Goal: Obtain resource: Download file/media

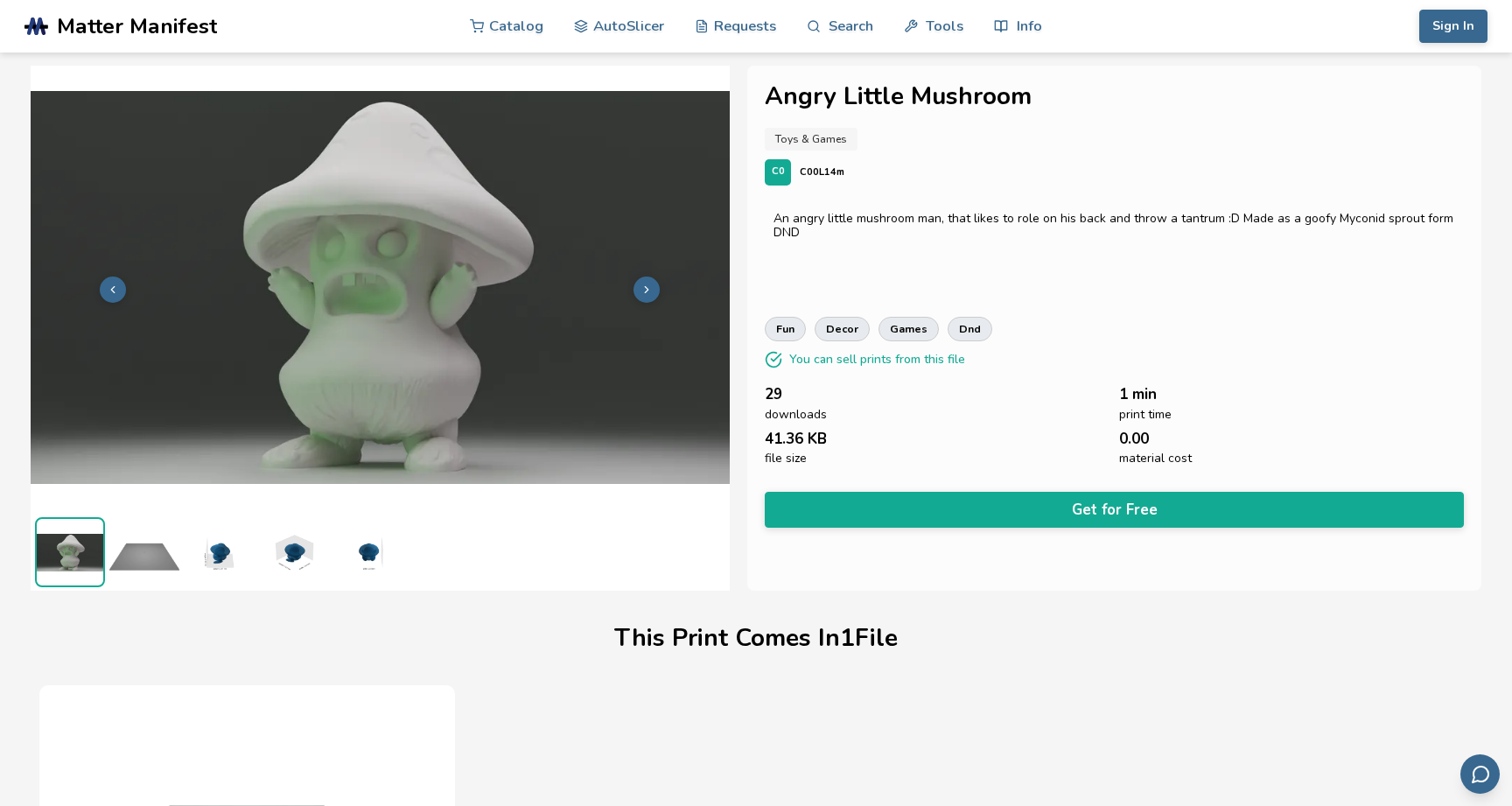
click at [145, 27] on span "Matter Manifest" at bounding box center [137, 27] width 160 height 25
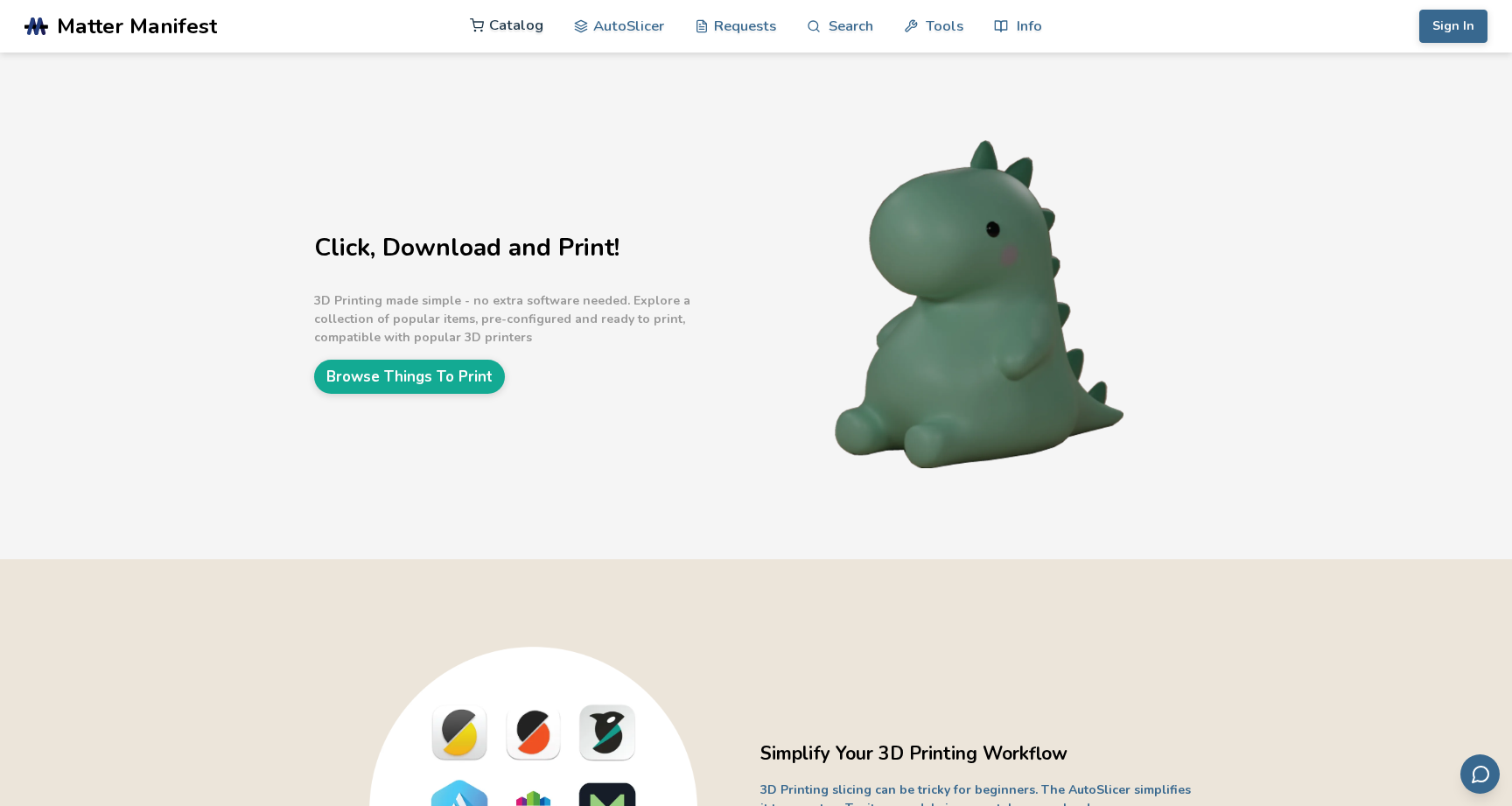
click at [489, 25] on link "Catalog" at bounding box center [506, 25] width 73 height 52
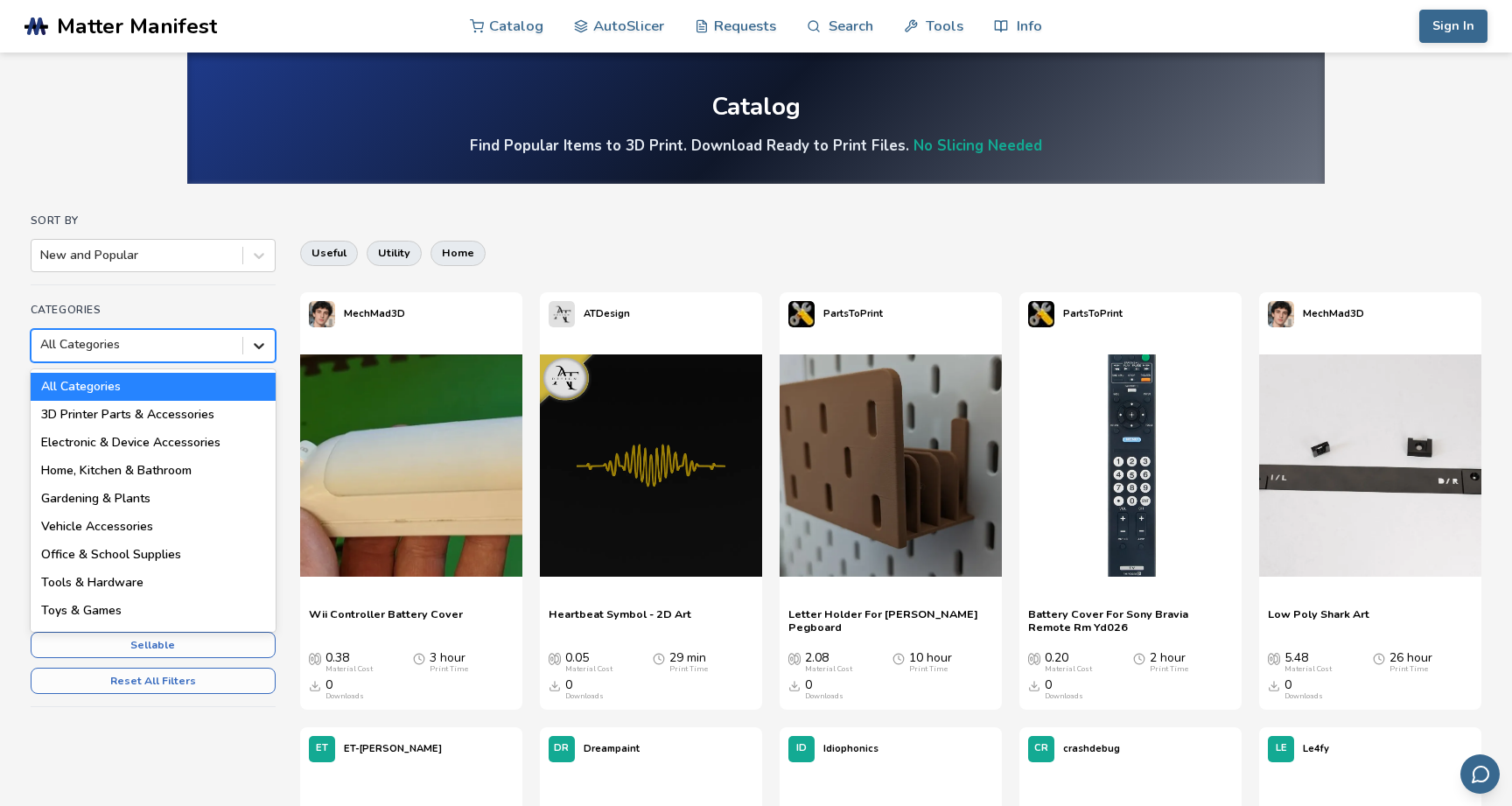
click at [247, 347] on div at bounding box center [258, 345] width 31 height 31
click at [247, 348] on div at bounding box center [258, 345] width 31 height 31
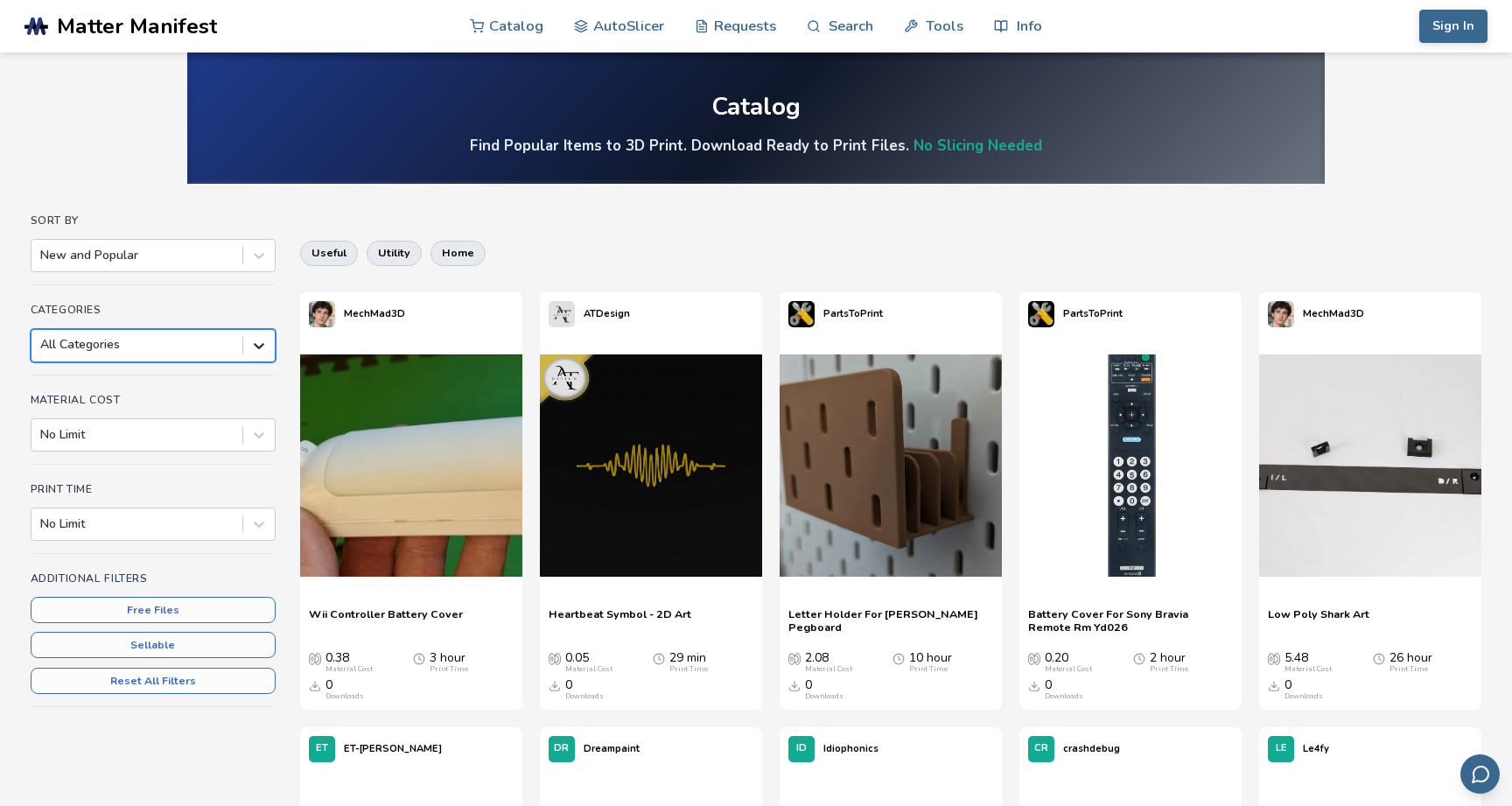
click at [246, 341] on div at bounding box center [258, 345] width 31 height 31
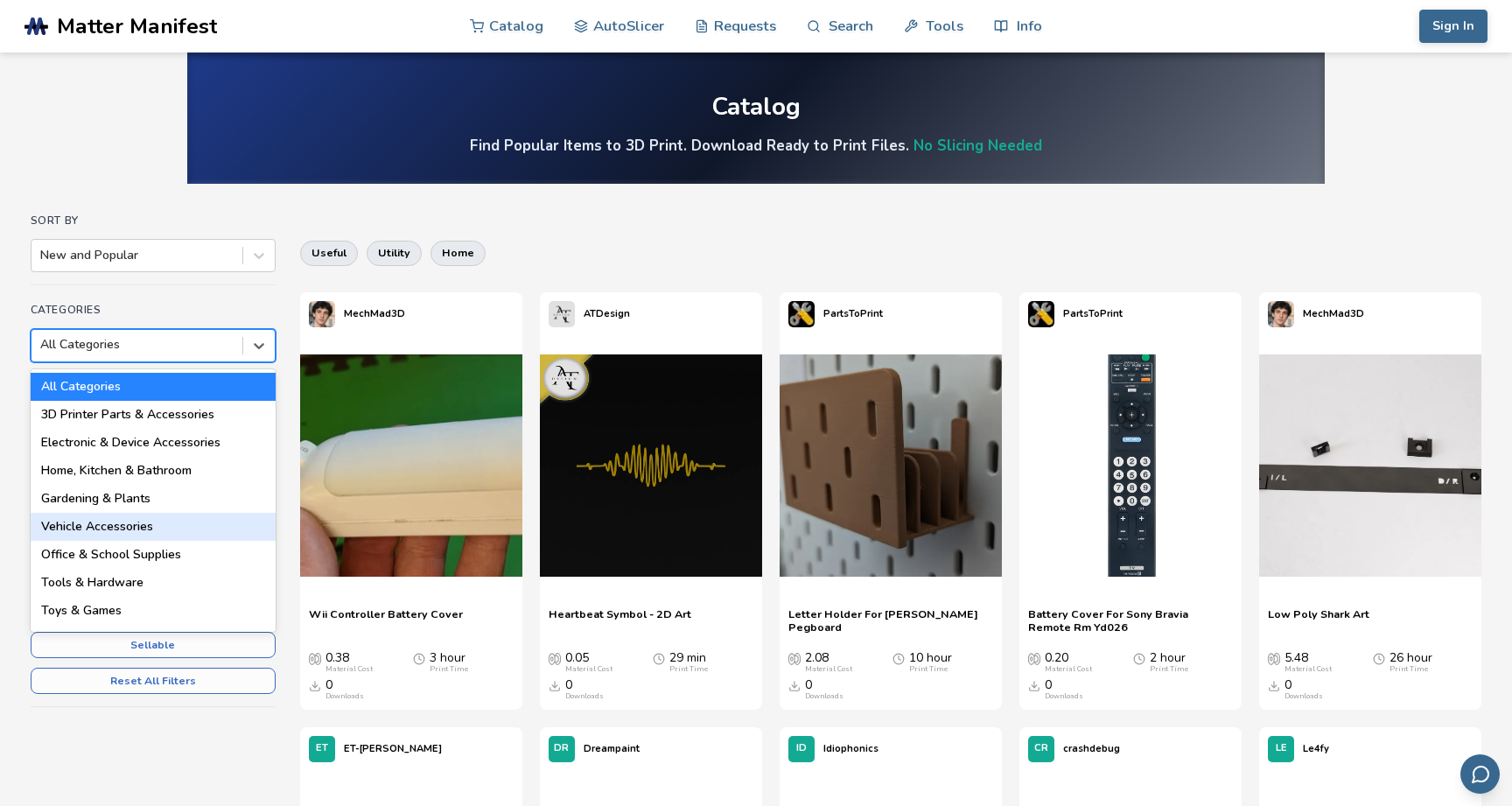
click at [181, 524] on div "Vehicle Accessories" at bounding box center [152, 526] width 245 height 28
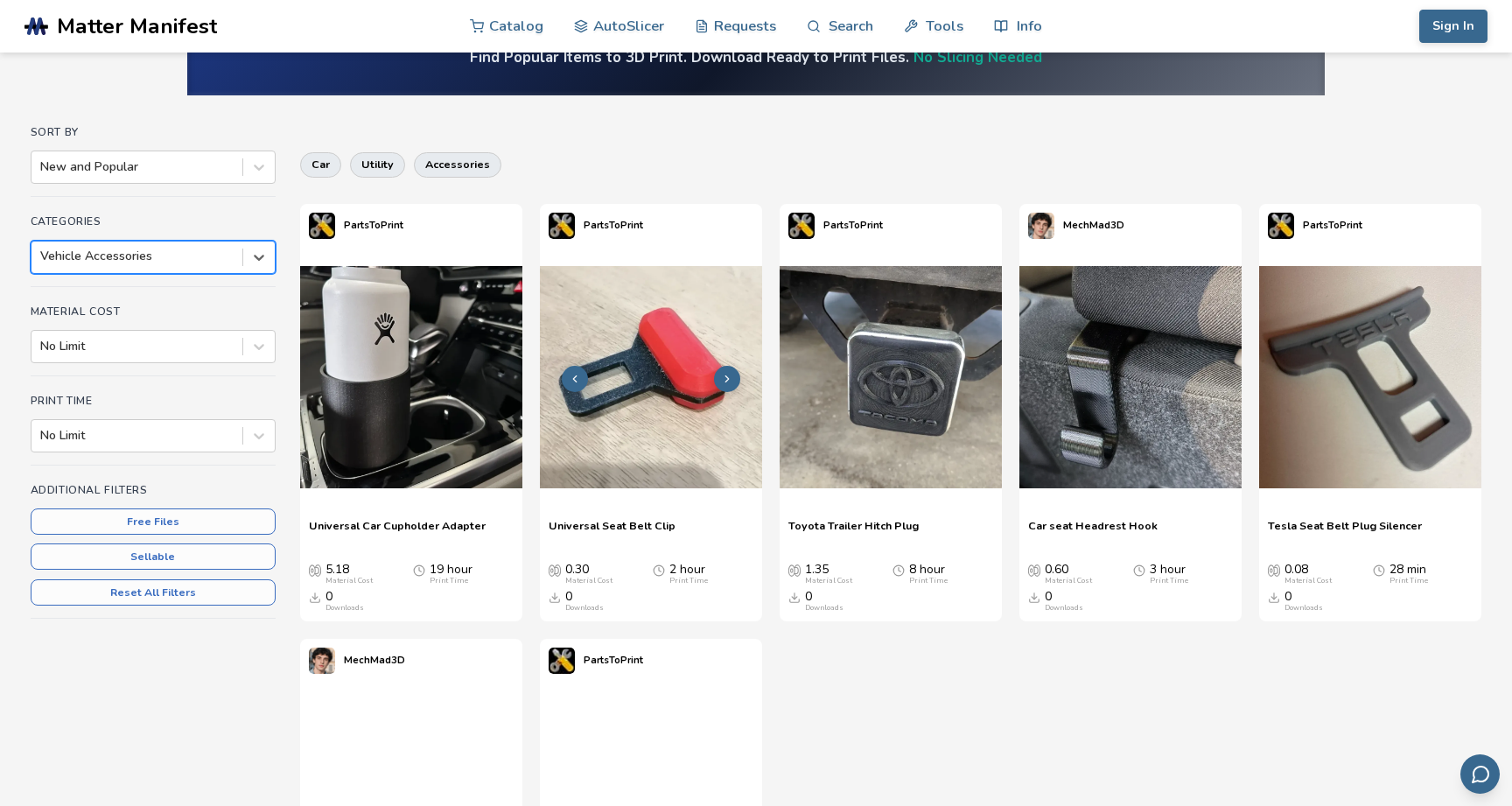
scroll to position [80, 0]
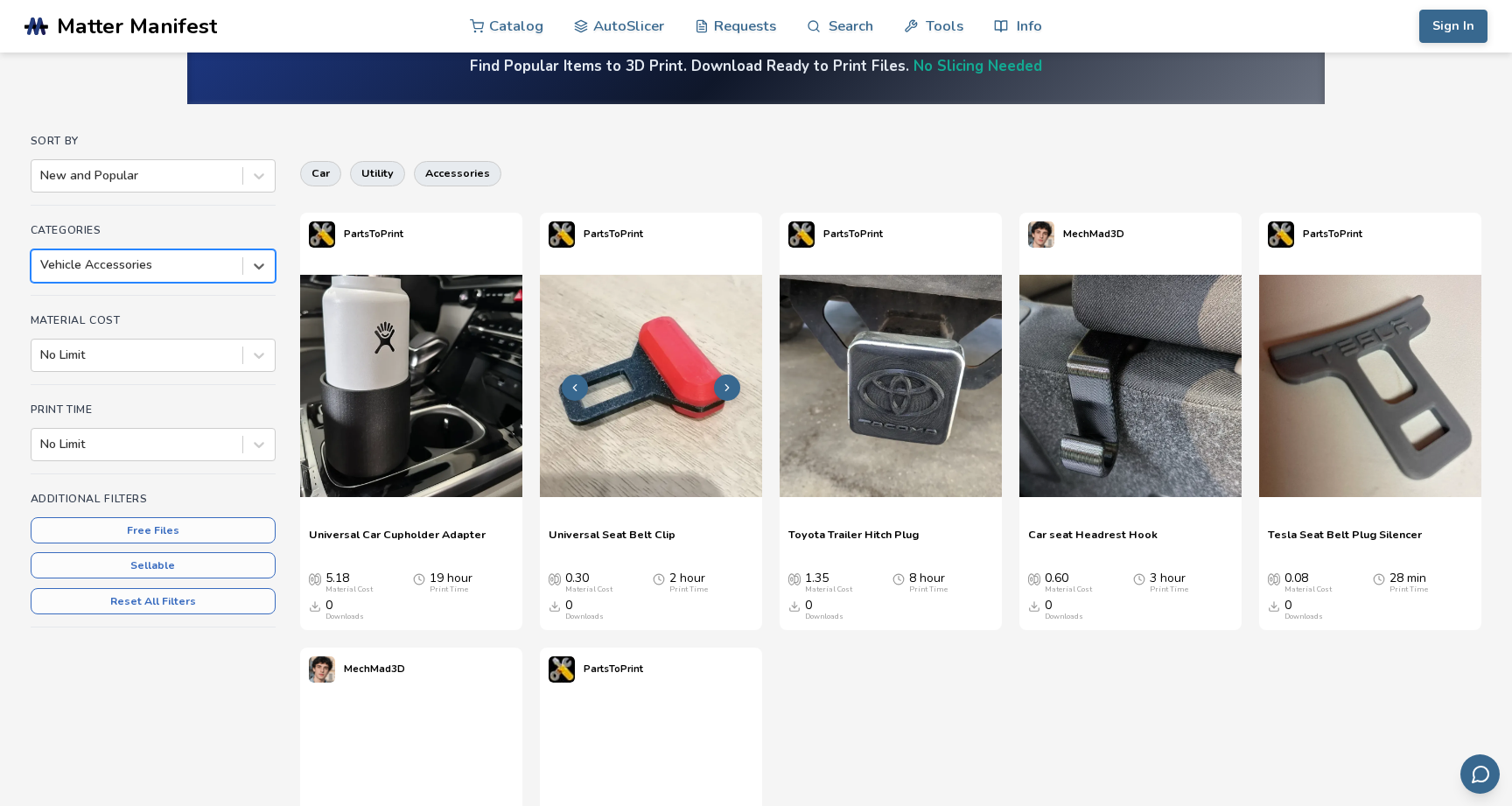
click at [655, 424] on img at bounding box center [651, 385] width 222 height 222
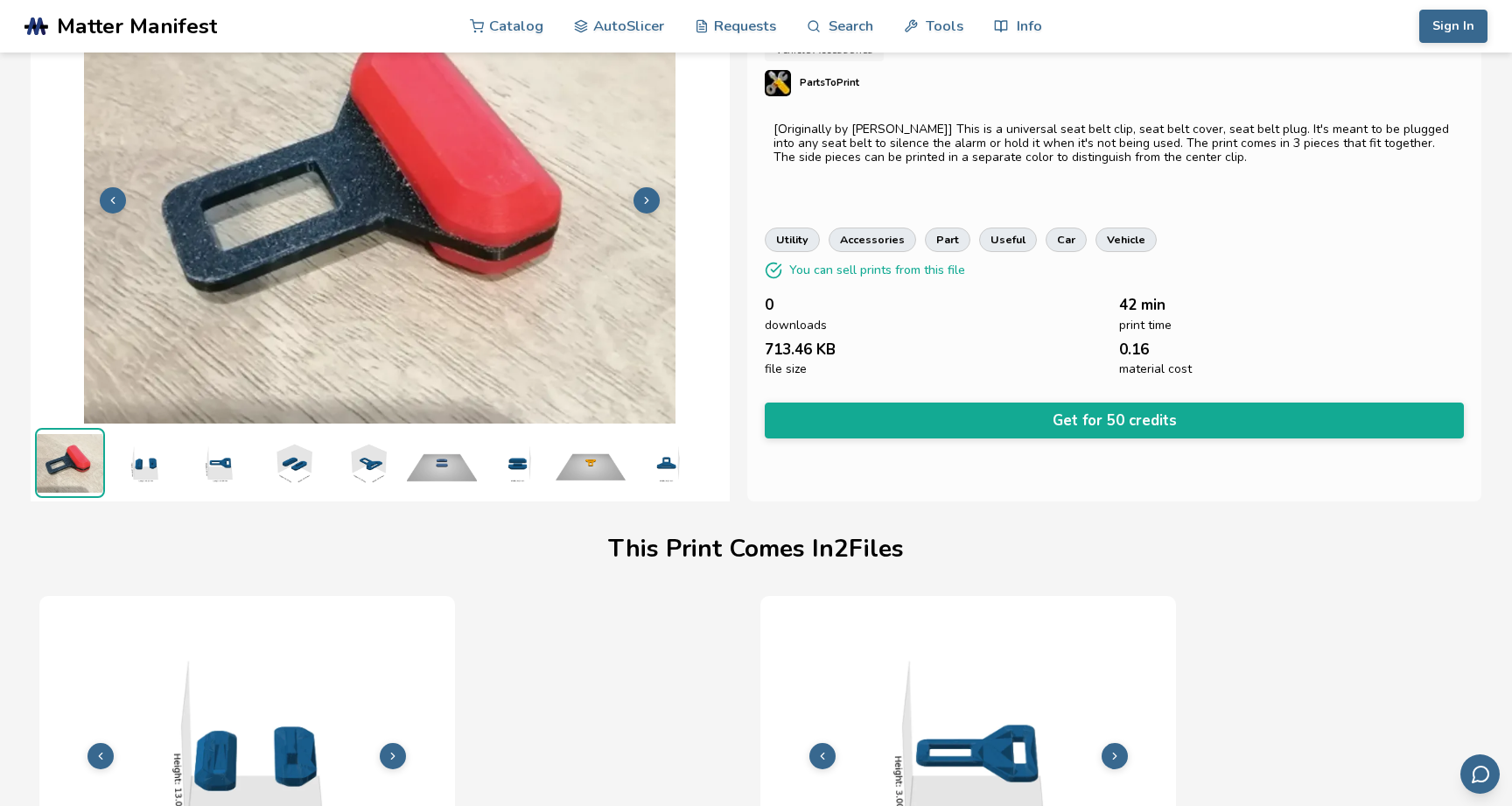
scroll to position [79, 0]
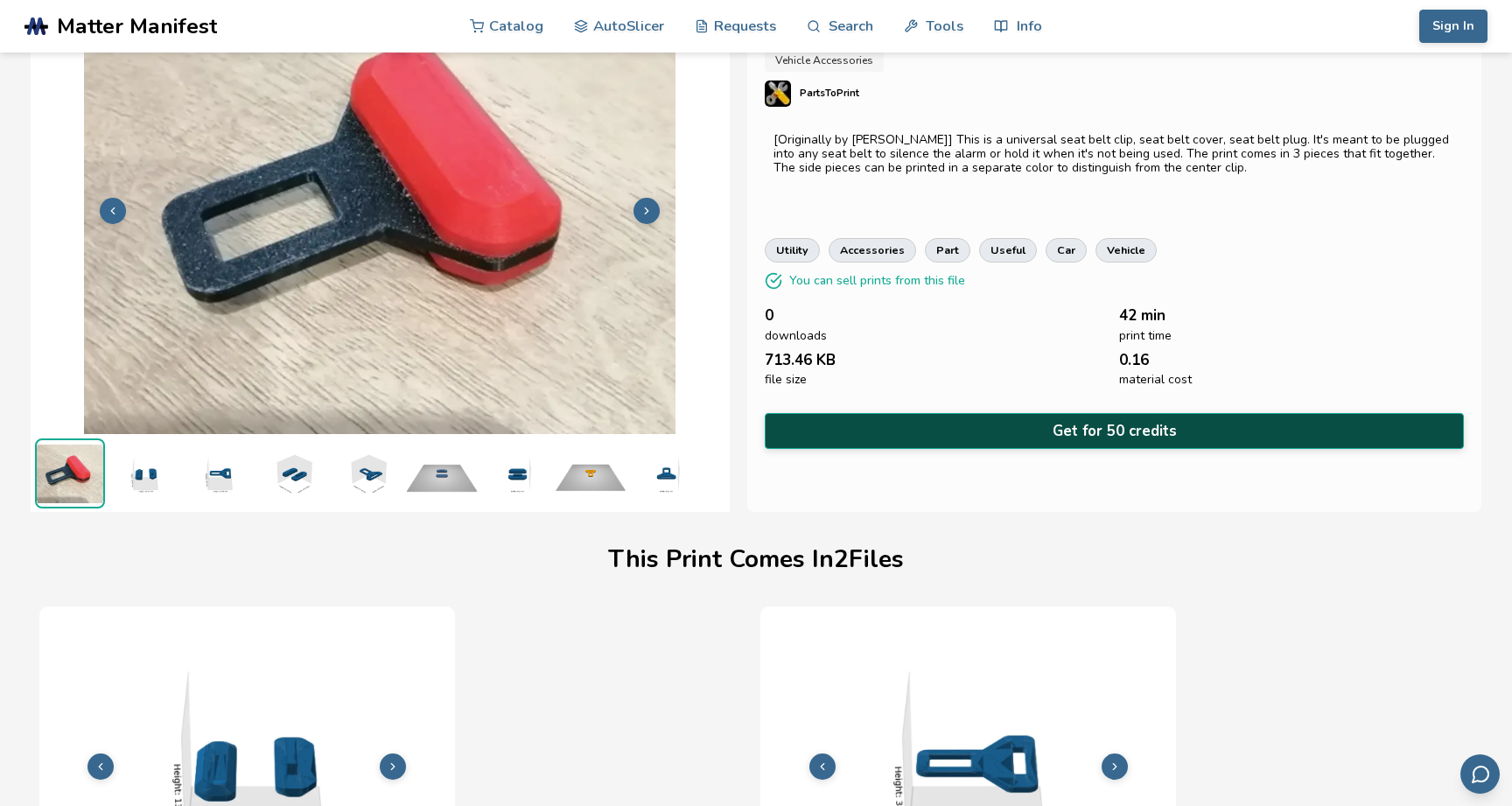
click at [843, 422] on button "Get for 50 credits" at bounding box center [1115, 431] width 699 height 36
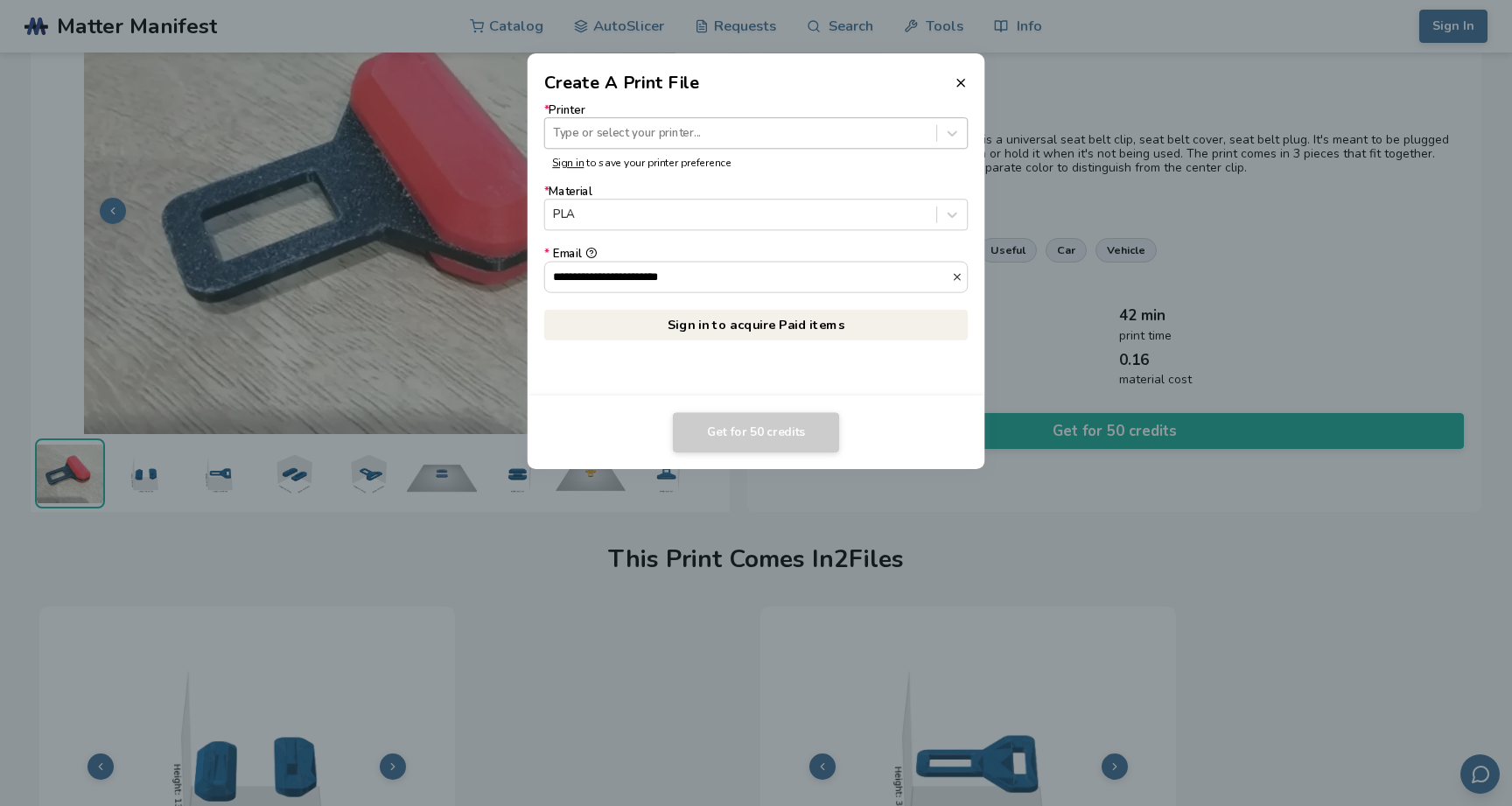
click at [737, 143] on div "Type or select your printer..." at bounding box center [740, 133] width 391 height 24
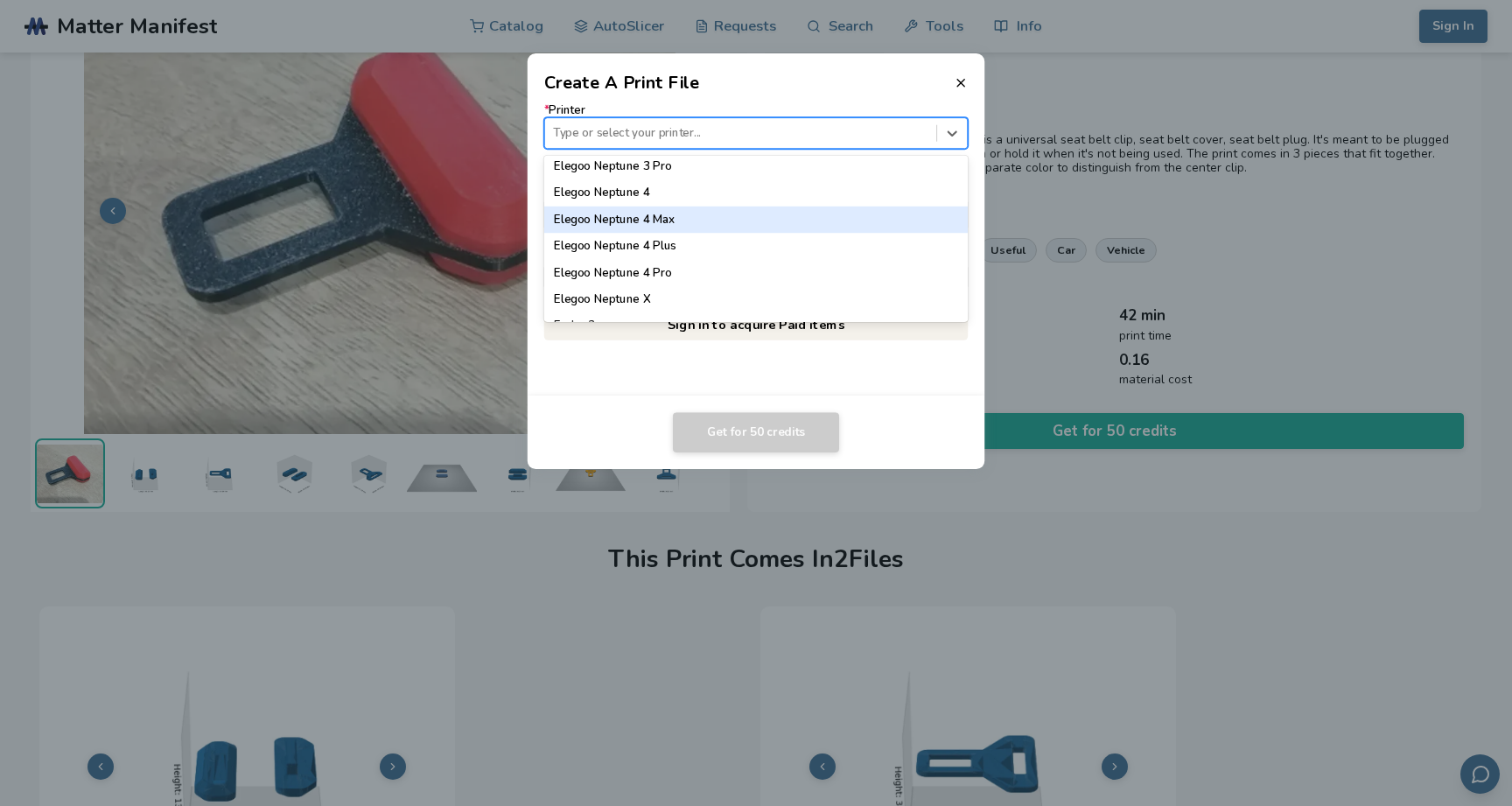
scroll to position [817, 0]
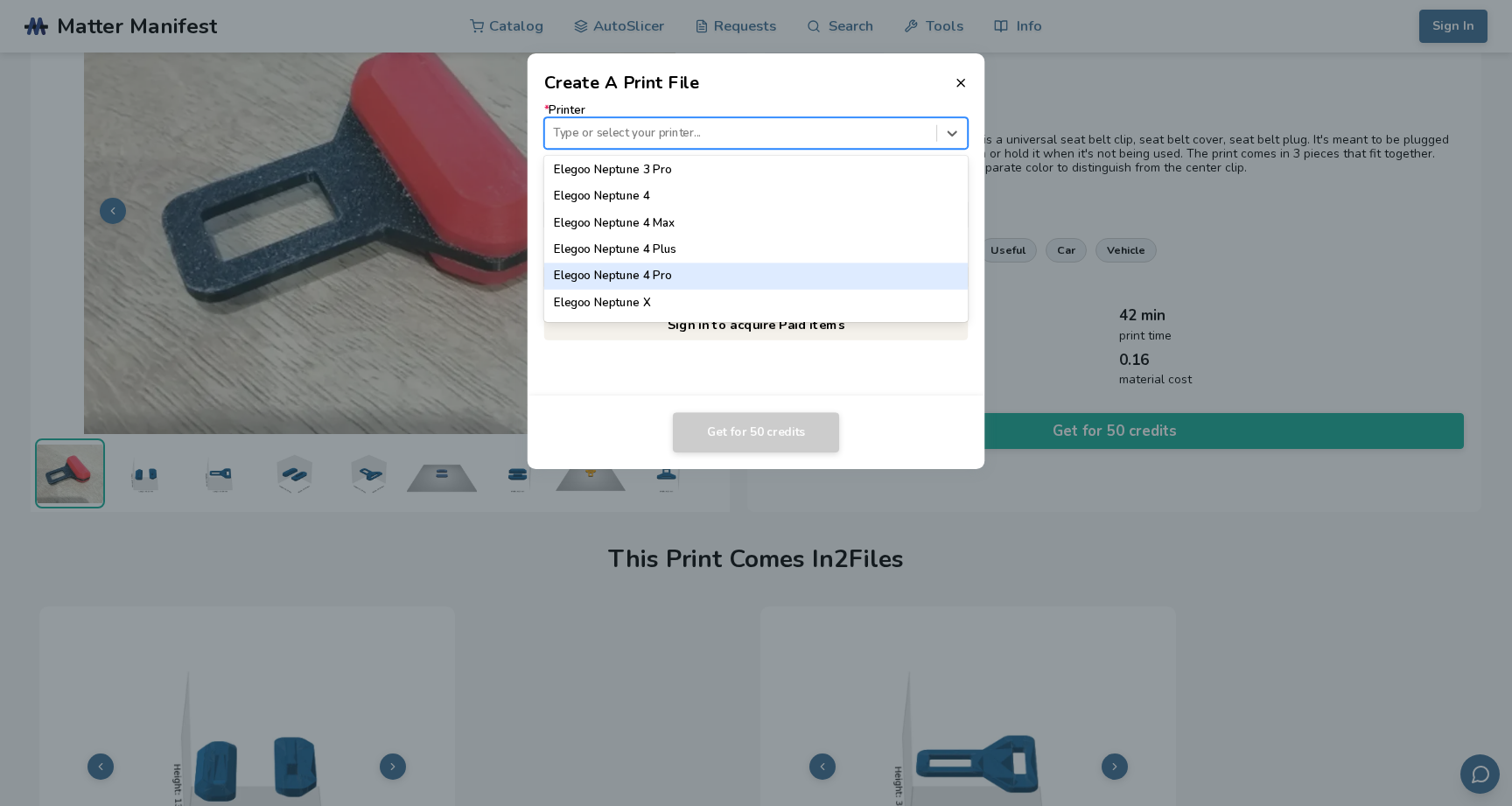
click at [734, 273] on div "Elegoo Neptune 4 Pro" at bounding box center [756, 275] width 424 height 27
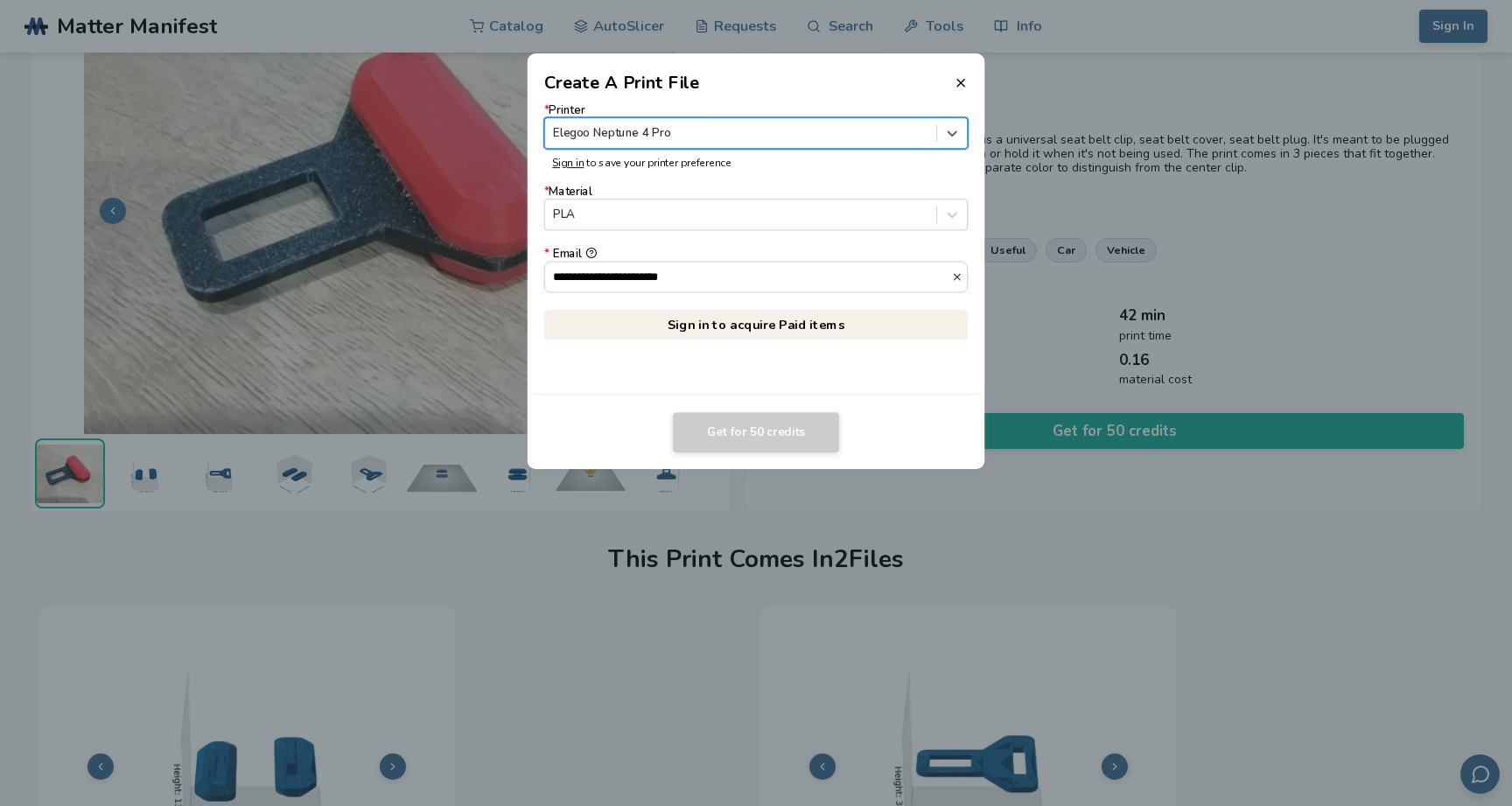
click at [782, 331] on link "Sign in to acquire Paid items" at bounding box center [756, 324] width 424 height 31
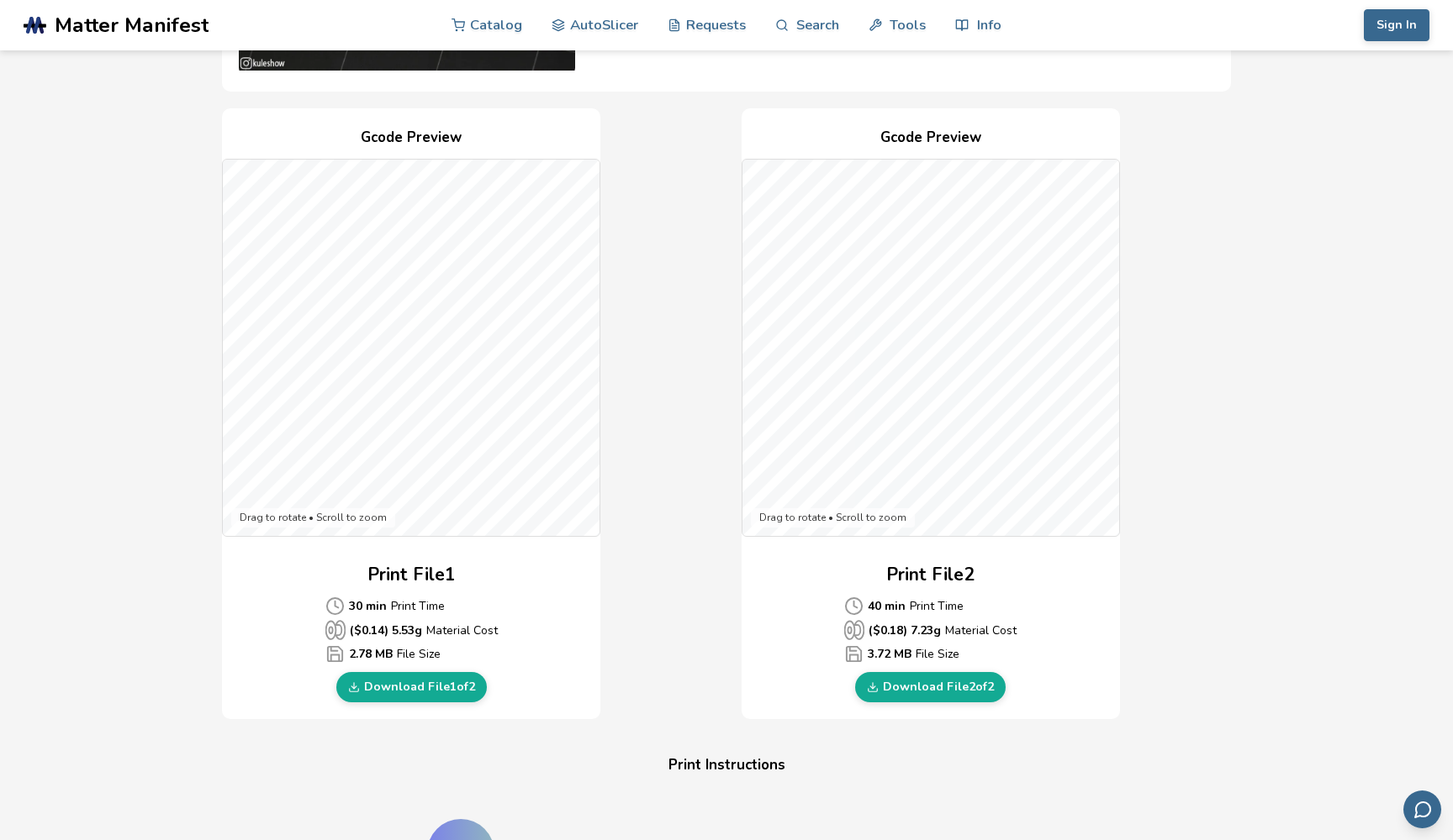
drag, startPoint x: 682, startPoint y: 258, endPoint x: 684, endPoint y: 355, distance: 97.0
click at [683, 356] on div "Gcode Preview Drag to rotate • Scroll to zoom Print File 1 30 min Print Time ($…" at bounding box center [726, 414] width 1009 height 612
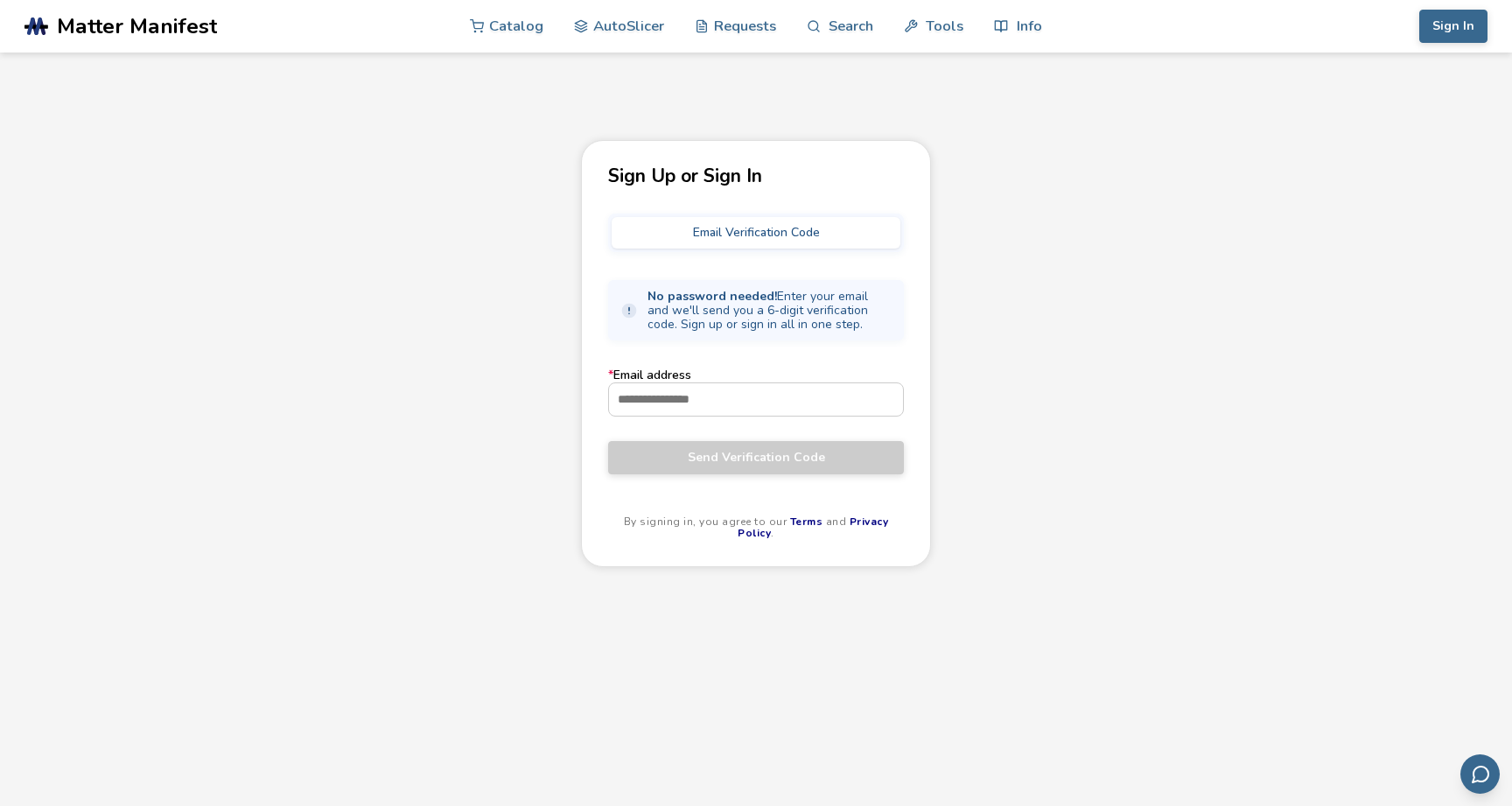
type input "**********"
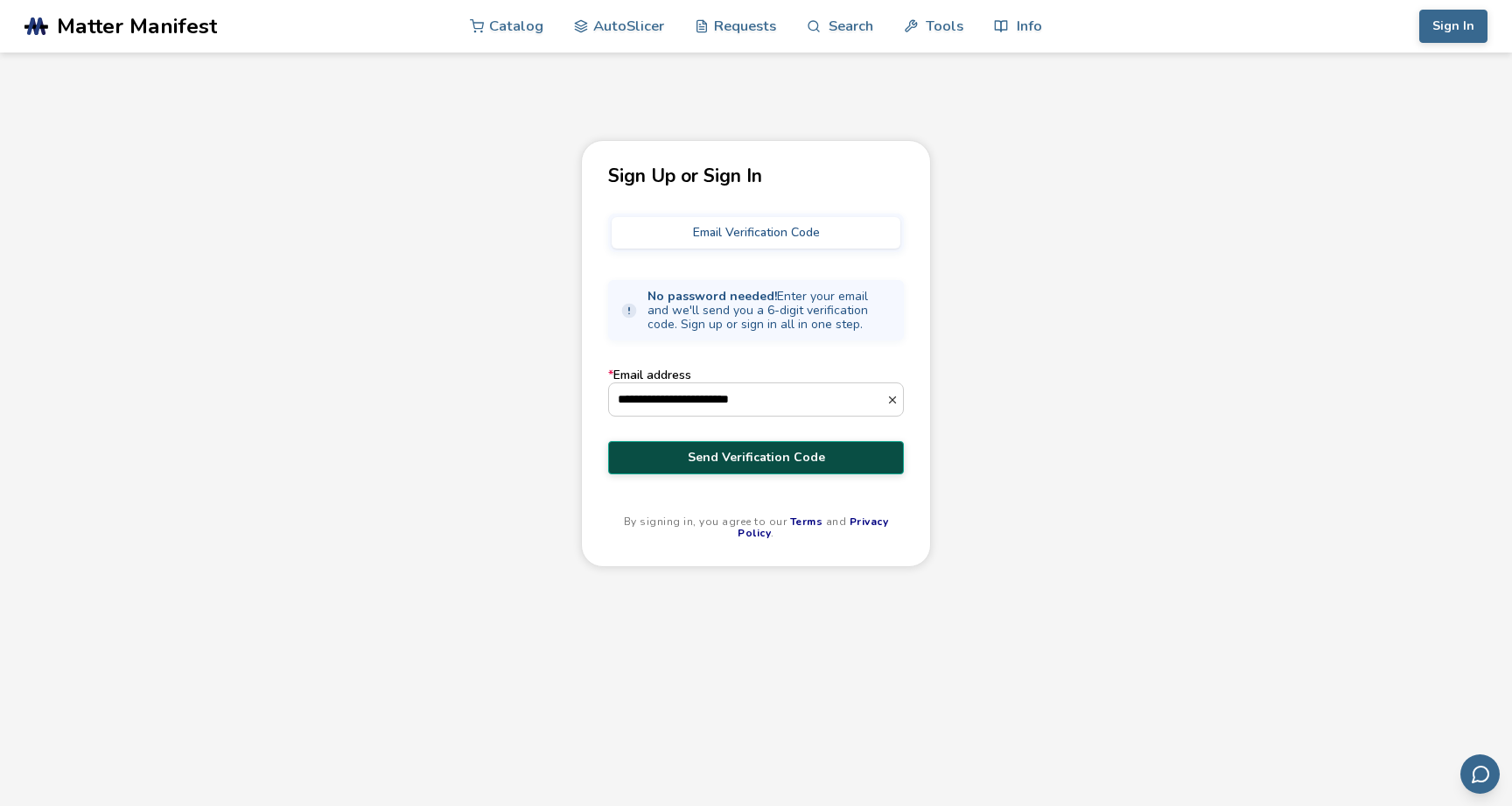
click at [722, 462] on span "Send Verification Code" at bounding box center [756, 457] width 270 height 14
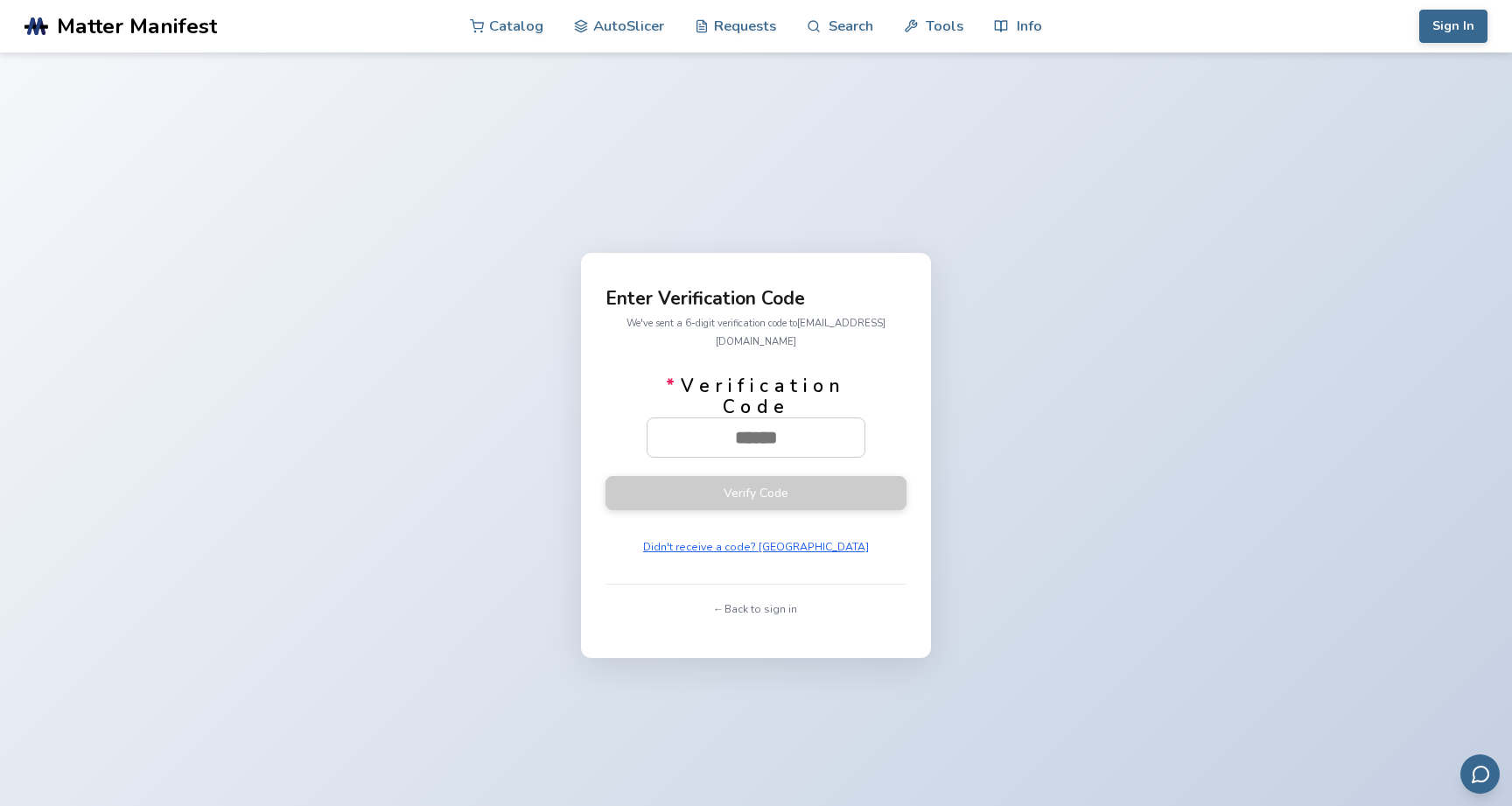
paste input "******"
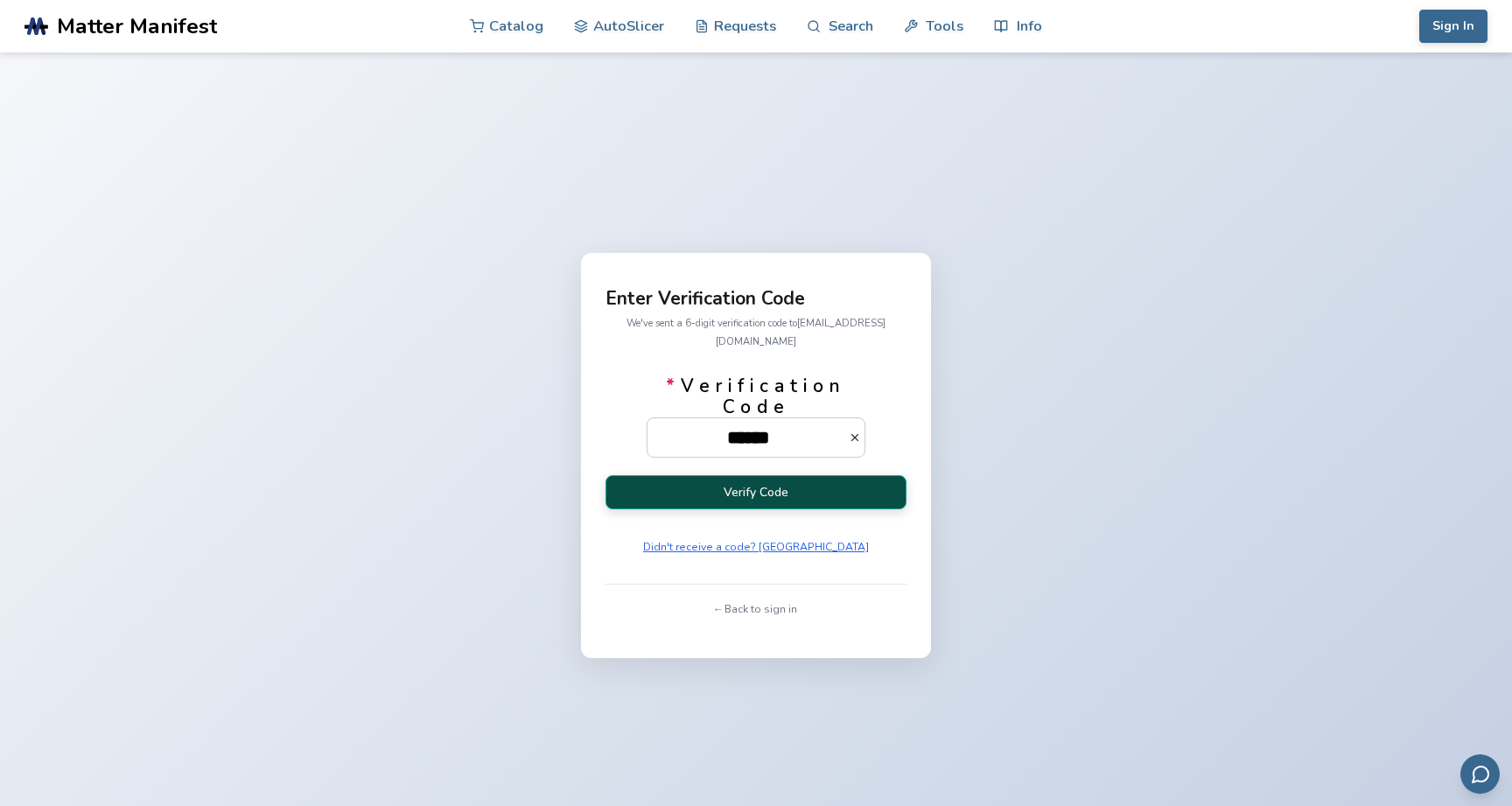
type input "******"
click at [828, 492] on button "Verify Code" at bounding box center [756, 493] width 301 height 34
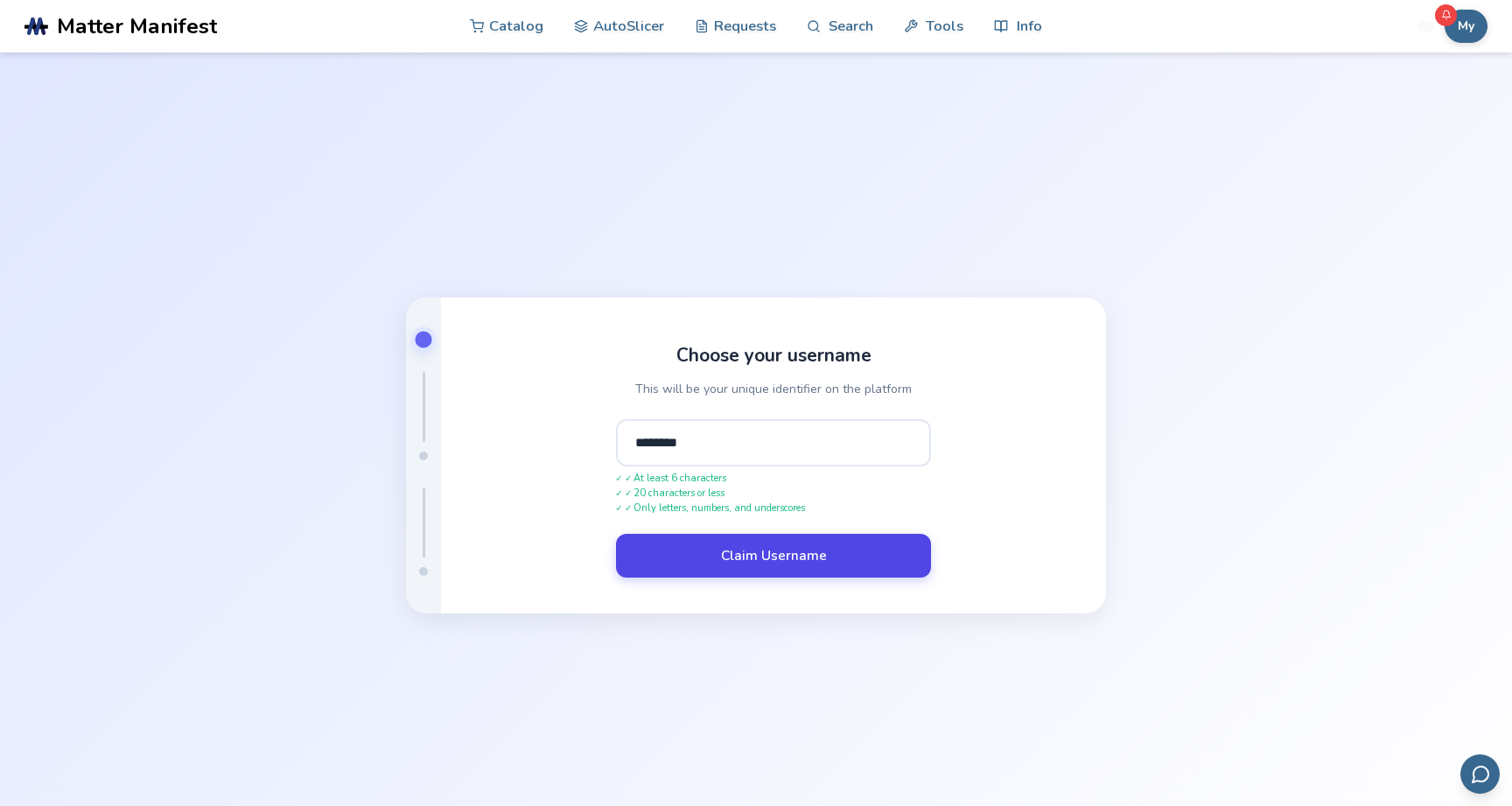
type input "********"
click at [841, 565] on button "Claim Username" at bounding box center [773, 555] width 315 height 44
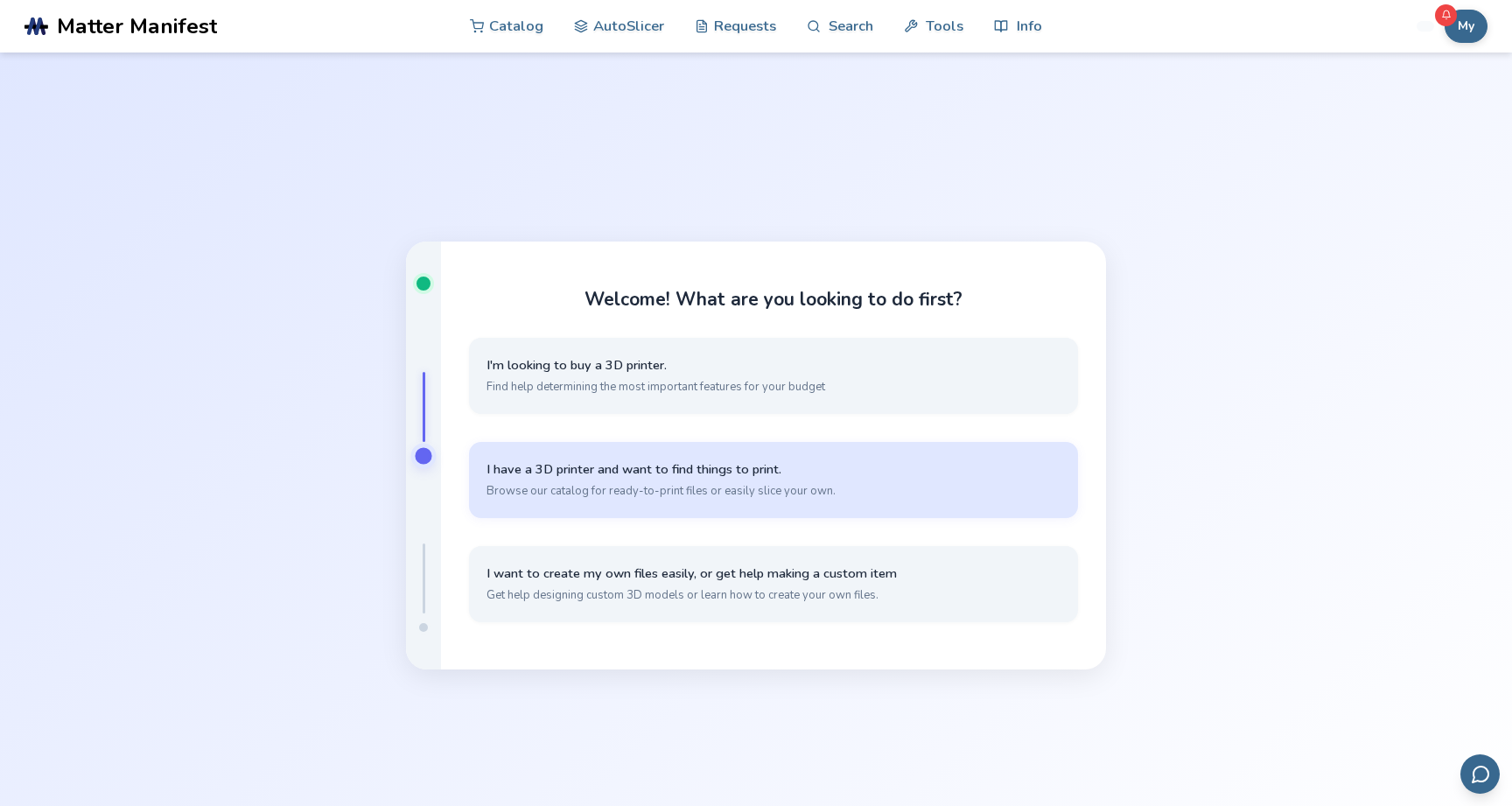
click at [820, 480] on button "I have a 3D printer and want to find things to print. Browse our catalog for re…" at bounding box center [773, 480] width 609 height 76
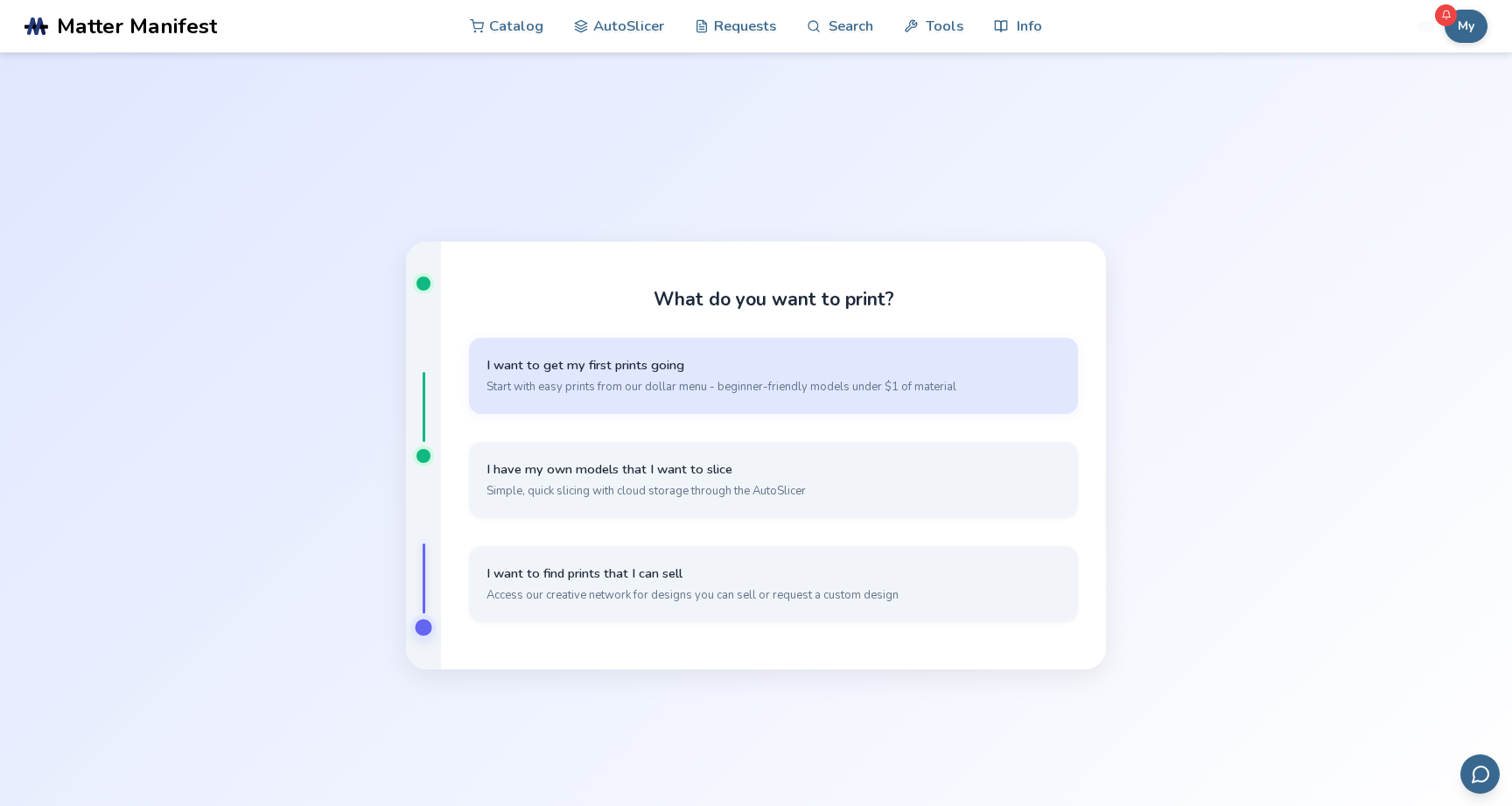
click at [784, 381] on span "Start with easy prints from our dollar menu - beginner-friendly models under $1…" at bounding box center [774, 387] width 574 height 16
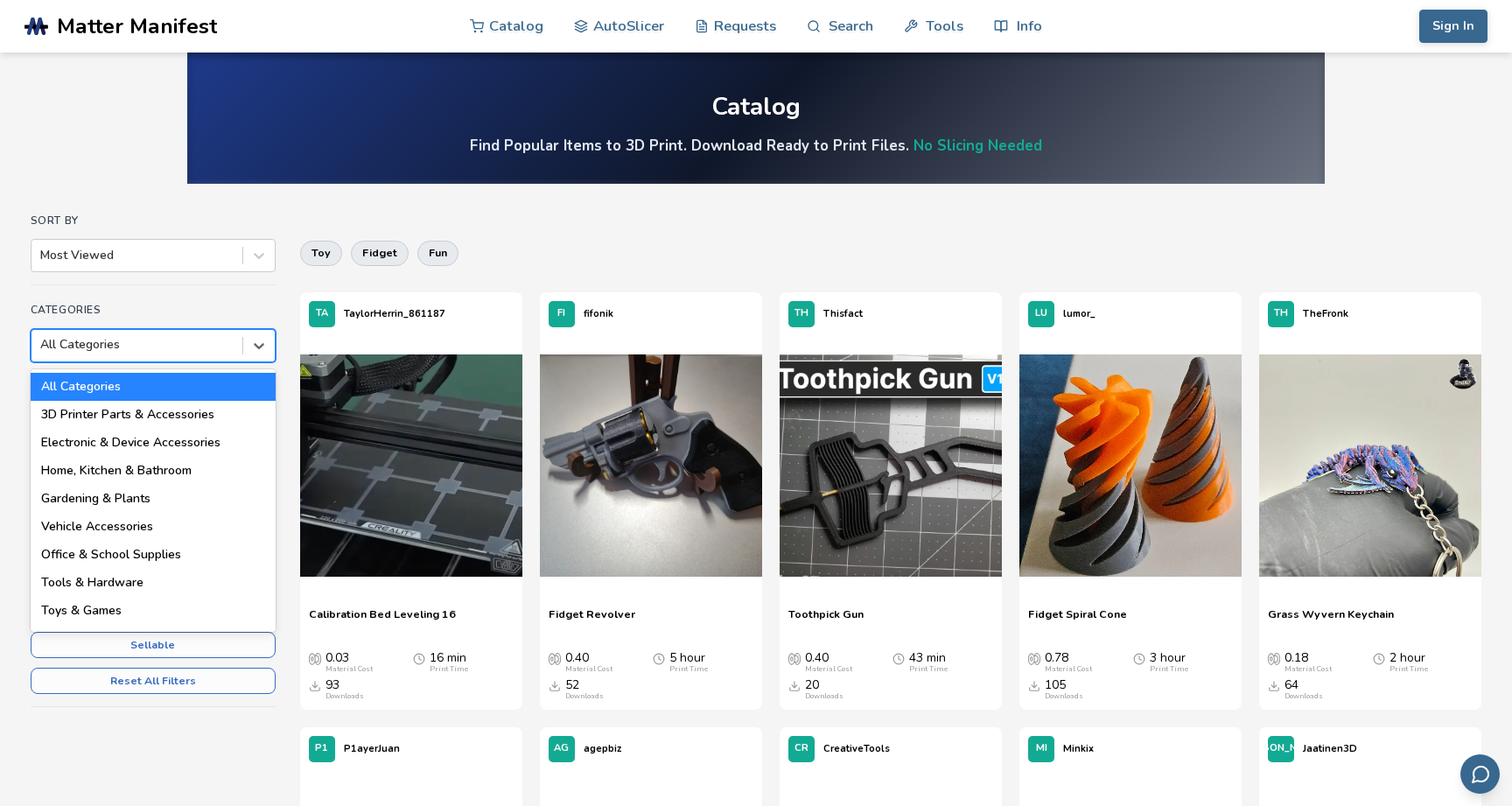
click at [179, 346] on div at bounding box center [136, 345] width 193 height 17
click at [155, 519] on div "Vehicle Accessories" at bounding box center [152, 526] width 245 height 28
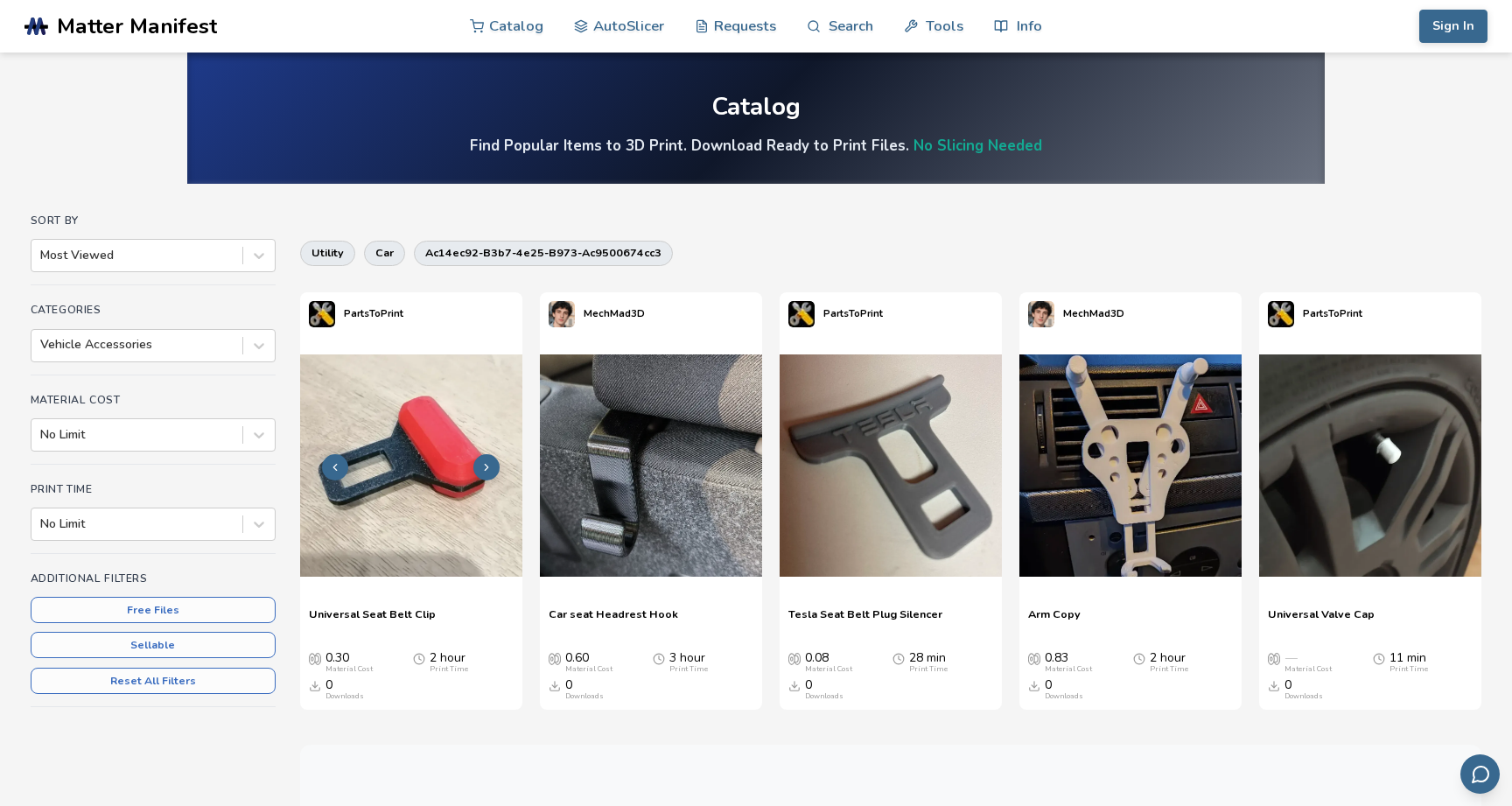
click at [431, 480] on img at bounding box center [411, 465] width 222 height 222
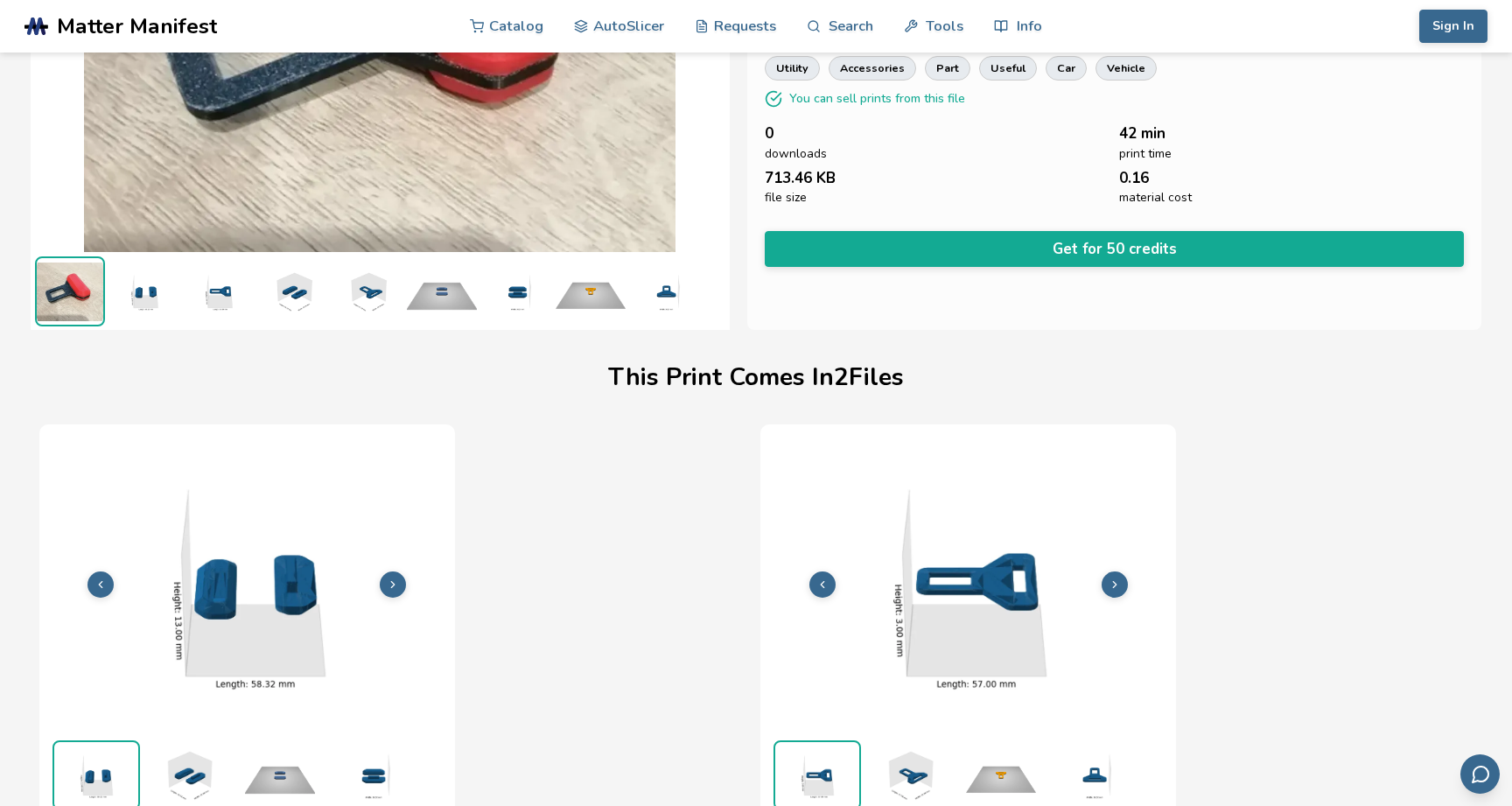
scroll to position [253, 0]
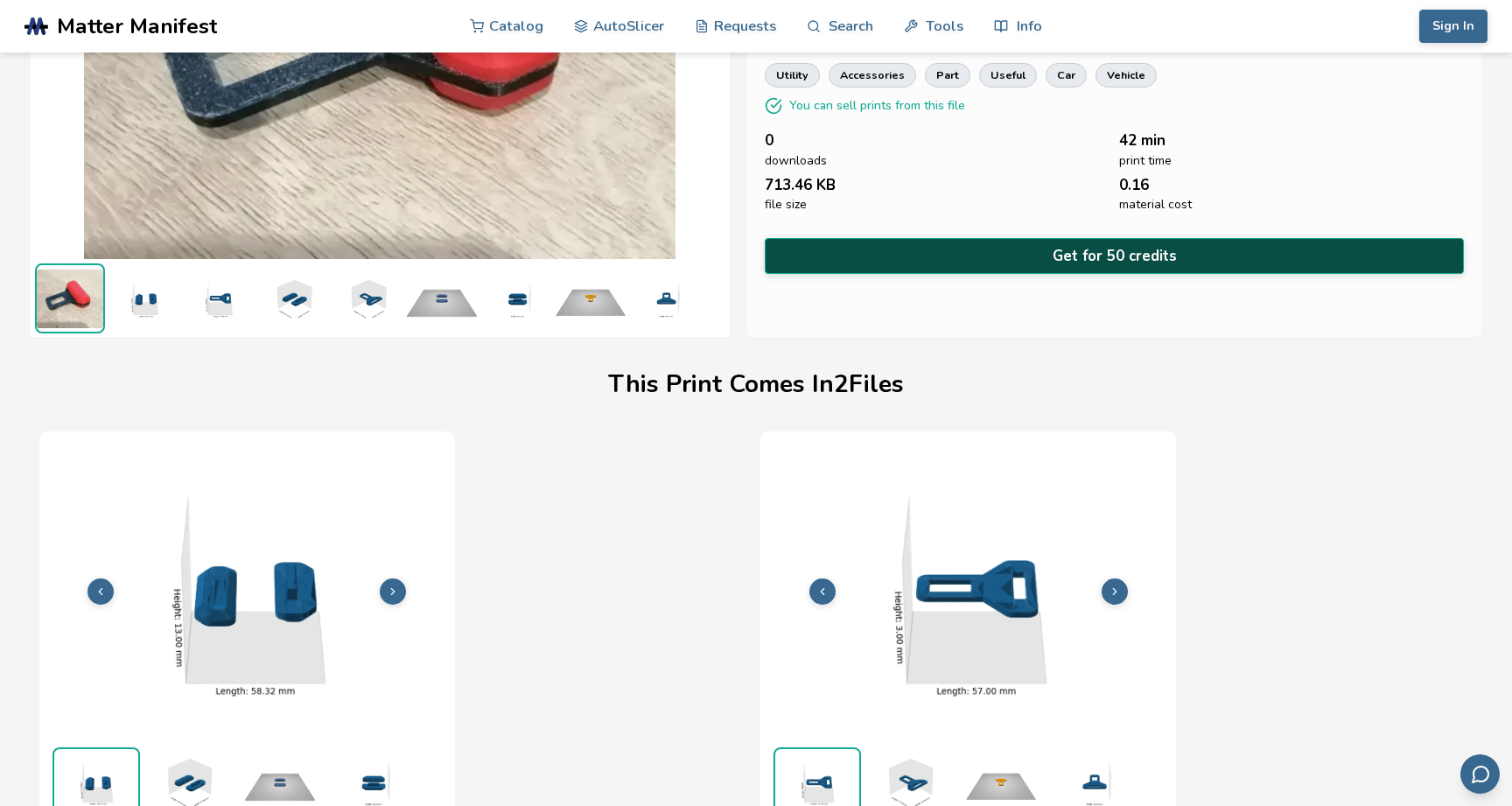
click at [892, 247] on button "Get for 50 credits" at bounding box center [1115, 256] width 699 height 36
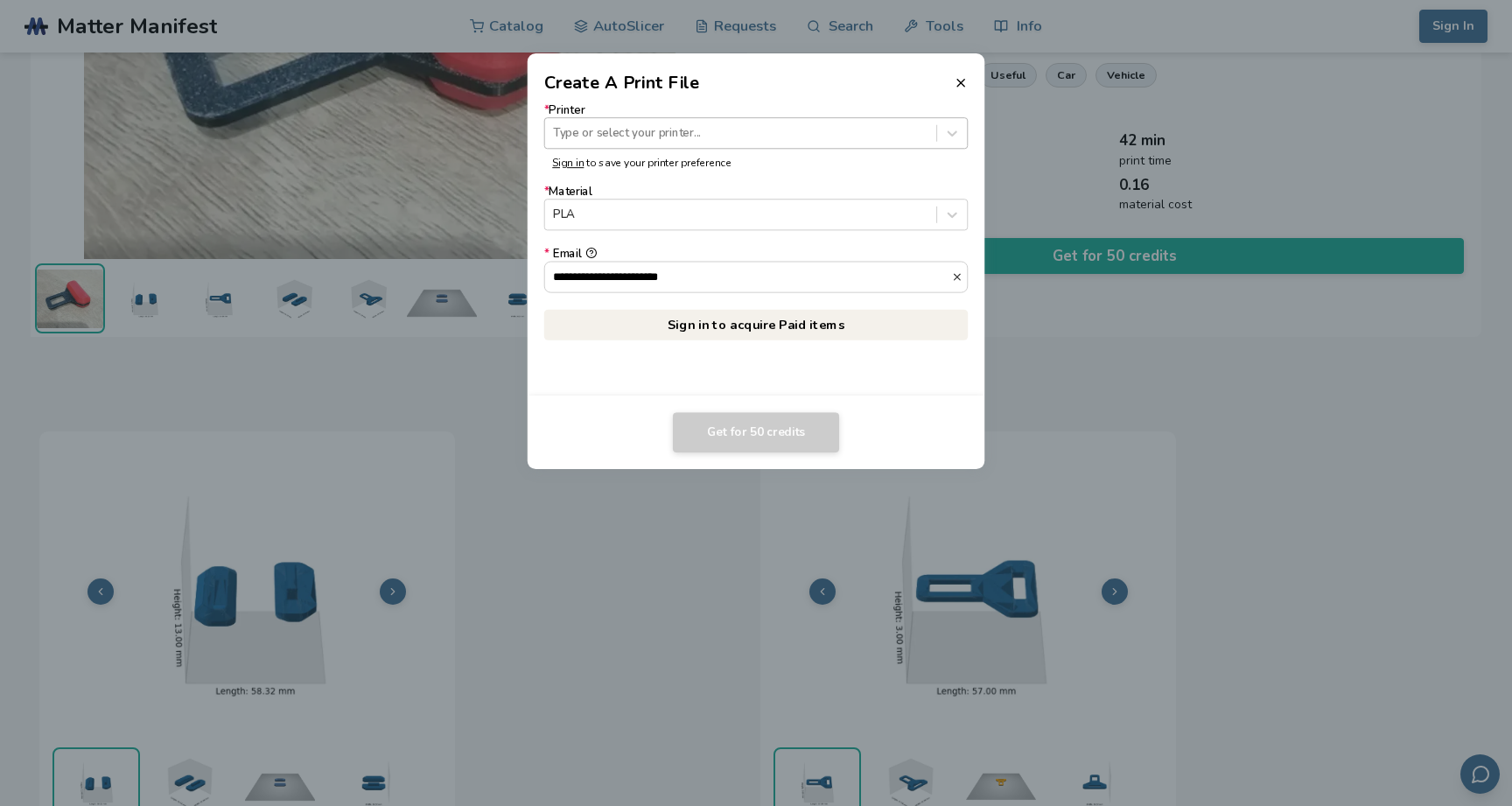
click at [931, 135] on div "Type or select your printer..." at bounding box center [740, 133] width 391 height 24
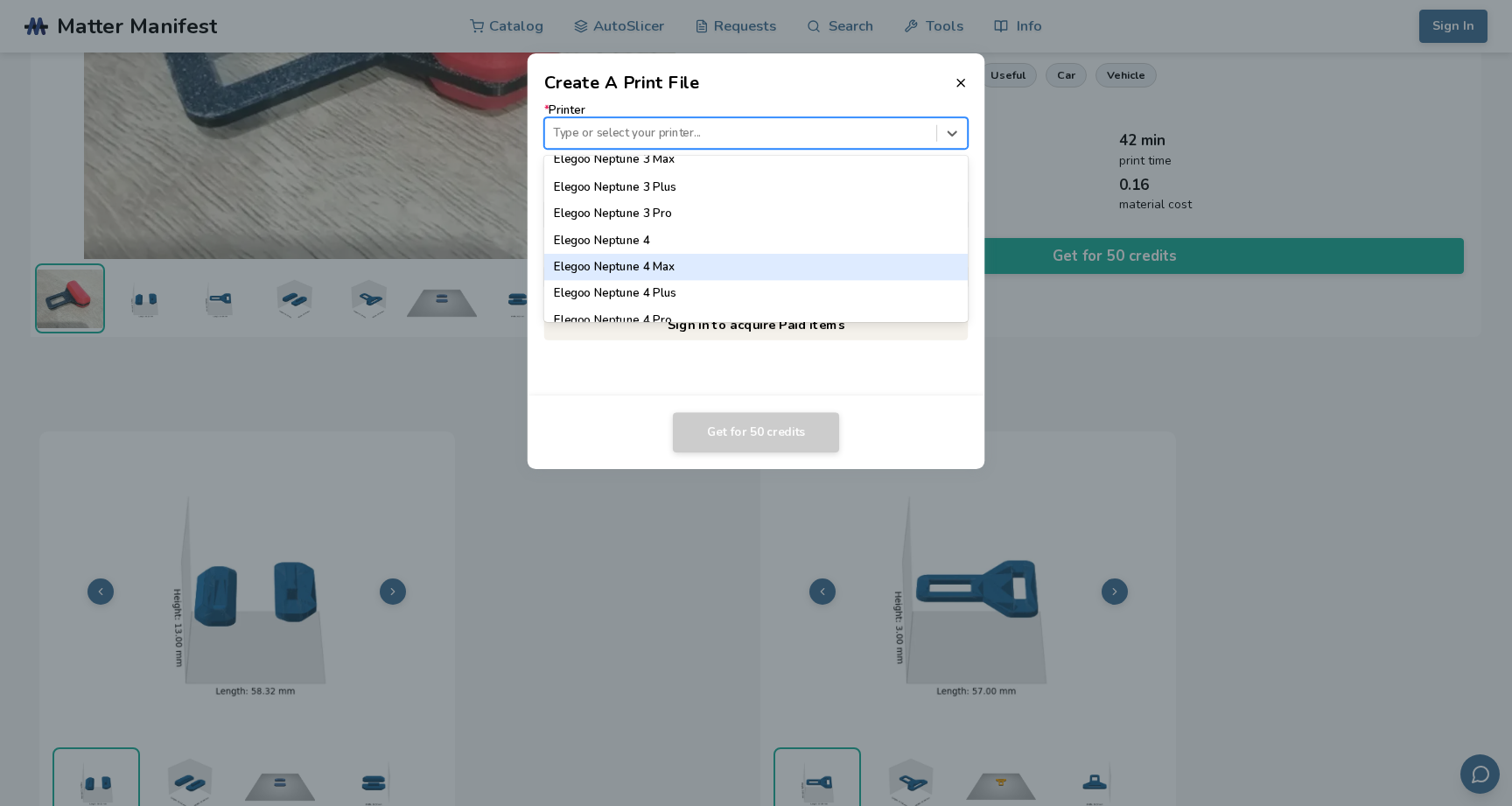
scroll to position [804, 0]
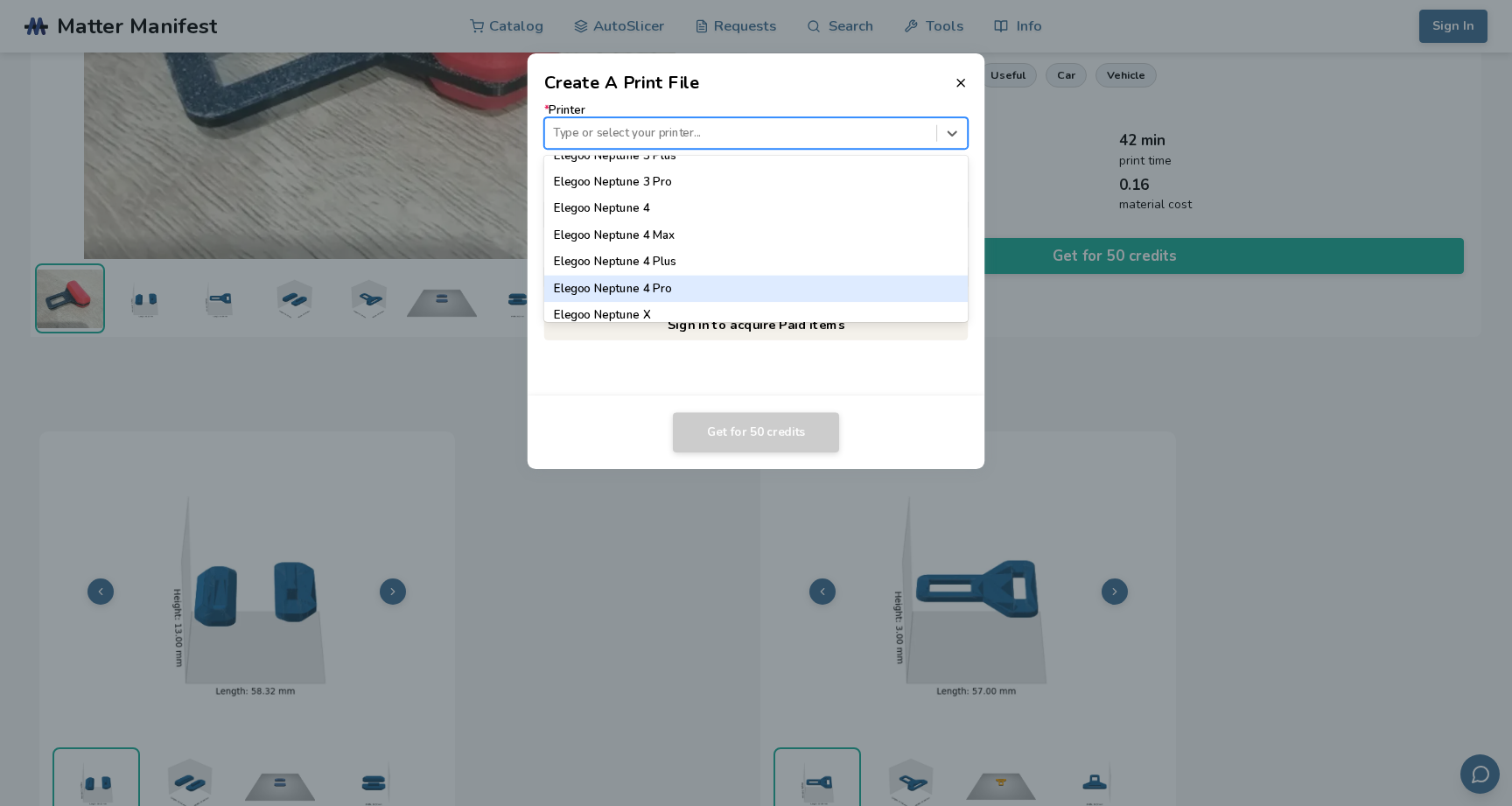
click at [819, 275] on div "Elegoo Neptune 4 Pro" at bounding box center [756, 289] width 424 height 27
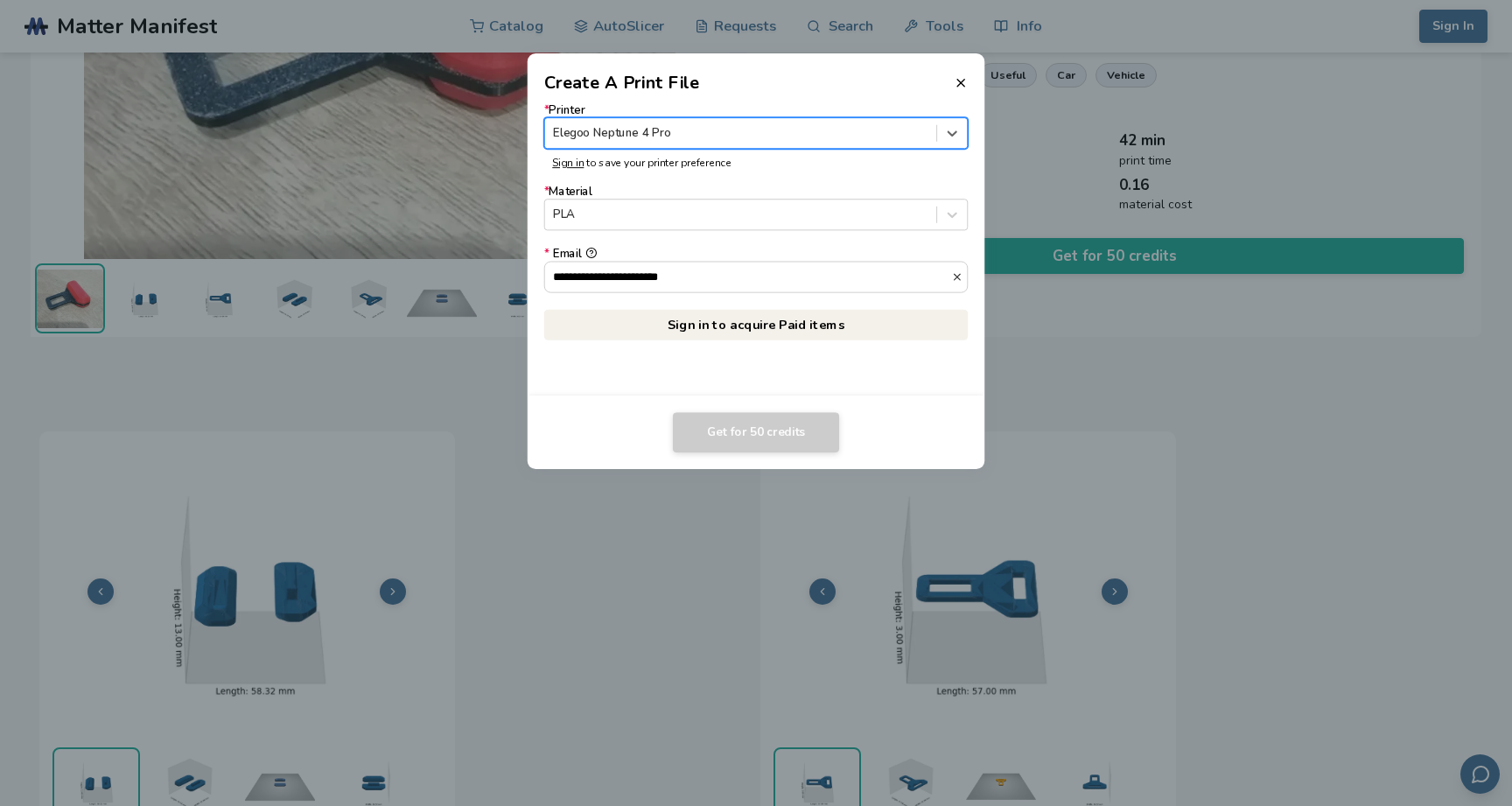
click at [1314, 320] on dialog "**********" at bounding box center [756, 403] width 1437 height 766
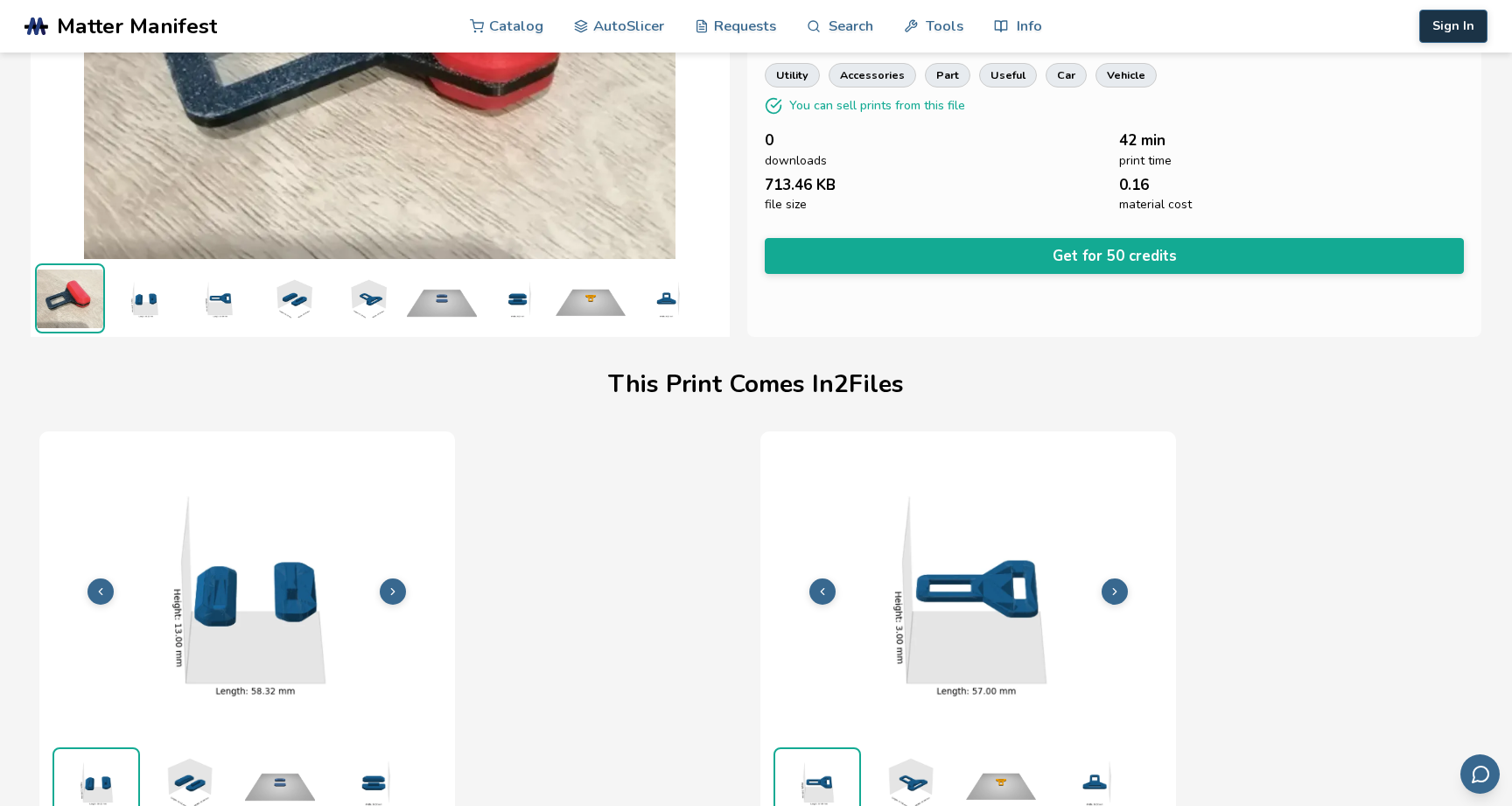
click at [1455, 37] on button "Sign In" at bounding box center [1454, 26] width 69 height 33
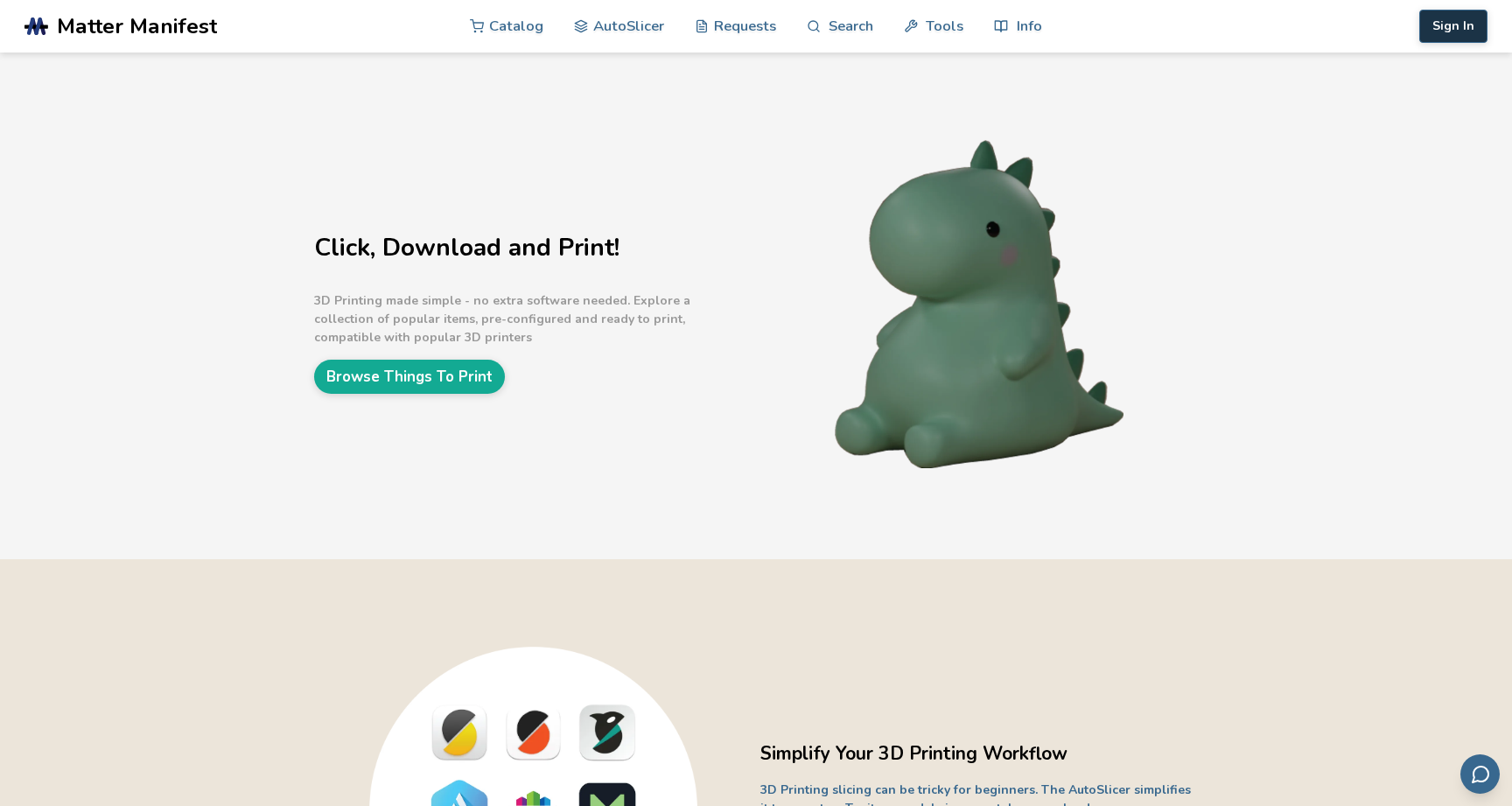
click at [1451, 29] on button "Sign In" at bounding box center [1454, 26] width 69 height 33
click at [1451, 26] on button "Sign In" at bounding box center [1454, 26] width 69 height 33
click at [1446, 27] on button "Sign In" at bounding box center [1454, 26] width 69 height 33
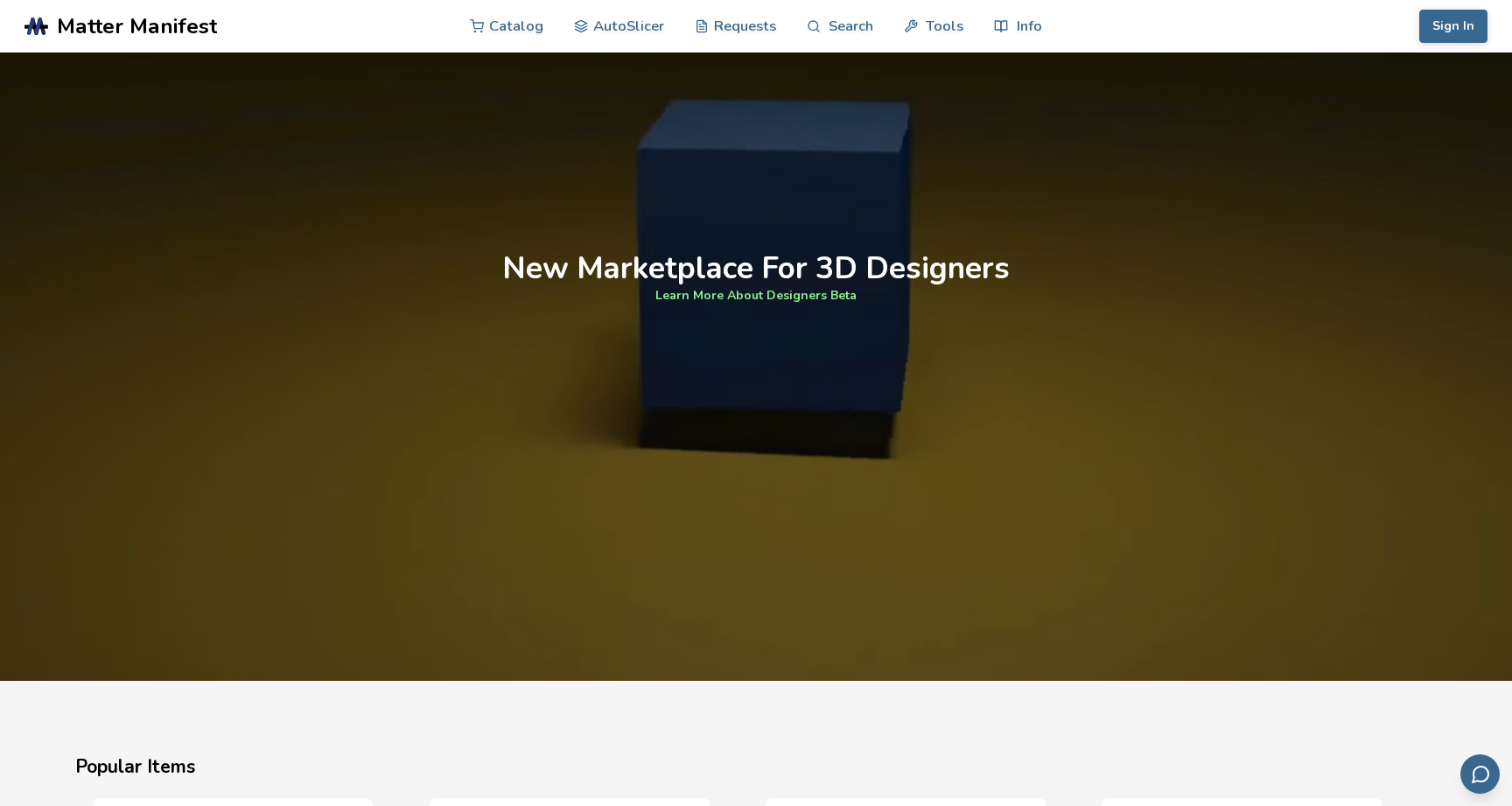
scroll to position [1710, 0]
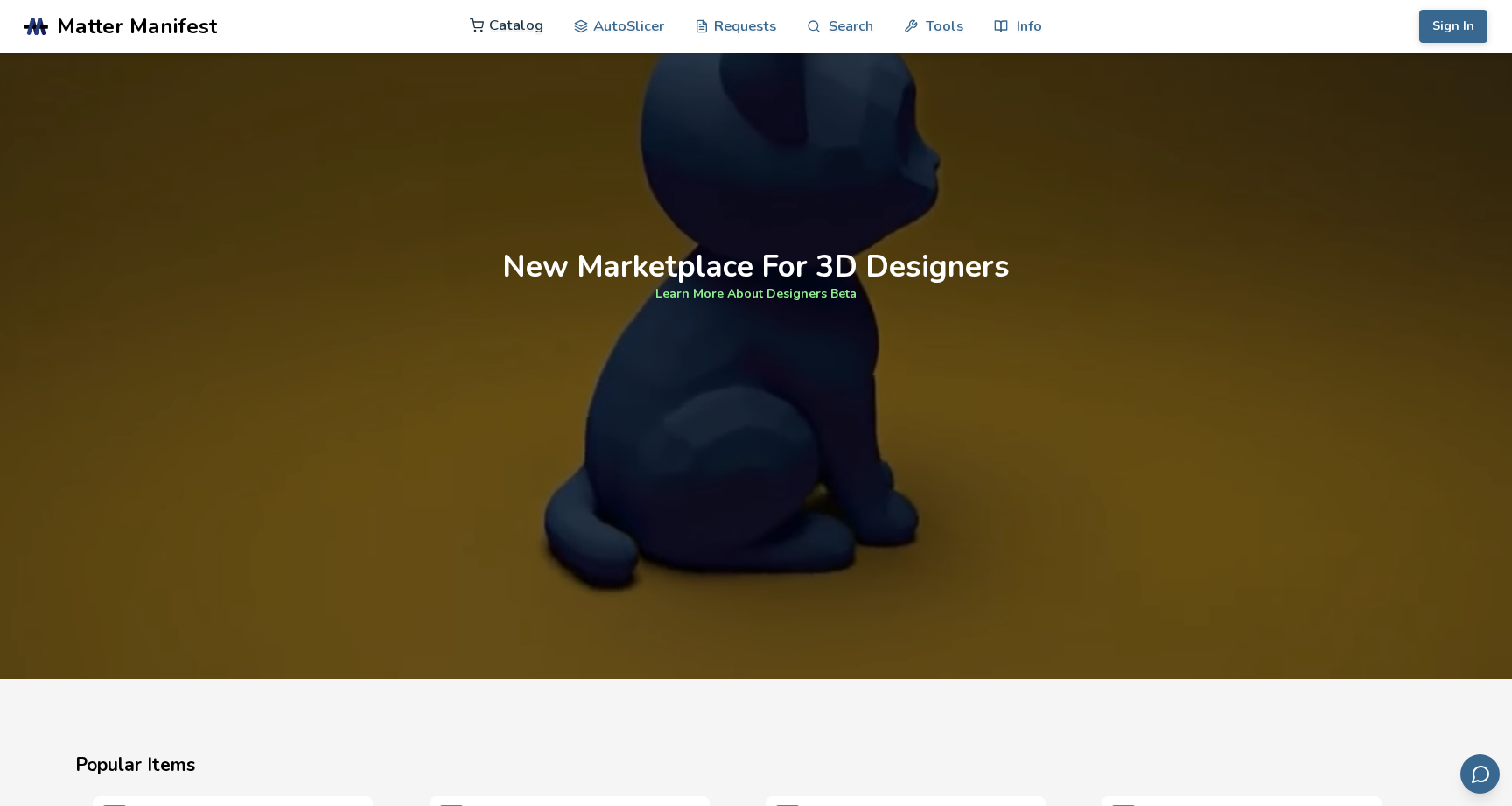
click at [523, 27] on link "Catalog" at bounding box center [506, 25] width 73 height 52
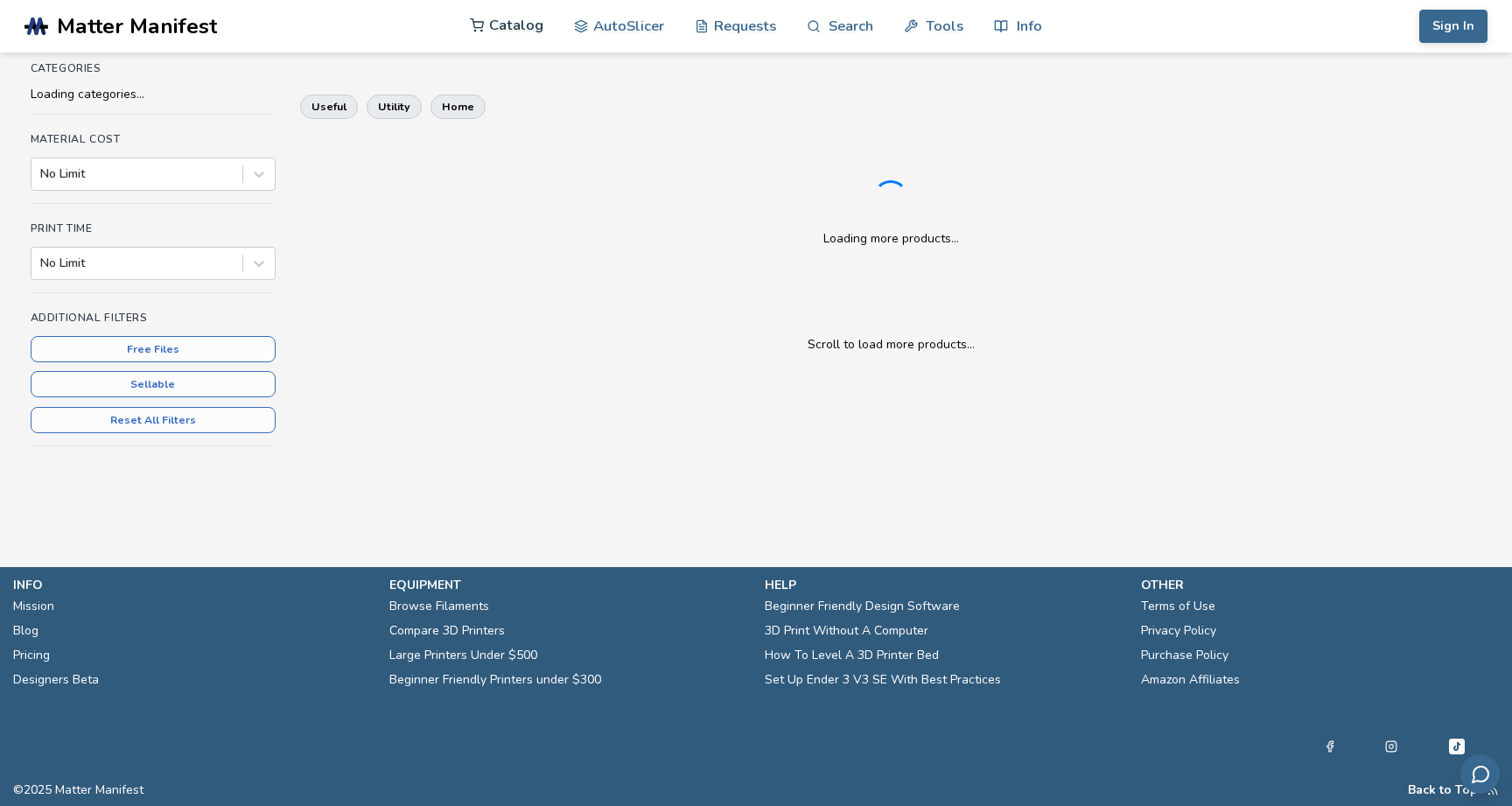
scroll to position [240, 0]
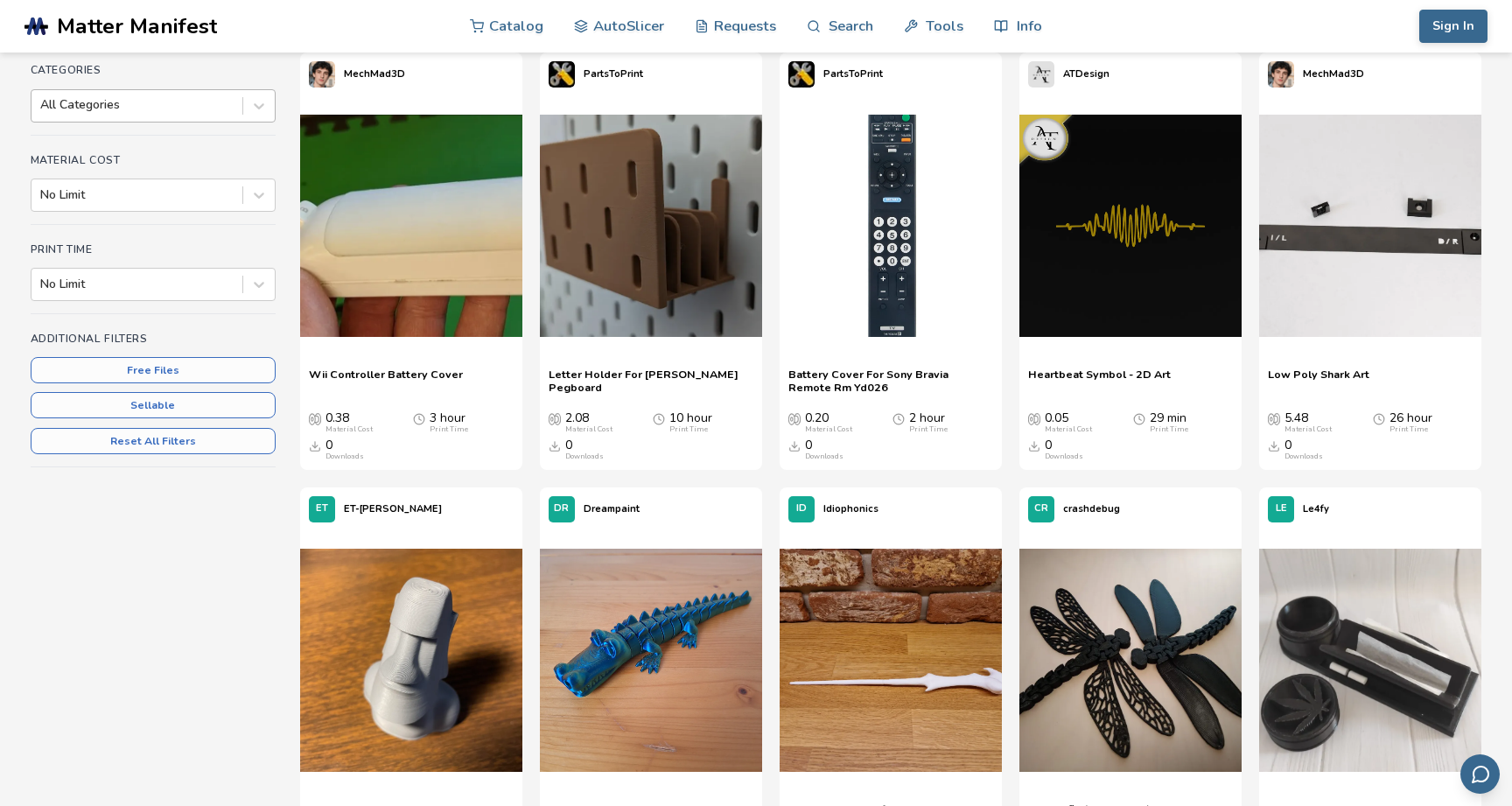
click at [171, 101] on div at bounding box center [136, 105] width 193 height 17
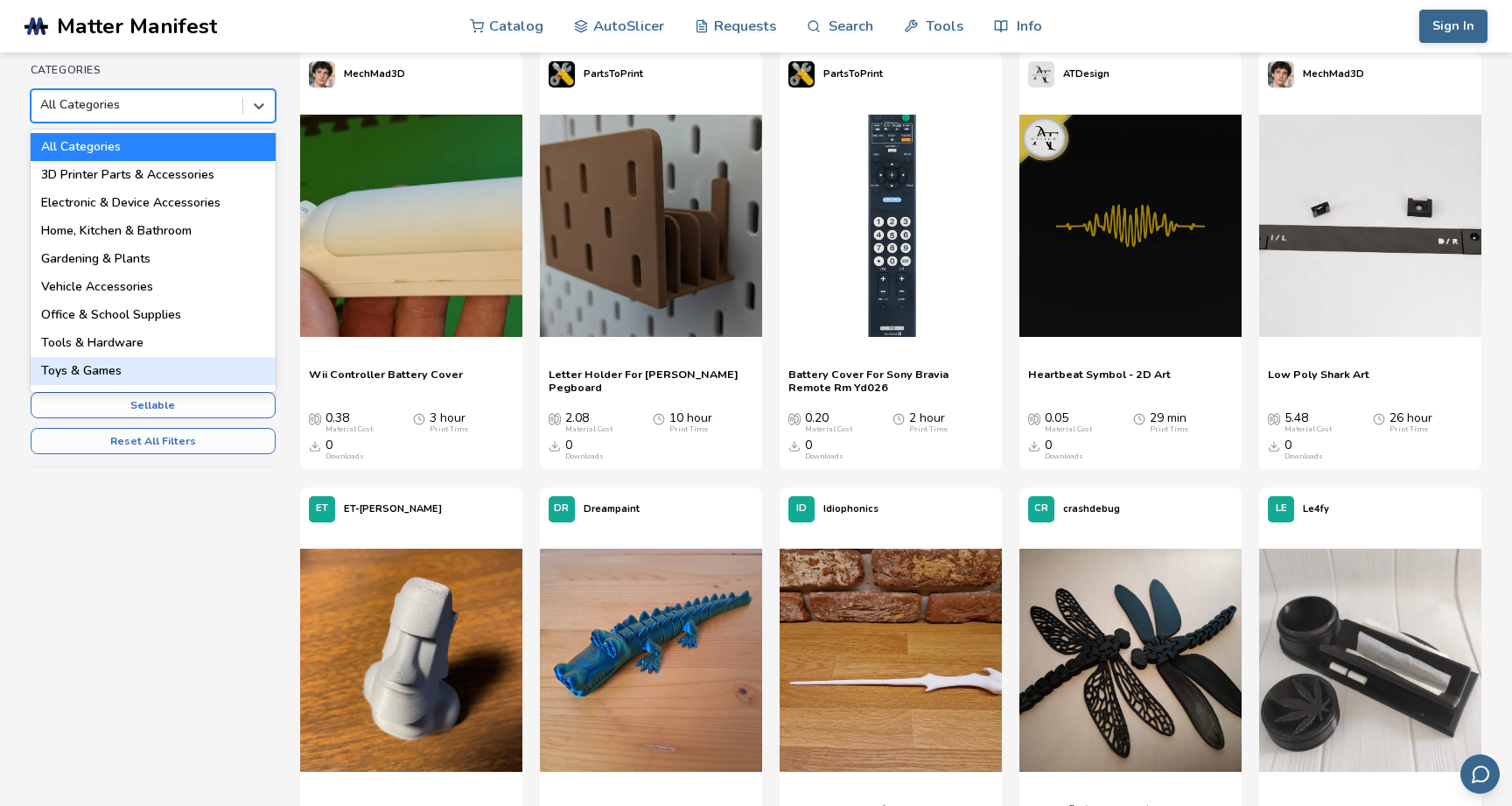
click at [131, 371] on div "Toys & Games" at bounding box center [152, 371] width 245 height 28
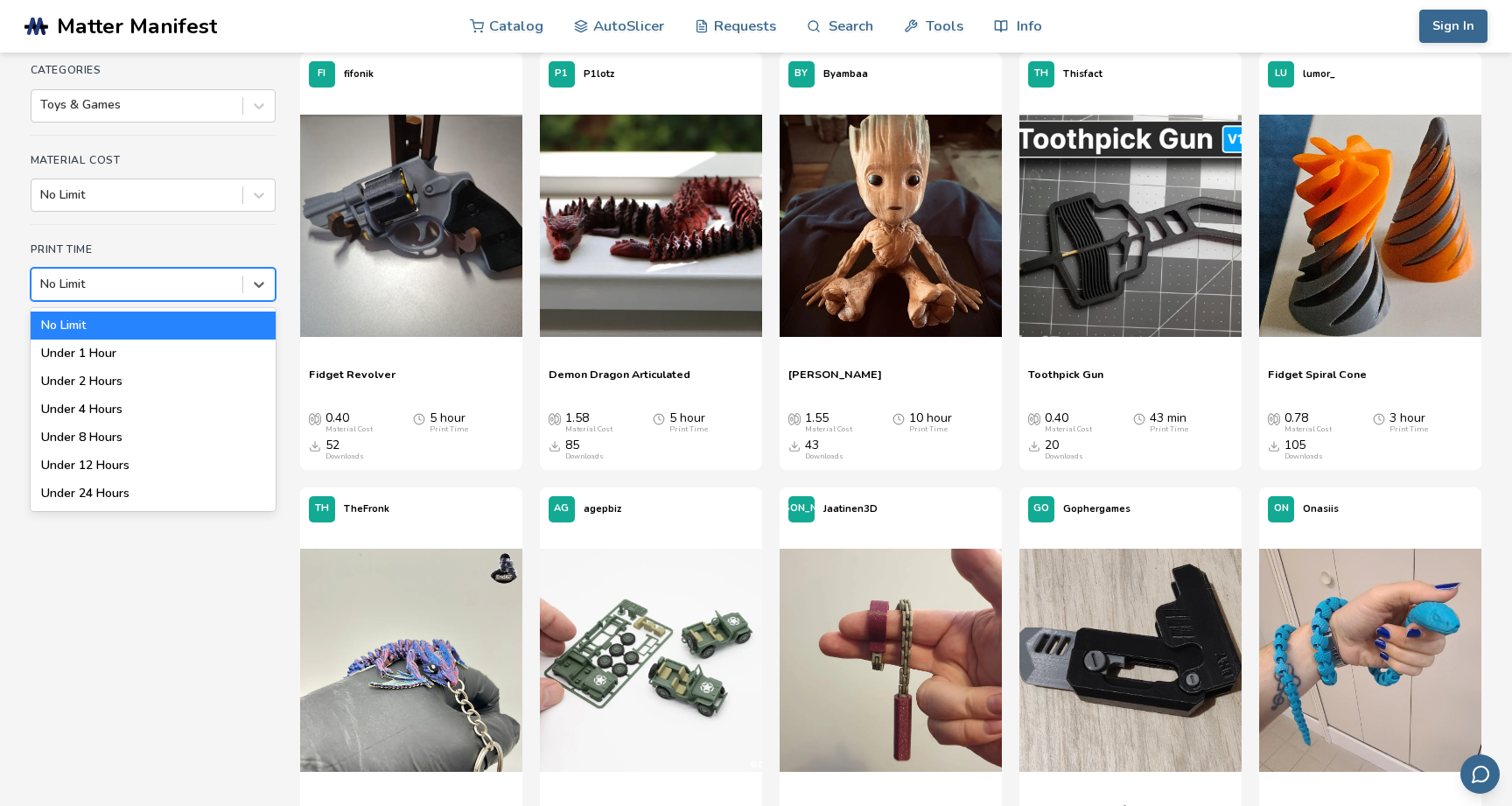
click at [135, 291] on div at bounding box center [136, 284] width 193 height 17
click at [127, 353] on div "Under 1 Hour" at bounding box center [152, 353] width 245 height 28
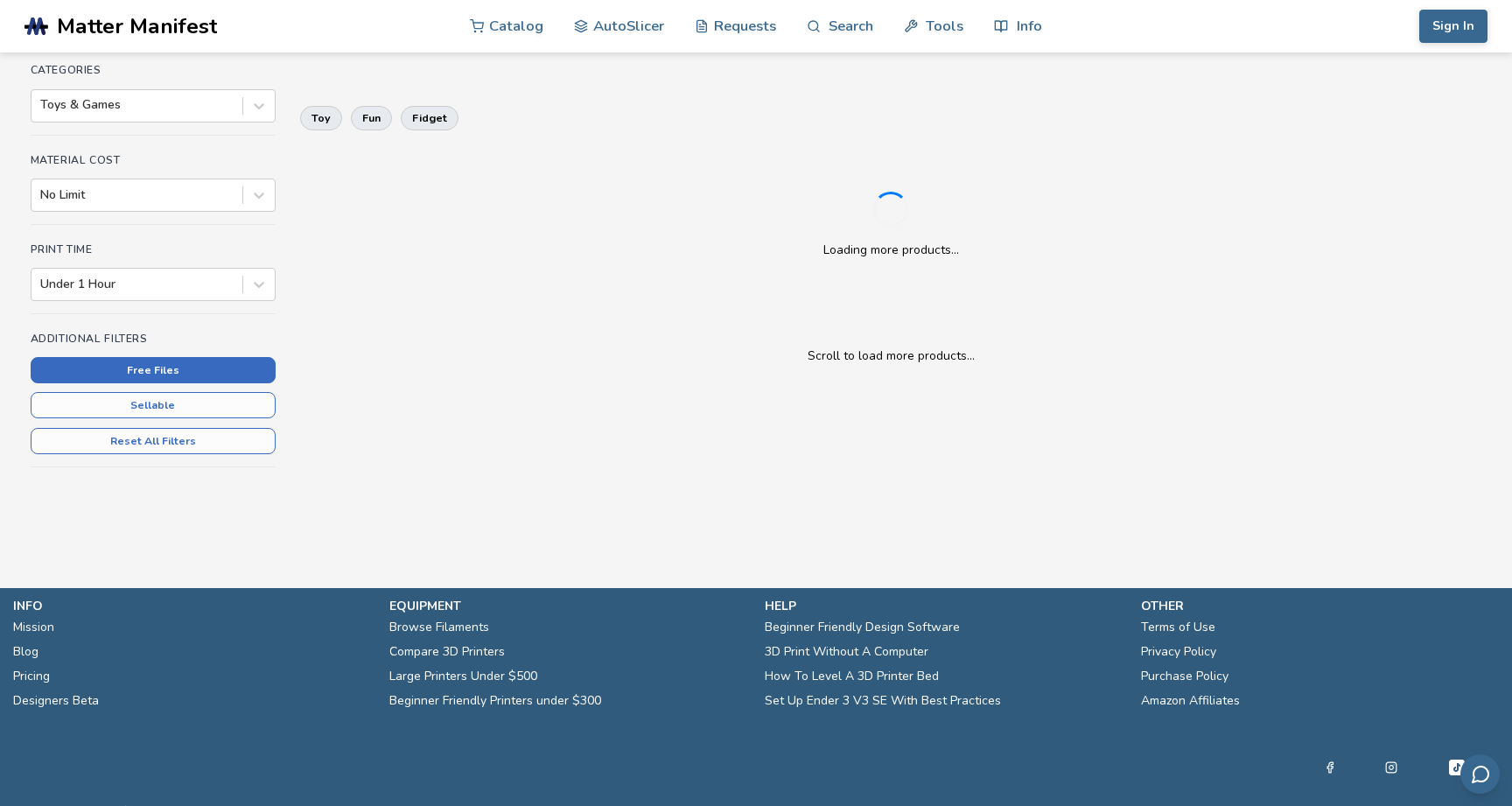
click at [212, 373] on button "Free Files" at bounding box center [152, 371] width 245 height 27
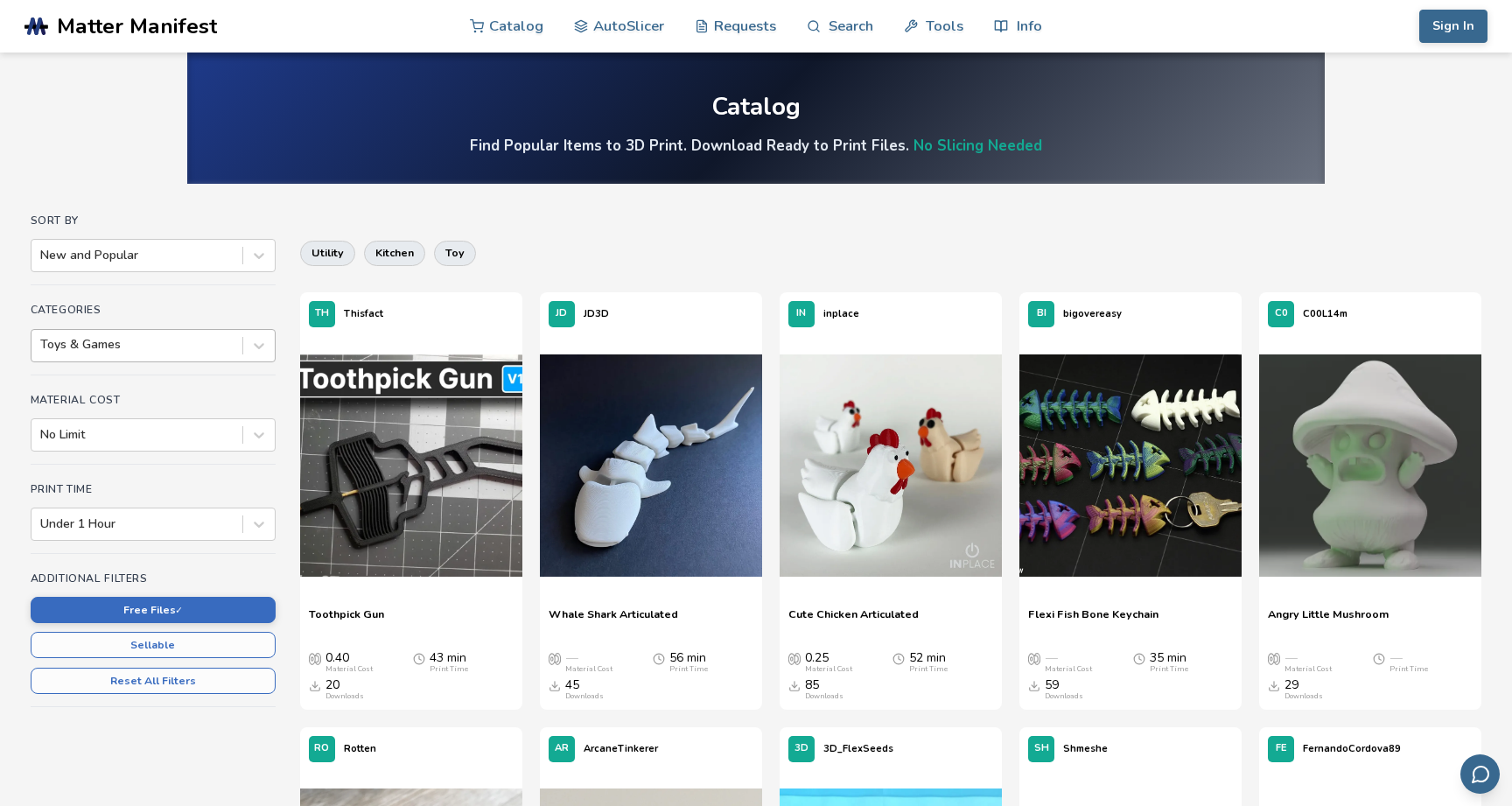
click at [135, 351] on div at bounding box center [136, 345] width 193 height 17
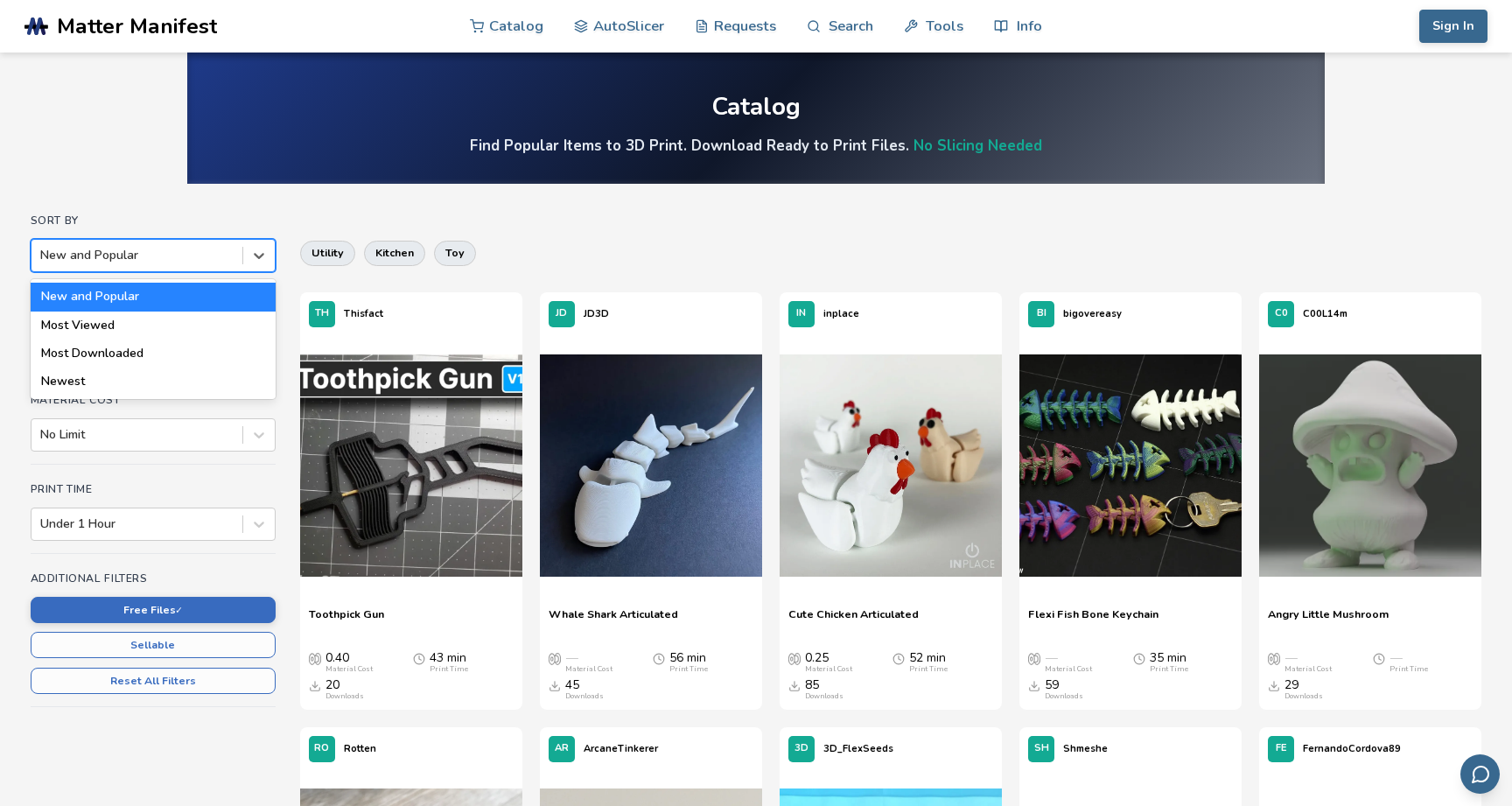
click at [168, 259] on div at bounding box center [136, 255] width 193 height 17
click at [168, 261] on div at bounding box center [136, 255] width 193 height 17
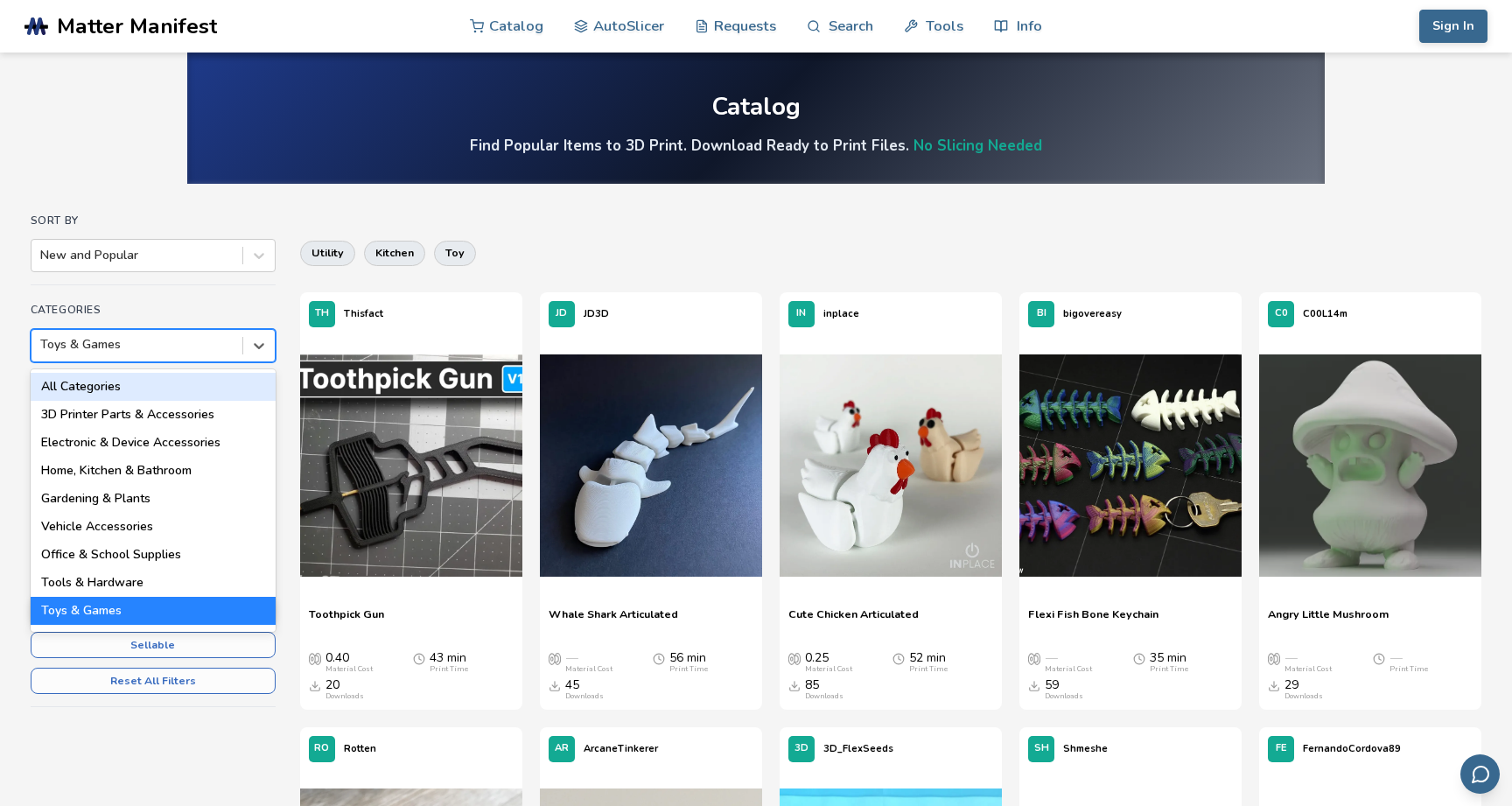
click at [146, 344] on div at bounding box center [136, 345] width 193 height 17
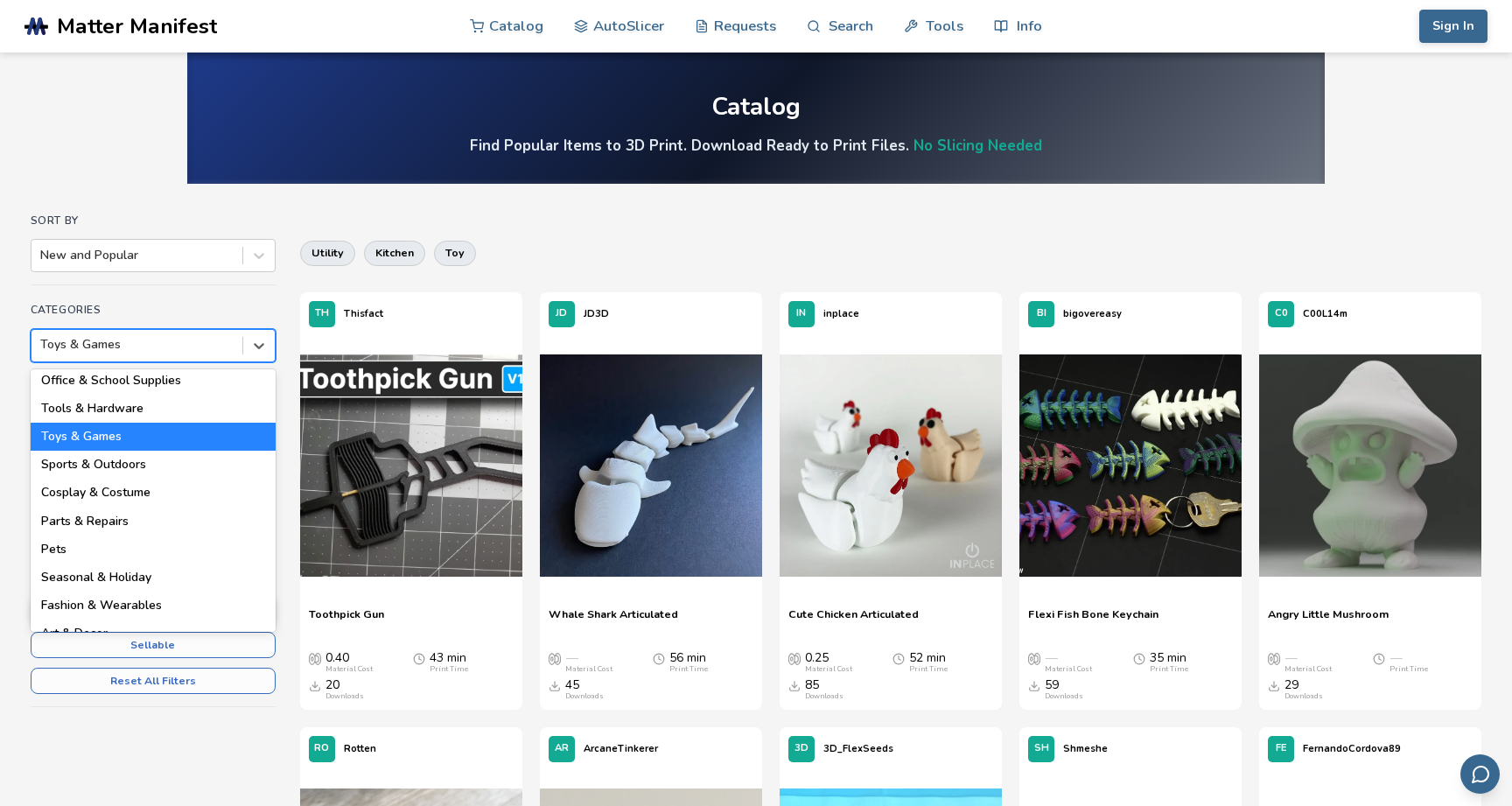
scroll to position [175, 0]
click at [147, 470] on div "Sports & Outdoors" at bounding box center [152, 463] width 245 height 28
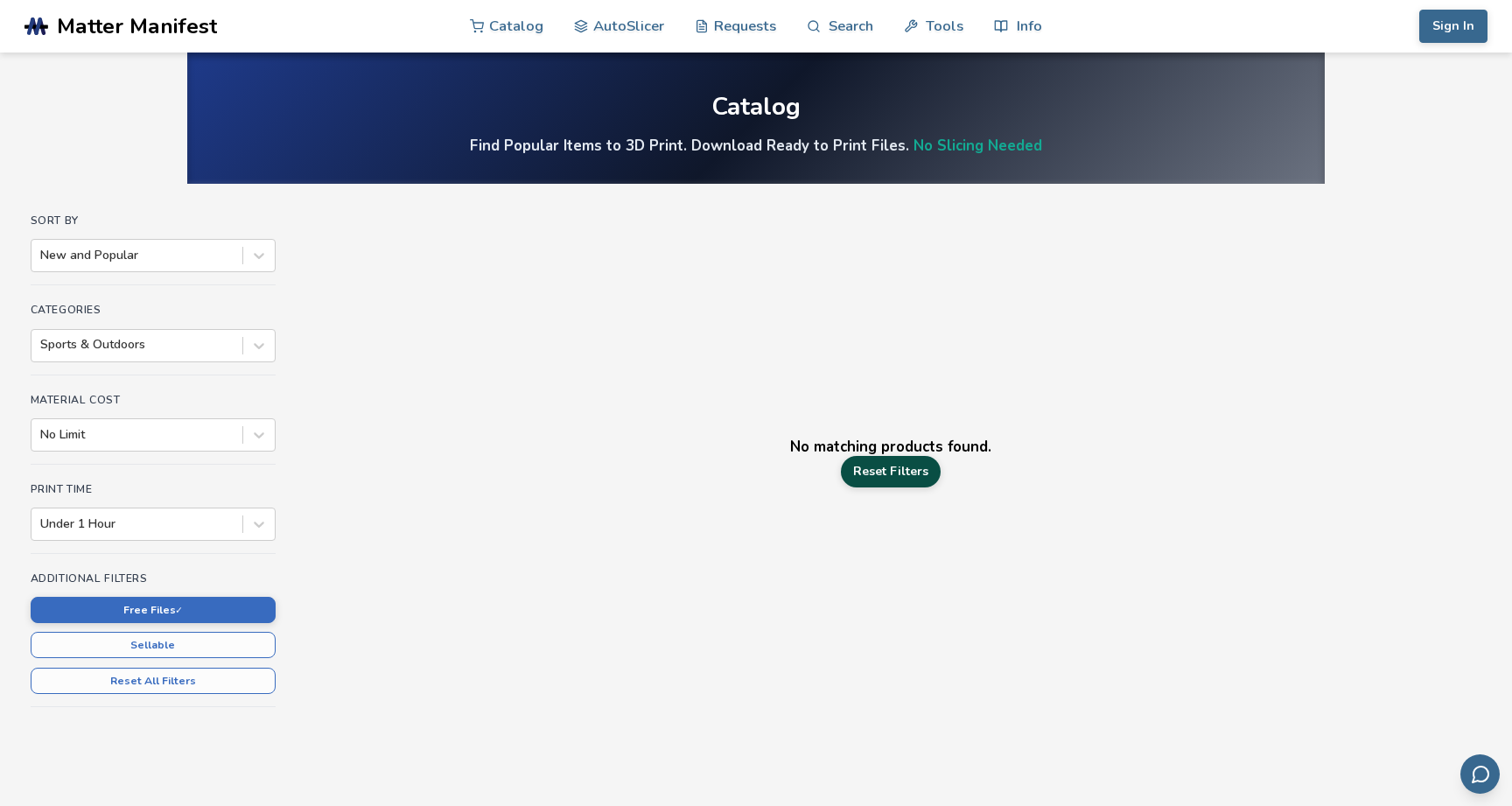
click at [914, 470] on link "Reset Filters" at bounding box center [891, 471] width 100 height 31
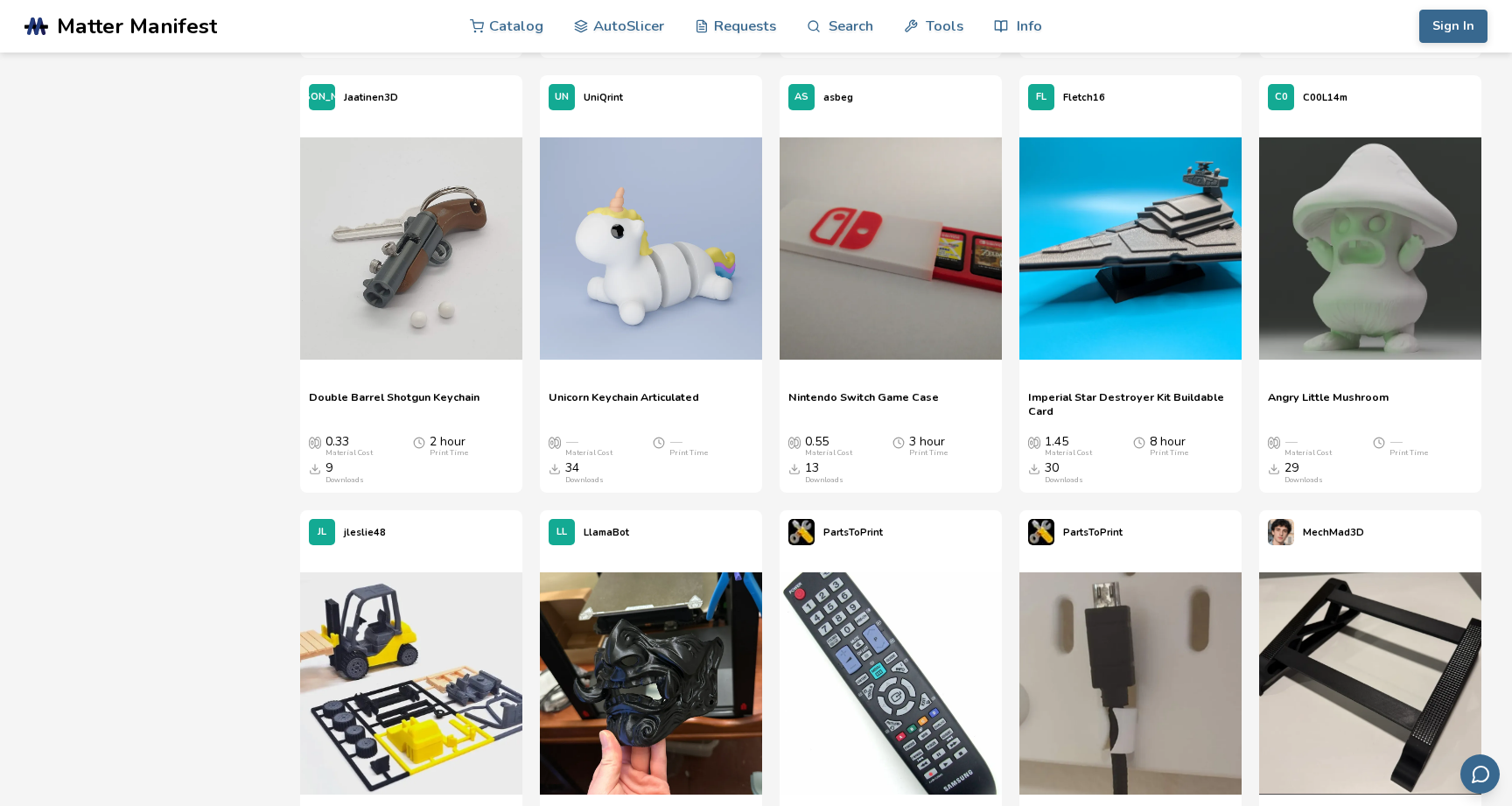
scroll to position [4128, 0]
click at [674, 297] on img at bounding box center [651, 248] width 222 height 222
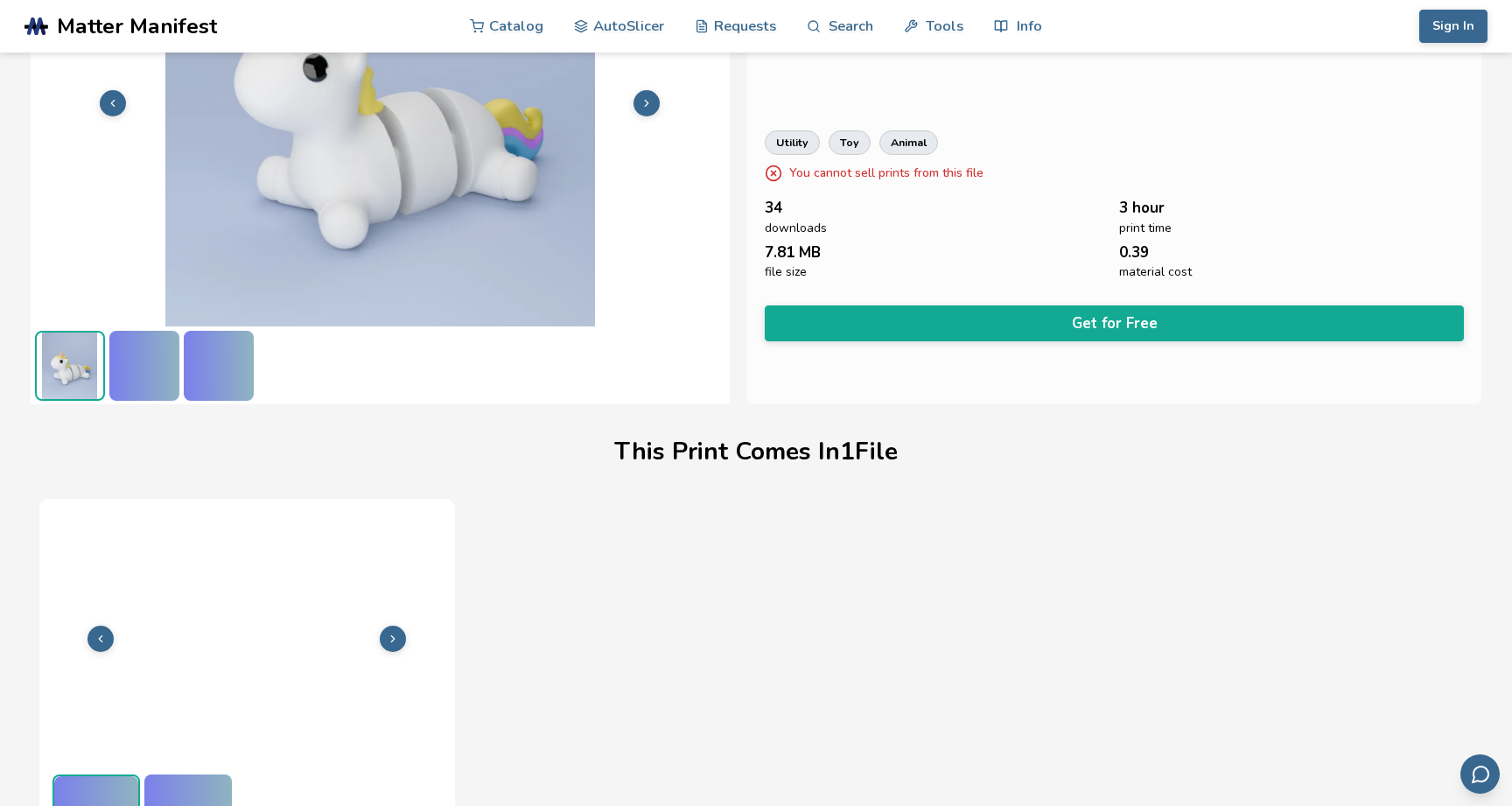
scroll to position [225, 0]
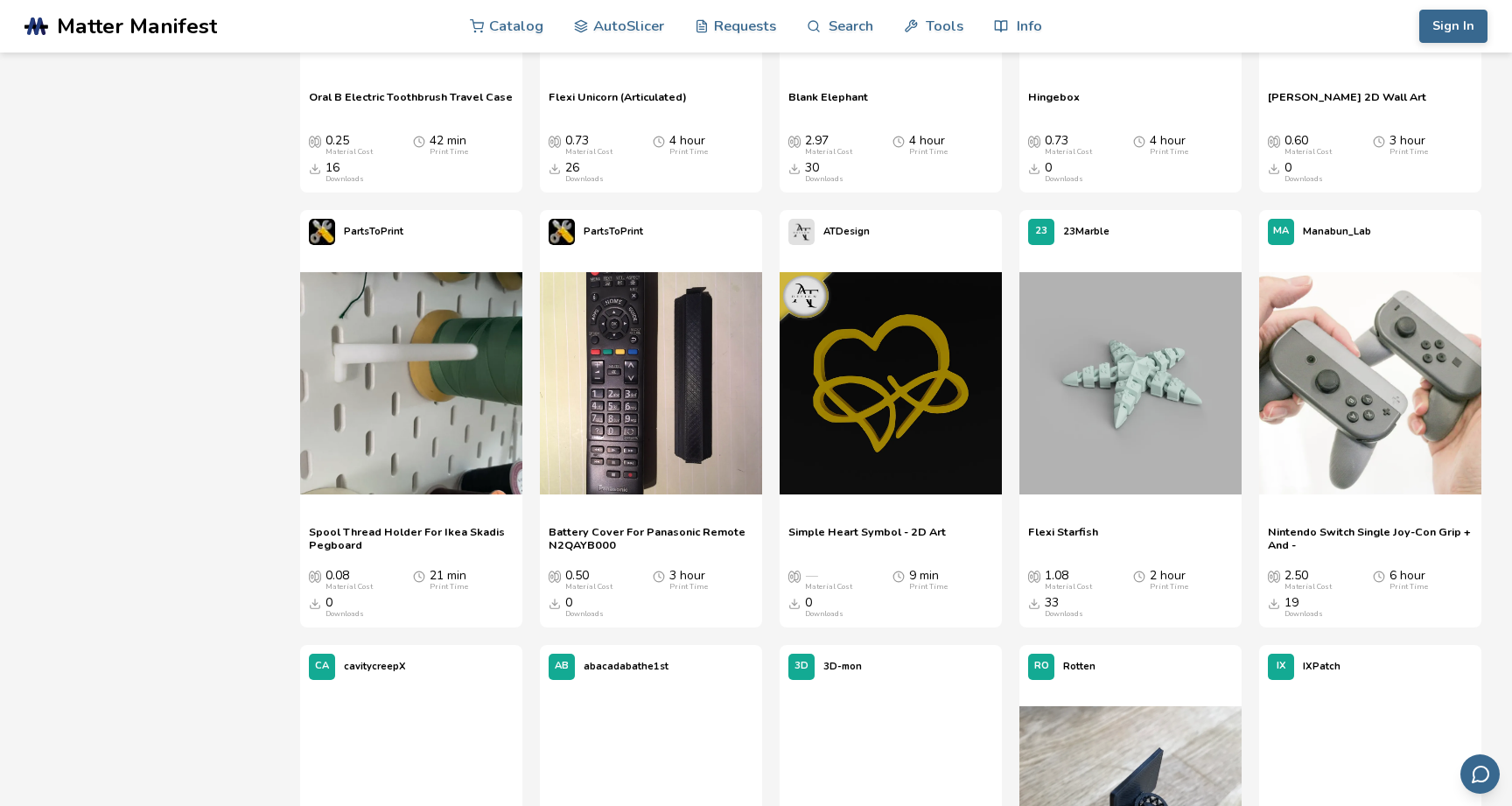
scroll to position [6605, 0]
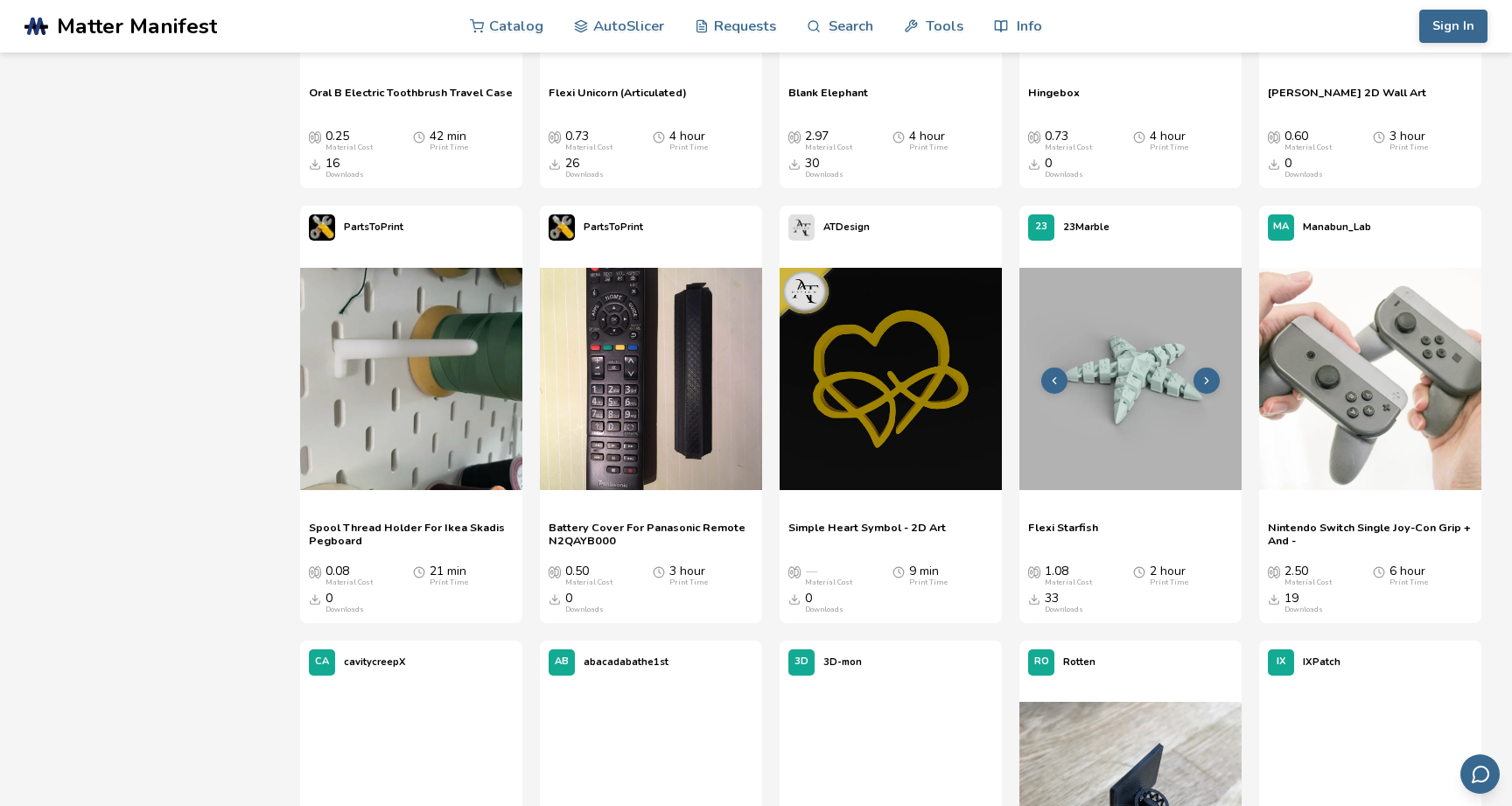
click at [1161, 370] on img at bounding box center [1130, 378] width 222 height 222
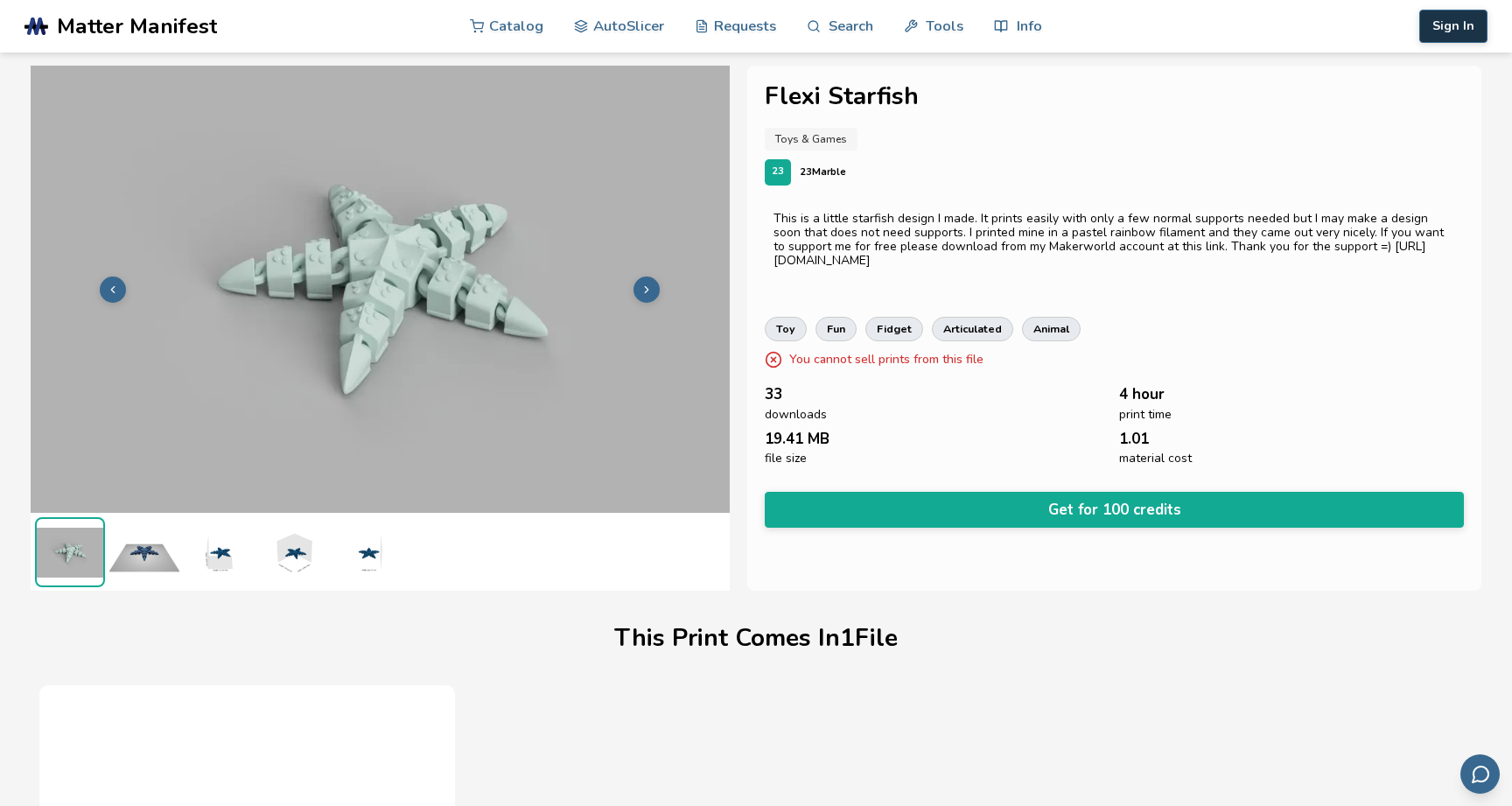
click at [1458, 22] on button "Sign In" at bounding box center [1454, 26] width 69 height 33
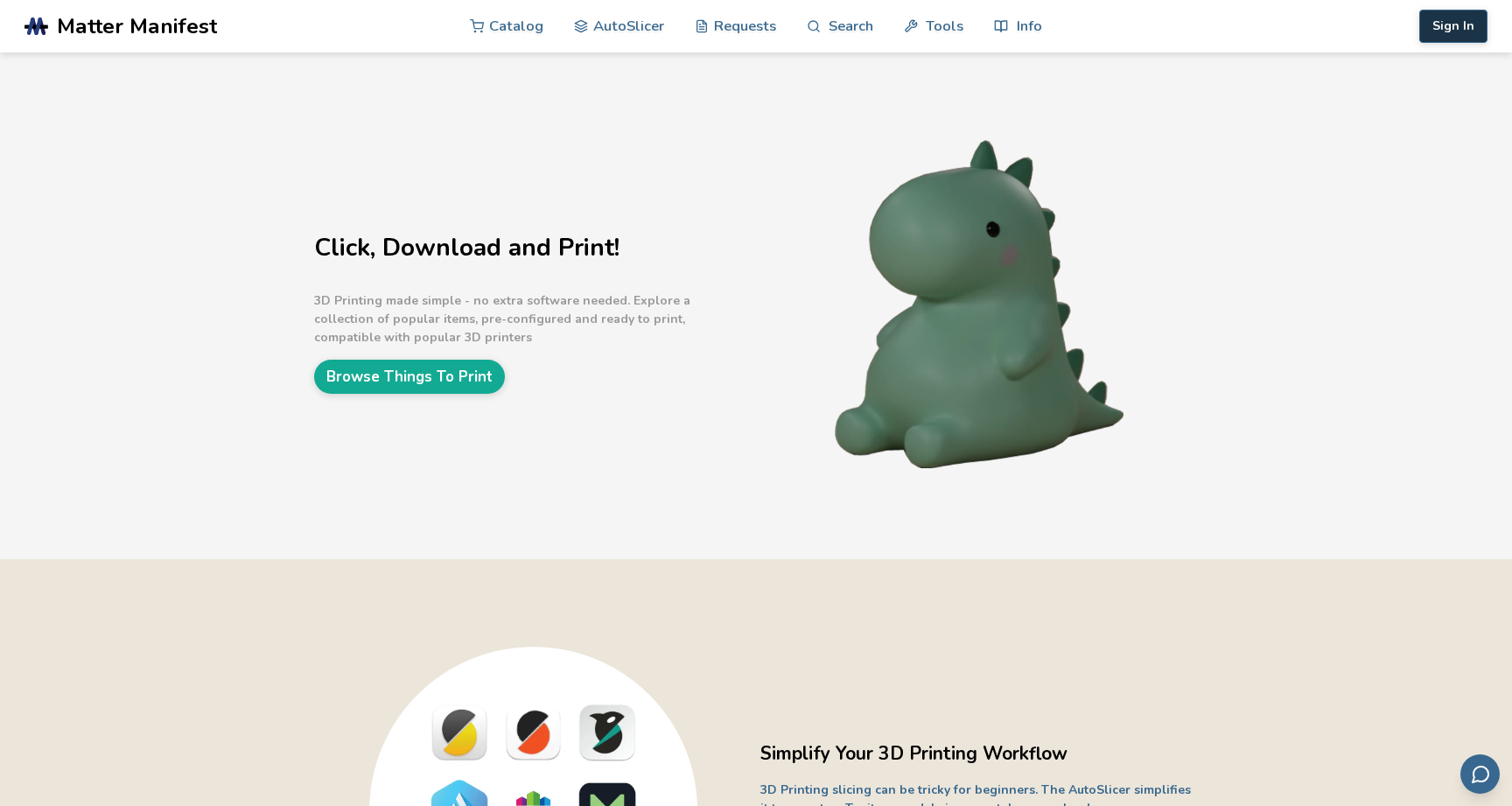
click at [1458, 22] on button "Sign In" at bounding box center [1454, 26] width 69 height 33
click at [512, 27] on link "Catalog" at bounding box center [506, 25] width 73 height 52
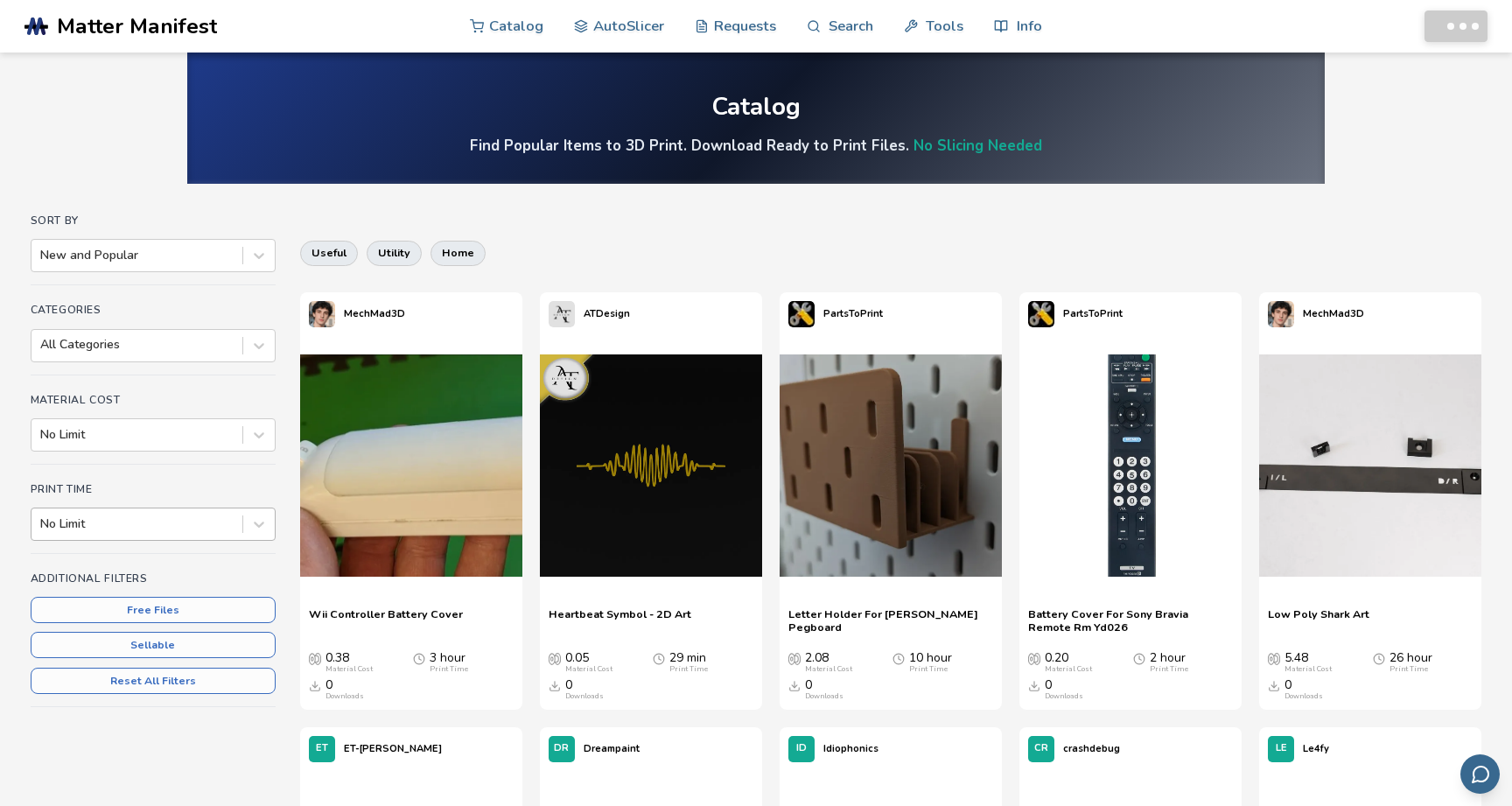
click at [212, 527] on div at bounding box center [136, 524] width 193 height 17
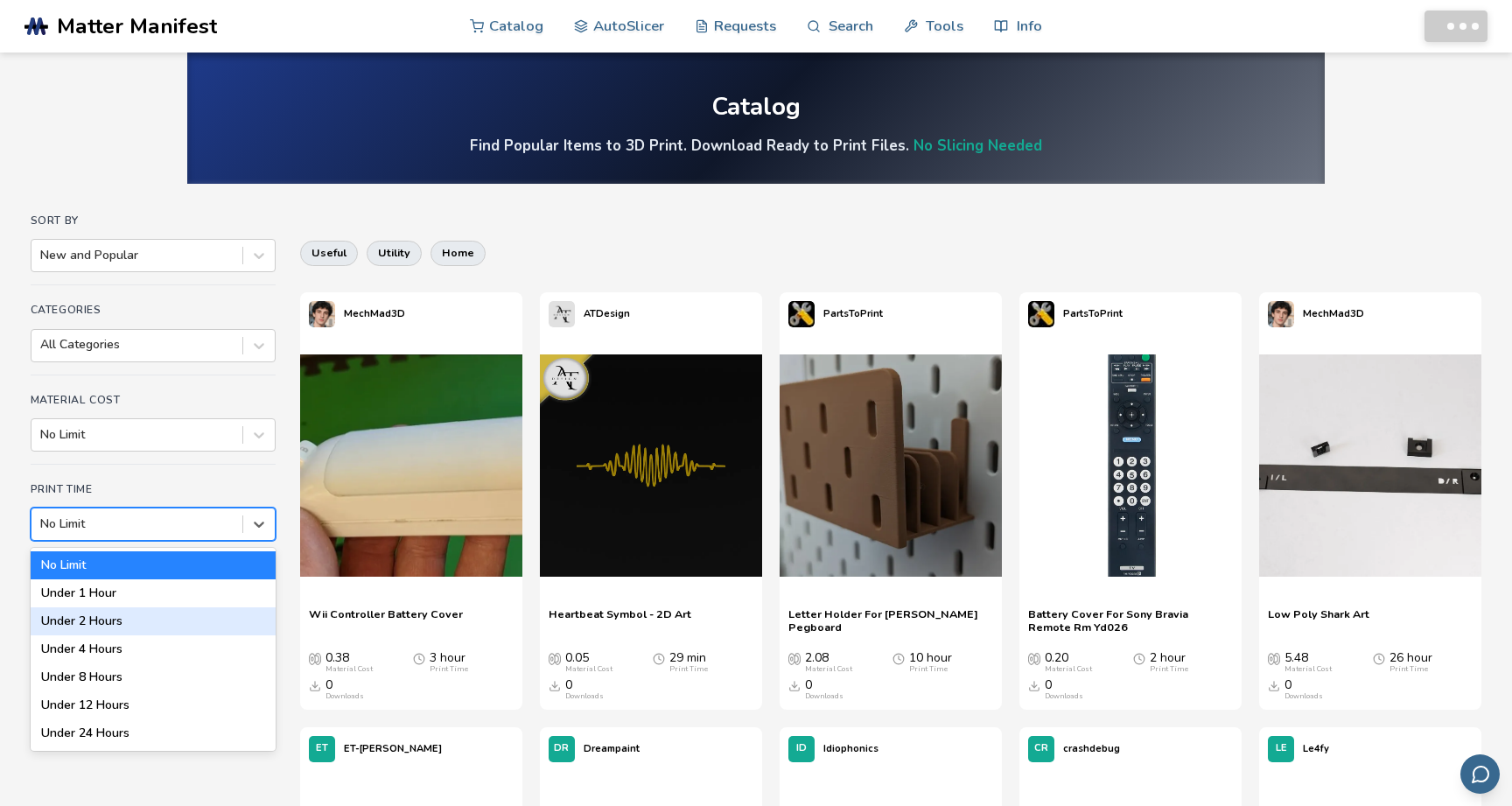
click at [198, 620] on div "Under 2 Hours" at bounding box center [152, 620] width 245 height 28
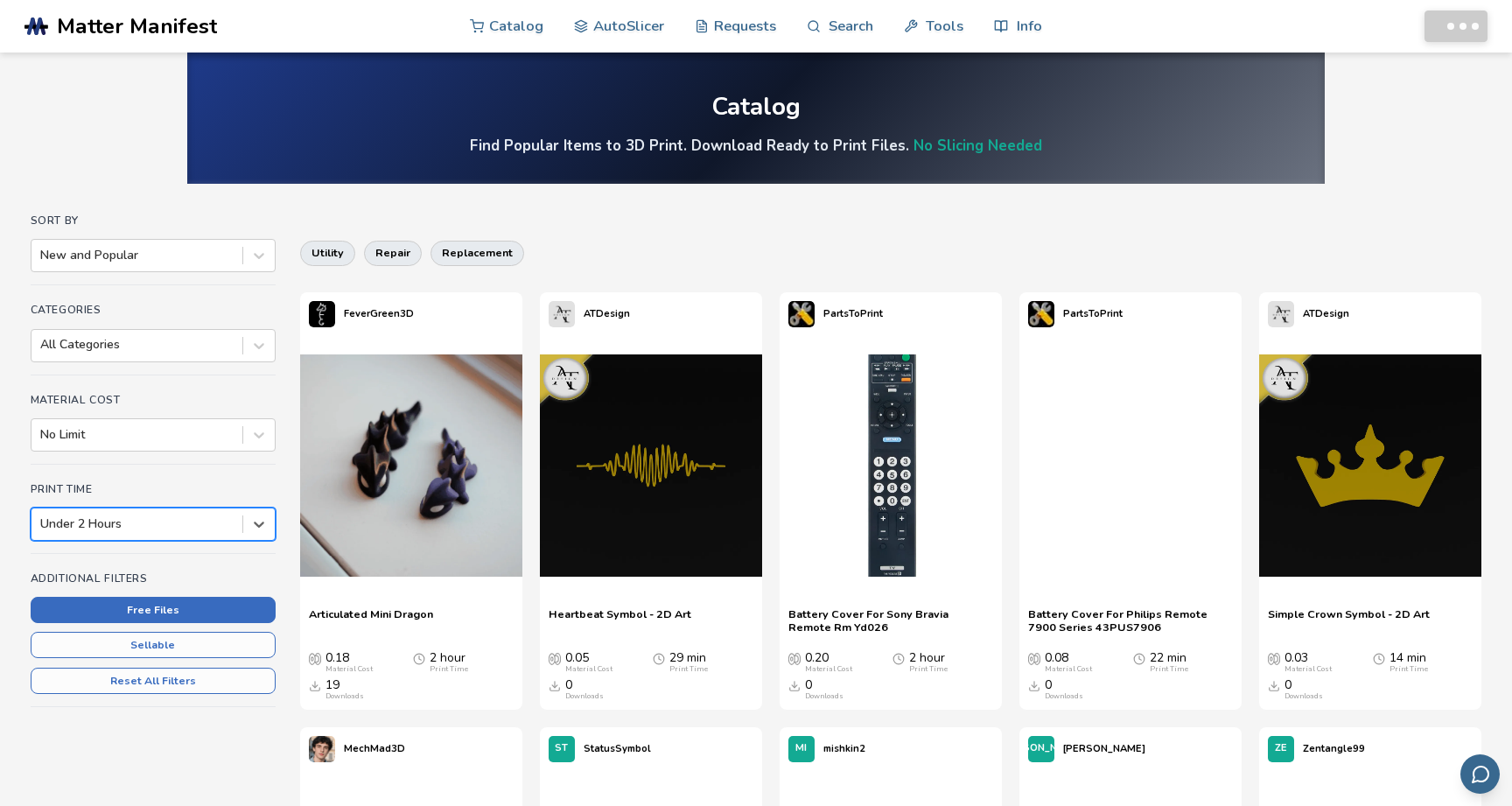
click at [198, 618] on button "Free Files" at bounding box center [152, 610] width 245 height 27
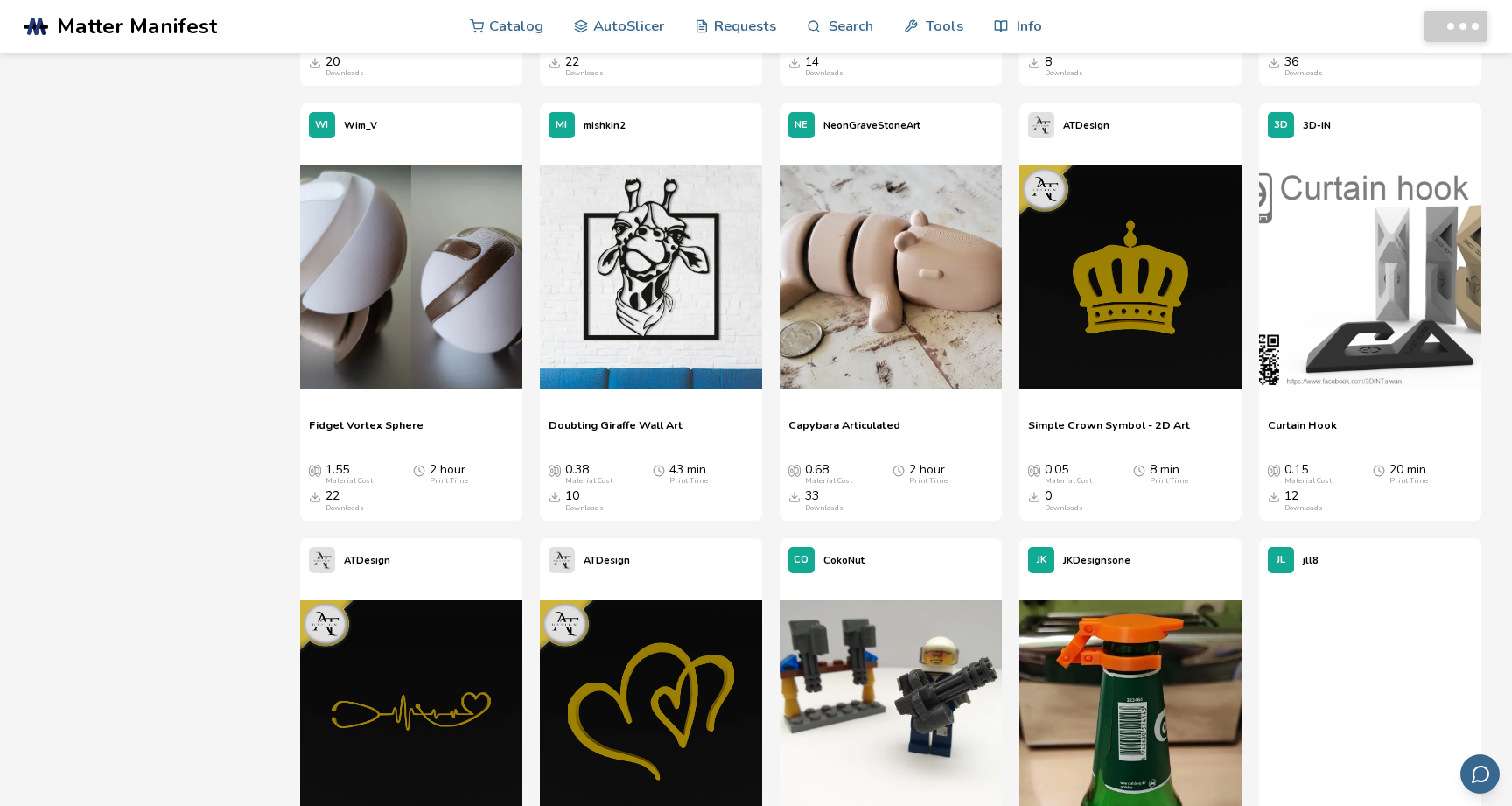
scroll to position [2384, 0]
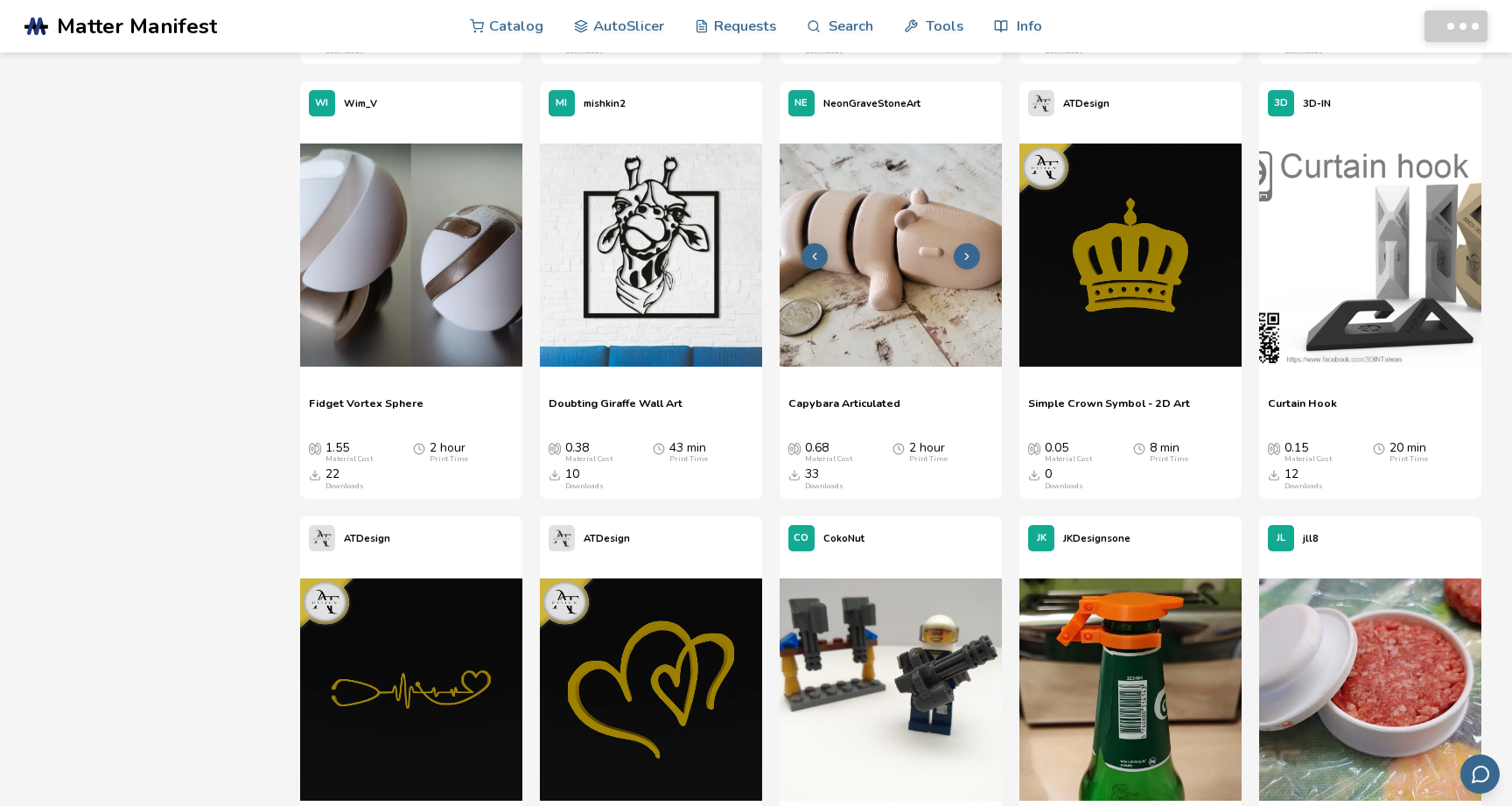
click at [911, 250] on img at bounding box center [890, 254] width 222 height 222
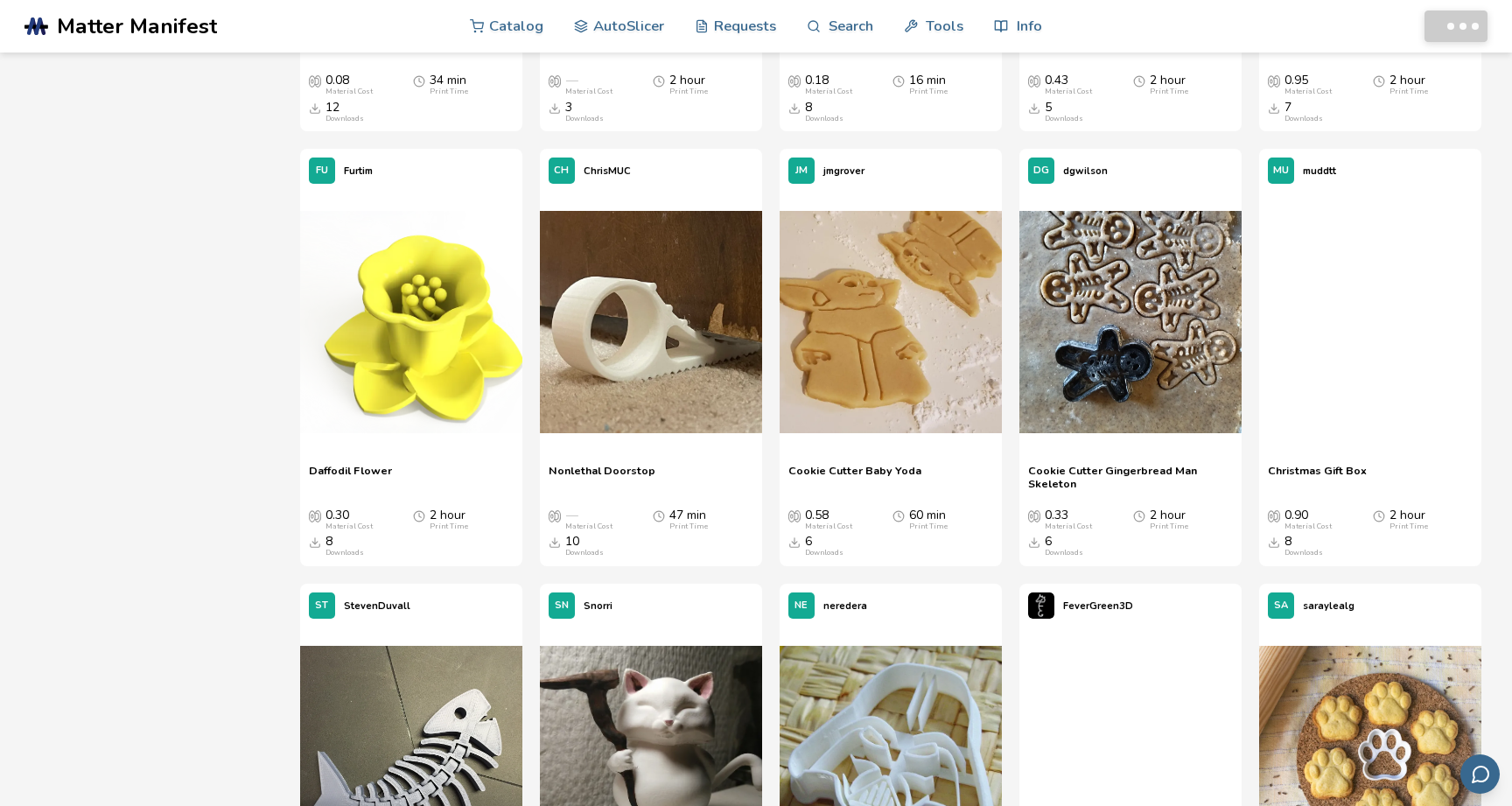
scroll to position [7539, 0]
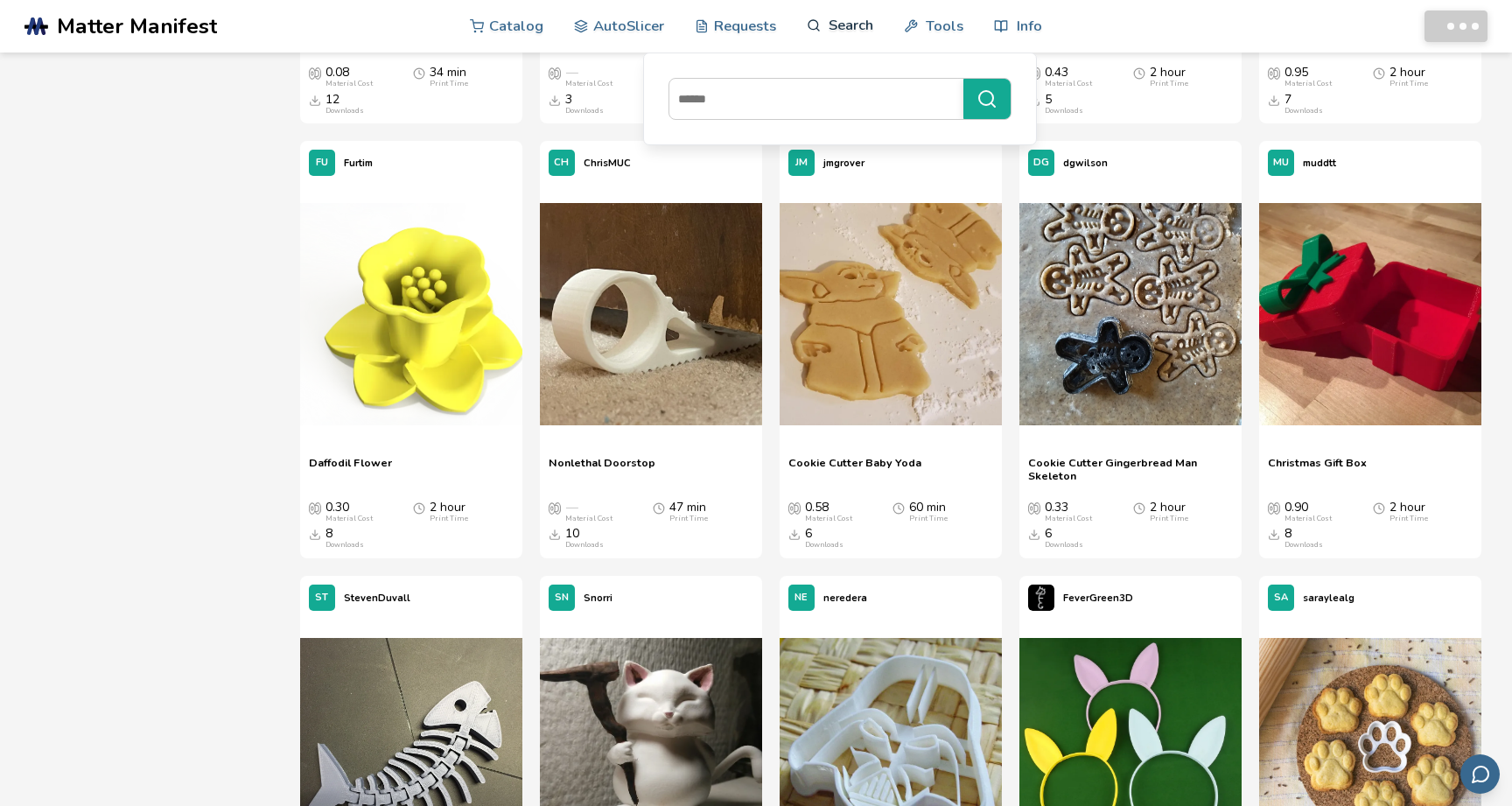
click at [819, 30] on icon at bounding box center [815, 26] width 15 height 15
click at [781, 111] on input at bounding box center [812, 98] width 285 height 31
type input "********"
click at [986, 99] on button "********" at bounding box center [987, 99] width 48 height 40
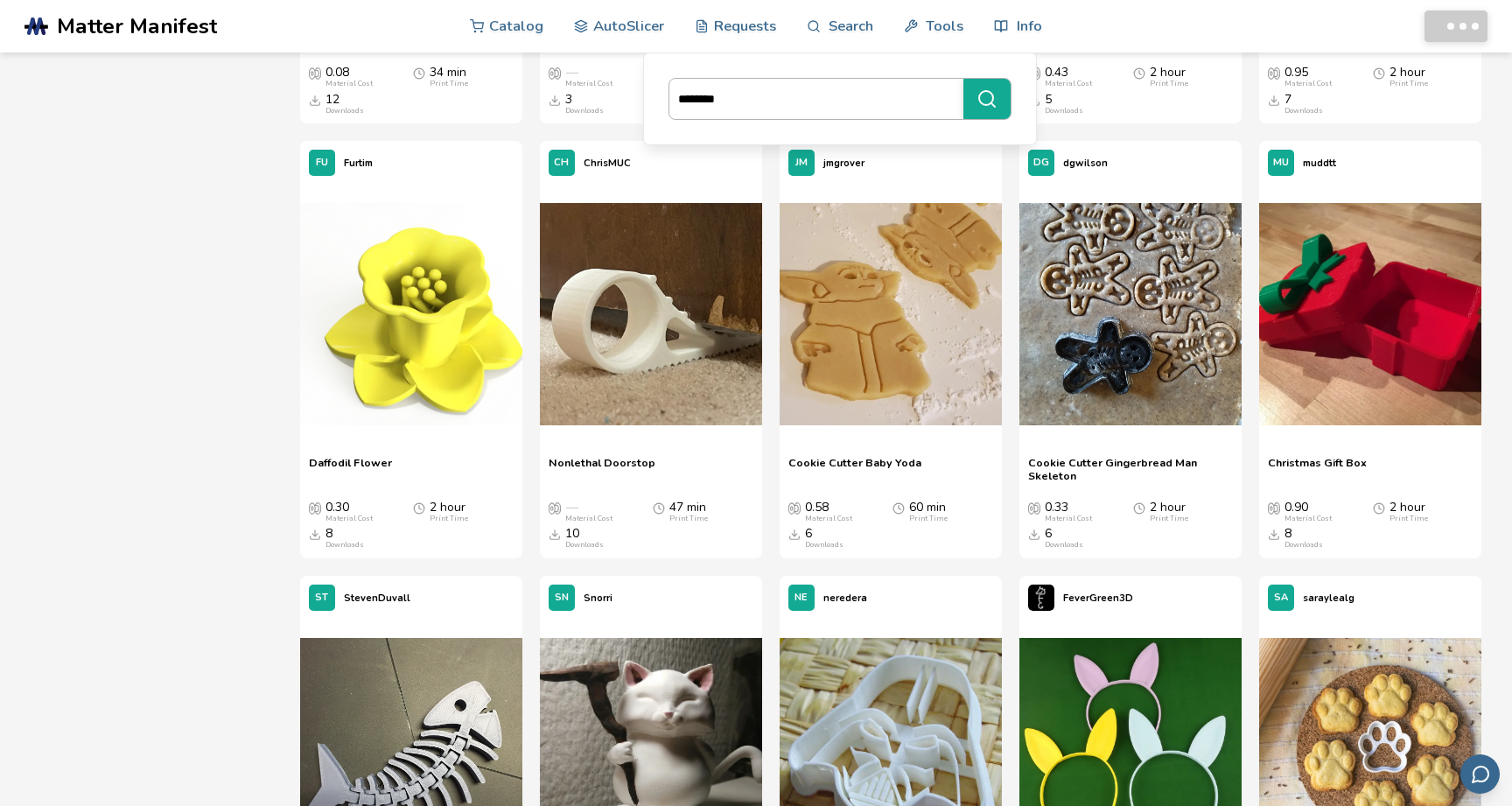
click at [986, 99] on button "********" at bounding box center [987, 99] width 48 height 40
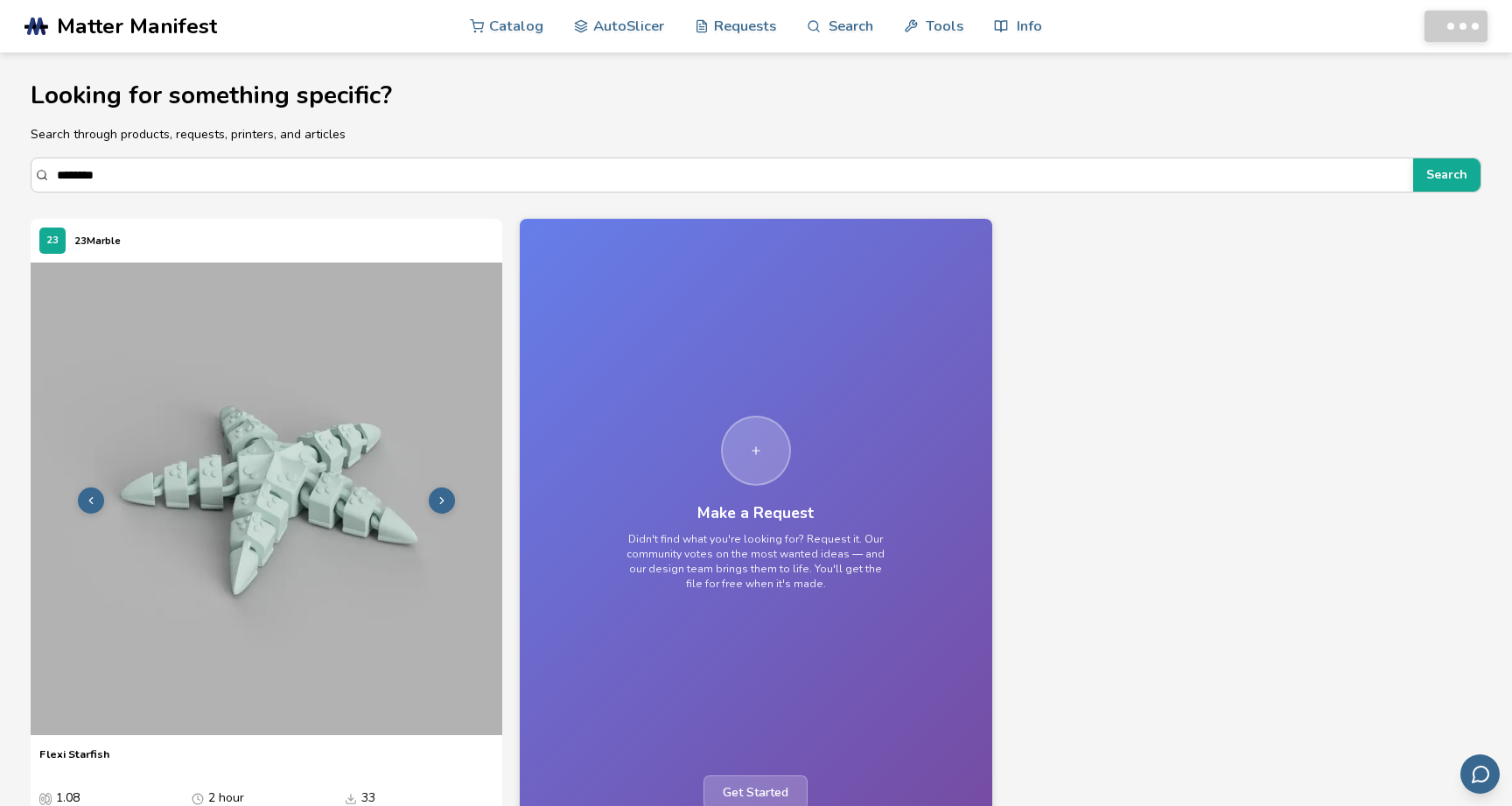
click at [220, 498] on img at bounding box center [267, 498] width 473 height 473
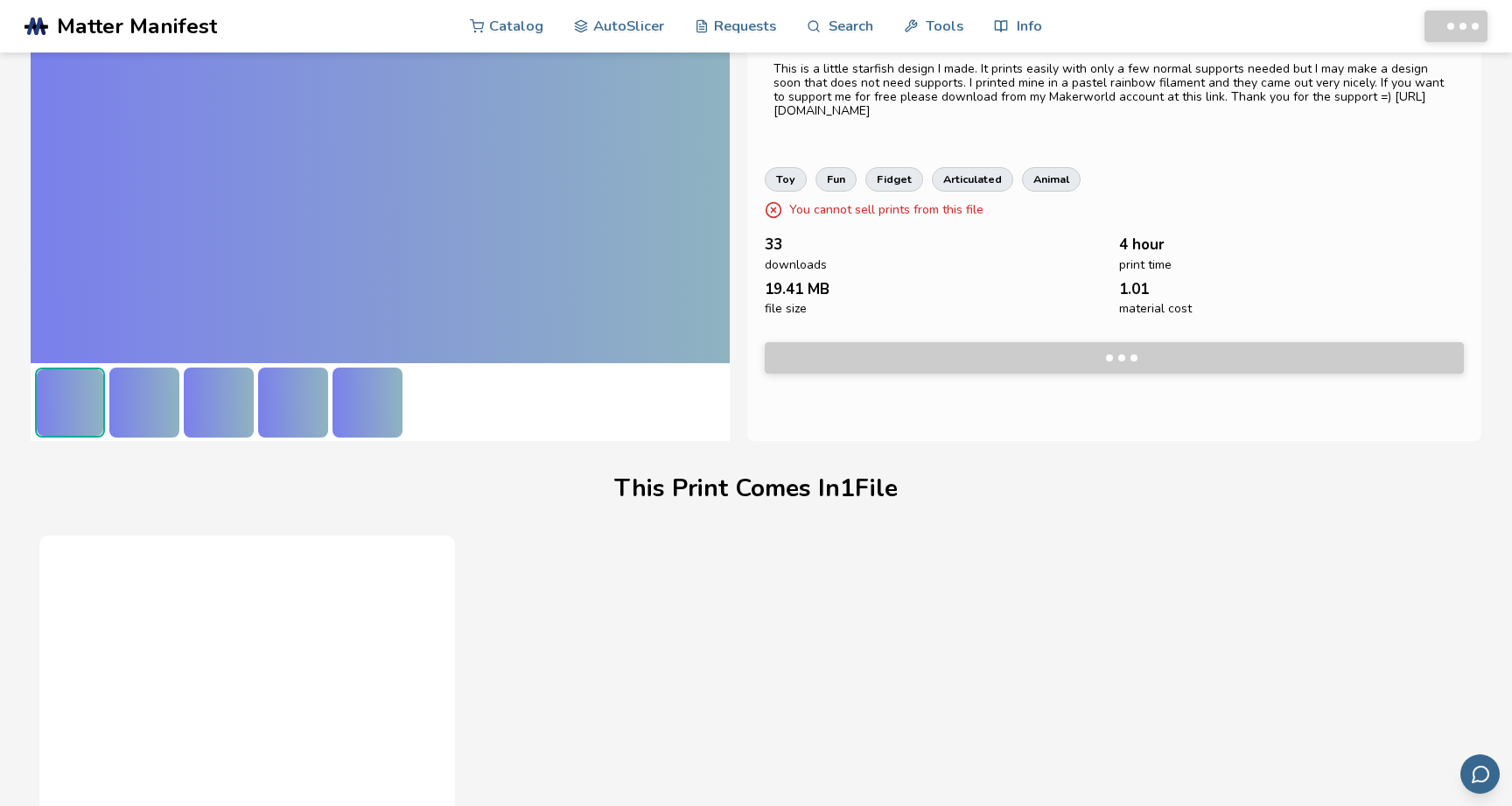
scroll to position [225, 0]
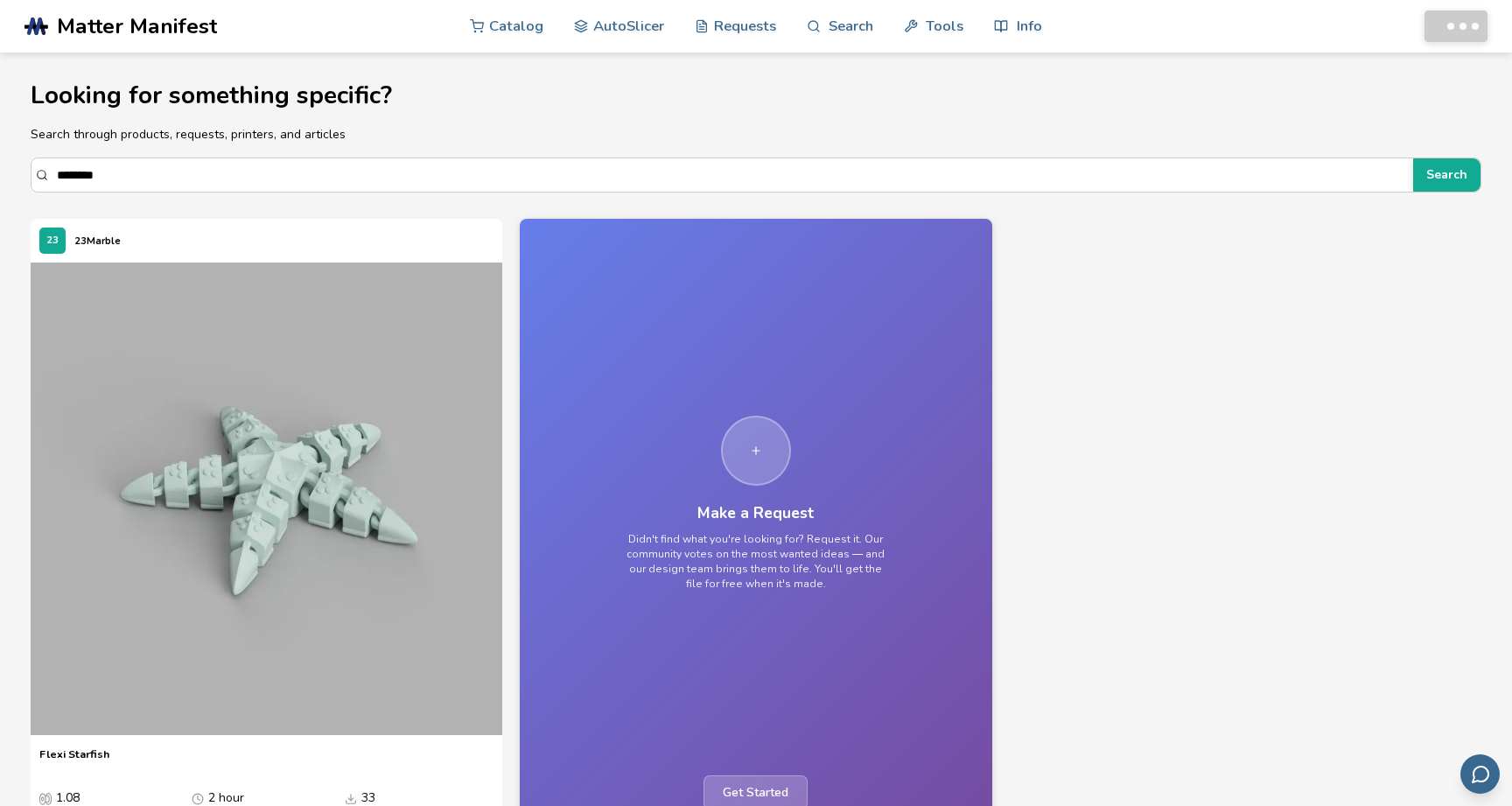
scroll to position [240, 0]
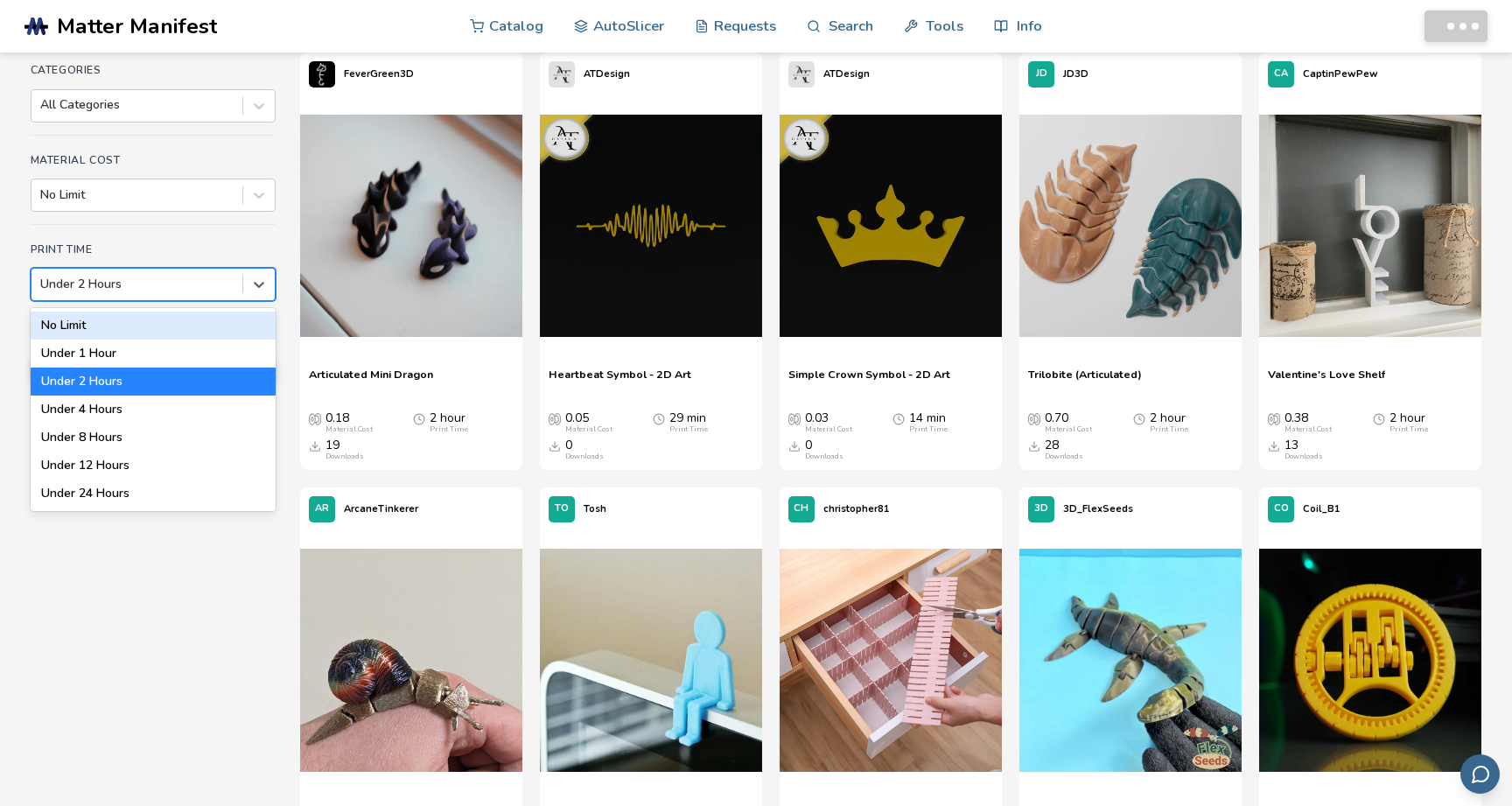
click at [138, 284] on div at bounding box center [136, 284] width 193 height 17
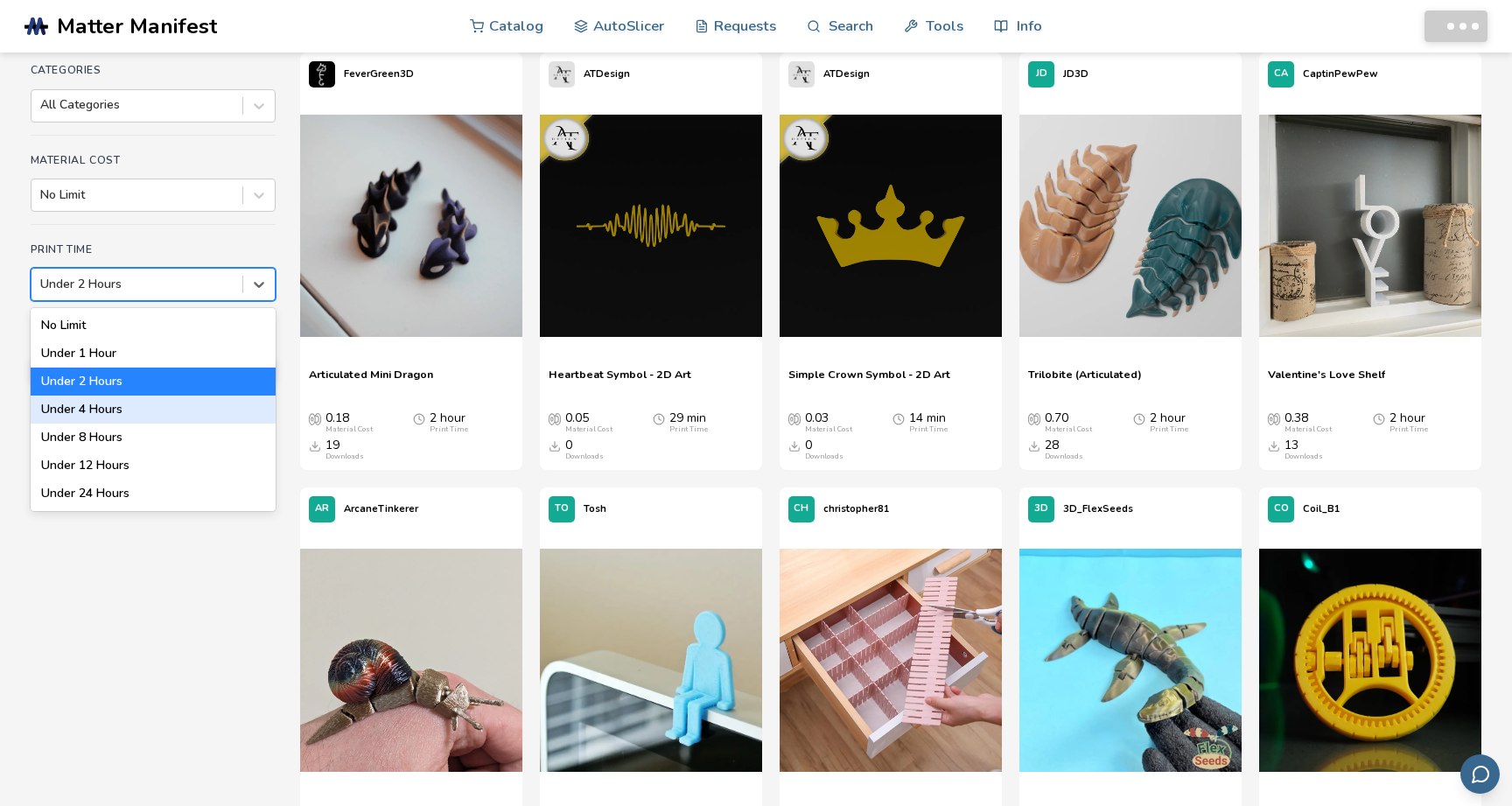
click at [125, 403] on div "Under 4 Hours" at bounding box center [152, 409] width 245 height 28
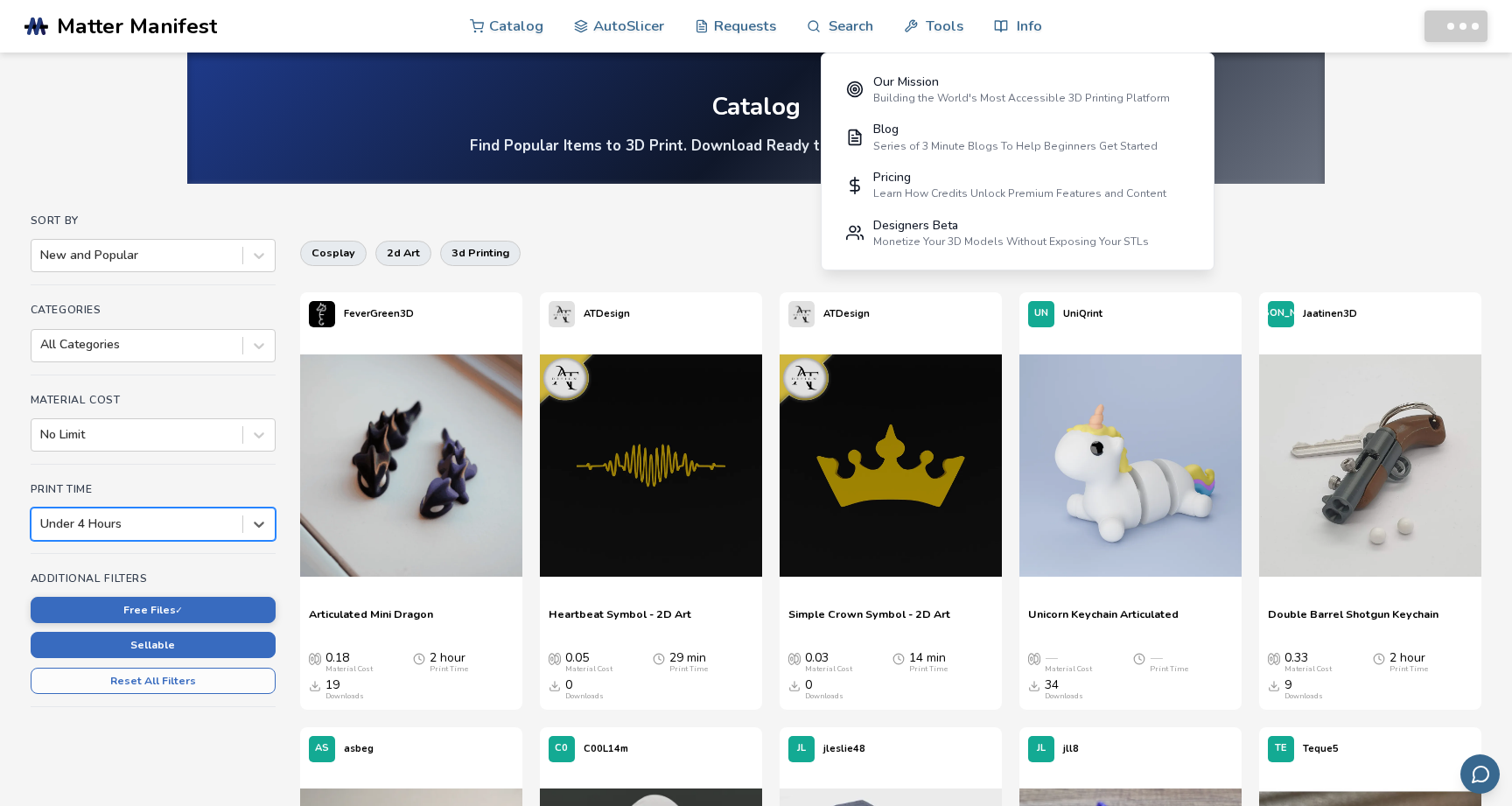
click at [216, 648] on button "Sellable" at bounding box center [152, 645] width 245 height 27
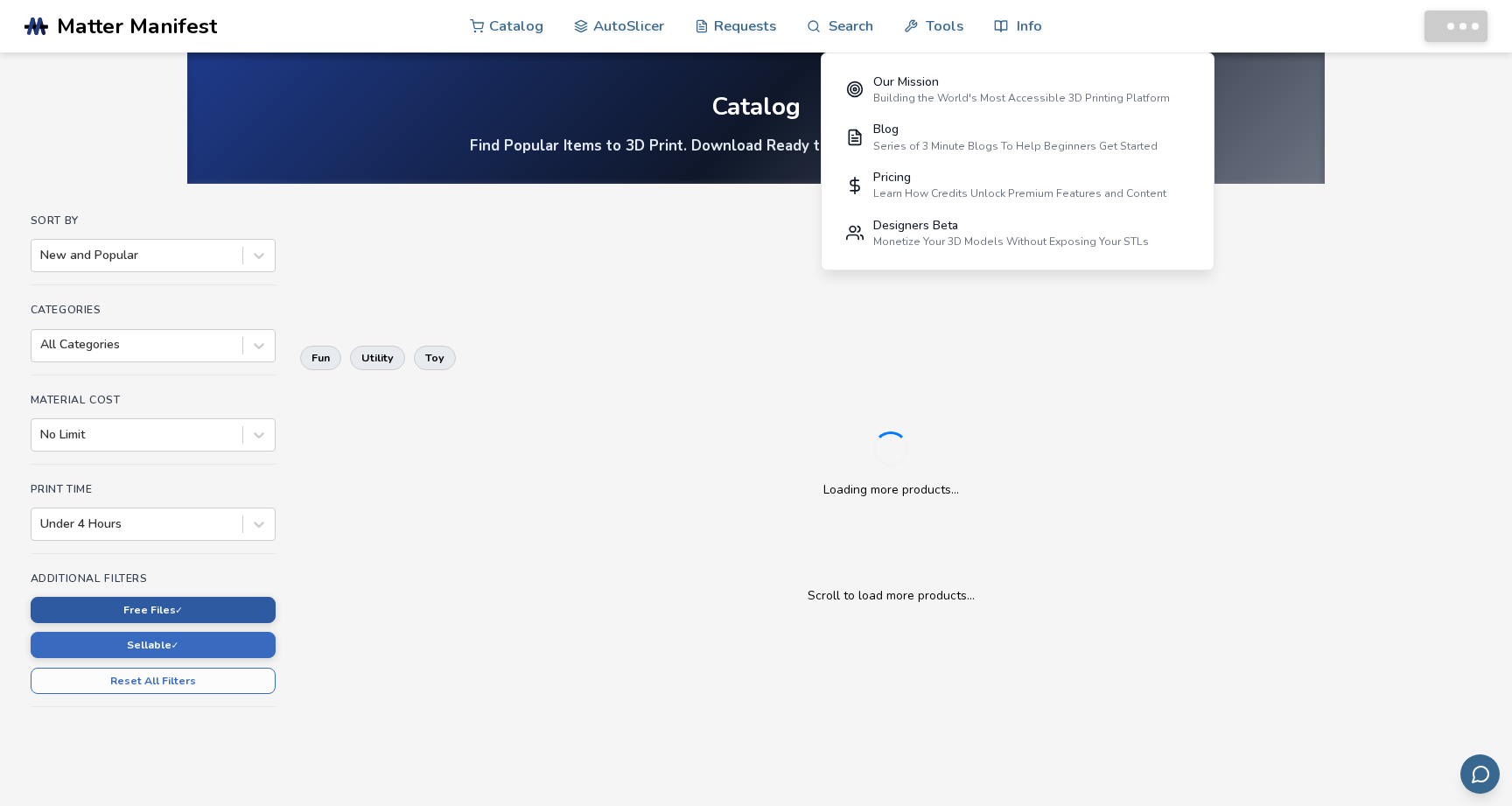
click at [217, 613] on button "Free Files ✓" at bounding box center [152, 610] width 245 height 27
click at [183, 608] on button "Free Files" at bounding box center [152, 610] width 245 height 27
click at [183, 608] on button "Free Files ✓" at bounding box center [152, 610] width 245 height 27
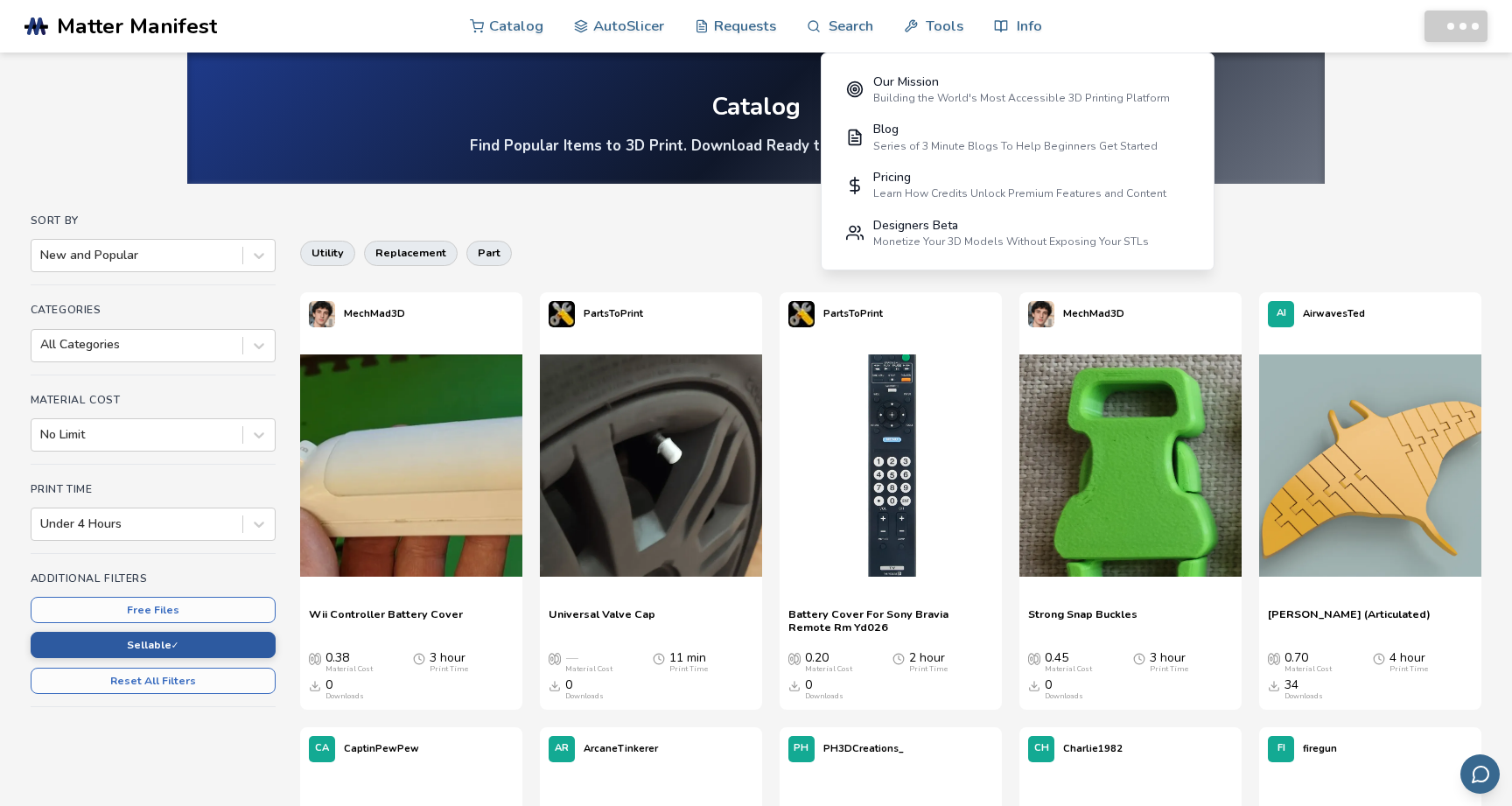
click at [206, 651] on button "Sellable ✓" at bounding box center [152, 645] width 245 height 27
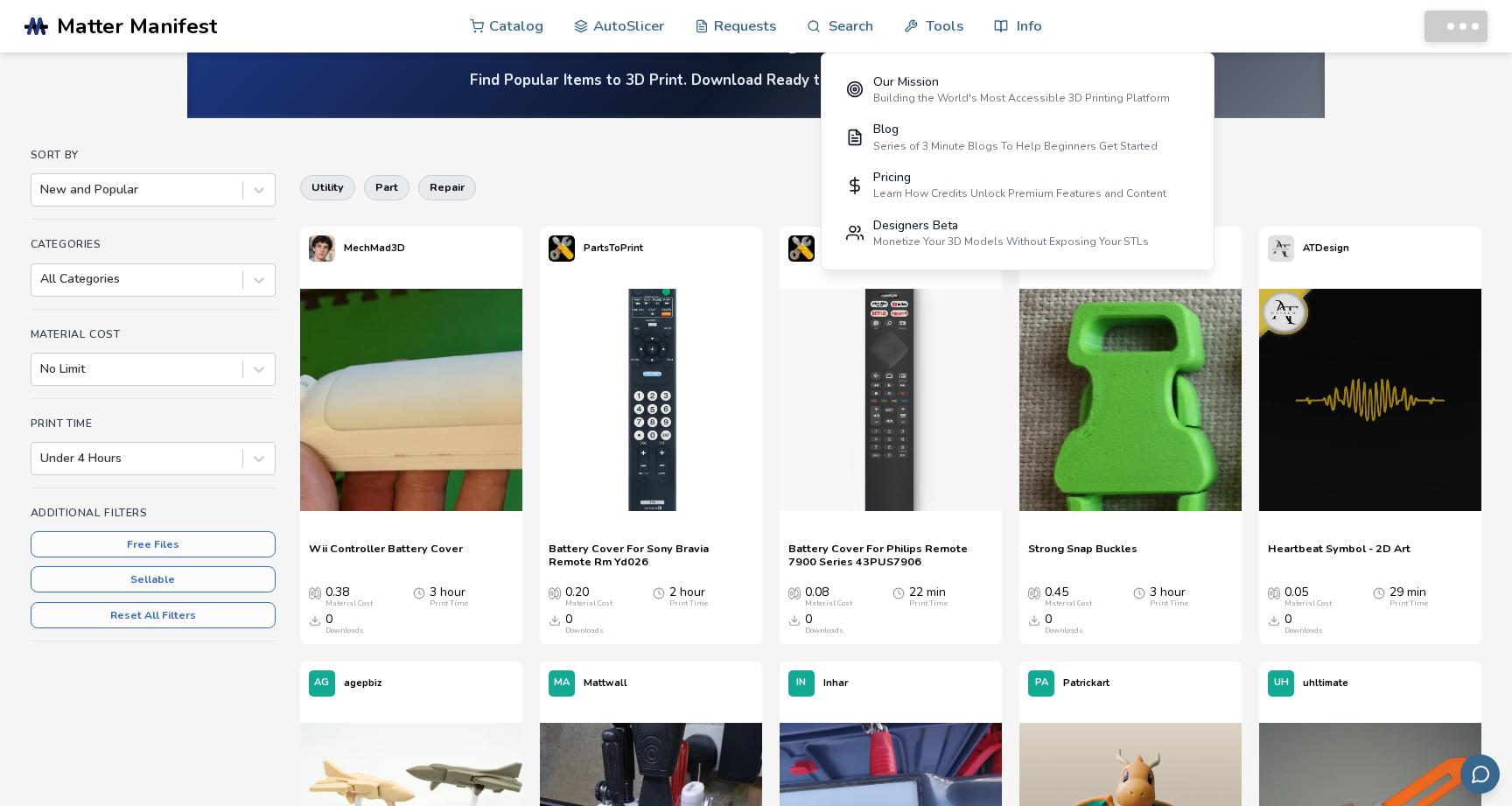
scroll to position [71, 0]
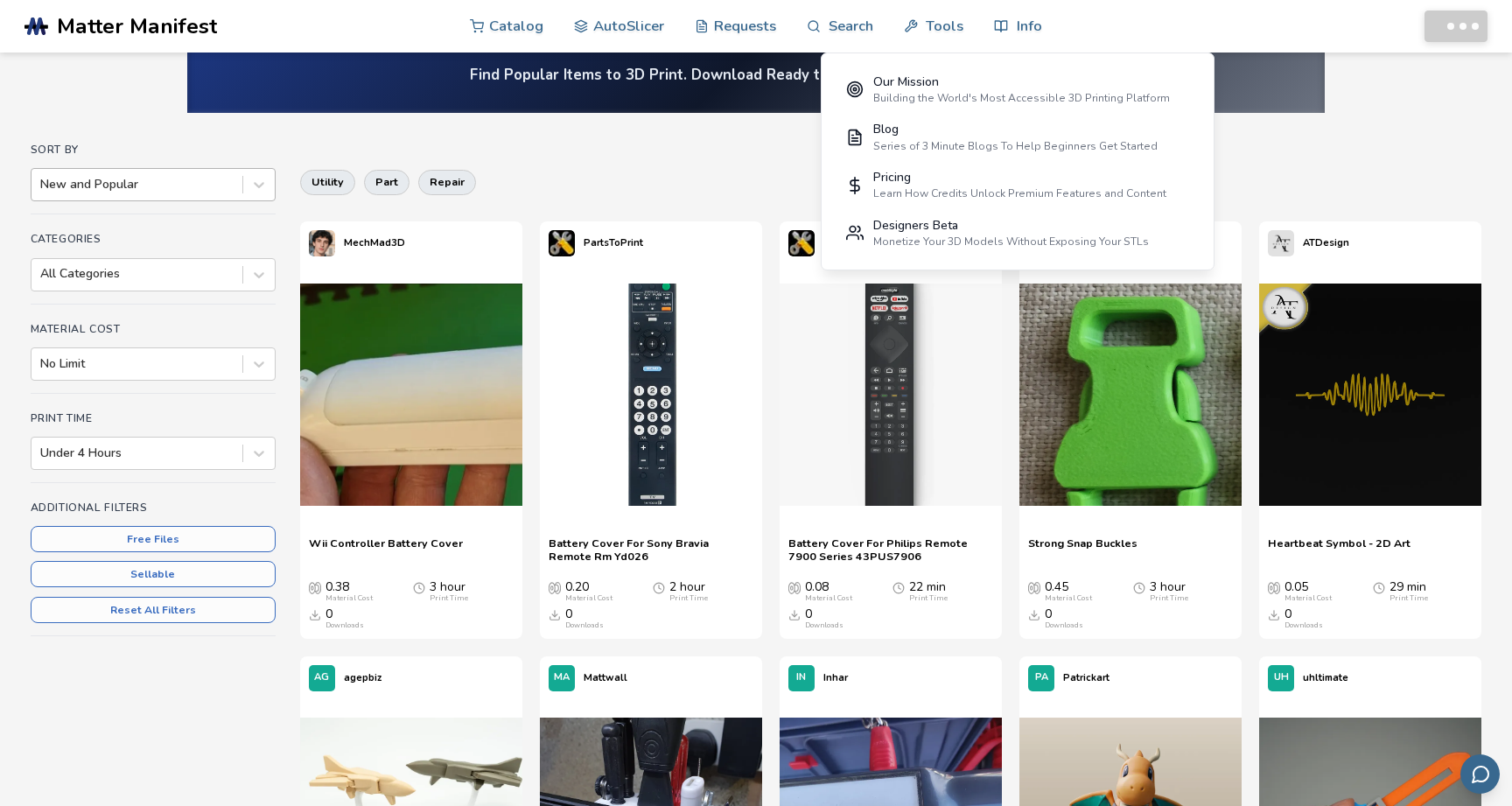
click at [191, 180] on div at bounding box center [136, 185] width 193 height 17
click at [188, 181] on div at bounding box center [136, 185] width 193 height 17
click at [173, 278] on div at bounding box center [136, 273] width 193 height 17
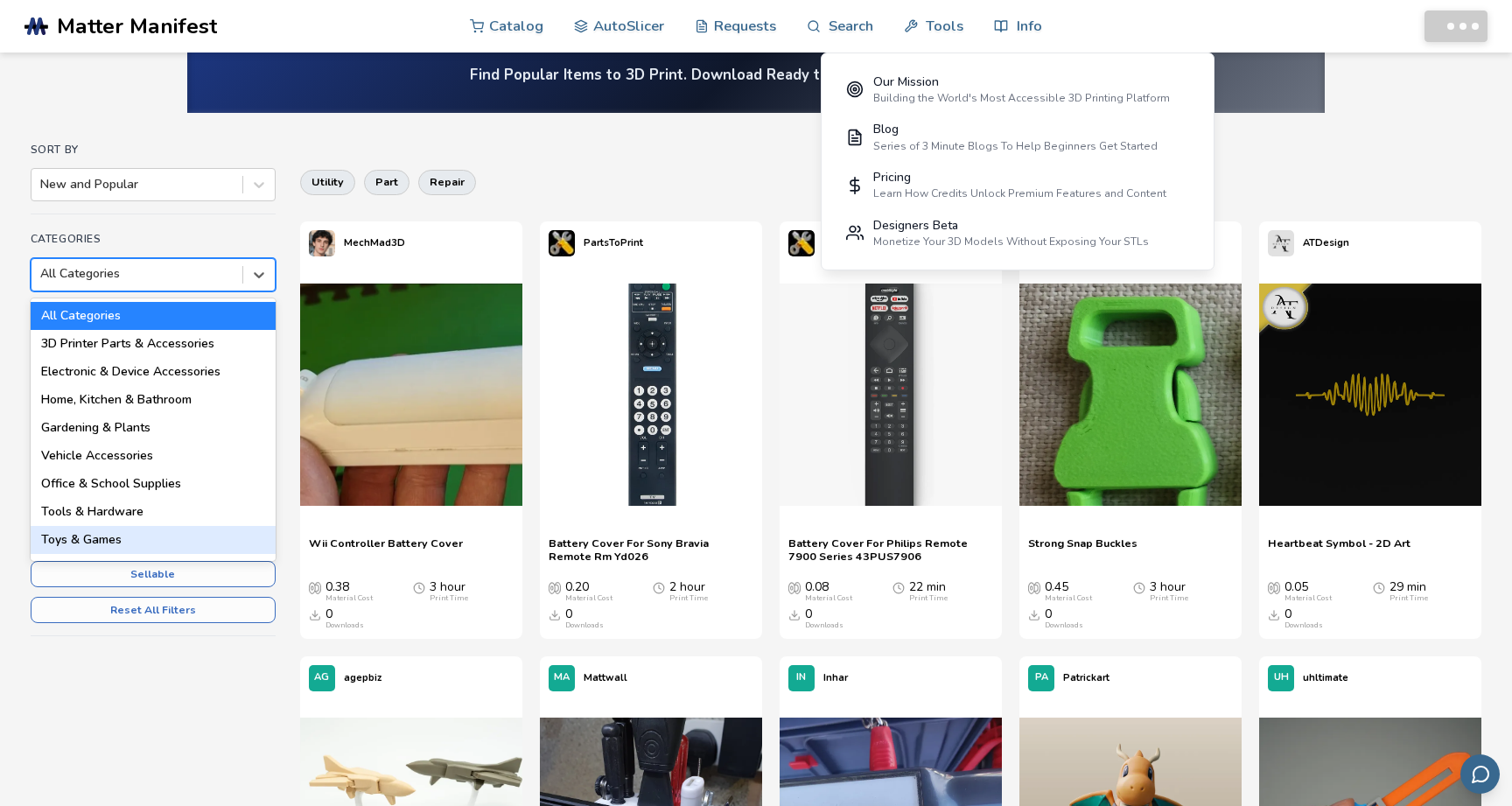
click at [106, 534] on div "Toys & Games" at bounding box center [152, 539] width 245 height 28
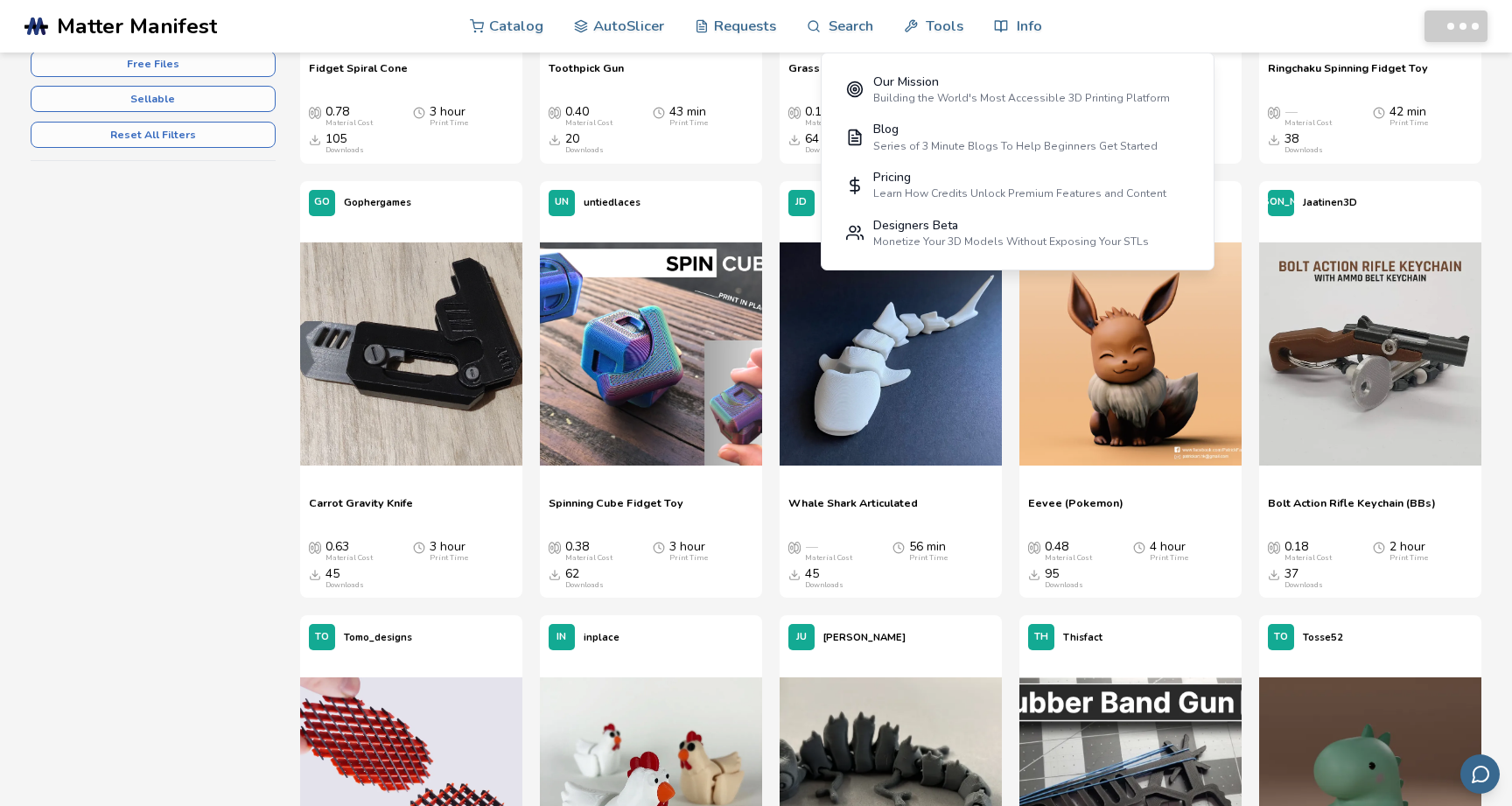
scroll to position [554, 0]
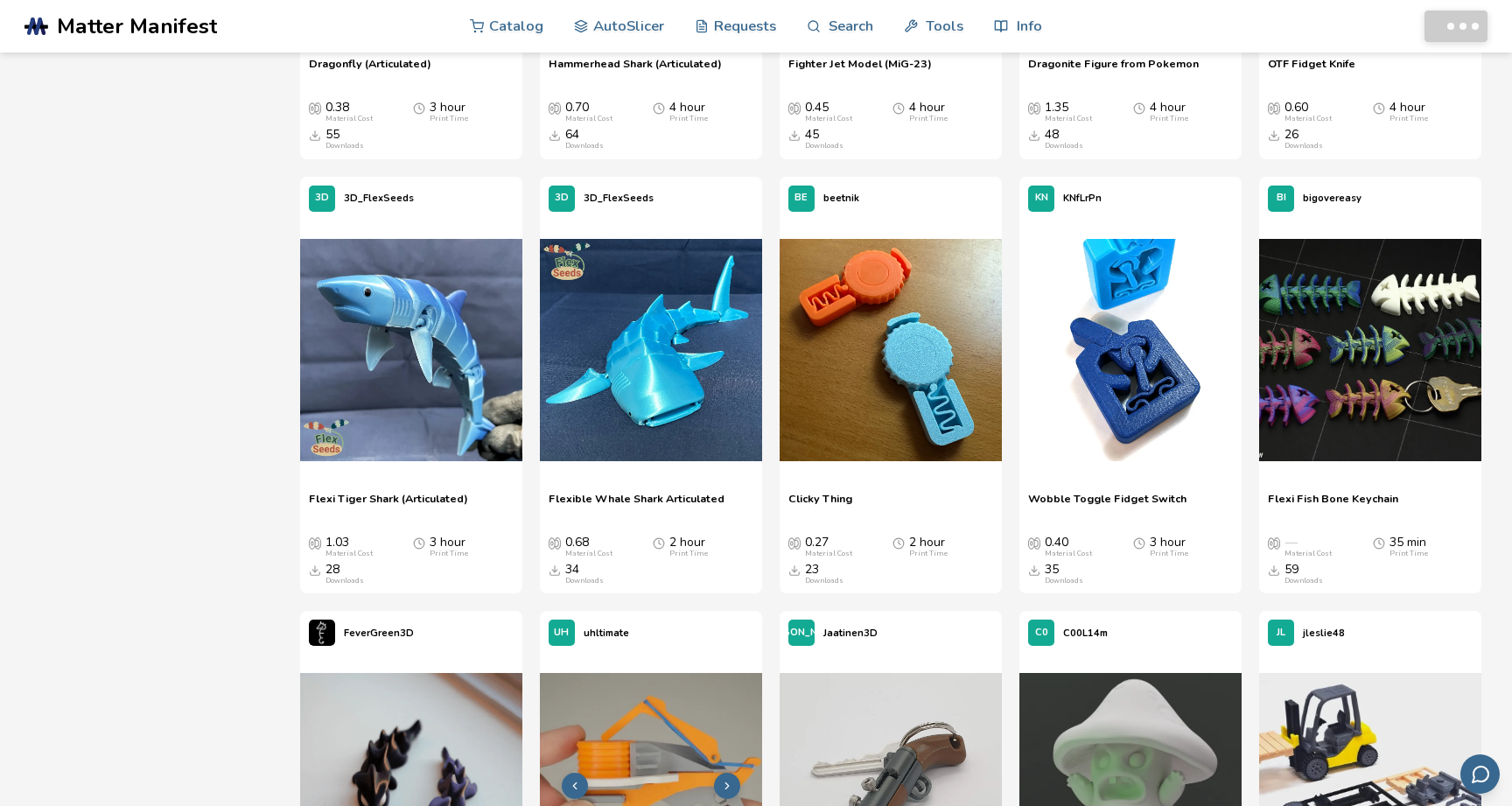
scroll to position [1826, 0]
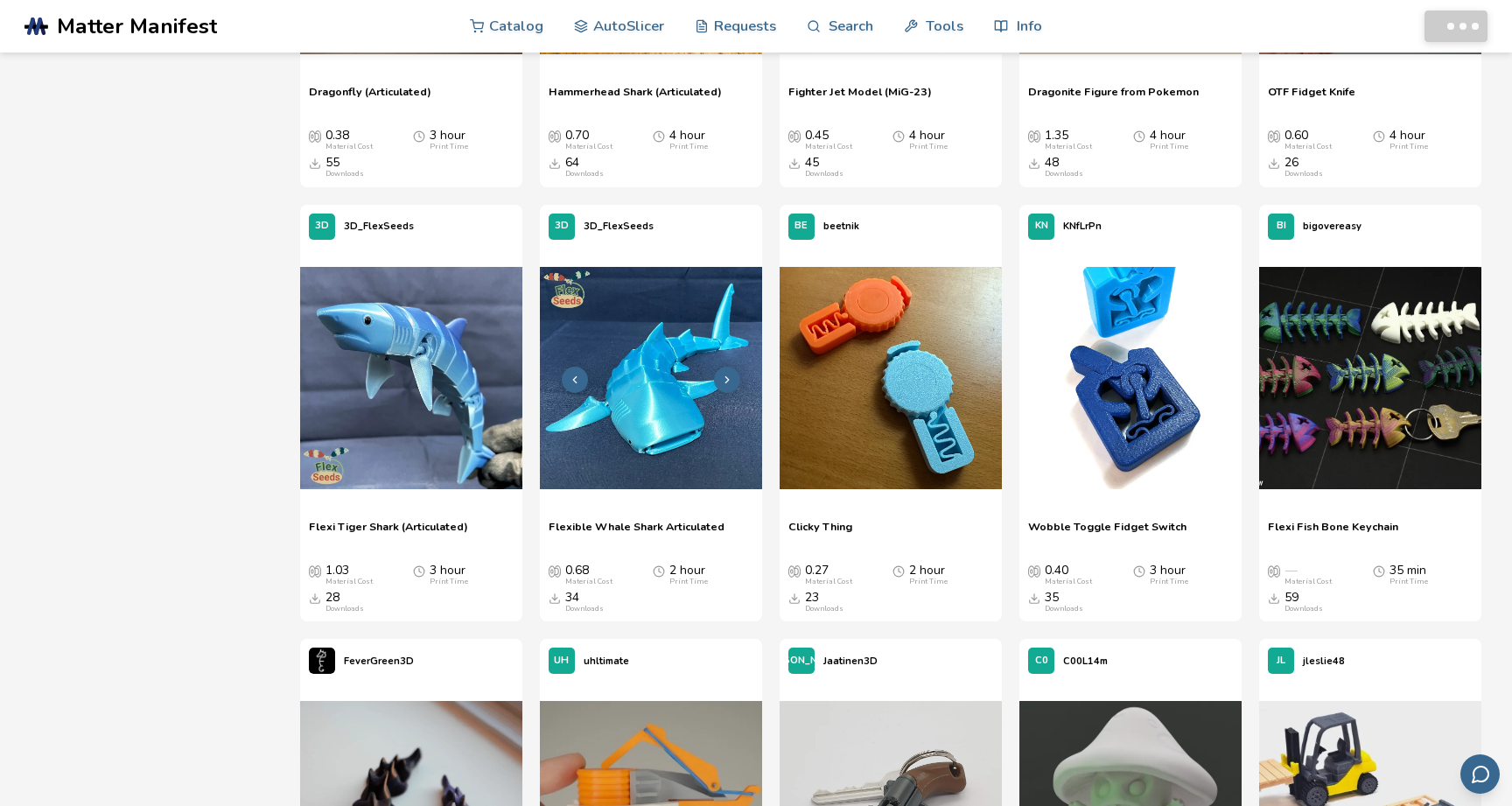
click at [635, 400] on img at bounding box center [651, 377] width 222 height 222
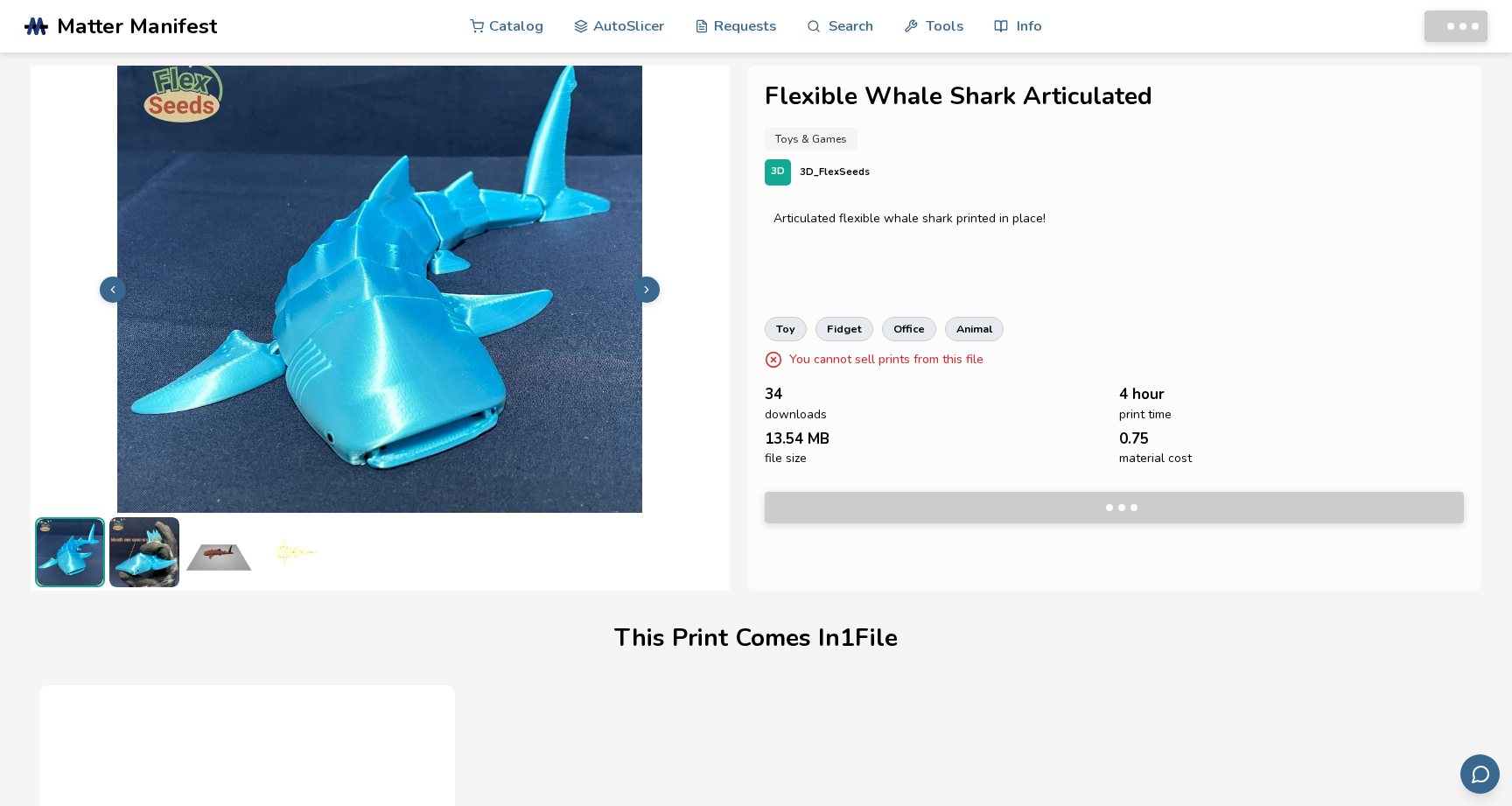
click at [1069, 242] on div "Articulated flexible whale shark printed in place!" at bounding box center [1115, 247] width 699 height 88
click at [776, 354] on icon at bounding box center [774, 359] width 17 height 17
click at [841, 168] on p "3D_FlexSeeds" at bounding box center [834, 171] width 70 height 18
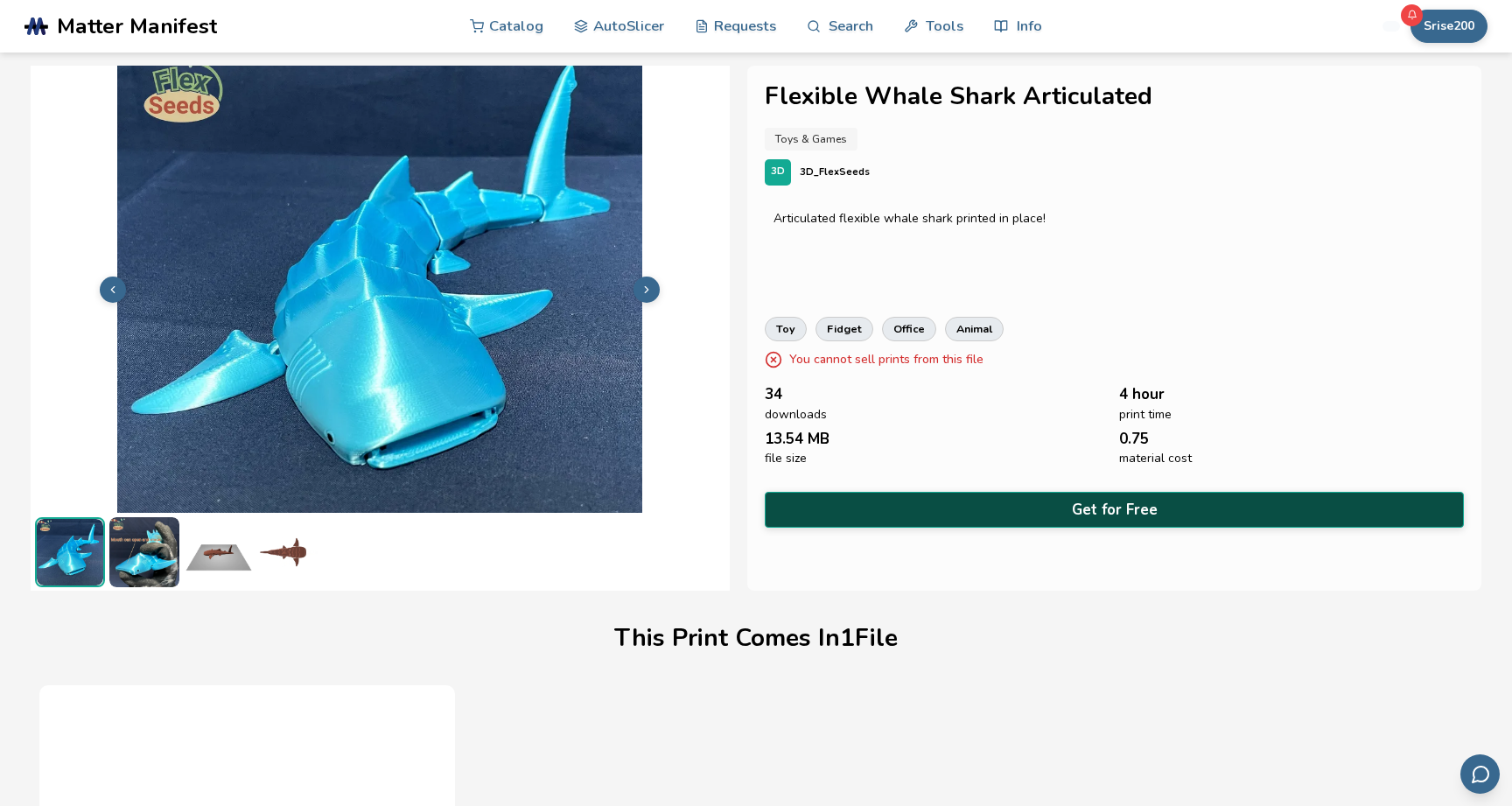
click at [1068, 507] on button "Get for Free" at bounding box center [1115, 510] width 699 height 36
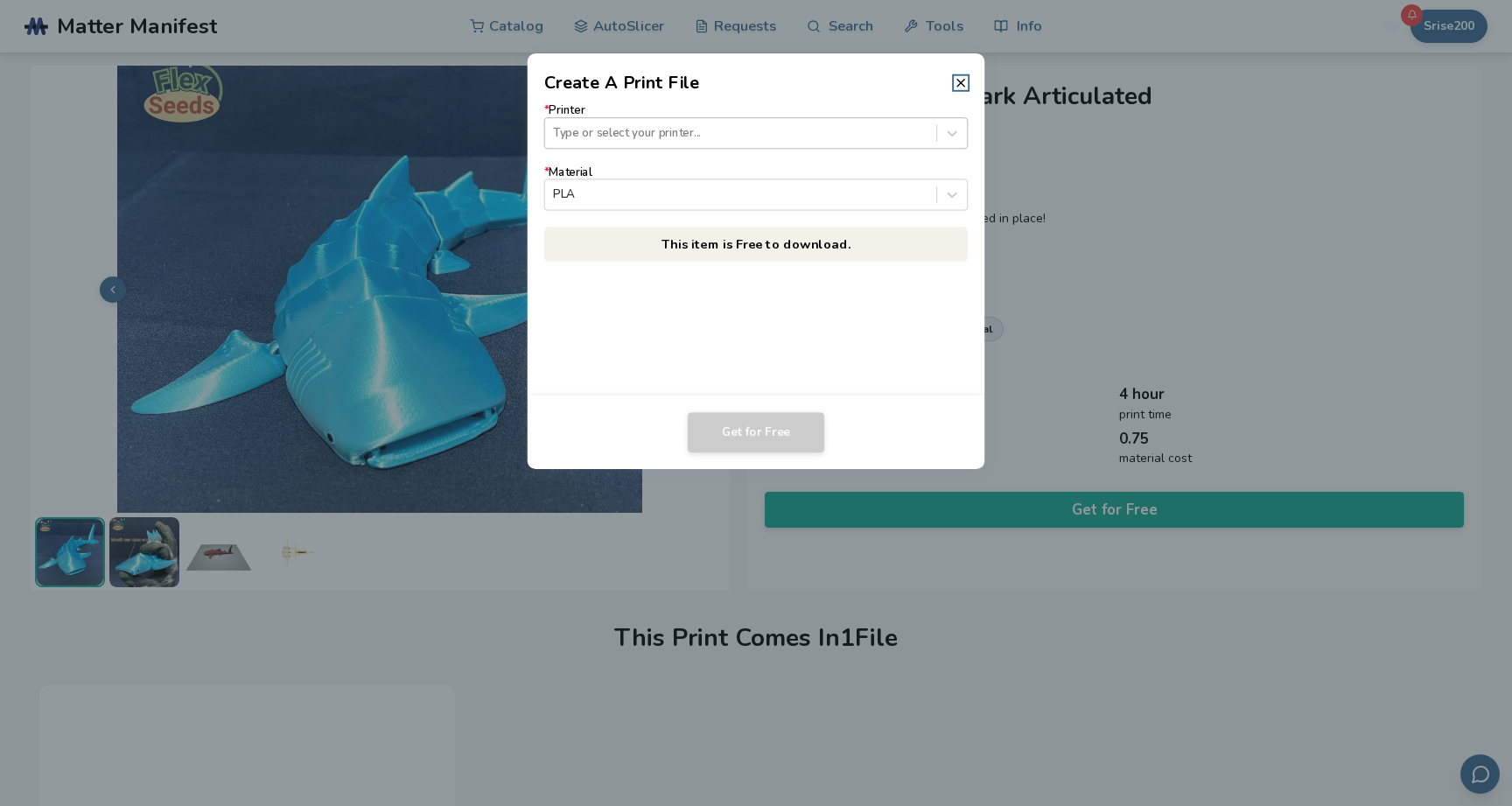
click at [810, 134] on div at bounding box center [739, 132] width 374 height 16
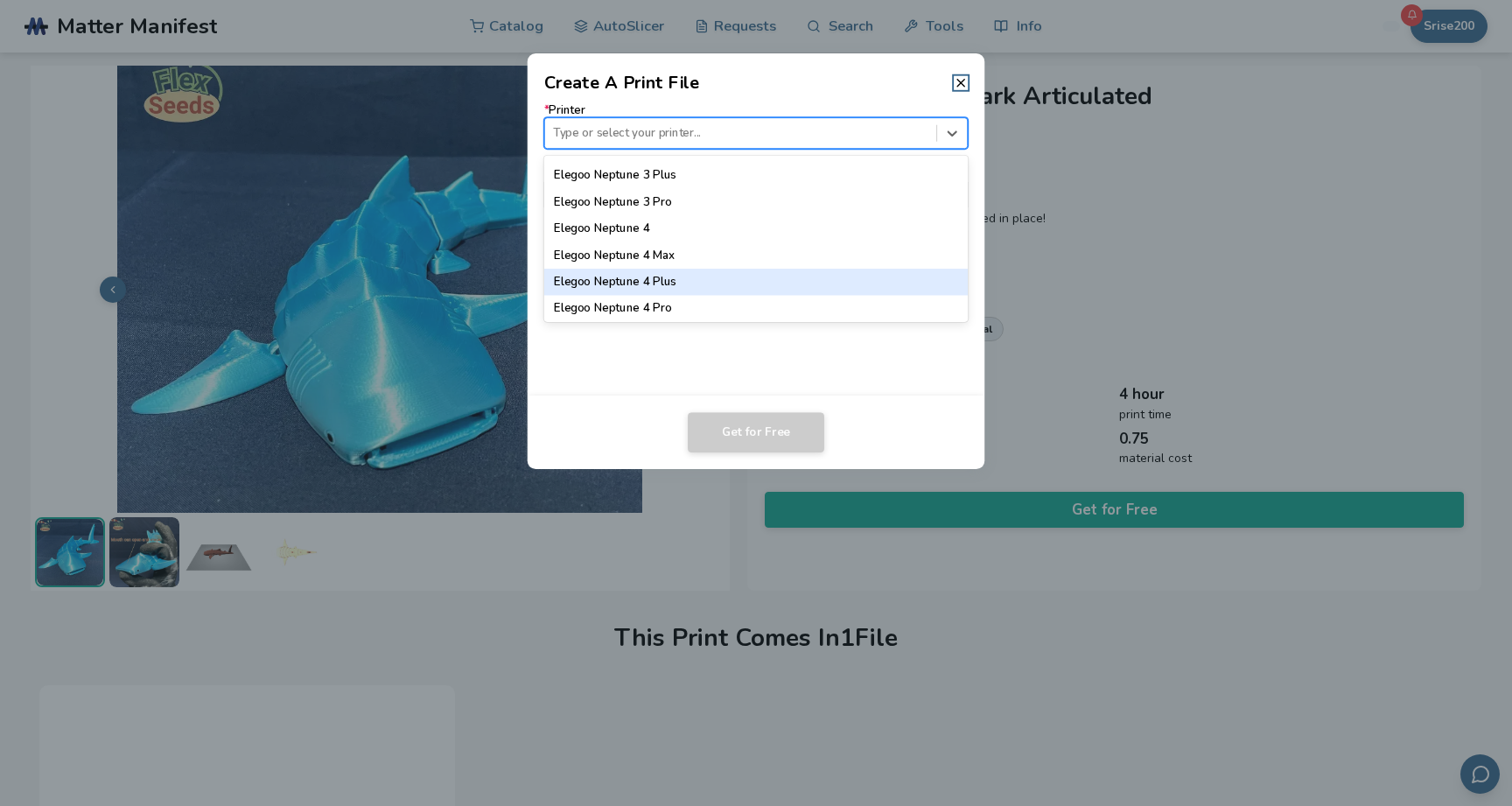
scroll to position [806, 0]
click at [785, 281] on div "Elegoo Neptune 4 Pro" at bounding box center [756, 287] width 424 height 27
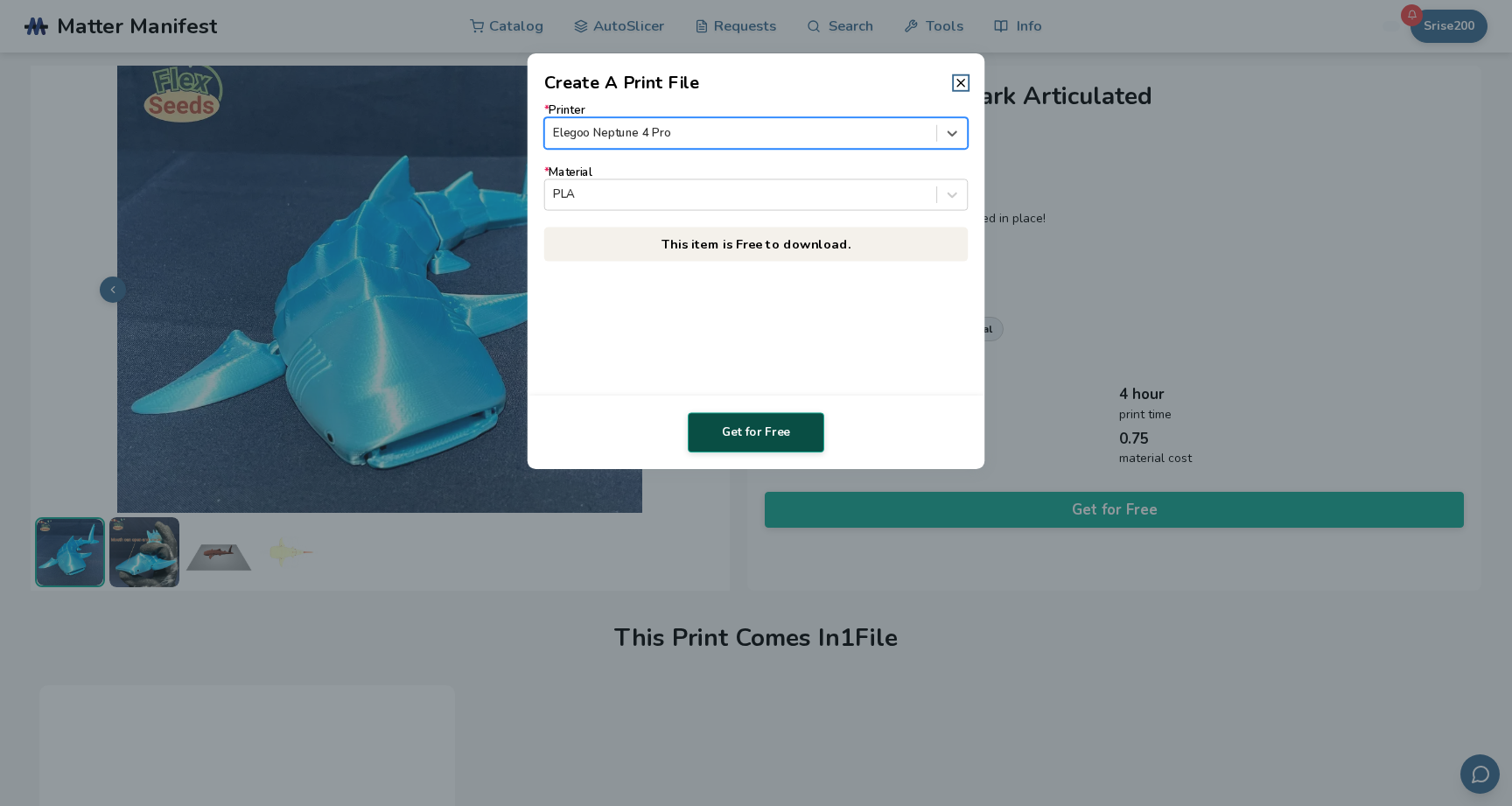
click at [748, 429] on button "Get for Free" at bounding box center [756, 433] width 136 height 40
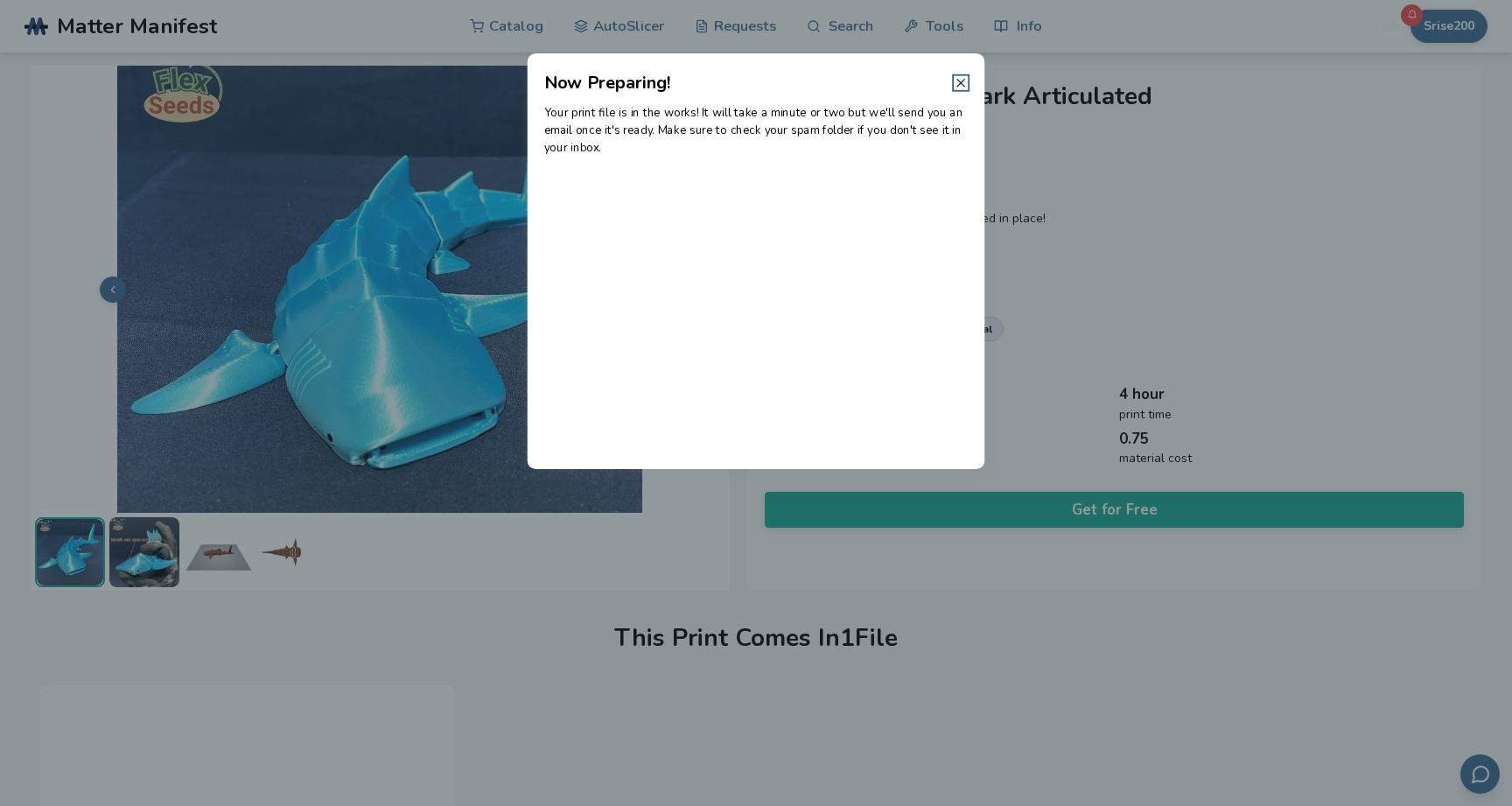
click at [965, 81] on icon at bounding box center [960, 83] width 14 height 14
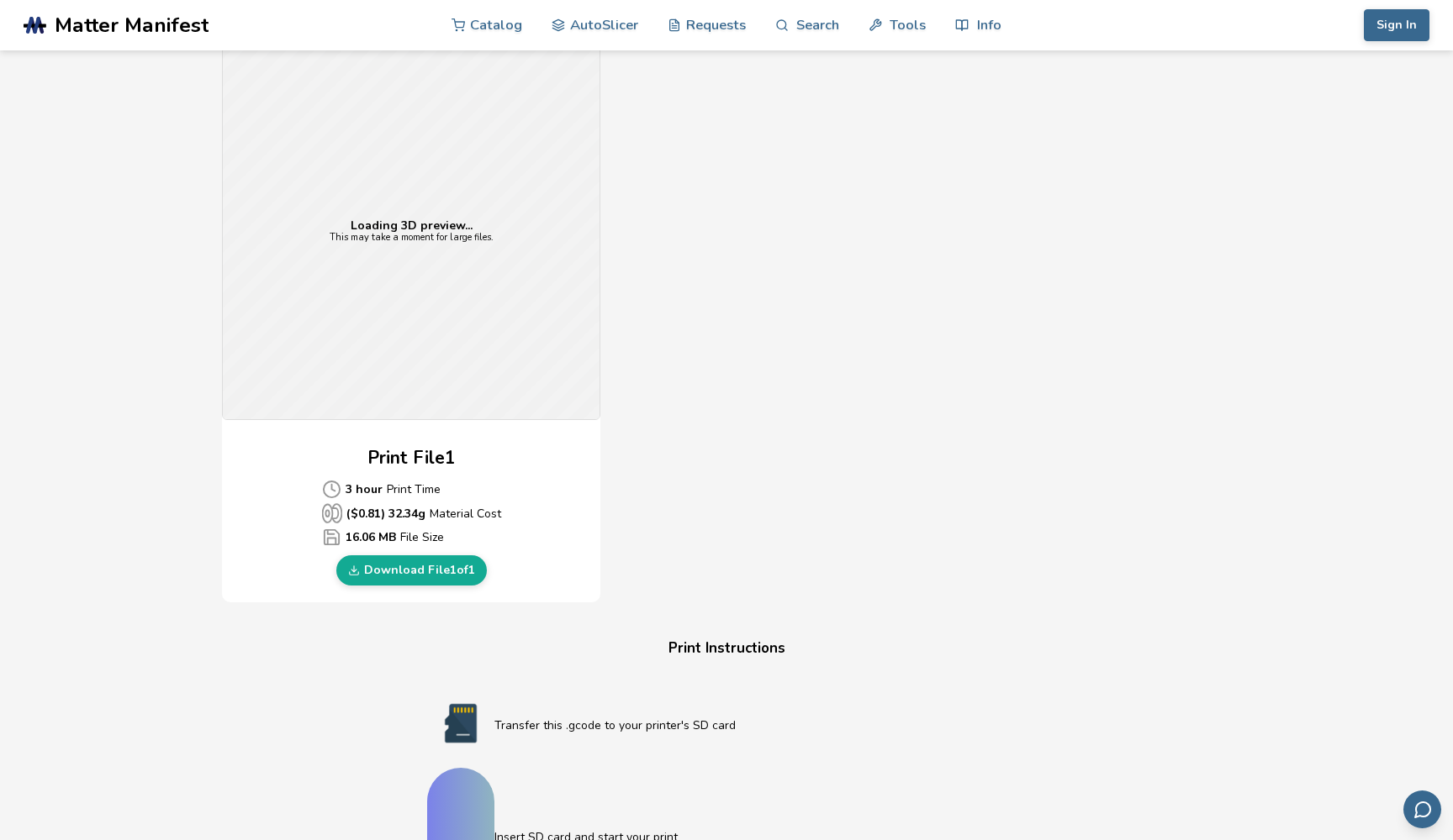
scroll to position [527, 0]
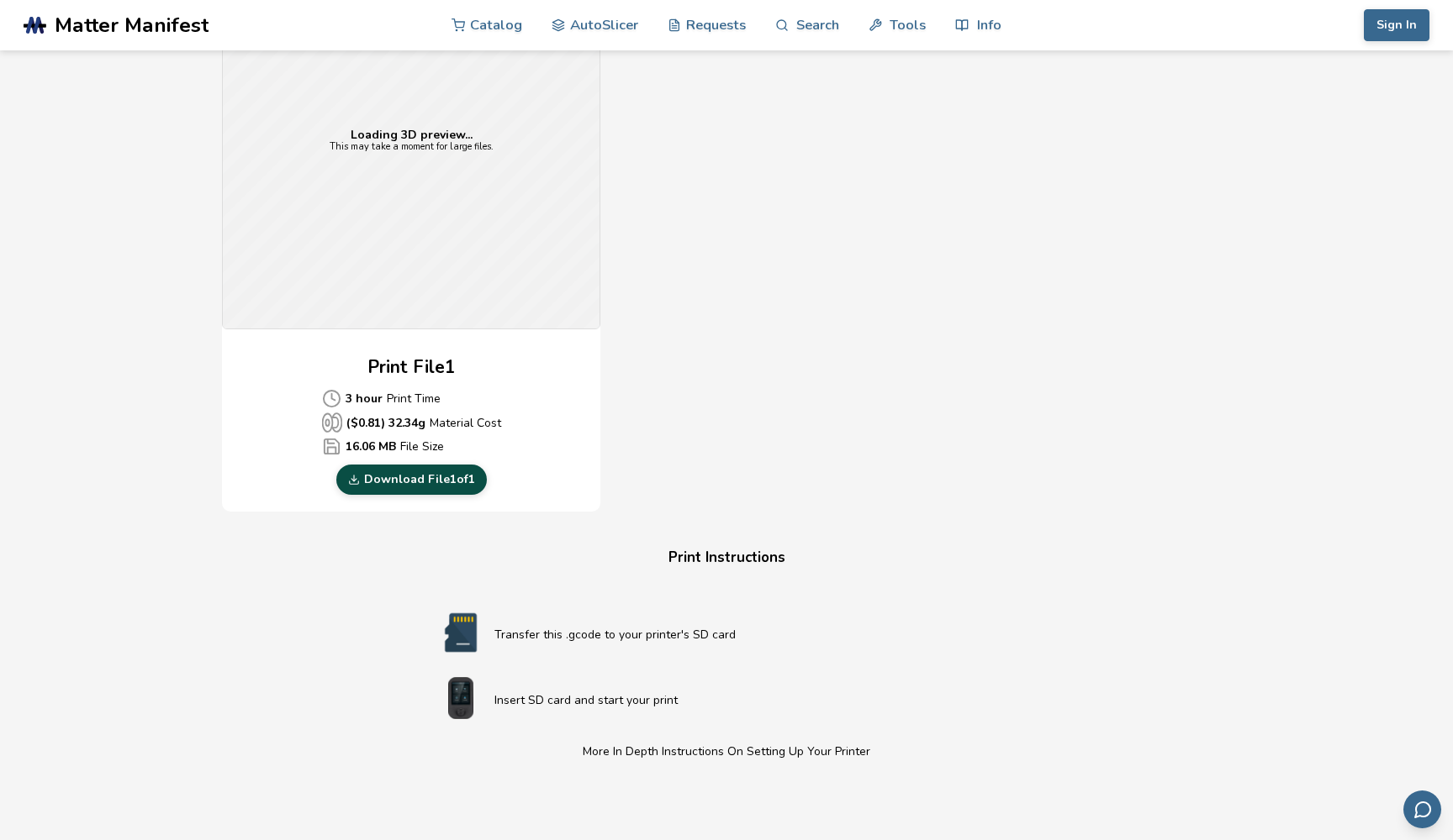
click at [445, 485] on link "Download File 1 of 1" at bounding box center [411, 479] width 150 height 30
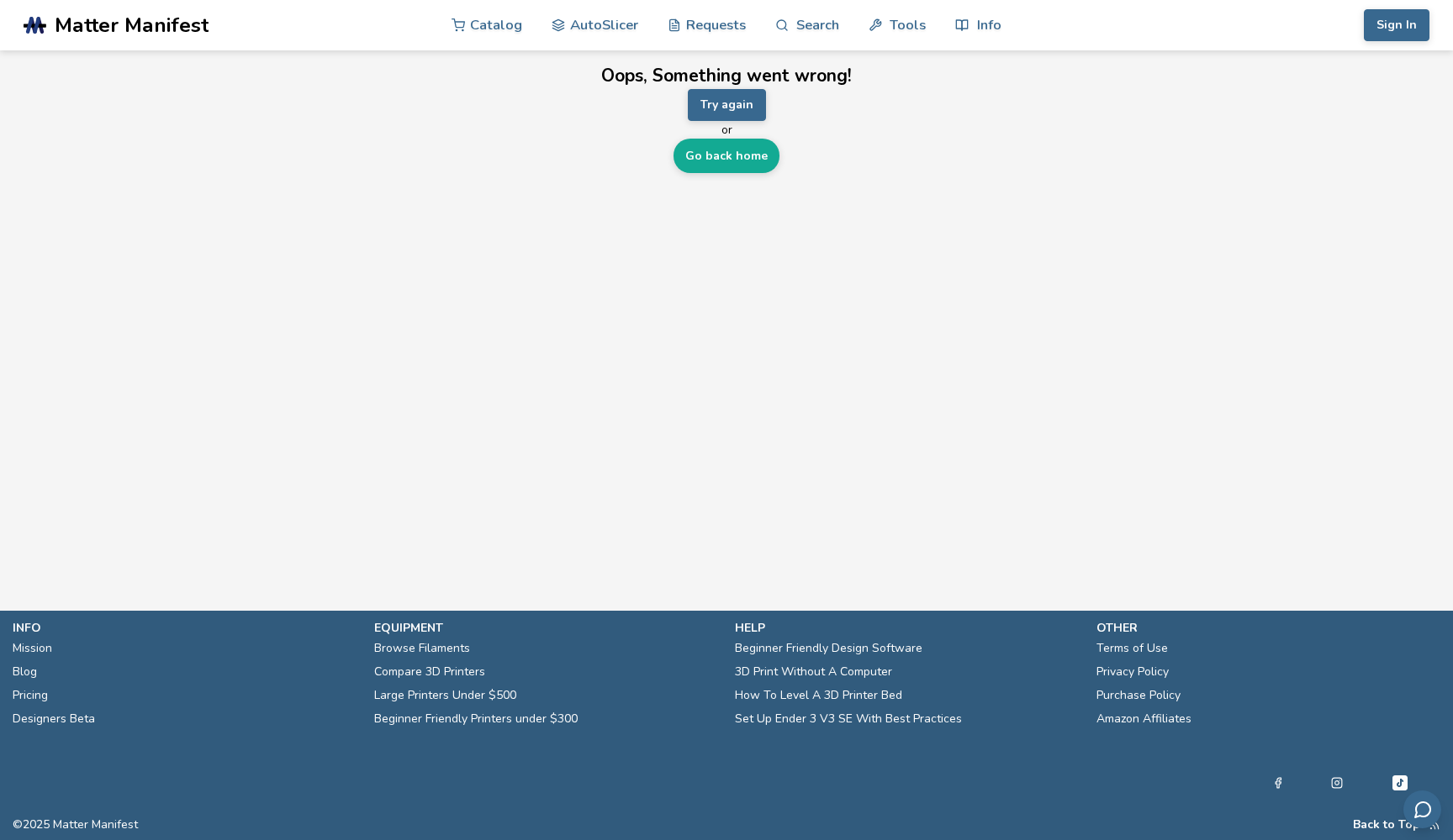
scroll to position [0, 0]
click at [495, 35] on link "Catalog" at bounding box center [486, 24] width 70 height 50
click at [495, 26] on link "Catalog" at bounding box center [486, 24] width 70 height 50
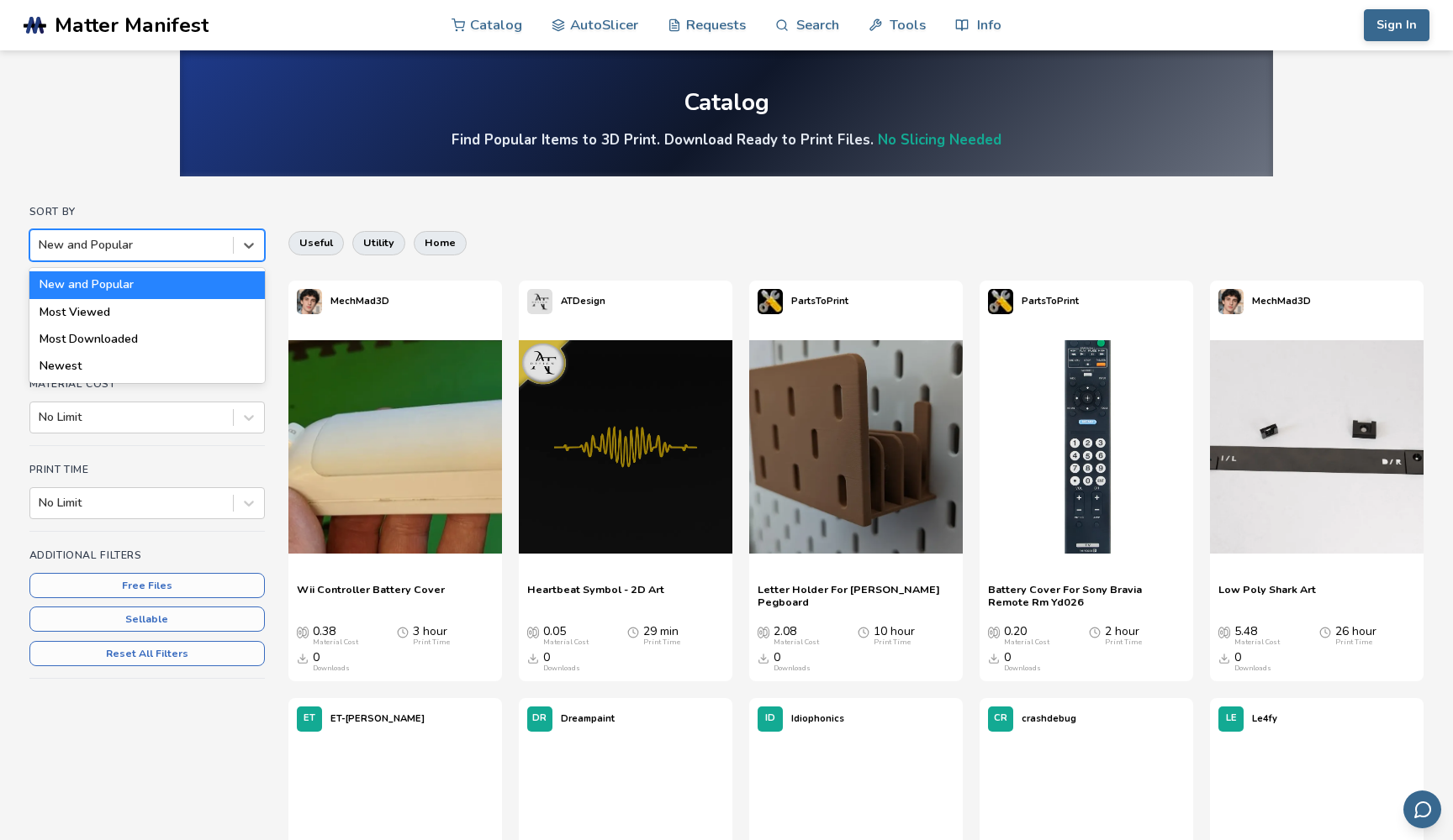
click at [109, 237] on div at bounding box center [131, 245] width 186 height 16
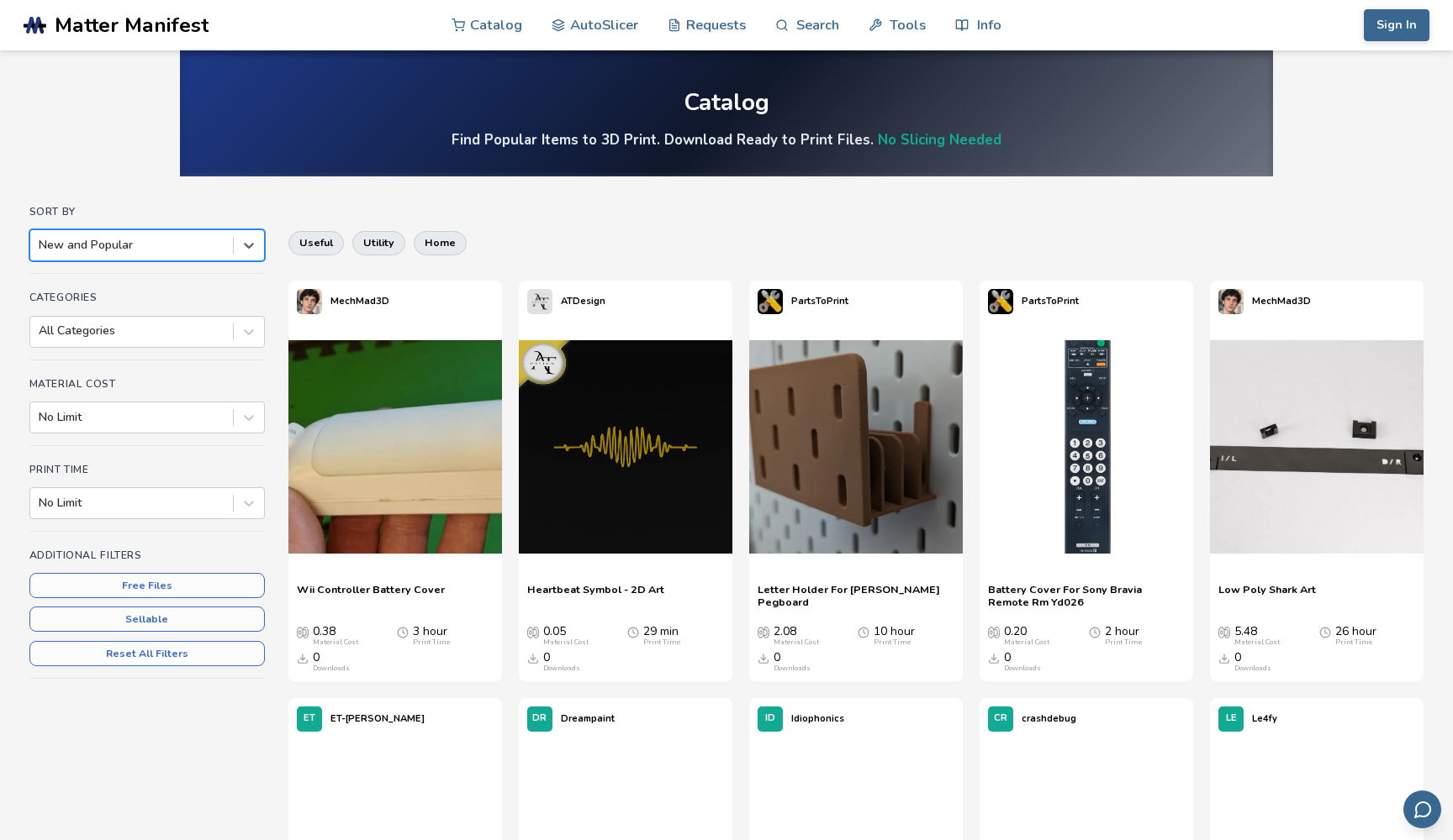
click at [90, 246] on div "New and Popular" at bounding box center [131, 245] width 186 height 14
click at [82, 337] on div at bounding box center [131, 331] width 186 height 16
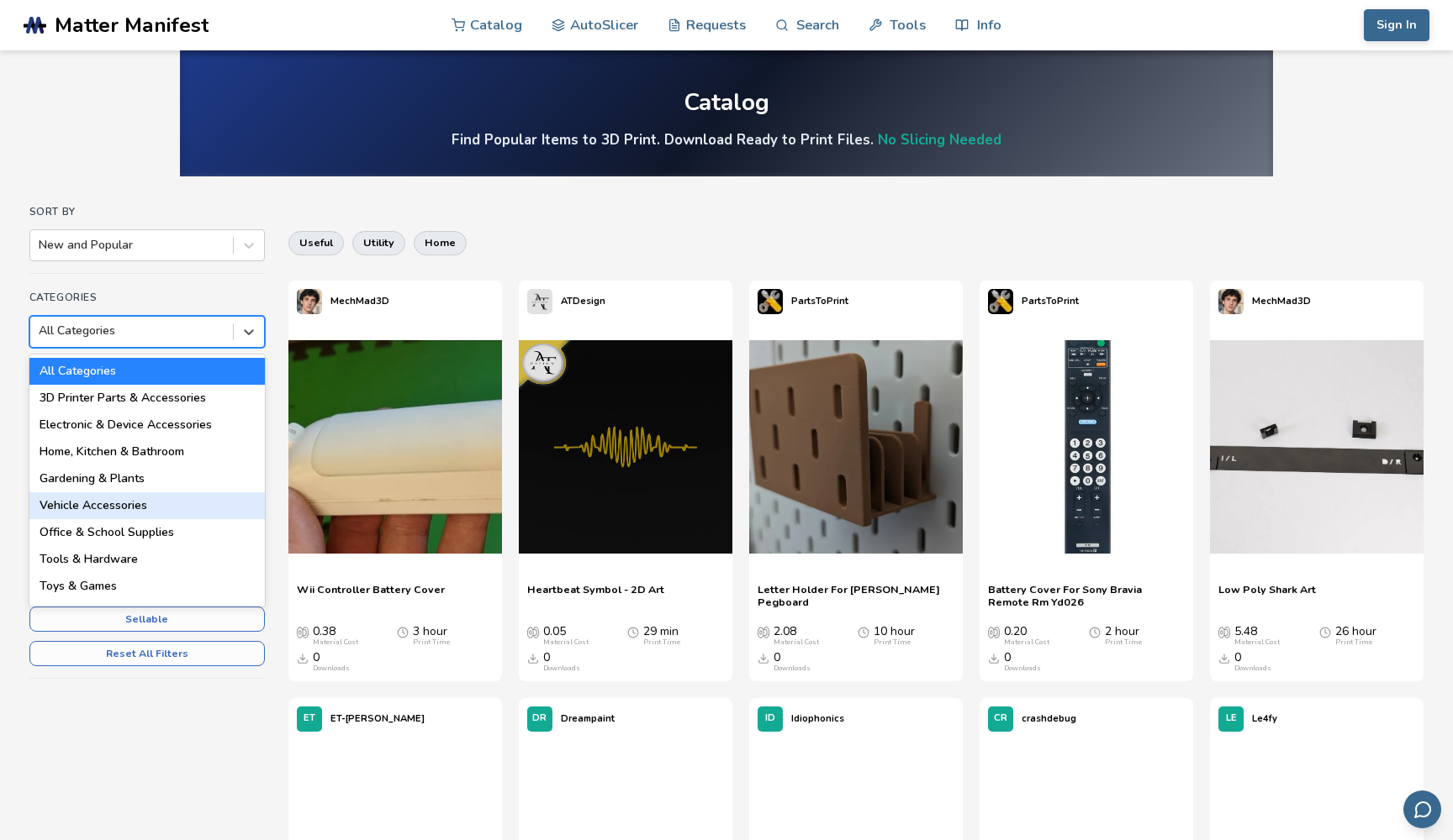
click at [74, 510] on div "Vehicle Accessories" at bounding box center [146, 505] width 235 height 27
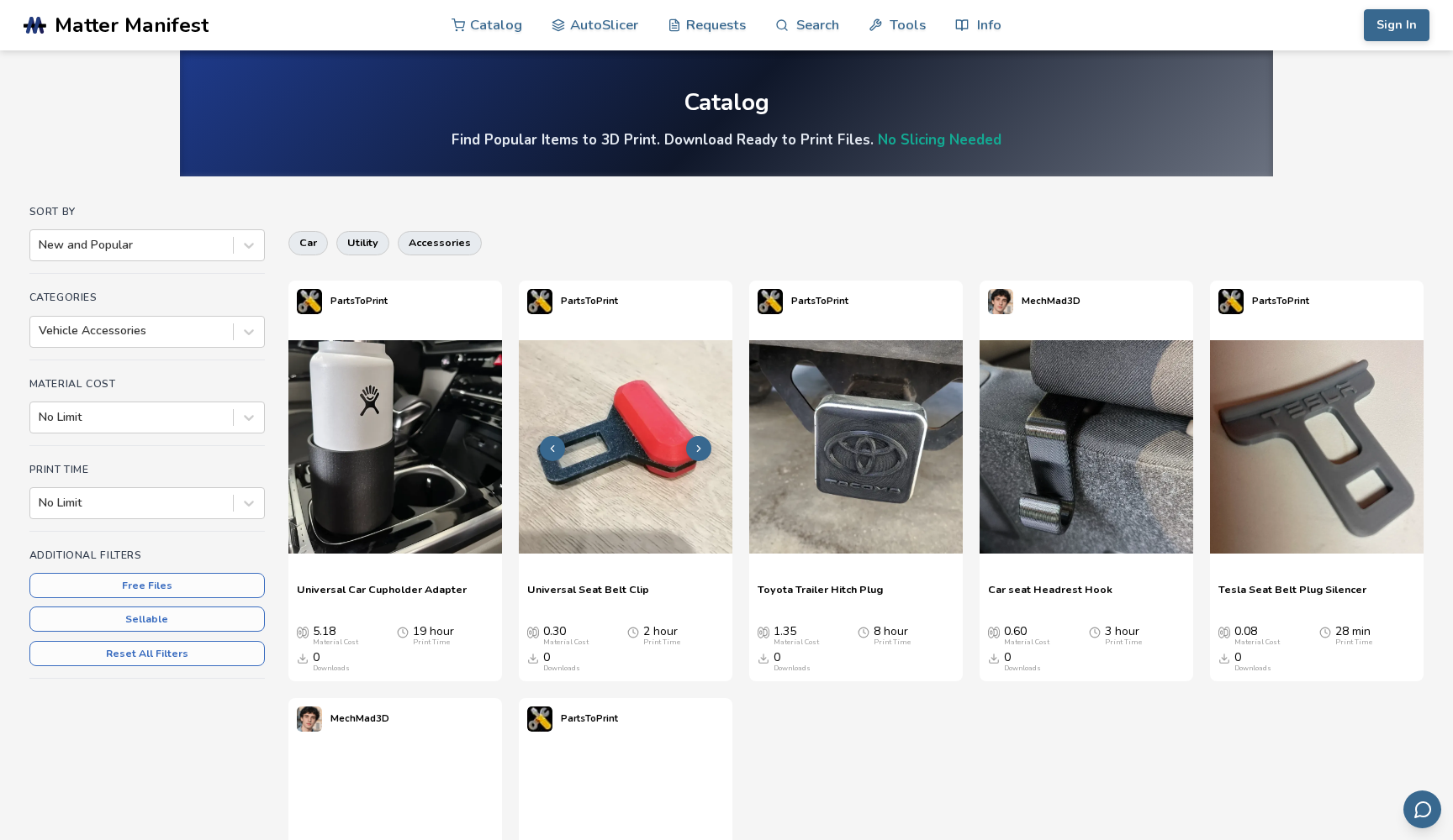
click at [652, 435] on img at bounding box center [625, 447] width 213 height 213
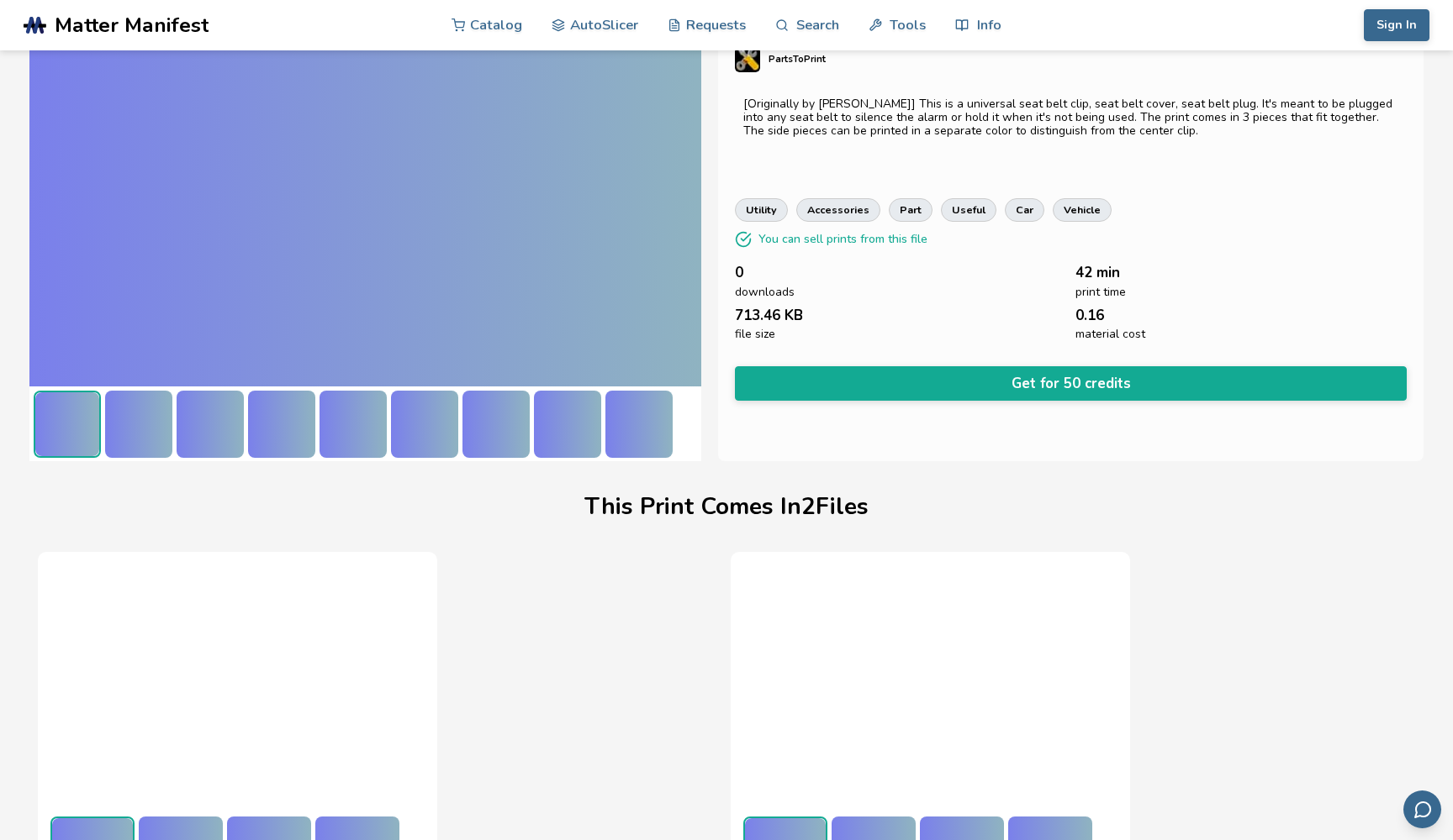
scroll to position [149, 0]
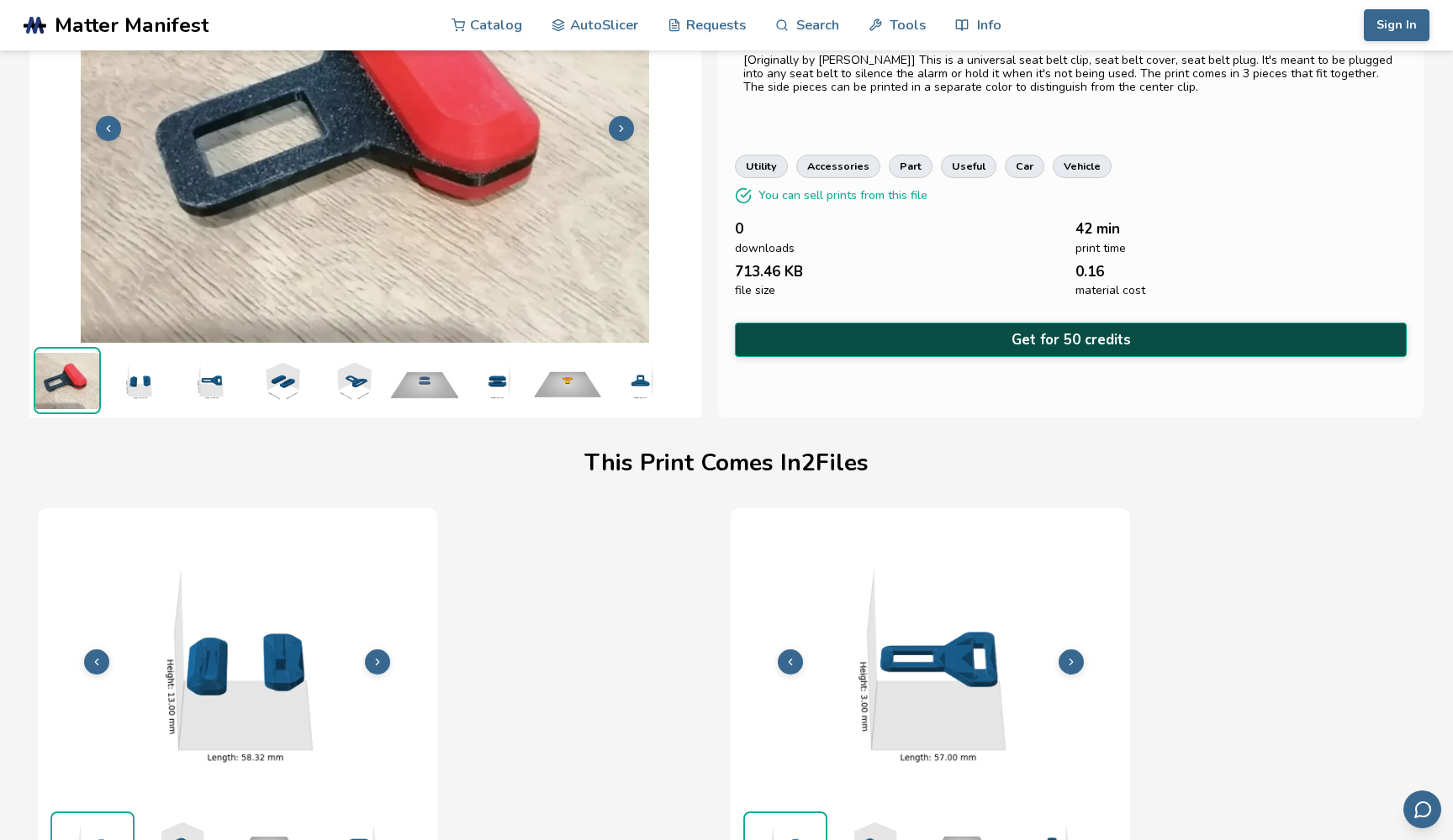
click at [896, 324] on button "Get for 50 credits" at bounding box center [1071, 340] width 672 height 35
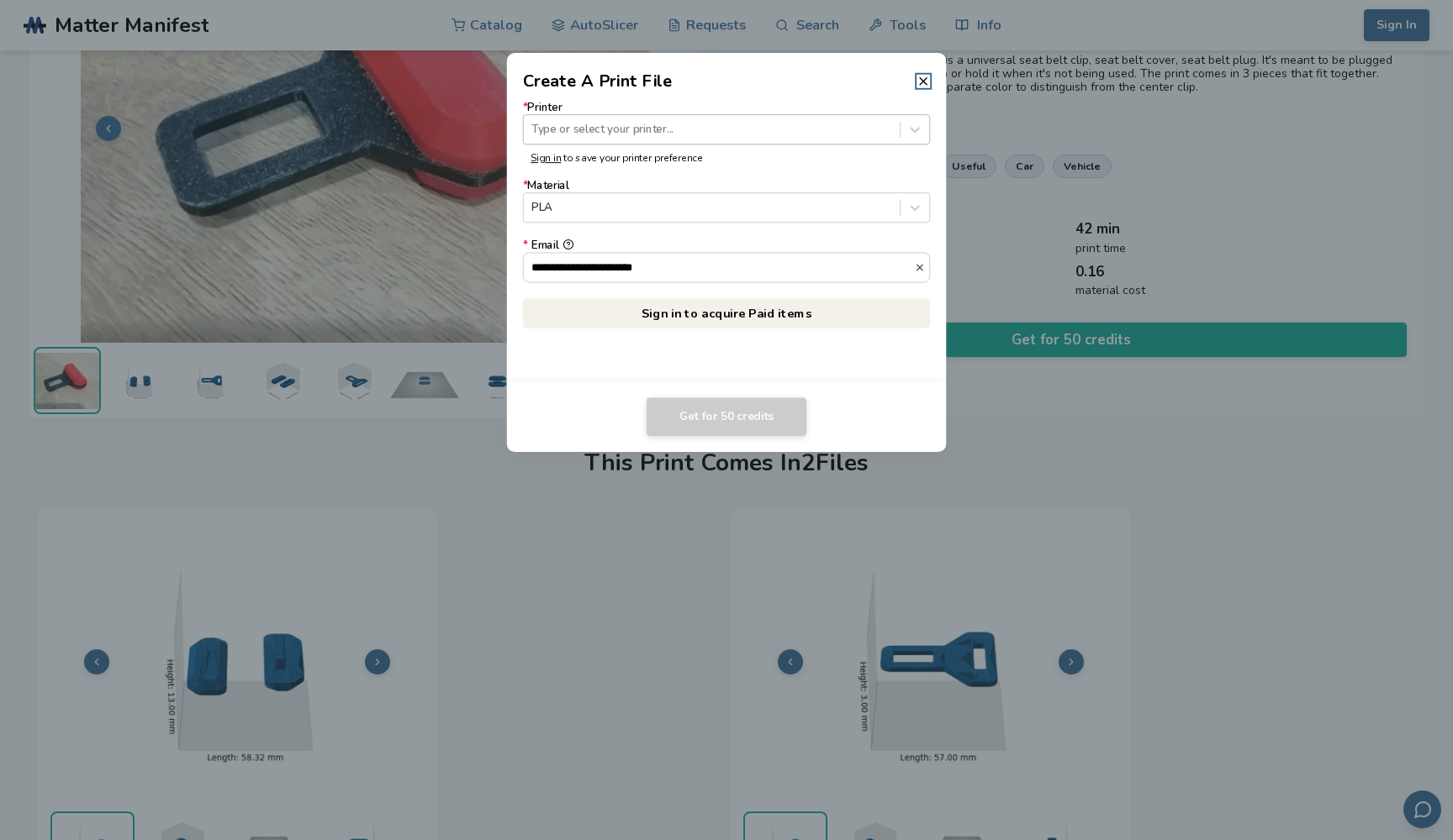
click at [774, 130] on div at bounding box center [710, 129] width 360 height 16
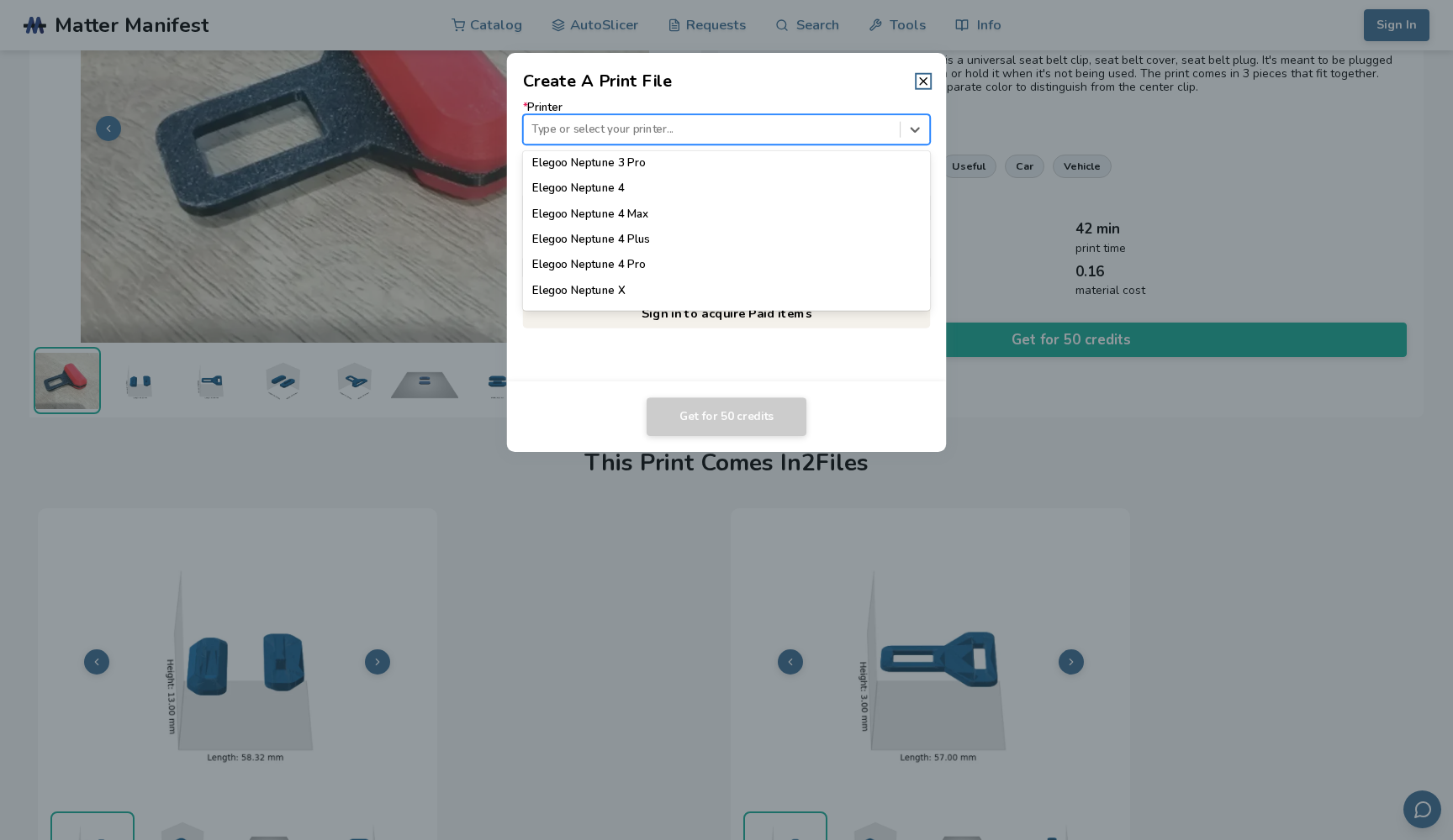
scroll to position [788, 0]
click at [751, 261] on div "Elegoo Neptune 4 Pro" at bounding box center [726, 264] width 407 height 26
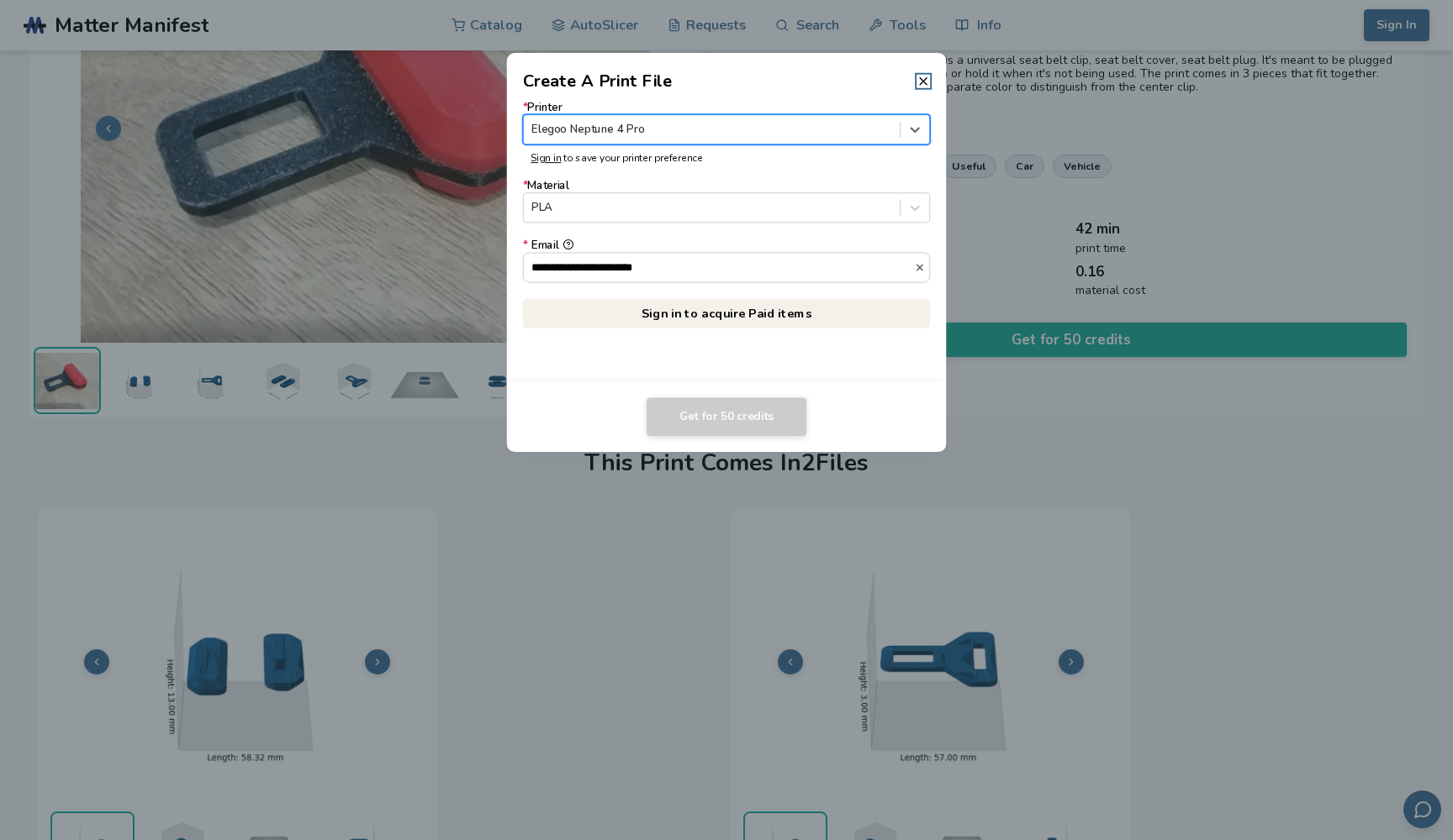
click at [724, 318] on link "Sign in to acquire Paid items" at bounding box center [726, 313] width 407 height 30
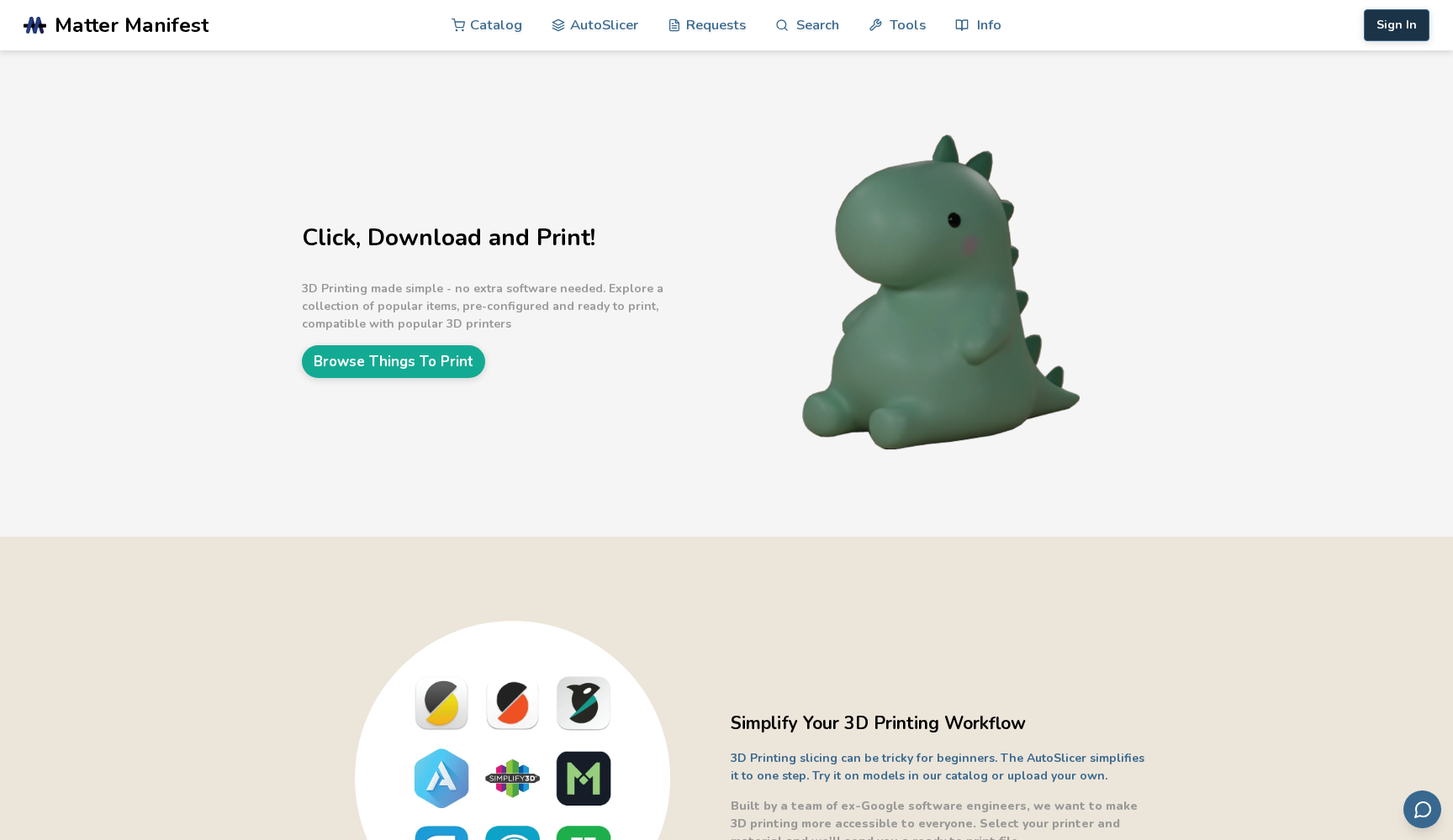
click at [1388, 34] on button "Sign In" at bounding box center [1397, 25] width 66 height 32
click at [1399, 27] on button "Sign In" at bounding box center [1397, 25] width 66 height 32
click at [92, 32] on span "Matter Manifest" at bounding box center [132, 26] width 154 height 24
click at [110, 26] on span "Matter Manifest" at bounding box center [132, 26] width 154 height 24
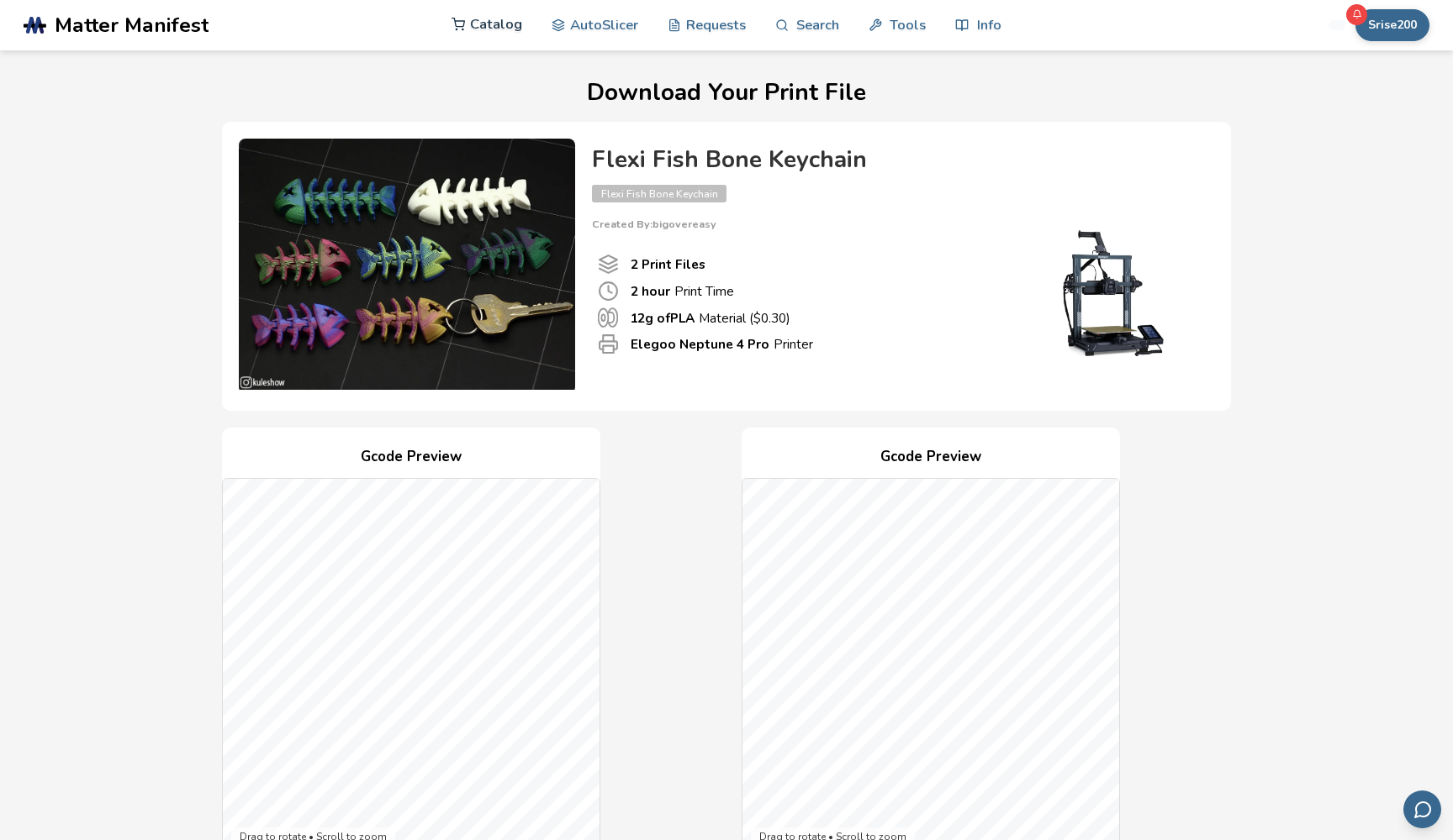
click at [483, 27] on link "Catalog" at bounding box center [486, 24] width 70 height 50
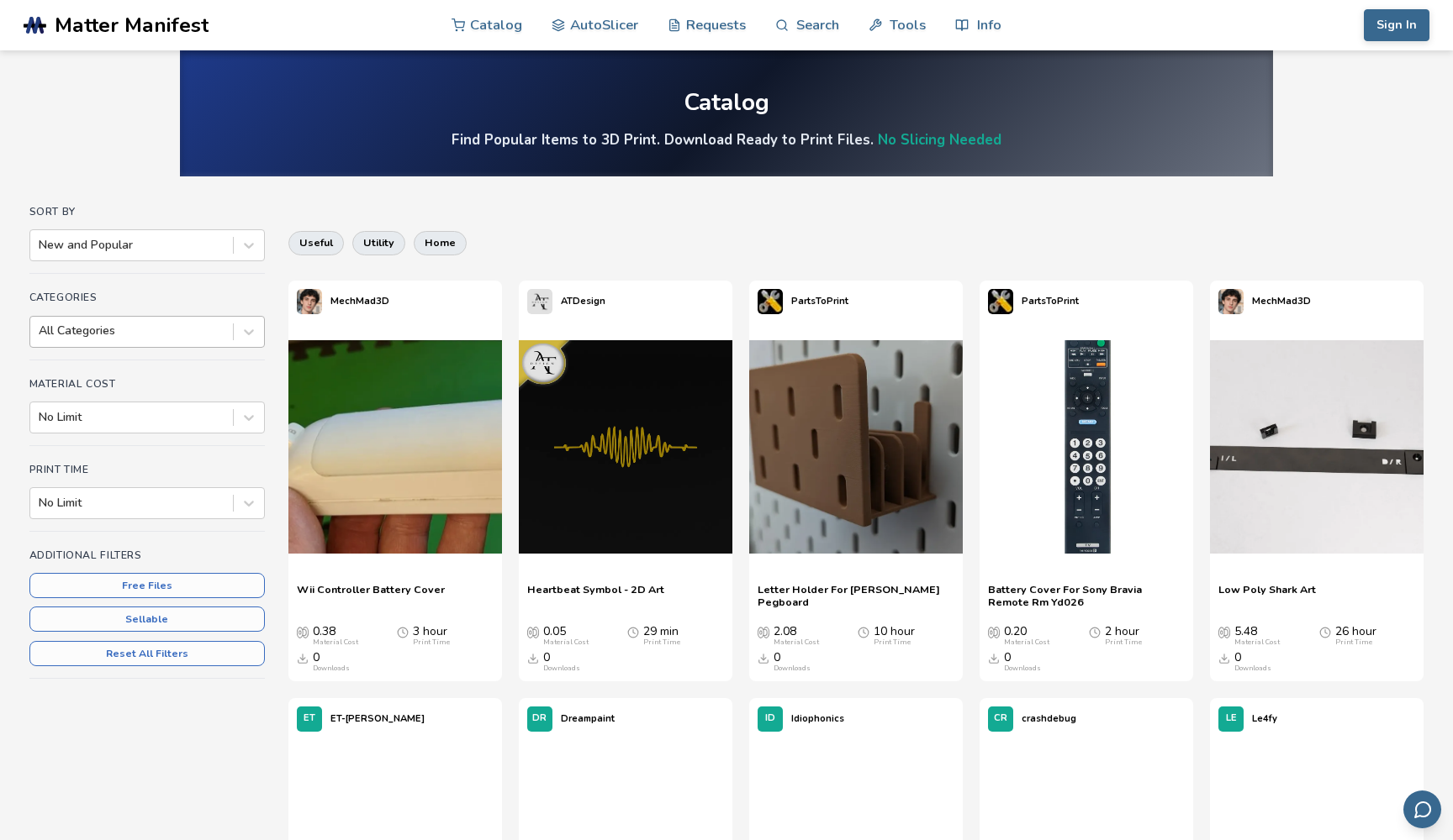
click at [193, 337] on div at bounding box center [131, 331] width 186 height 16
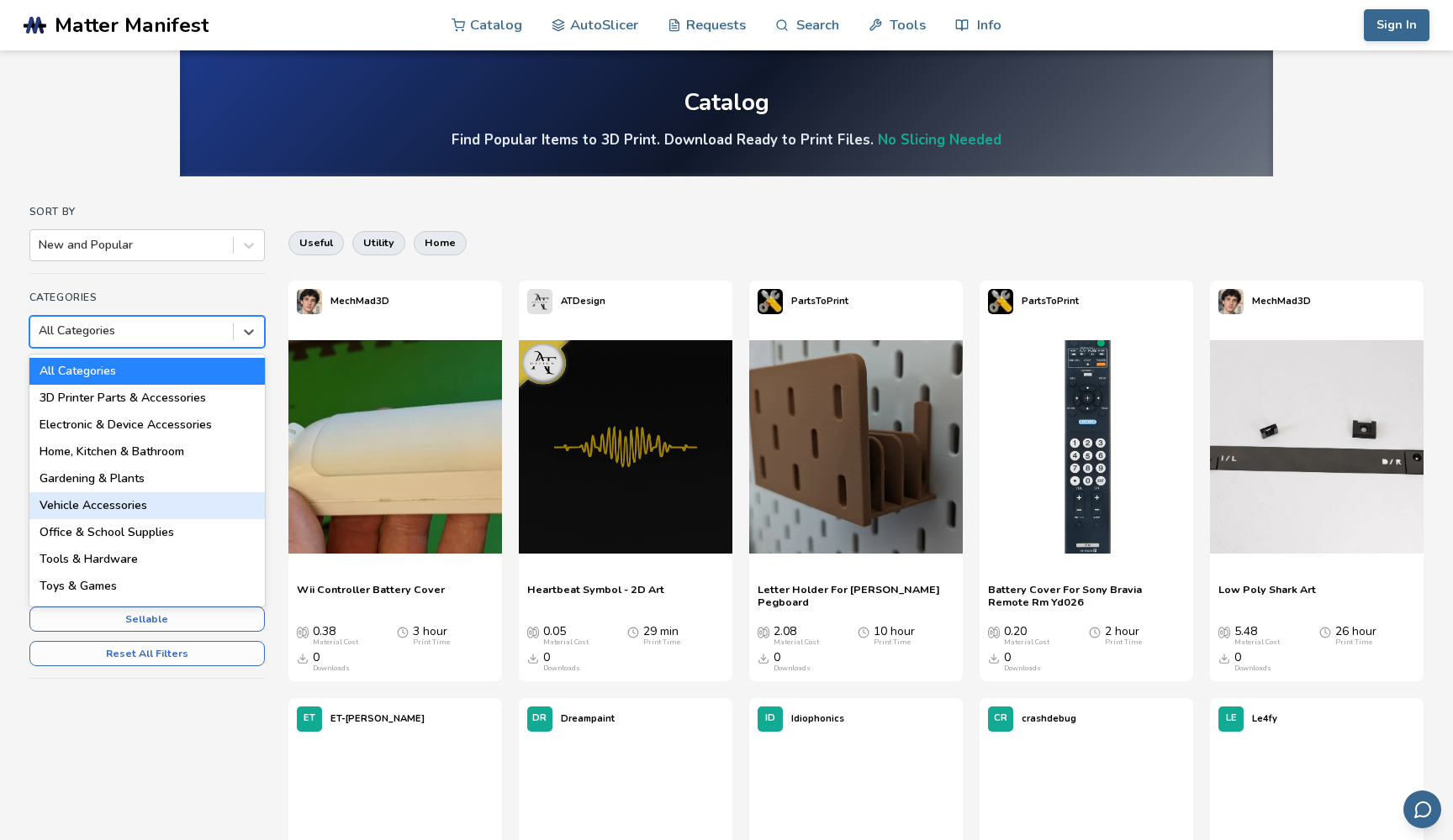
click at [154, 510] on div "Vehicle Accessories" at bounding box center [146, 505] width 235 height 27
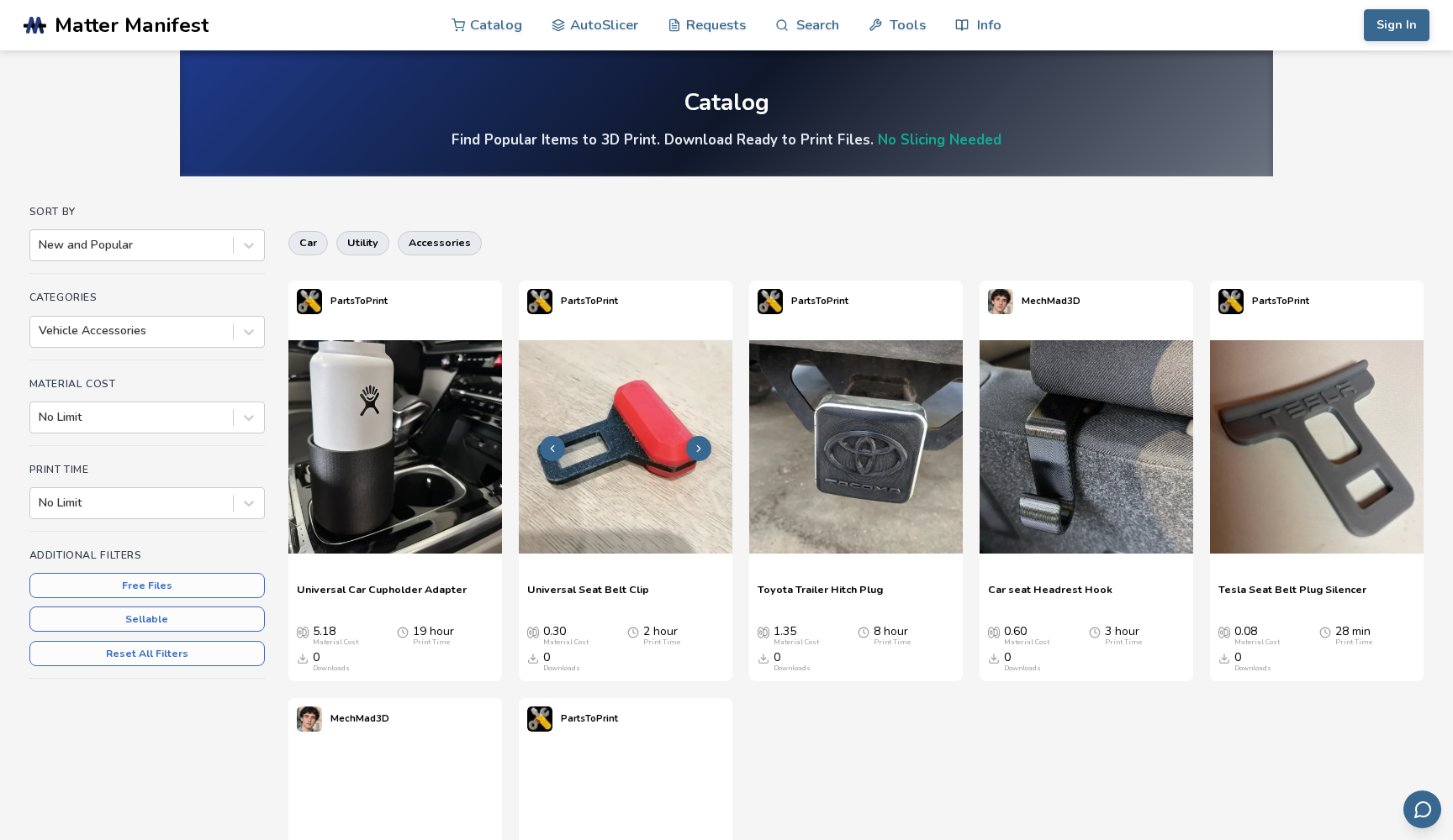
click at [634, 441] on img at bounding box center [625, 447] width 213 height 213
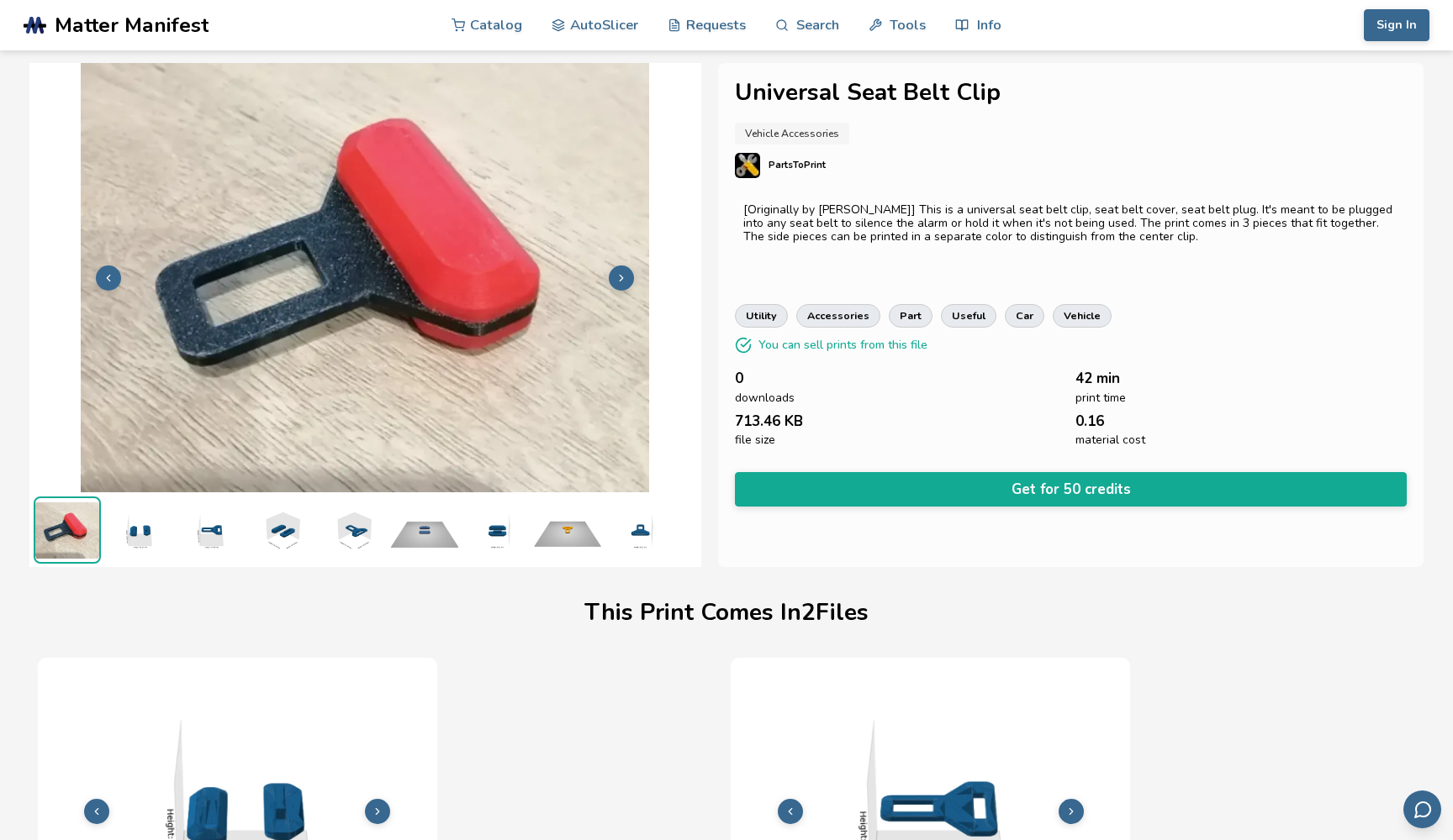
scroll to position [149, 0]
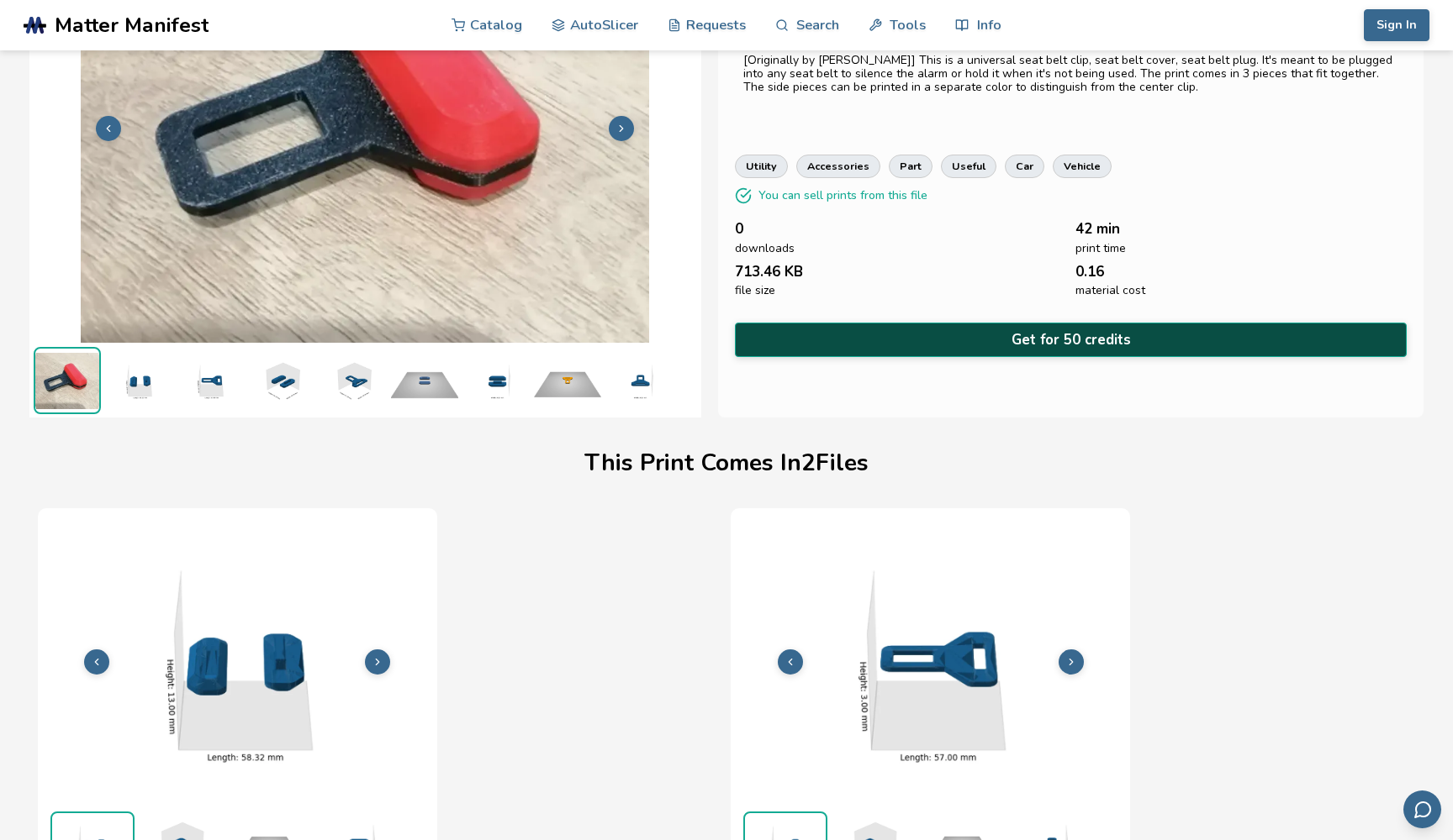
click at [856, 343] on button "Get for 50 credits" at bounding box center [1071, 340] width 672 height 35
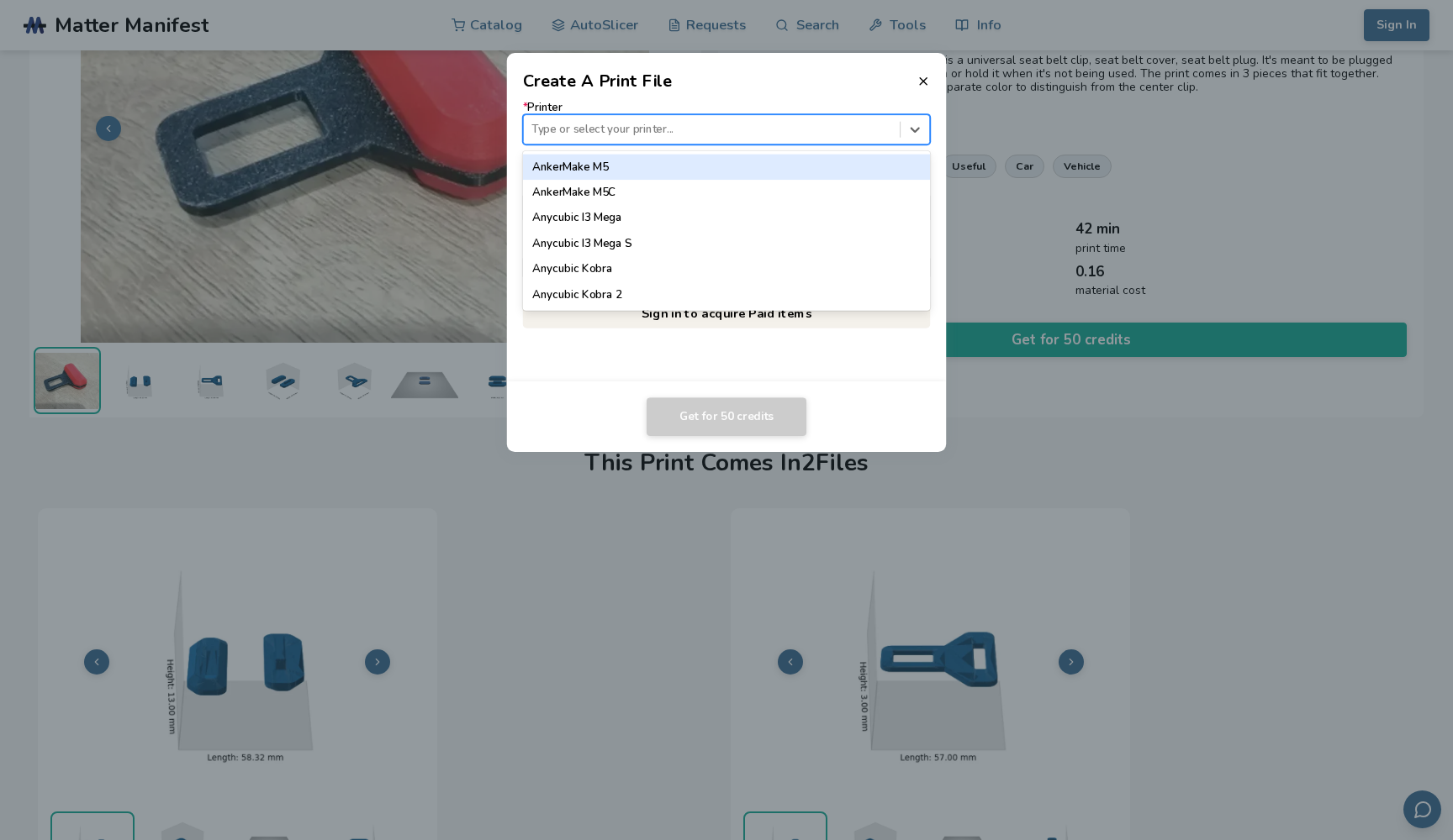
click at [667, 137] on div at bounding box center [710, 129] width 360 height 16
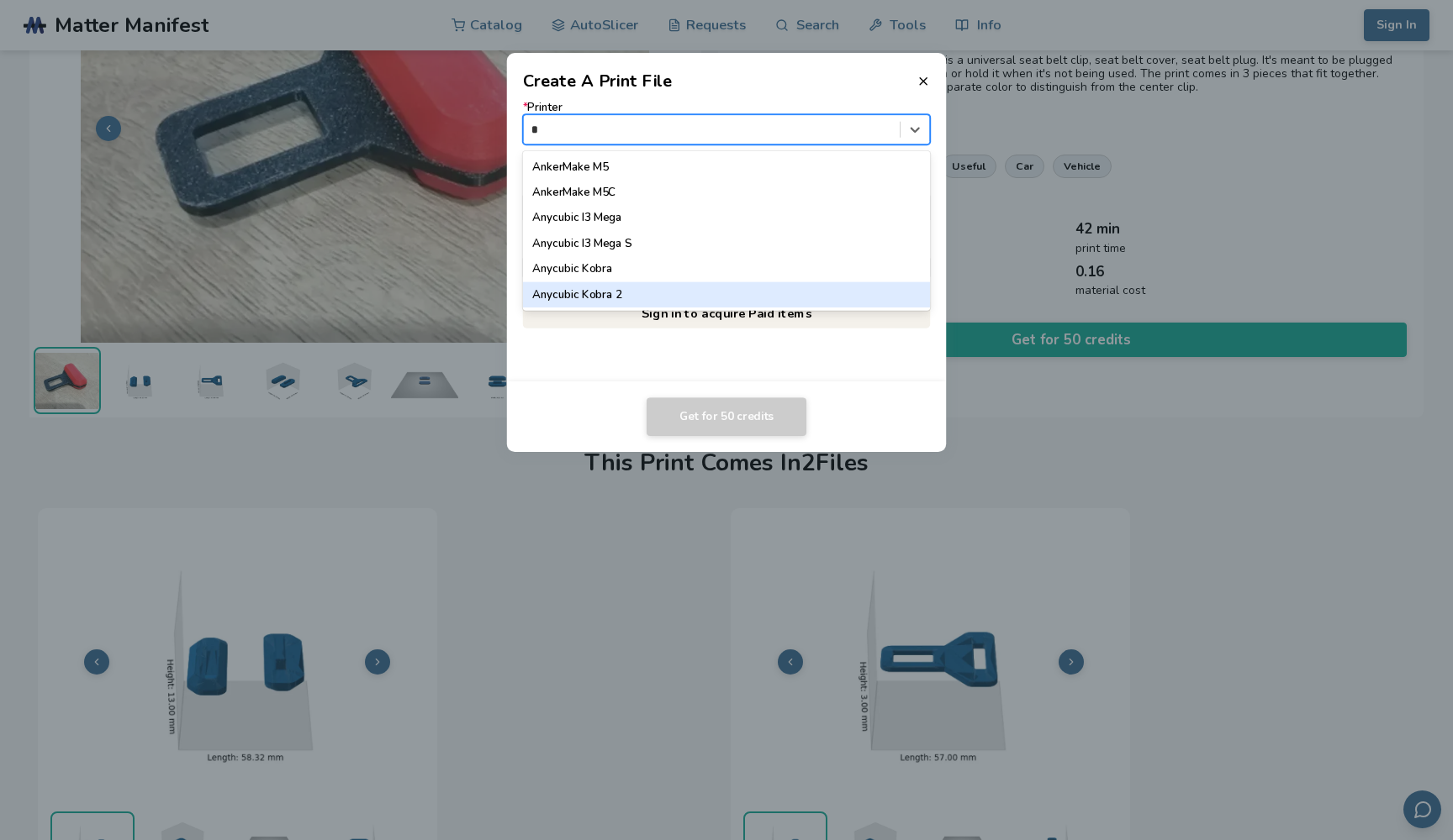
type input "**"
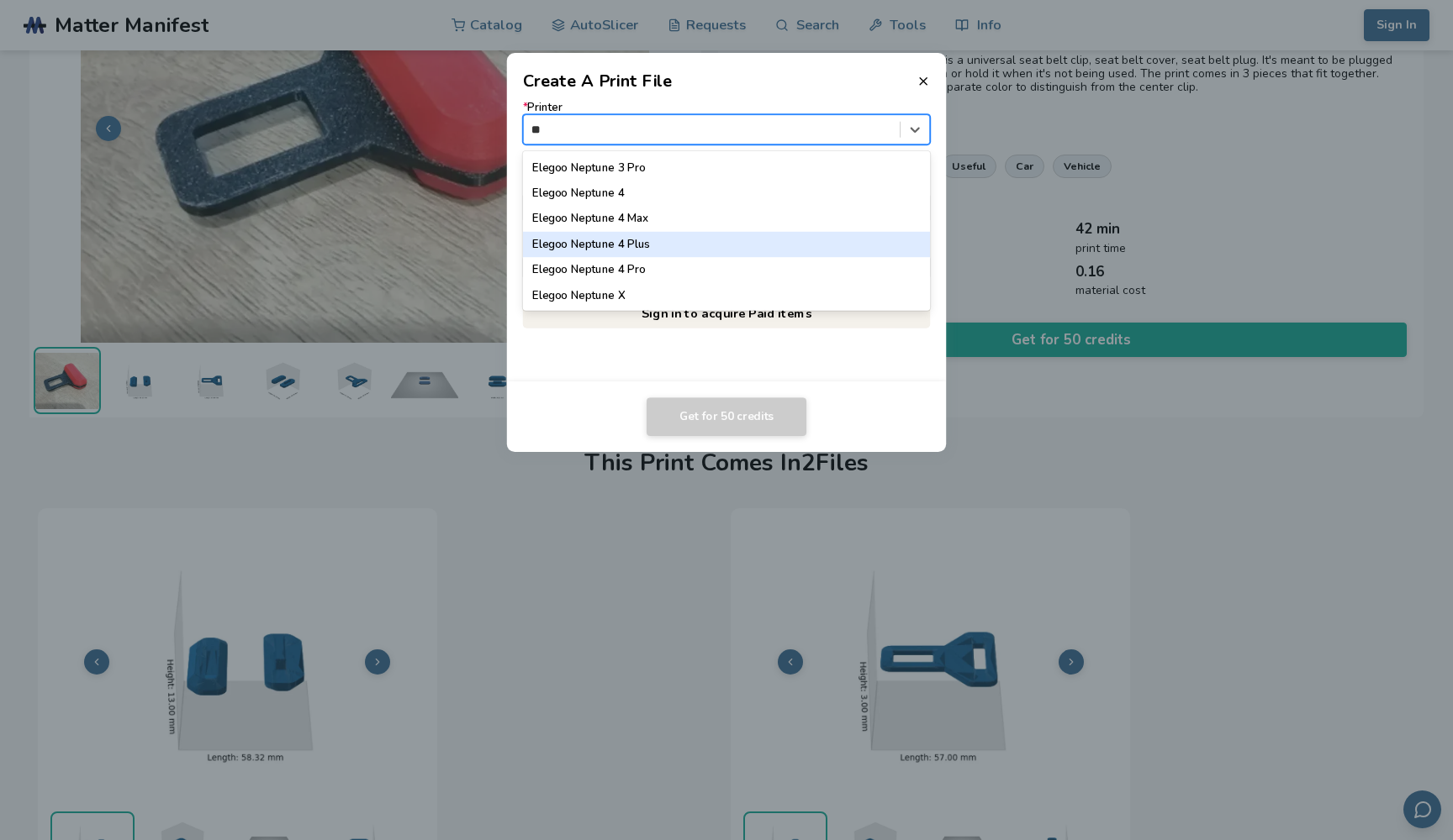
scroll to position [215, 0]
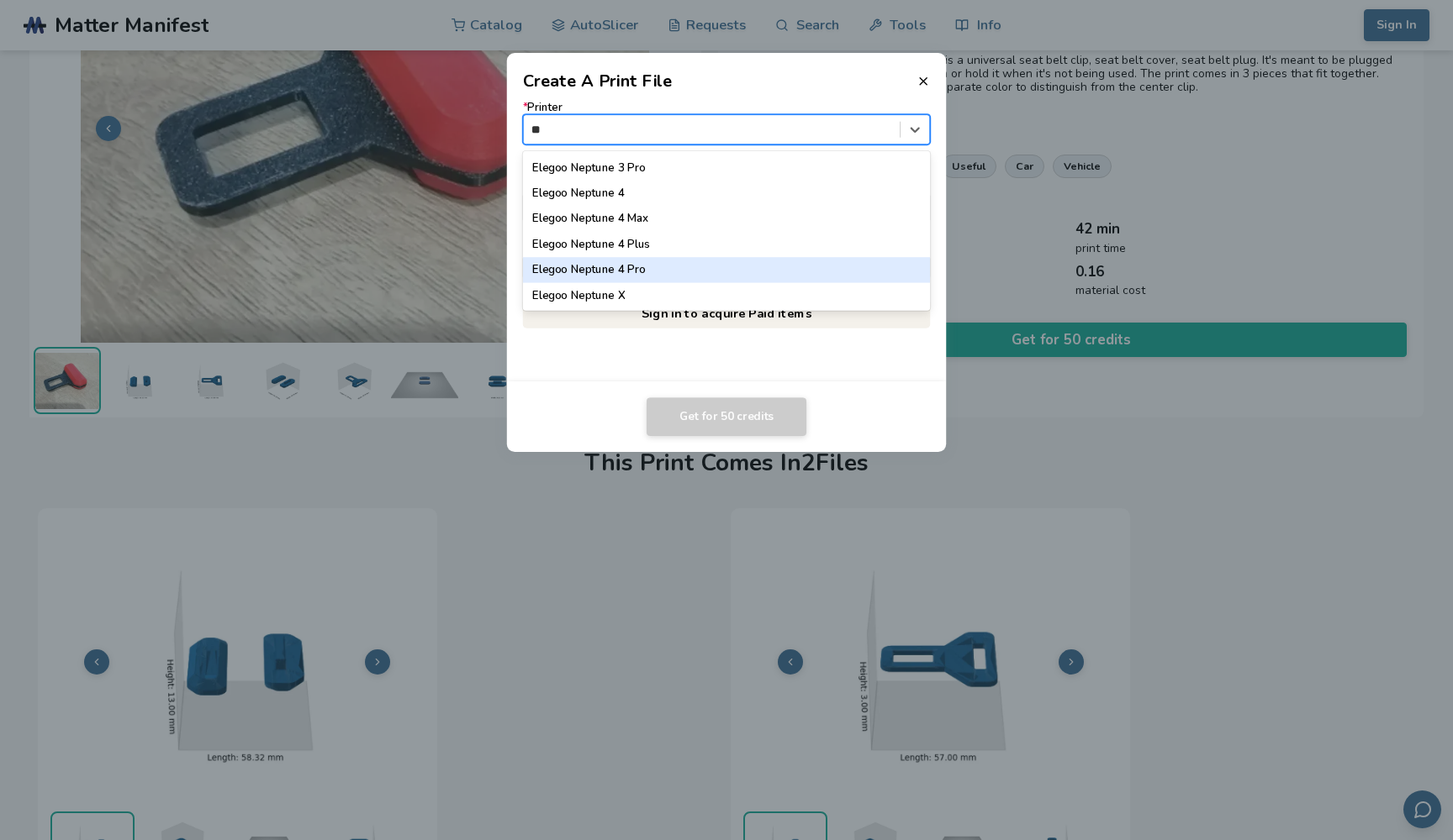
click at [633, 278] on div "Elegoo Neptune 4 Pro" at bounding box center [726, 270] width 407 height 26
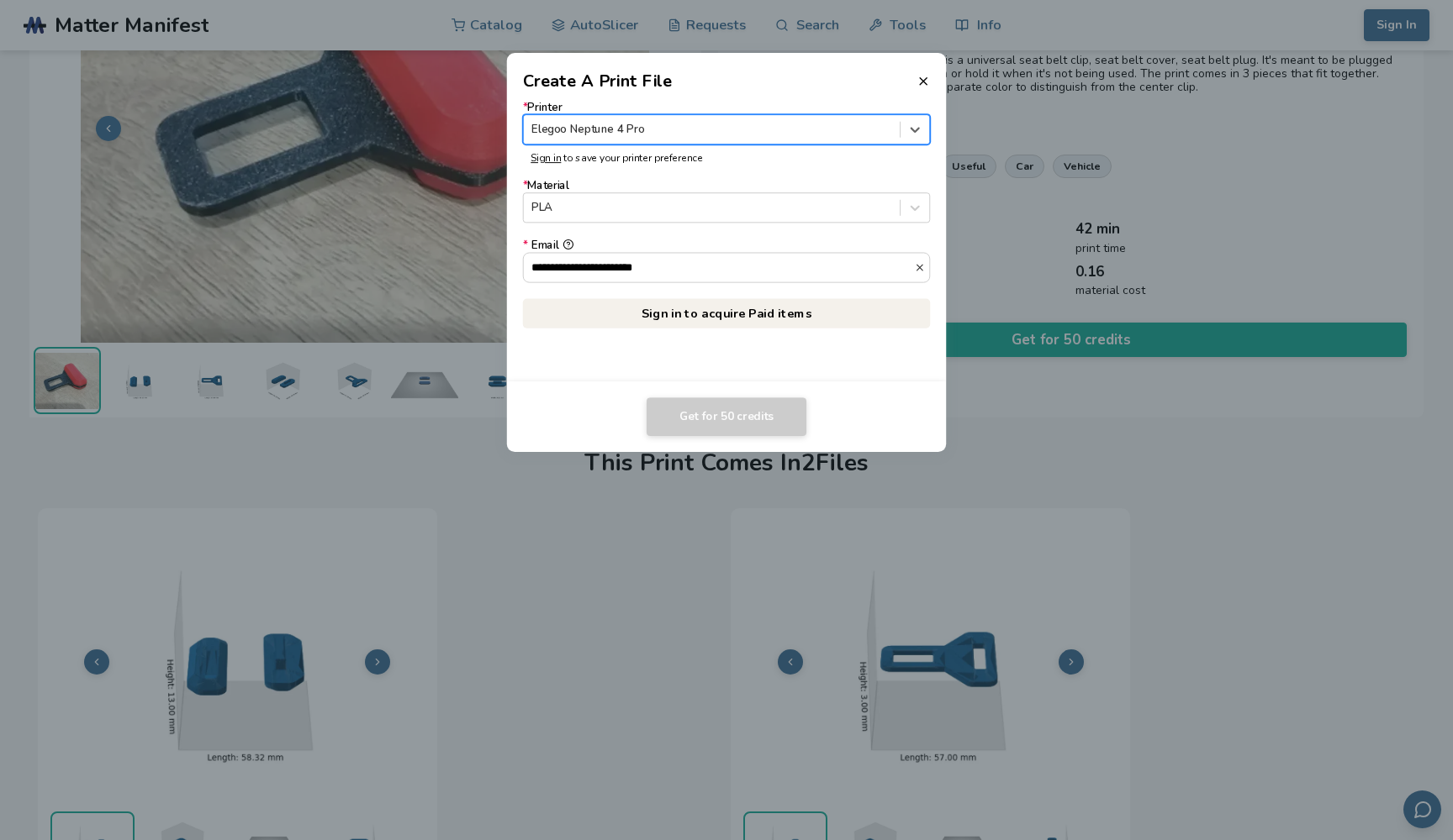
click at [718, 314] on link "Sign in to acquire Paid items" at bounding box center [726, 313] width 407 height 30
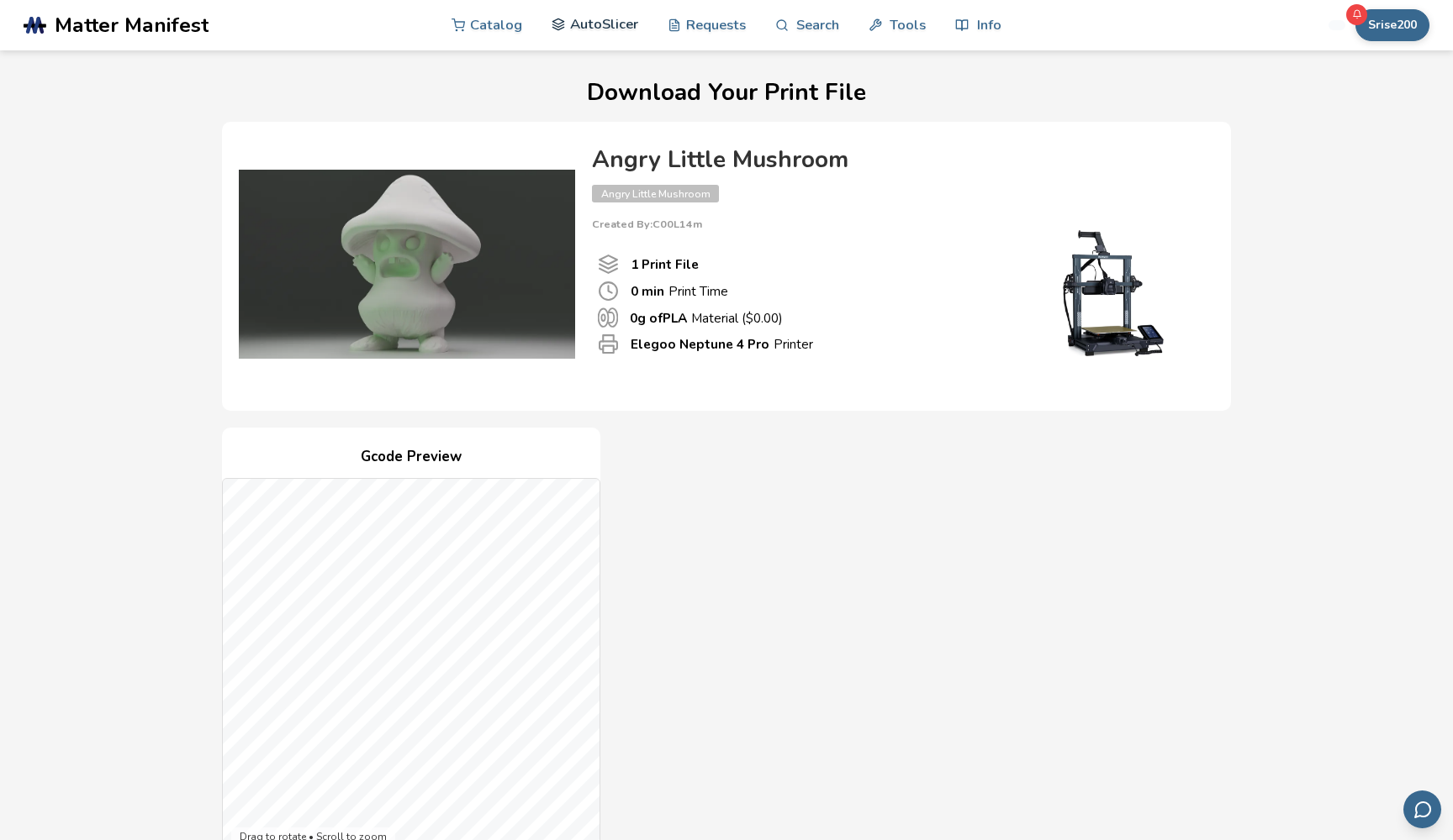
click at [589, 22] on link "AutoSlicer" at bounding box center [594, 24] width 87 height 50
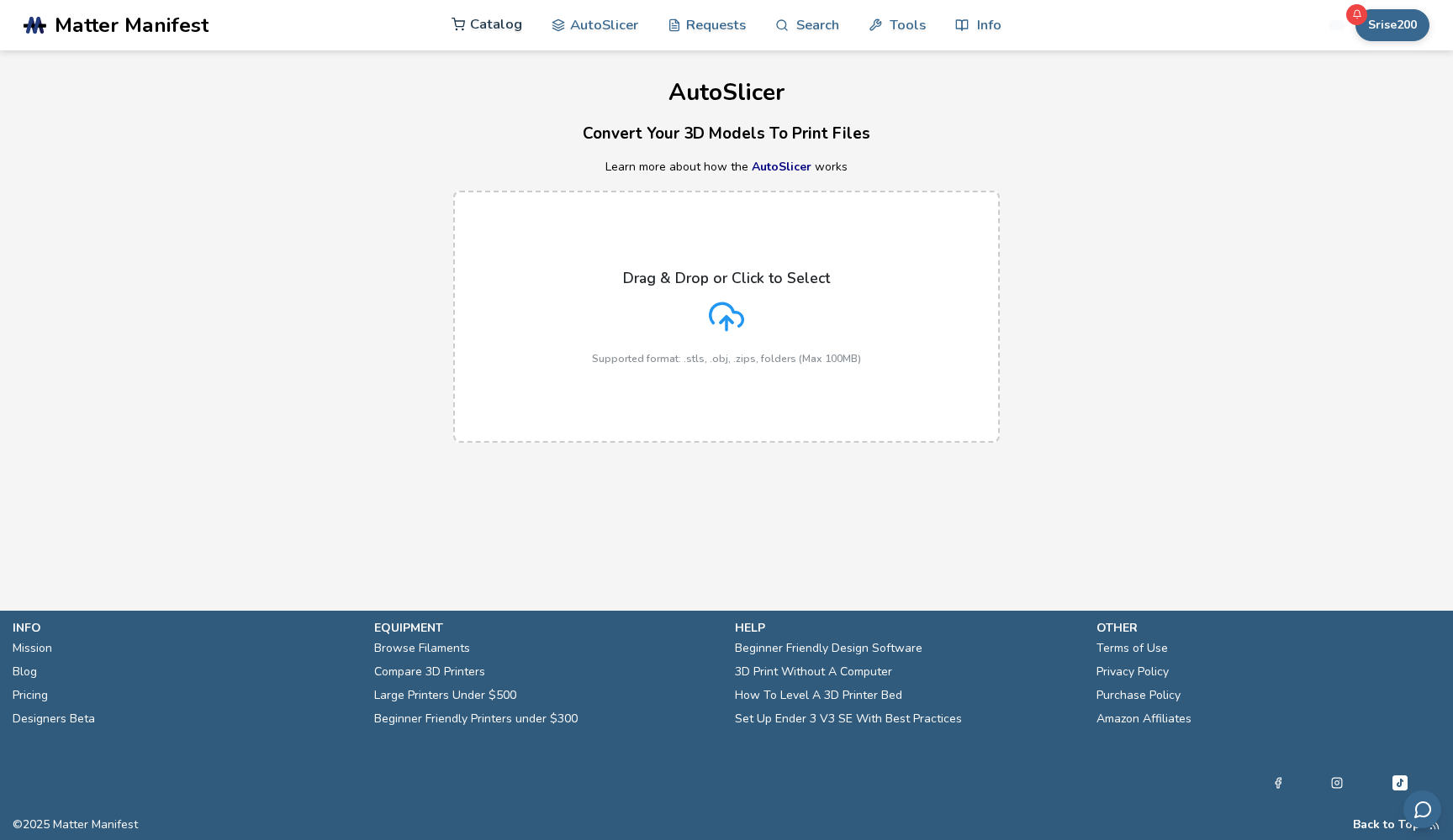
click at [498, 27] on link "Catalog" at bounding box center [486, 24] width 70 height 50
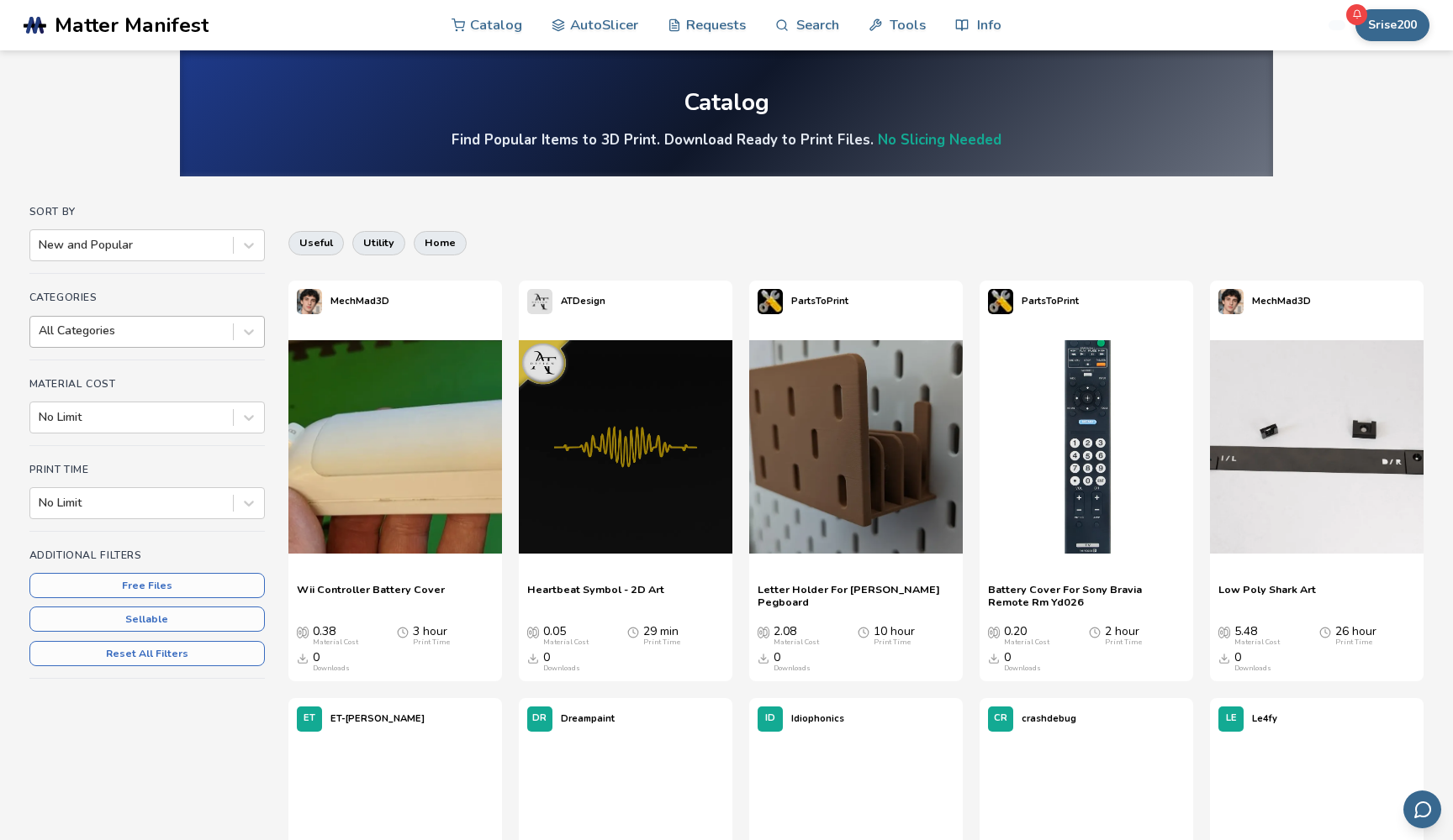
click at [190, 329] on div at bounding box center [131, 331] width 186 height 16
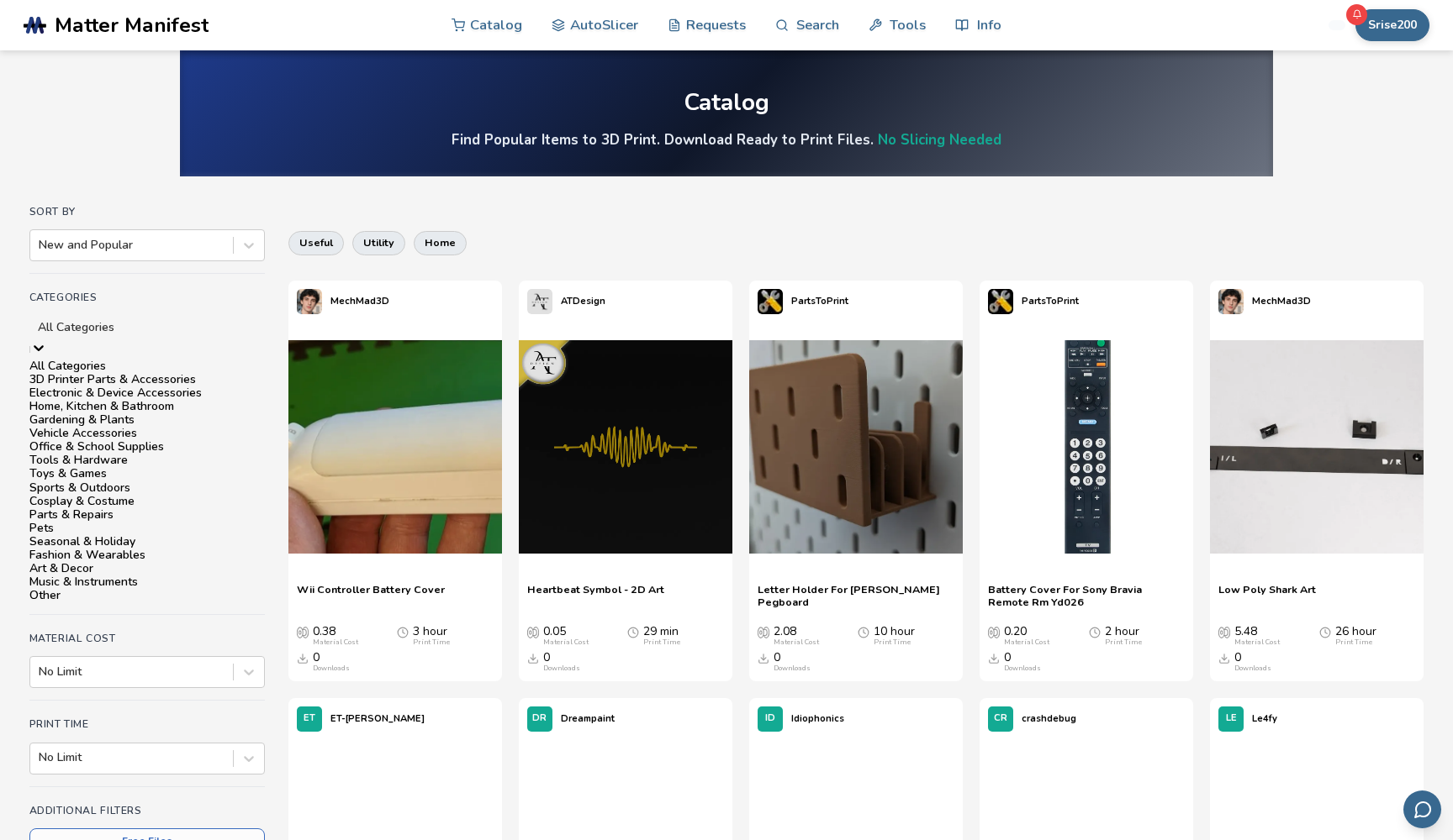
click at [153, 440] on div "Vehicle Accessories" at bounding box center [146, 434] width 235 height 14
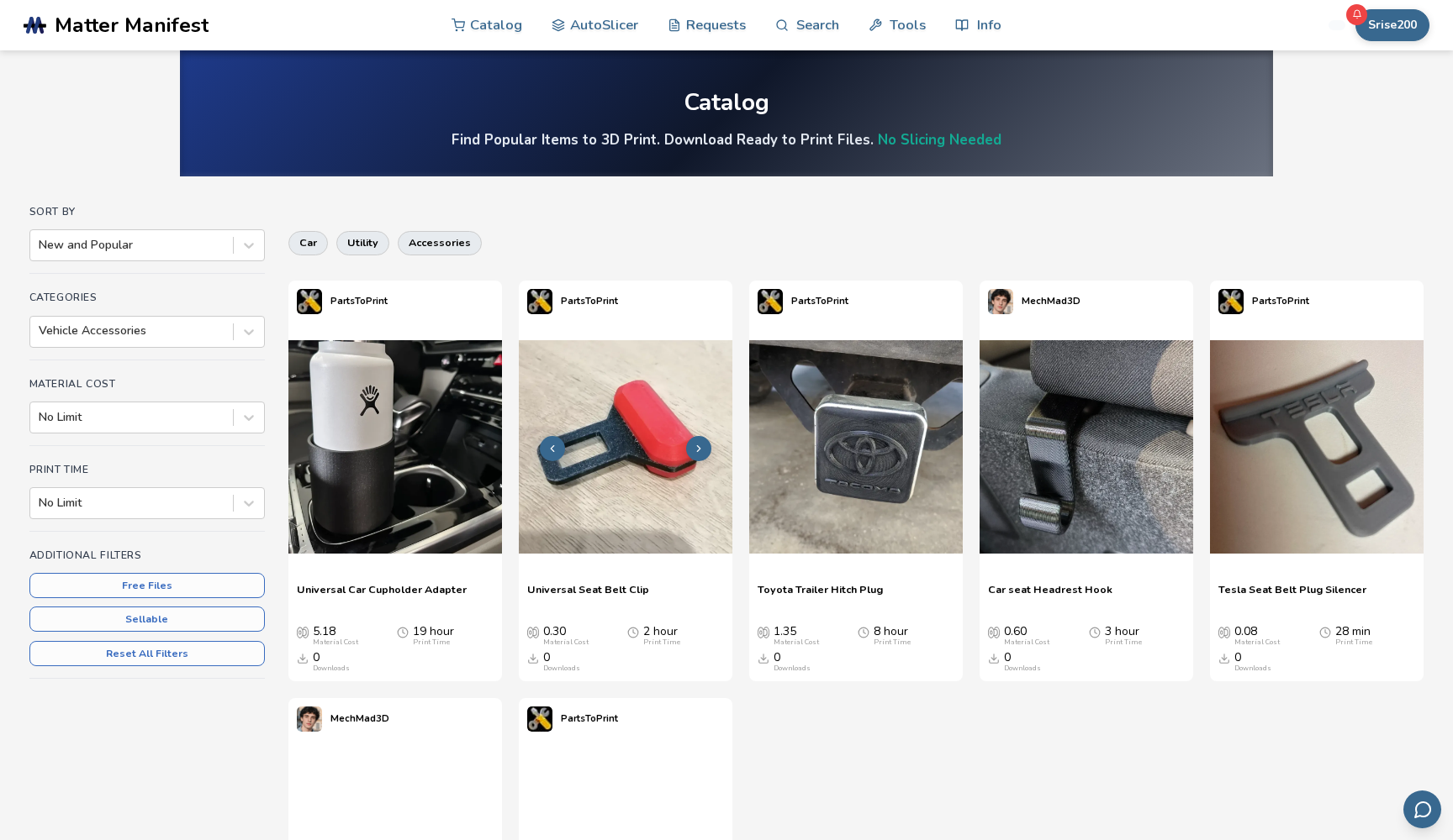
click at [593, 445] on img at bounding box center [625, 447] width 213 height 213
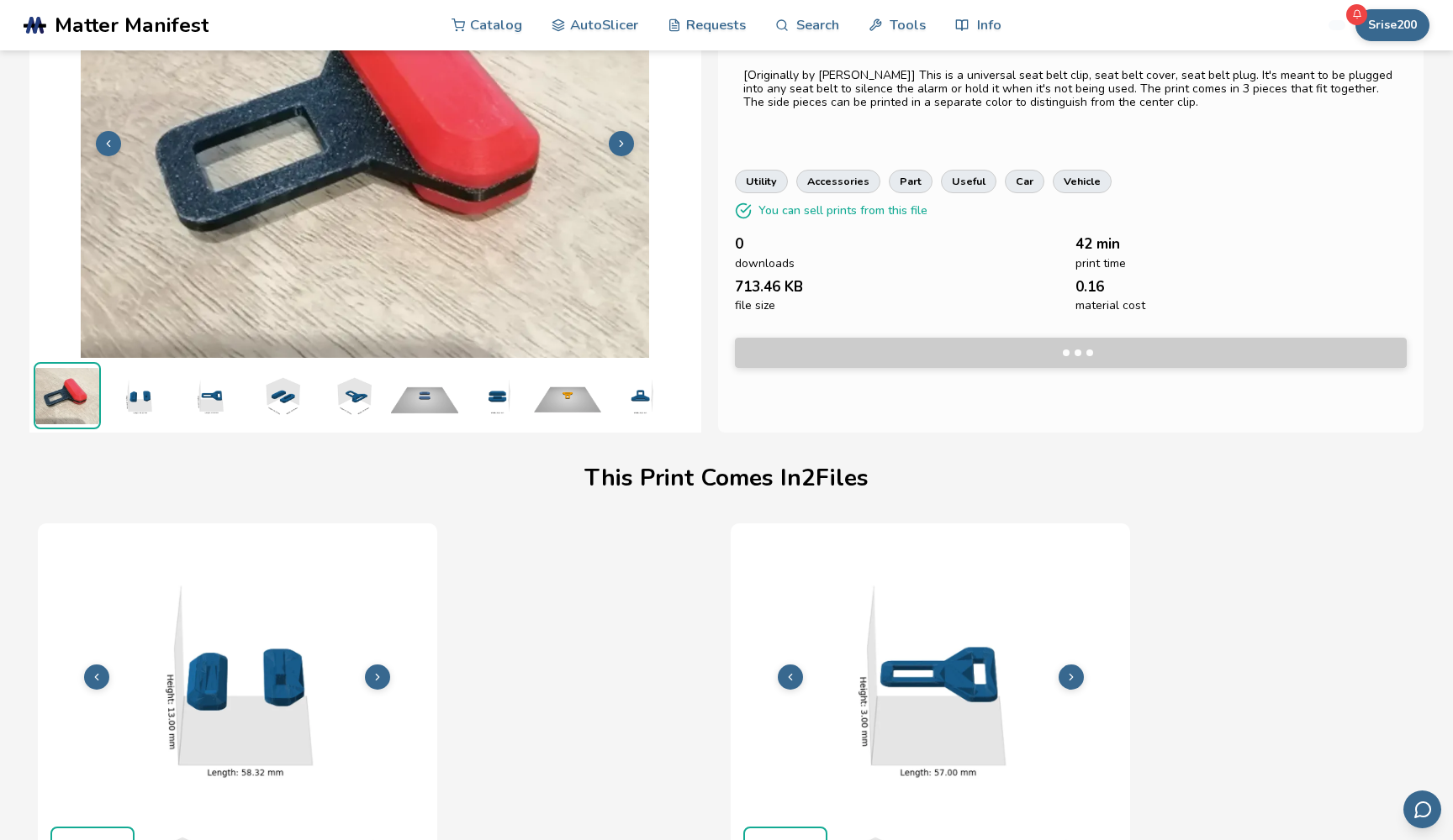
scroll to position [149, 0]
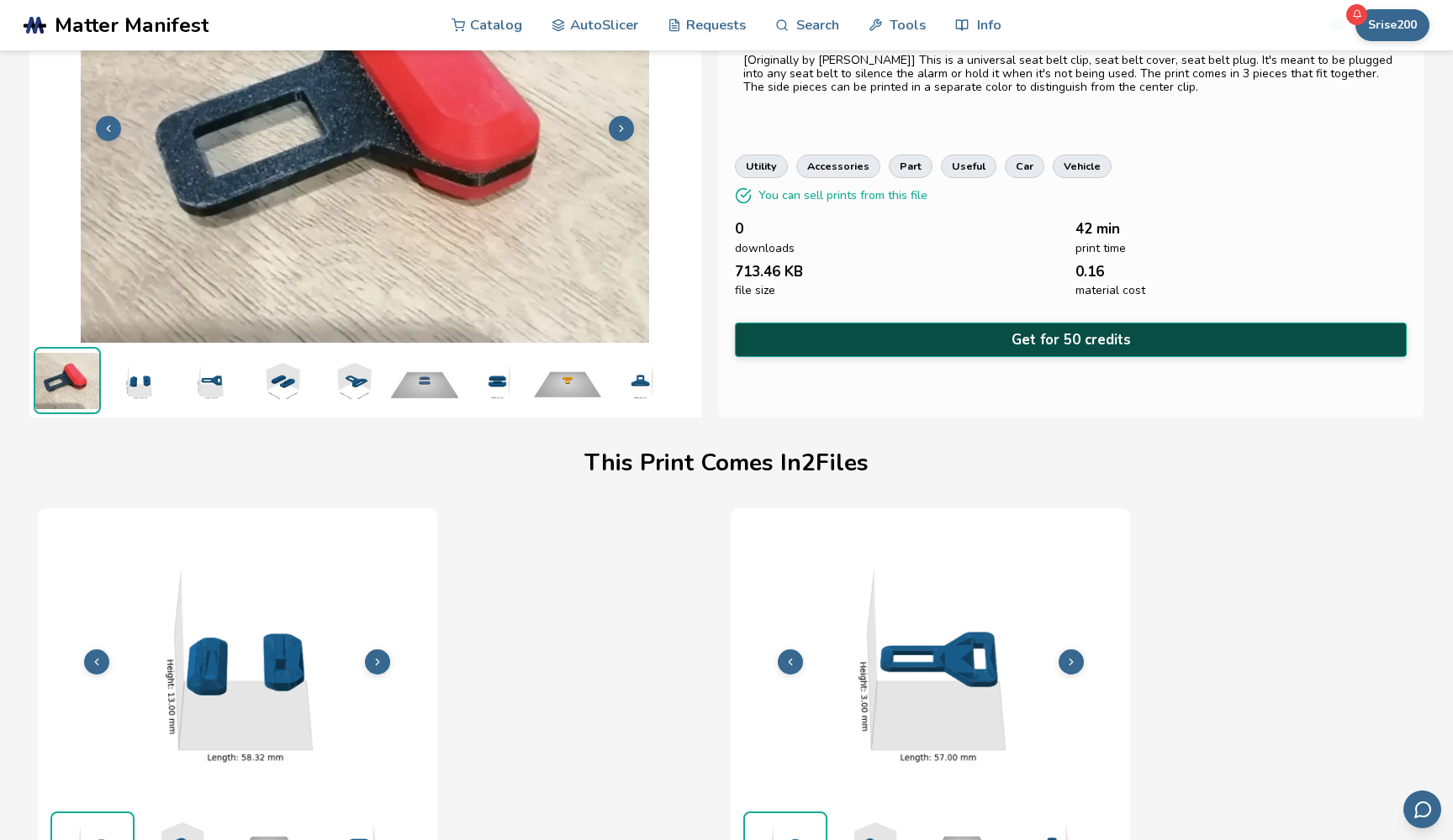
click at [867, 337] on button "Get for 50 credits" at bounding box center [1071, 340] width 672 height 35
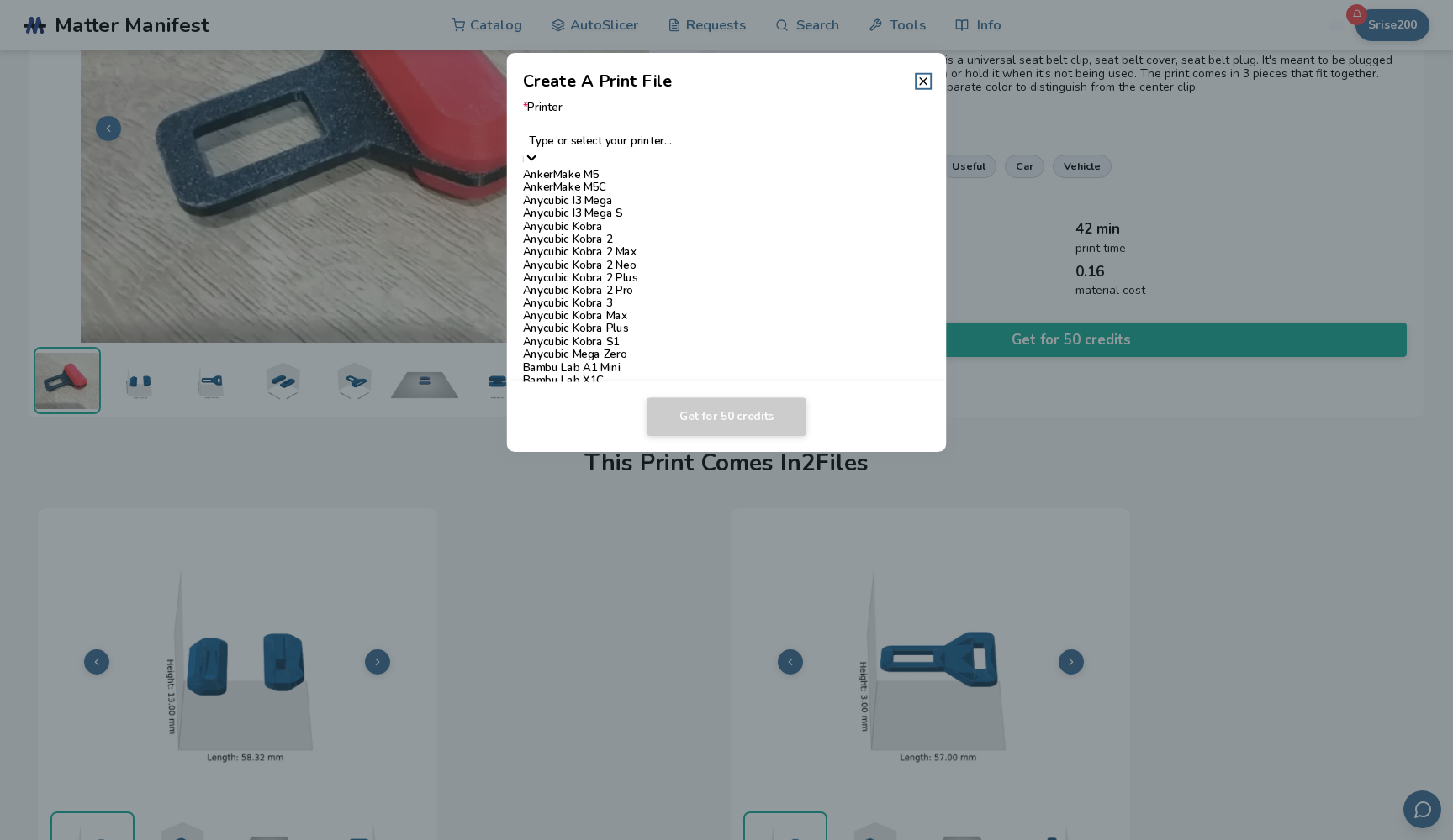
click at [677, 130] on div at bounding box center [726, 125] width 392 height 16
click at [664, 592] on div "Elegoo Neptune 4 Pro" at bounding box center [726, 598] width 407 height 13
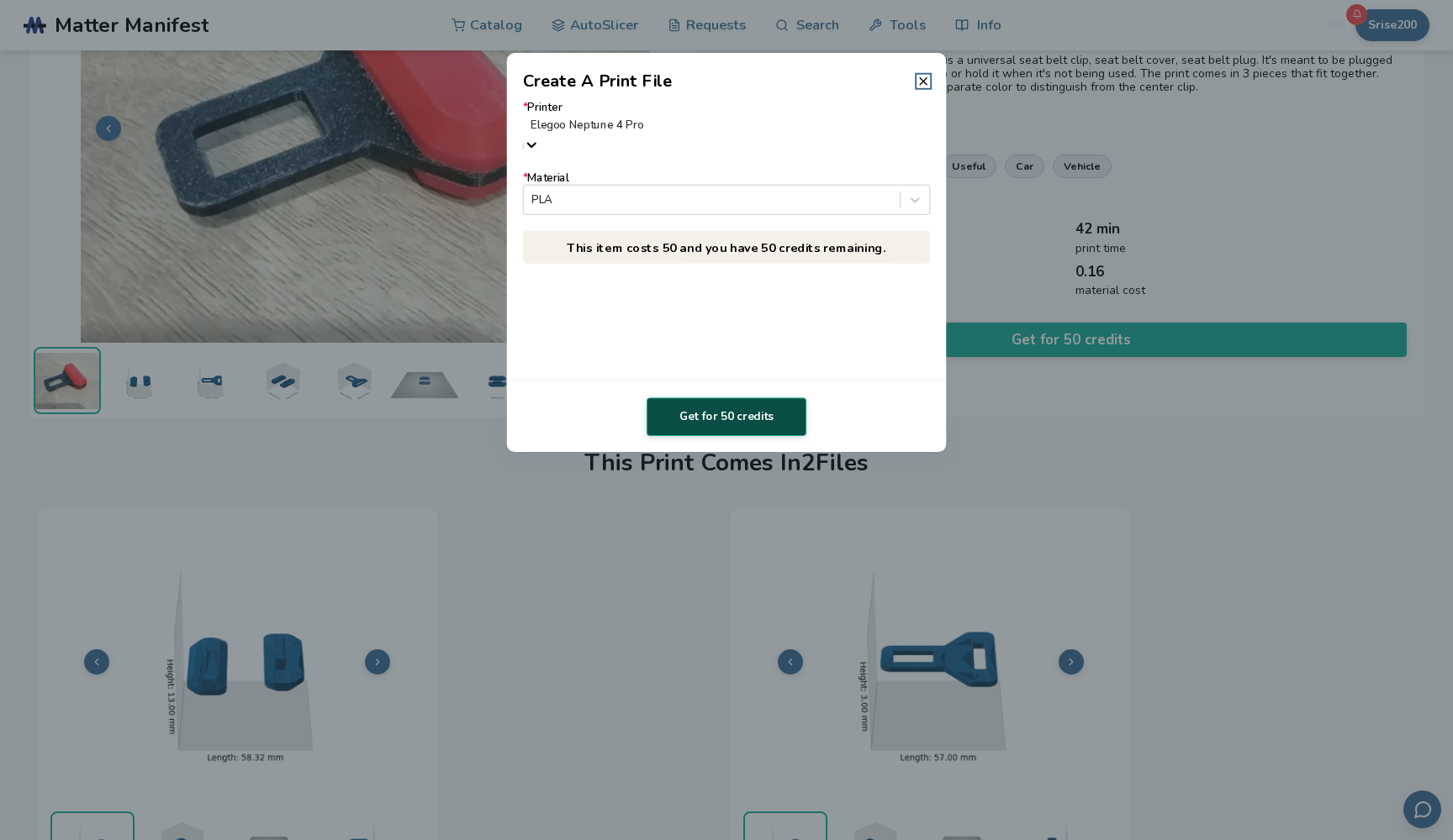
click at [710, 416] on button "Get for 50 credits" at bounding box center [726, 416] width 159 height 38
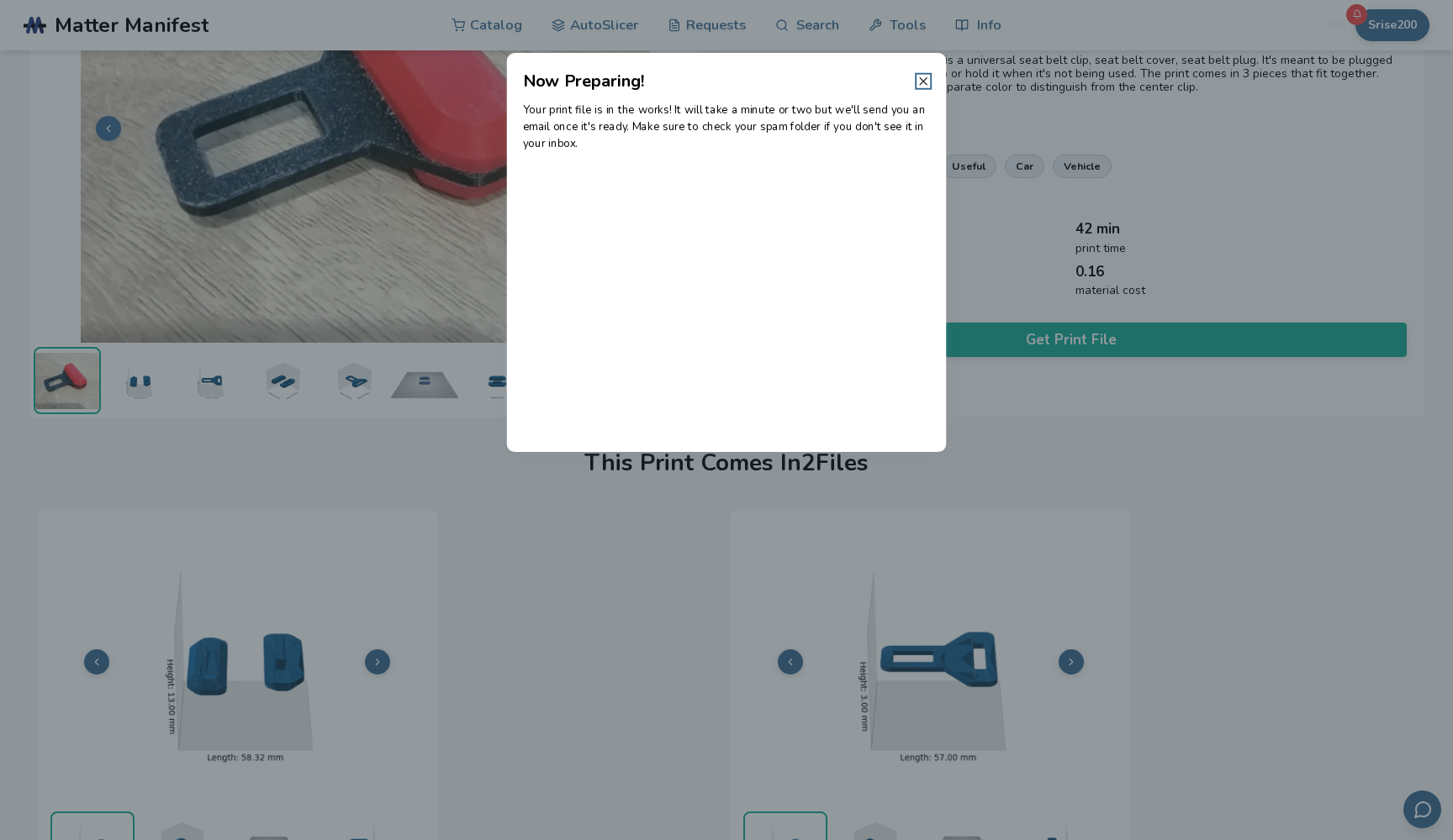
click at [922, 80] on line at bounding box center [923, 81] width 6 height 6
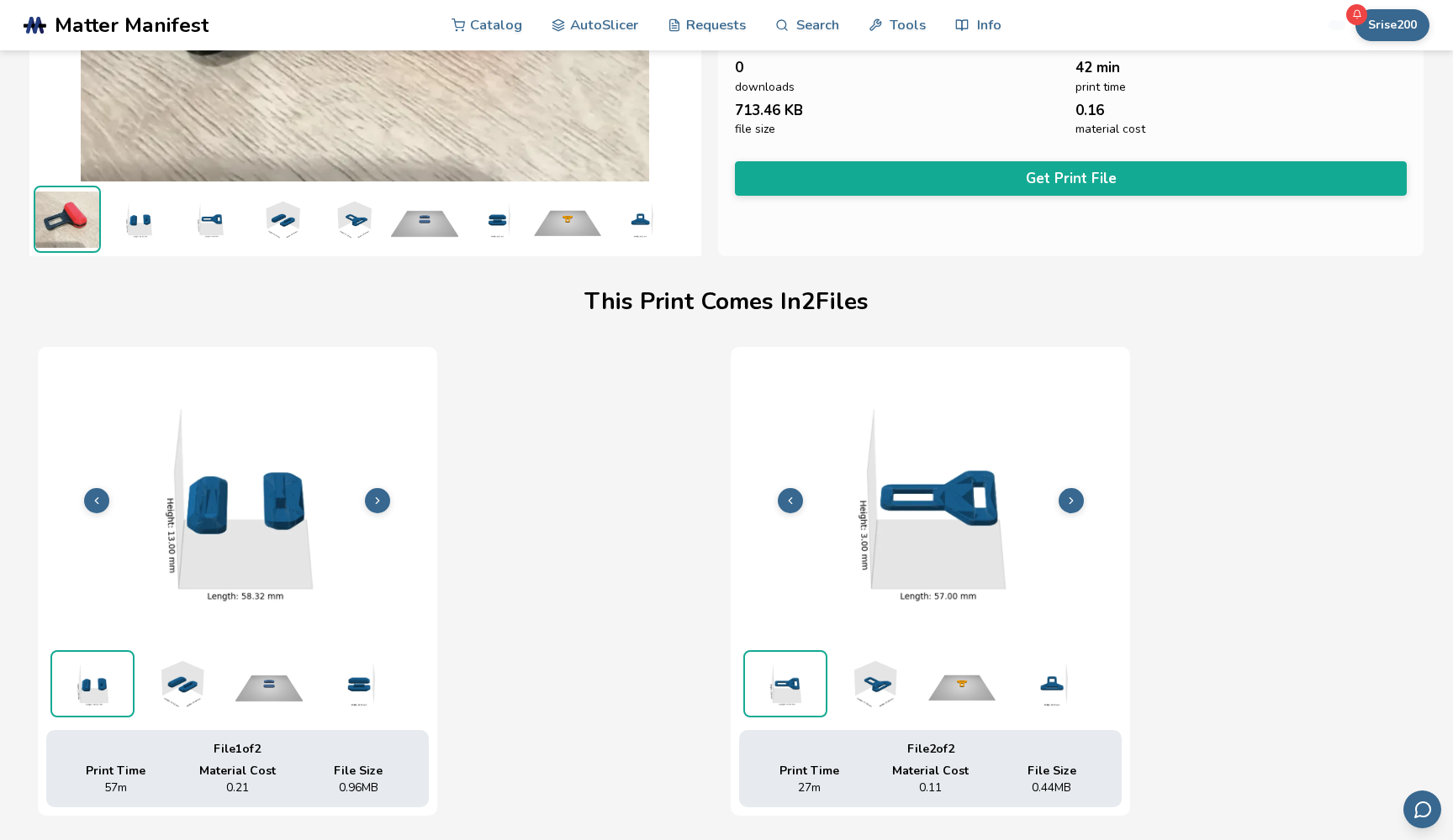
scroll to position [319, 0]
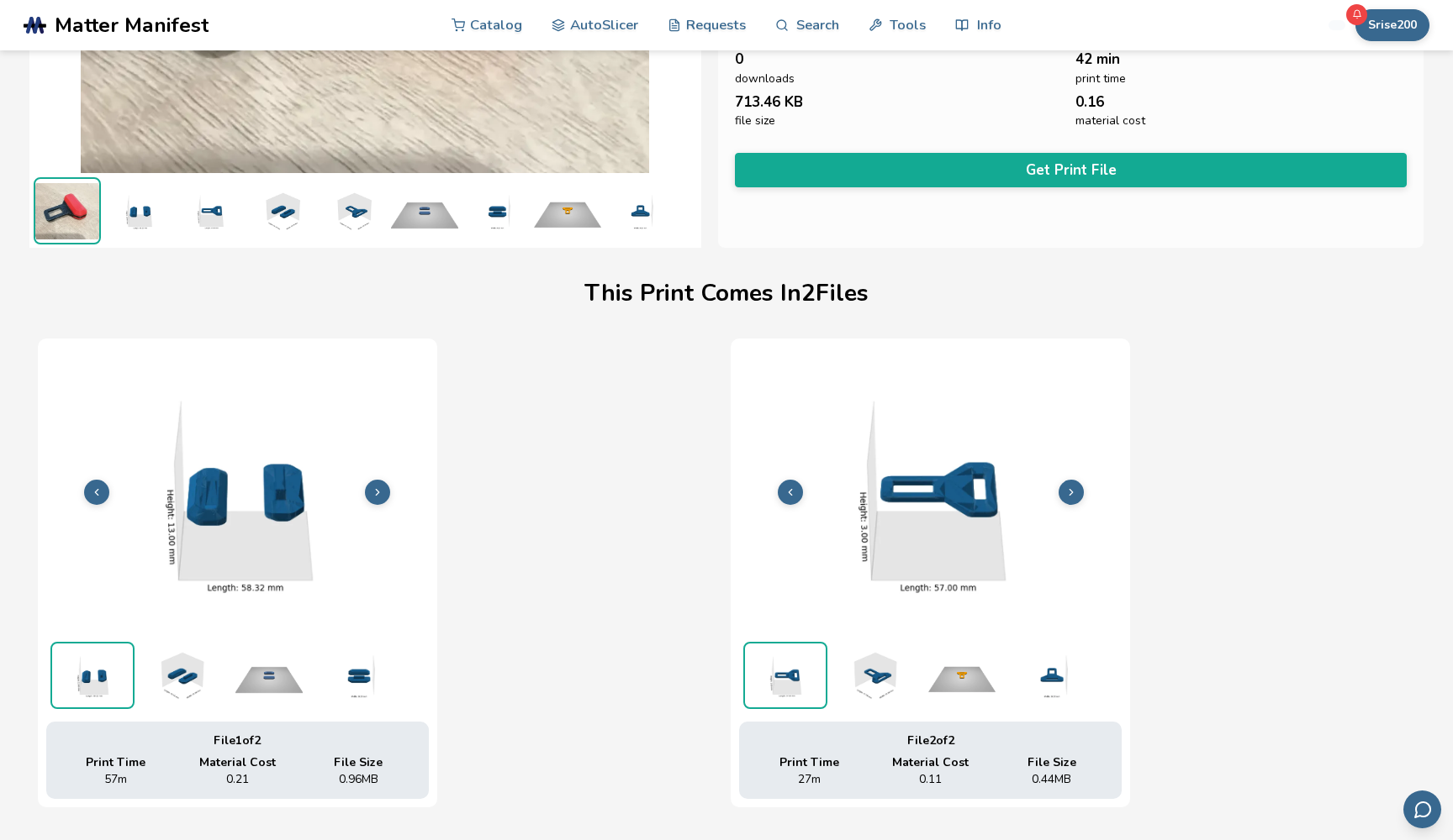
click at [381, 489] on icon at bounding box center [377, 492] width 12 height 12
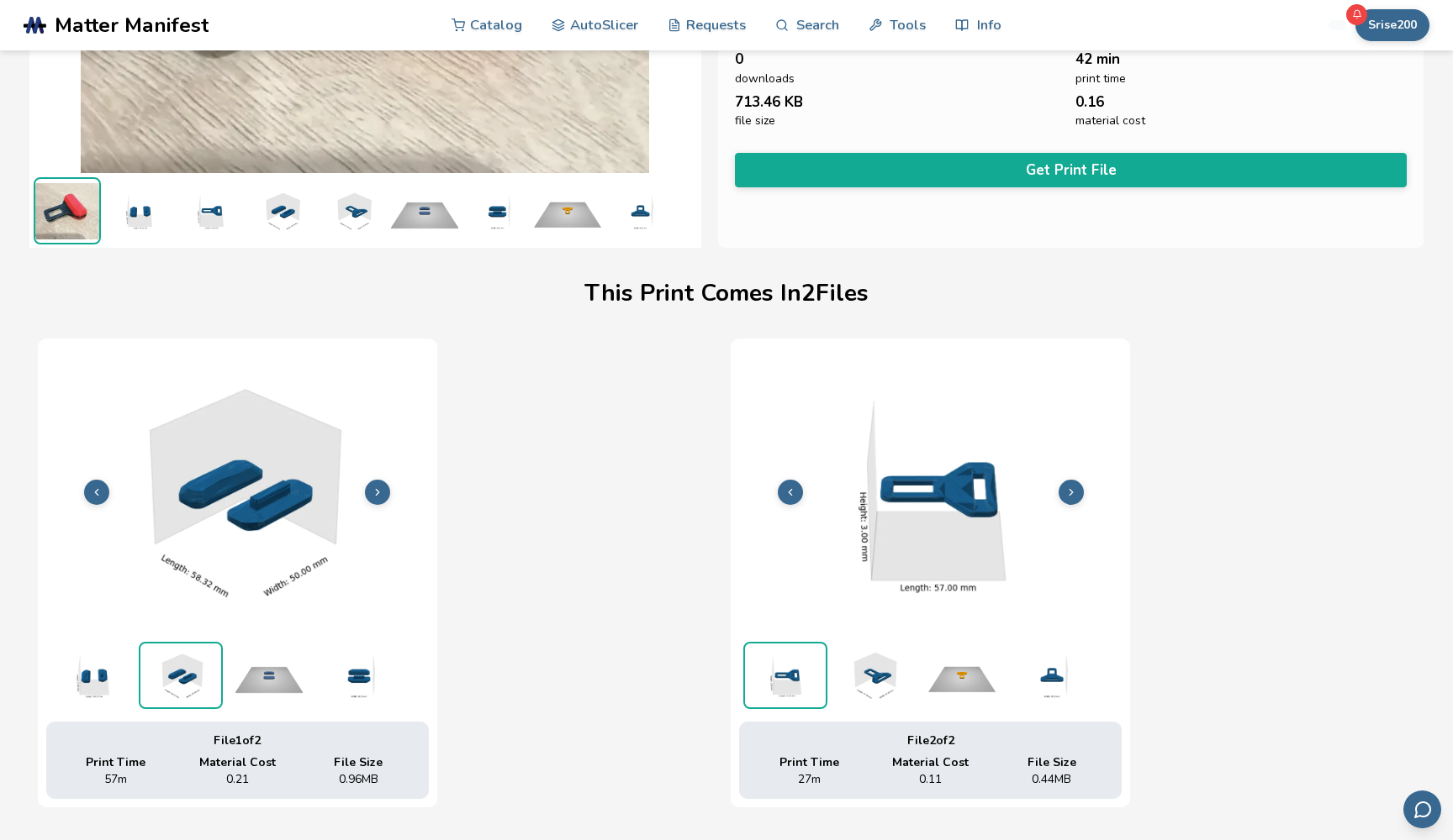
click at [381, 489] on icon at bounding box center [377, 492] width 12 height 12
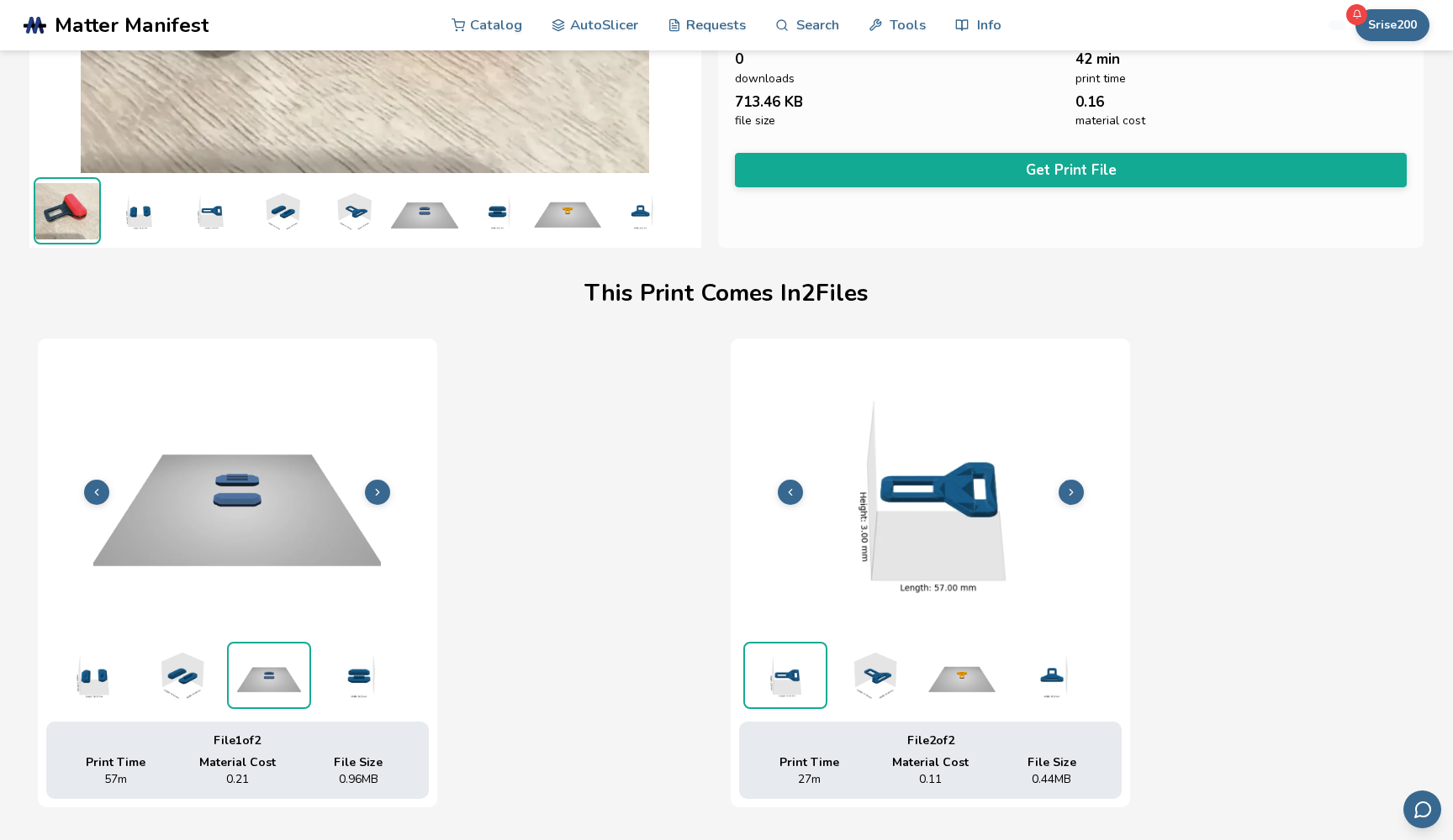
click at [381, 489] on icon at bounding box center [377, 492] width 12 height 12
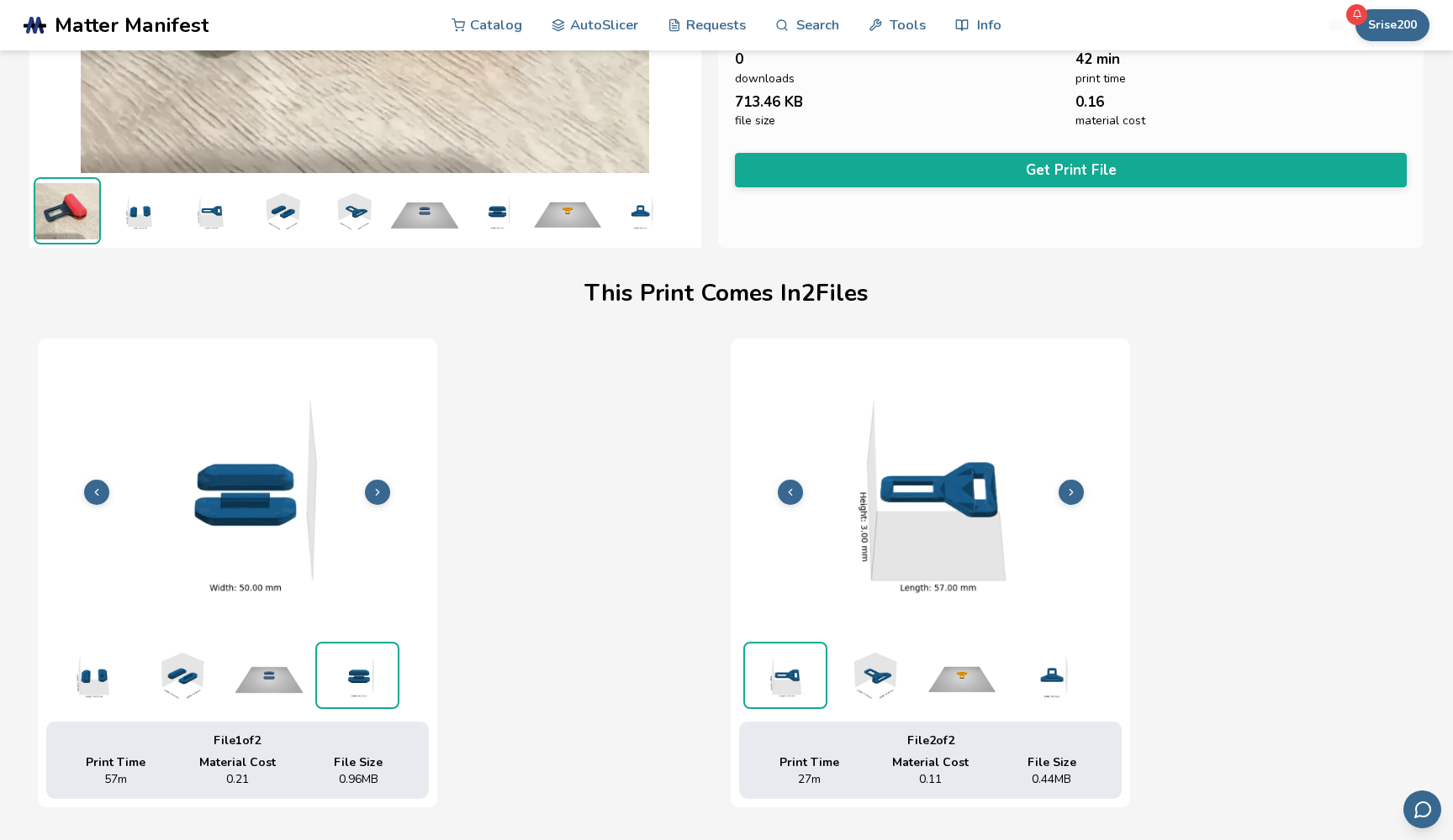
click at [1075, 494] on icon at bounding box center [1071, 492] width 12 height 12
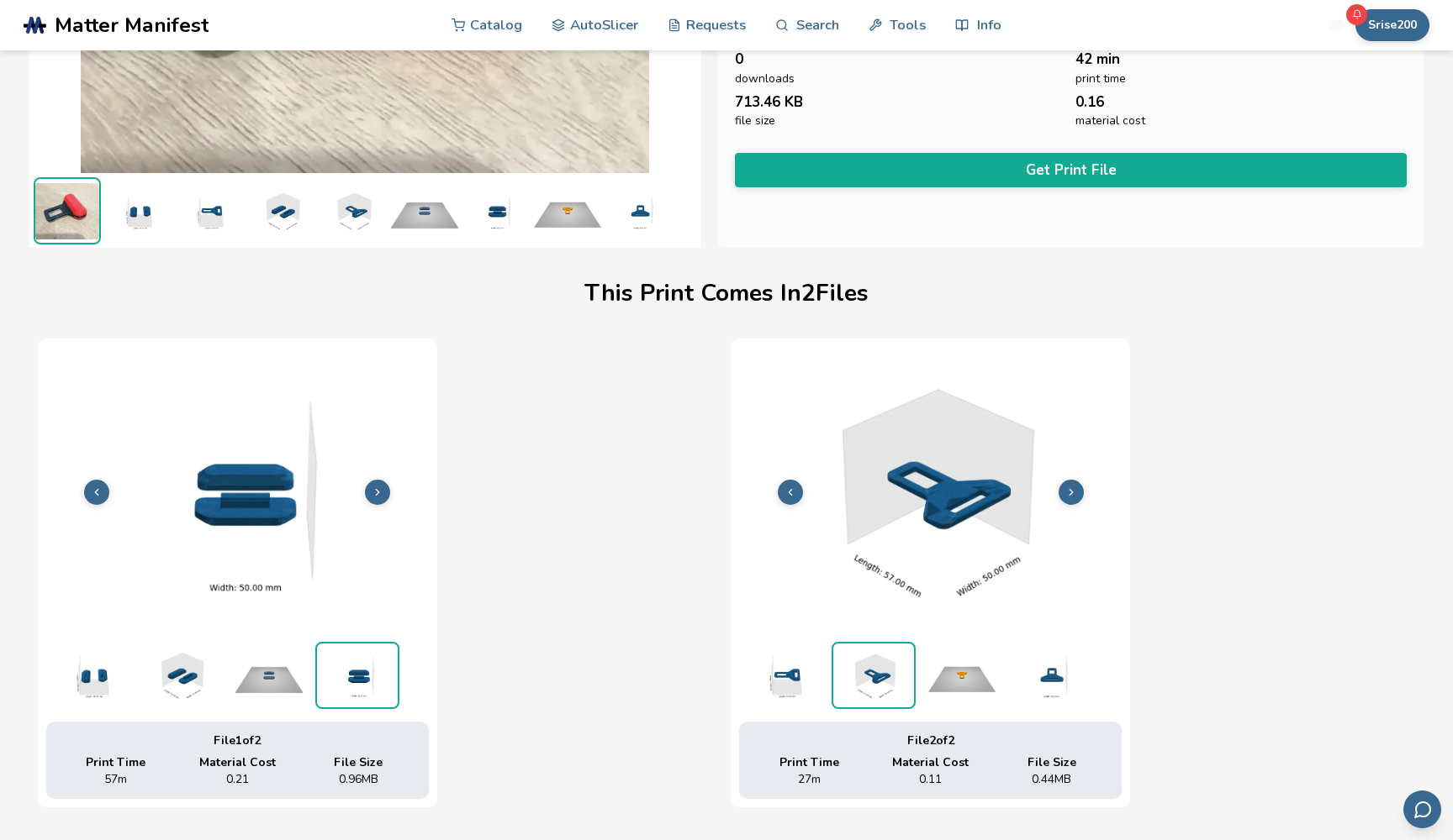
click at [1075, 494] on icon at bounding box center [1071, 492] width 12 height 12
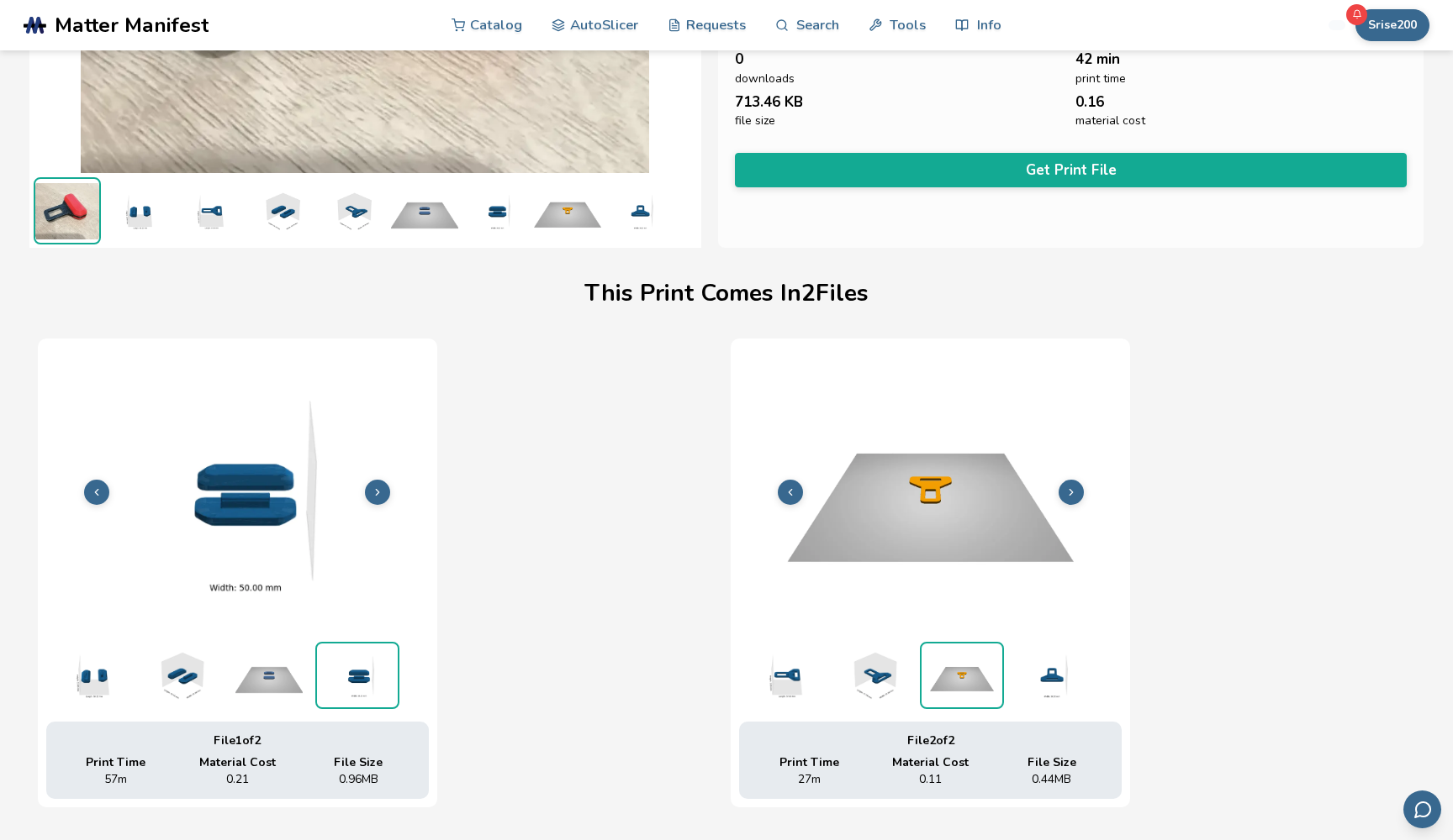
click at [1075, 494] on icon at bounding box center [1071, 492] width 12 height 12
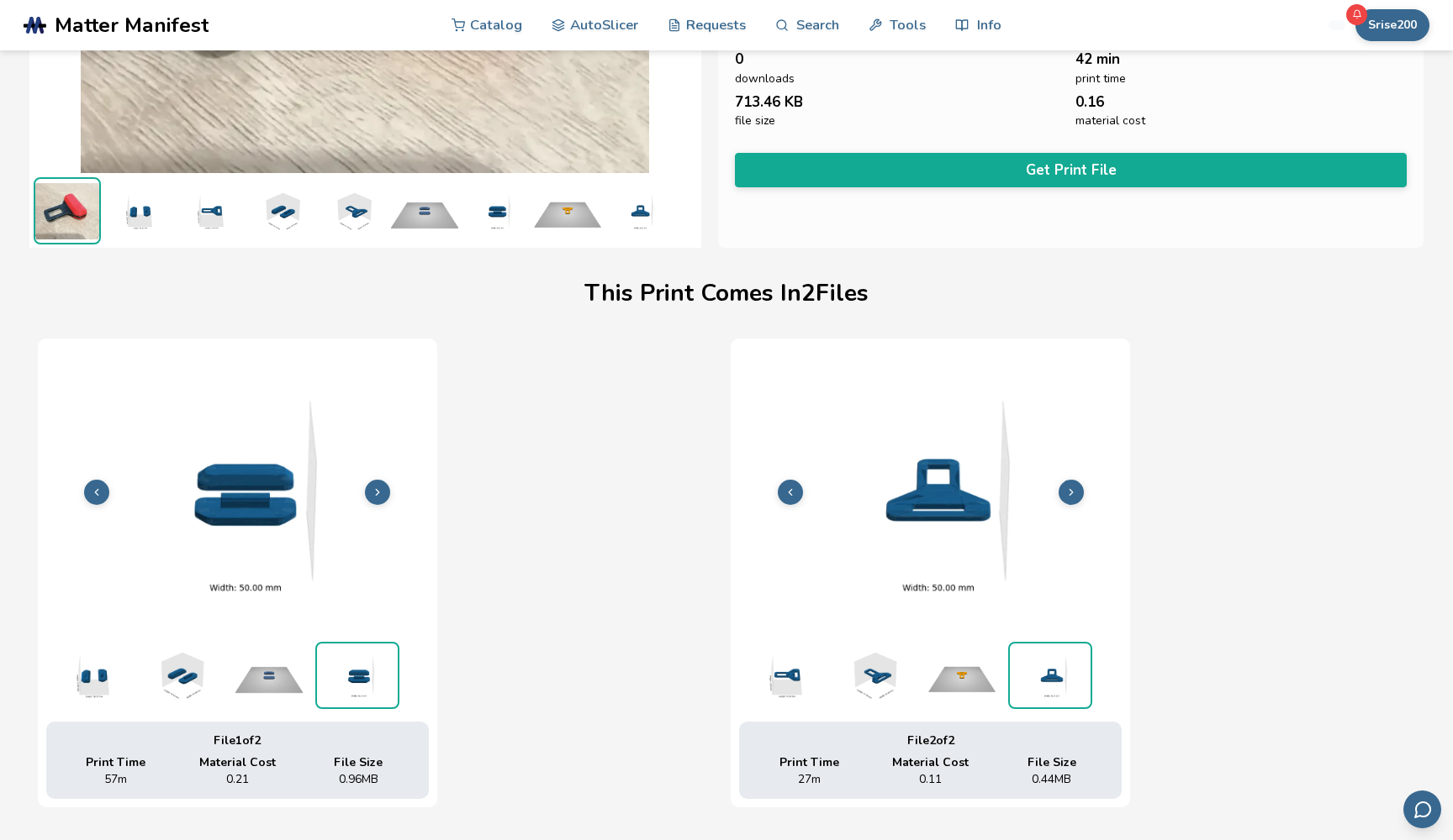
click at [1210, 440] on div "File 1 of 2 Print Time 57m Material Cost 0.21 File Size 0.96 MB File 2 of 2 Pri…" at bounding box center [726, 573] width 1378 height 468
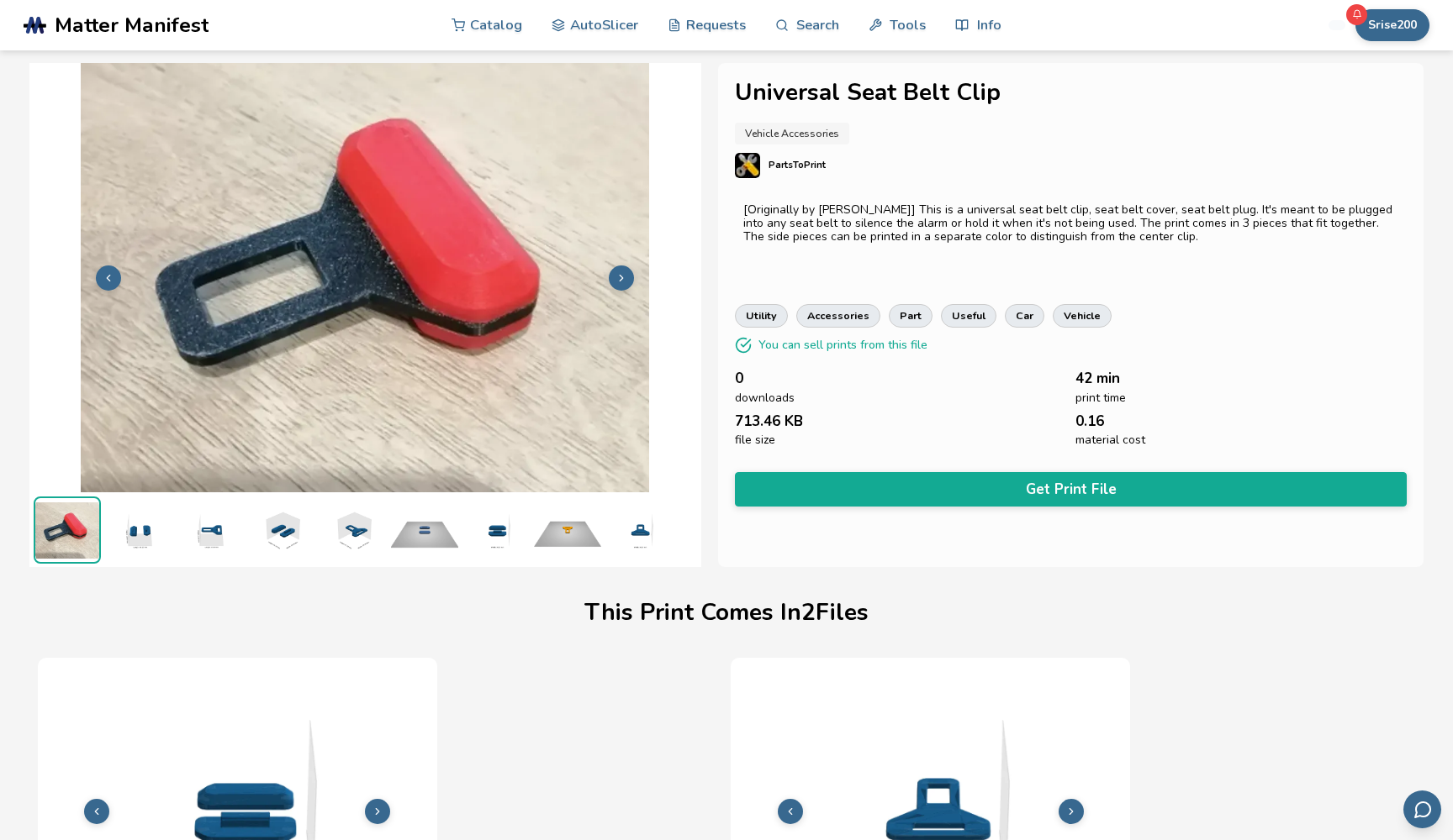
scroll to position [0, 0]
click at [501, 28] on link "Catalog" at bounding box center [486, 24] width 70 height 50
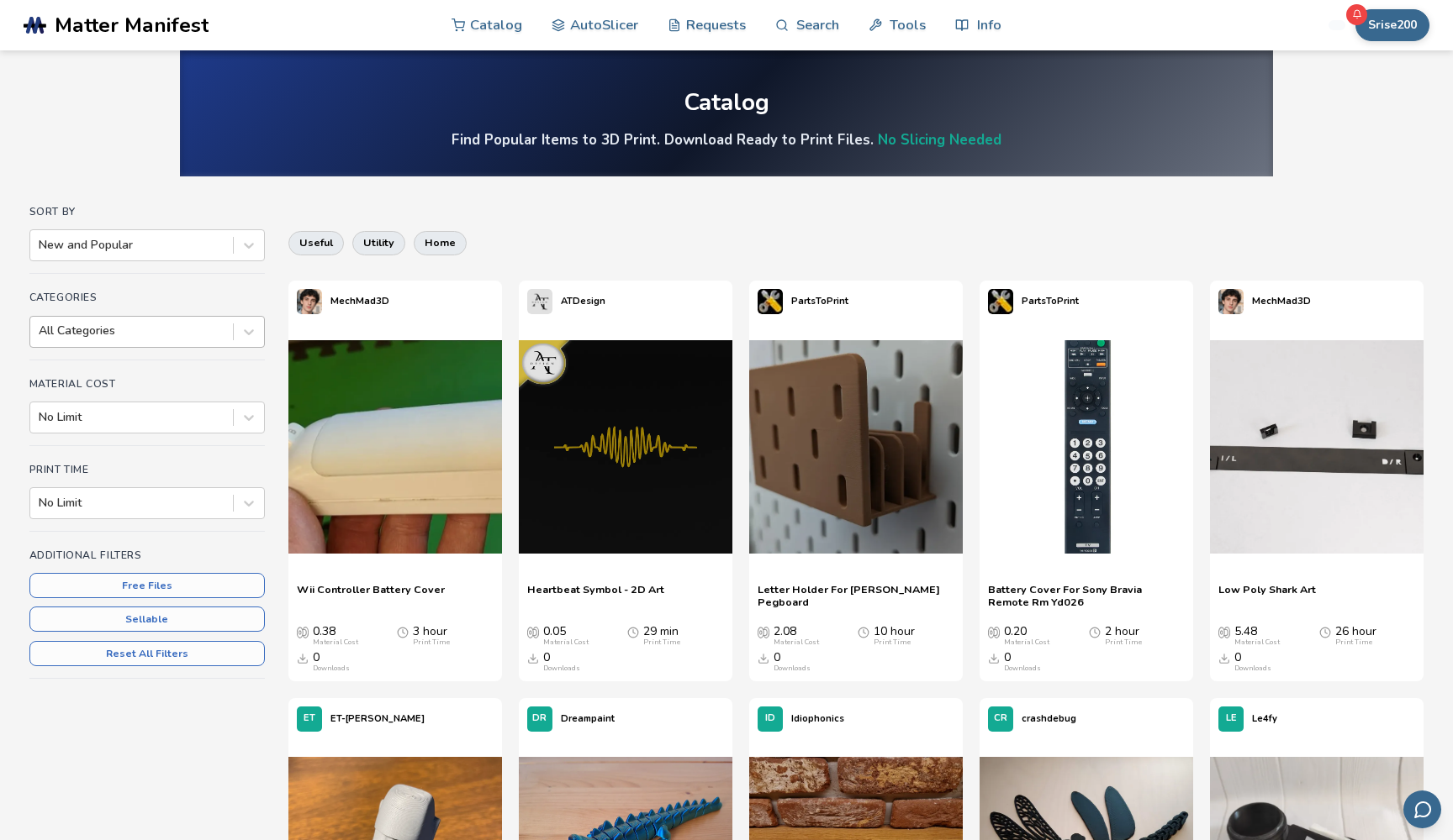
click at [177, 332] on div at bounding box center [131, 331] width 186 height 16
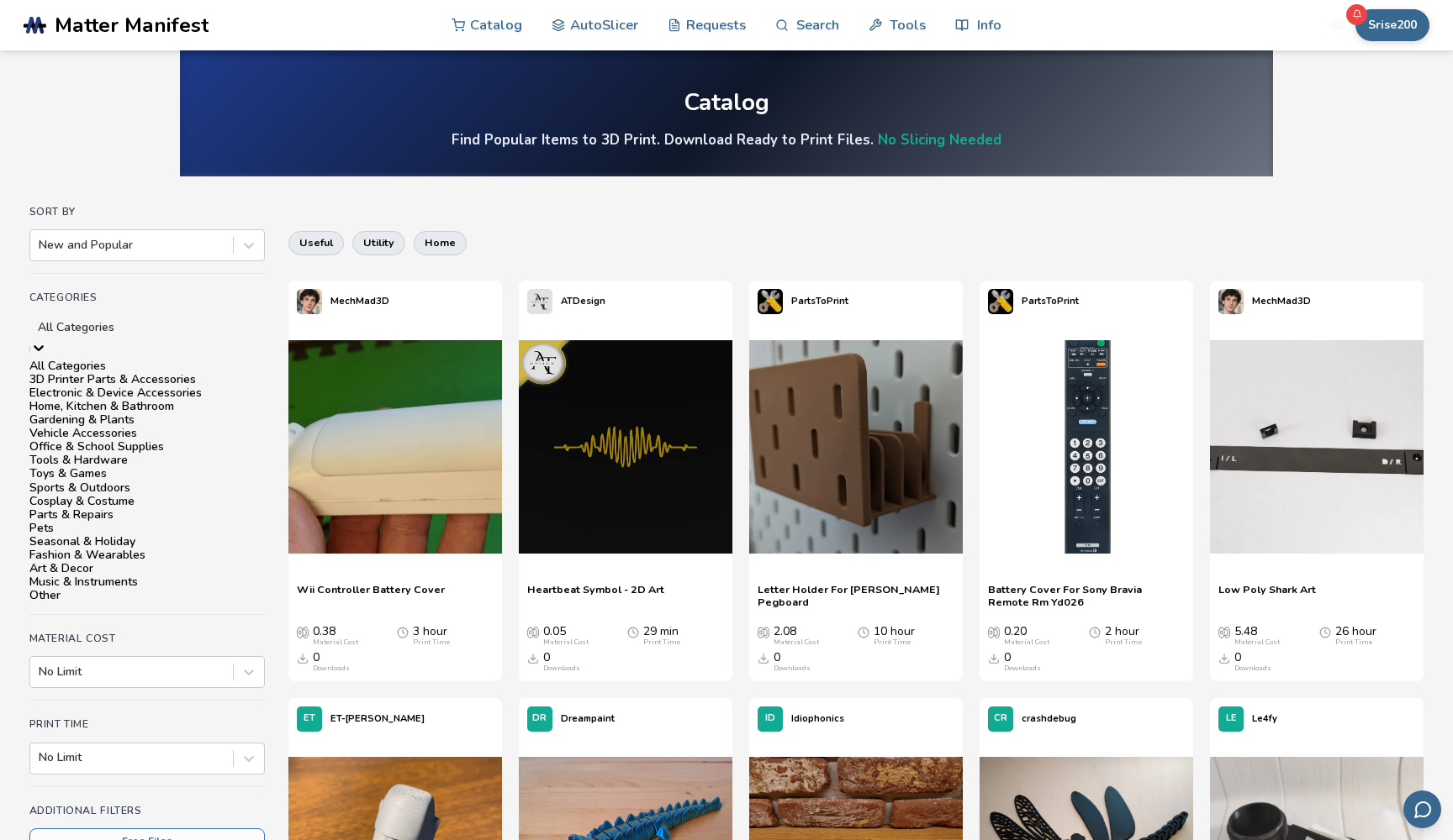
click at [133, 440] on div "Vehicle Accessories" at bounding box center [146, 434] width 235 height 14
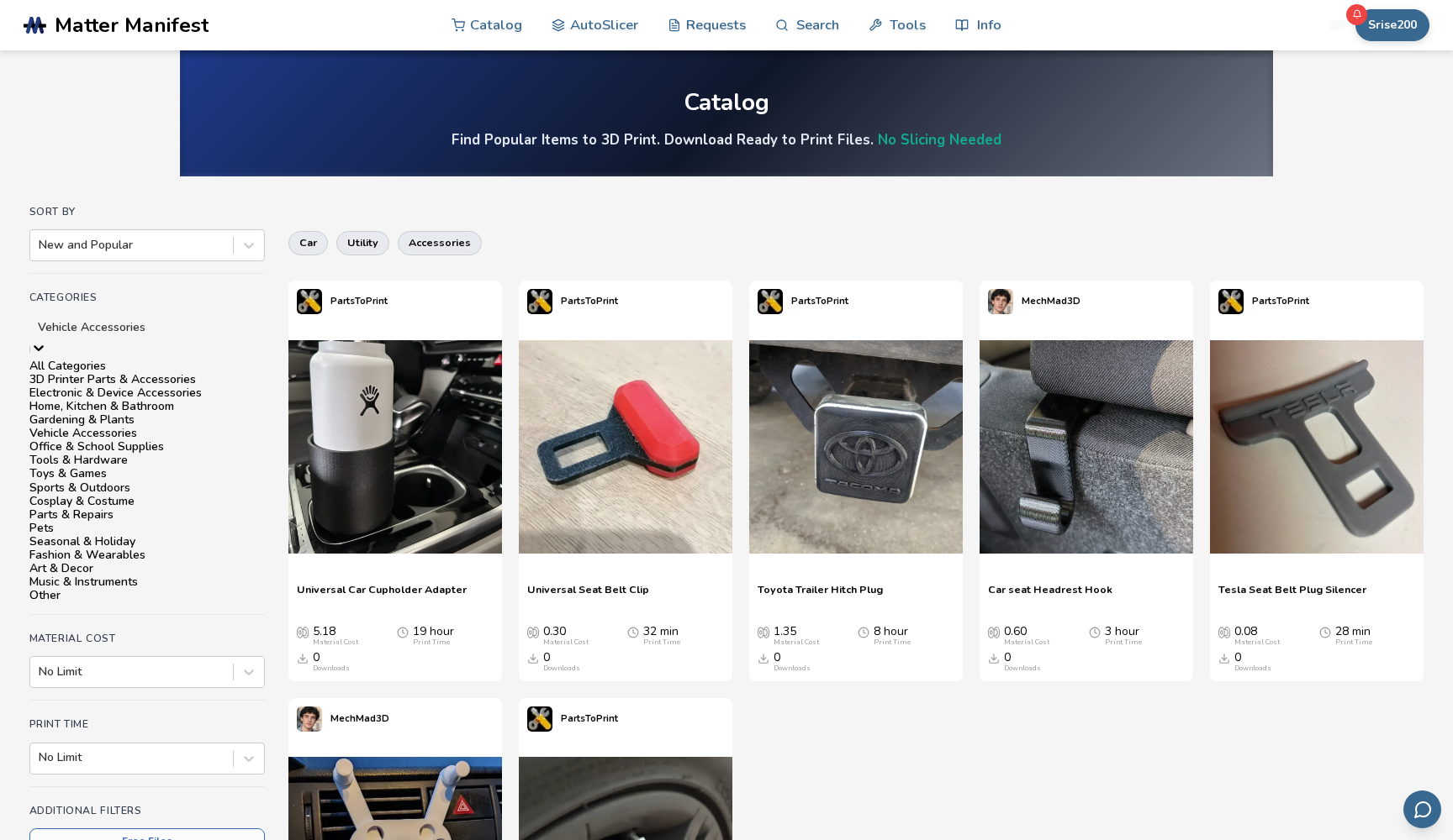
click at [189, 334] on div at bounding box center [146, 328] width 219 height 16
click at [157, 454] on div "Office & School Supplies" at bounding box center [146, 447] width 235 height 14
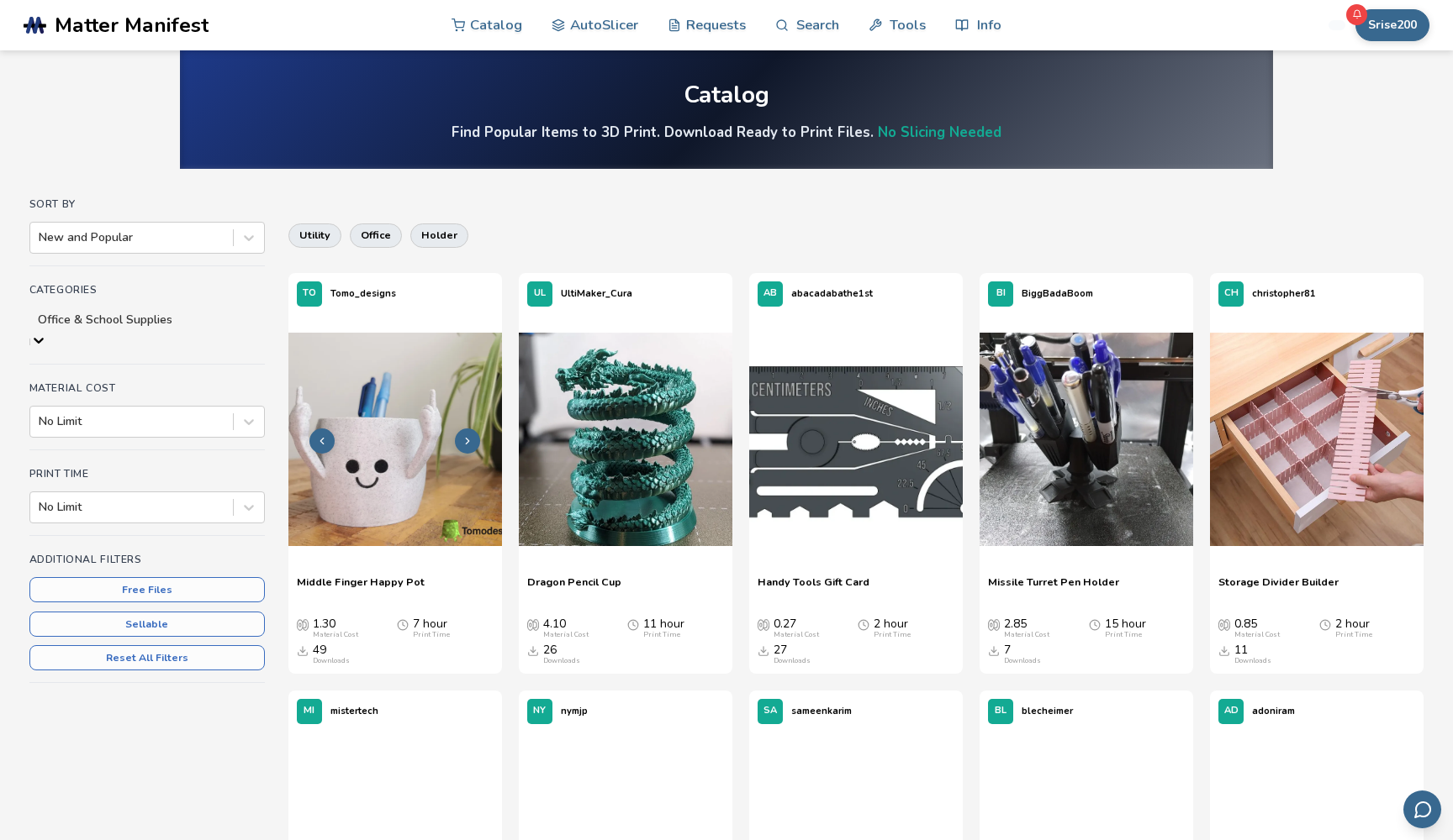
scroll to position [1, 0]
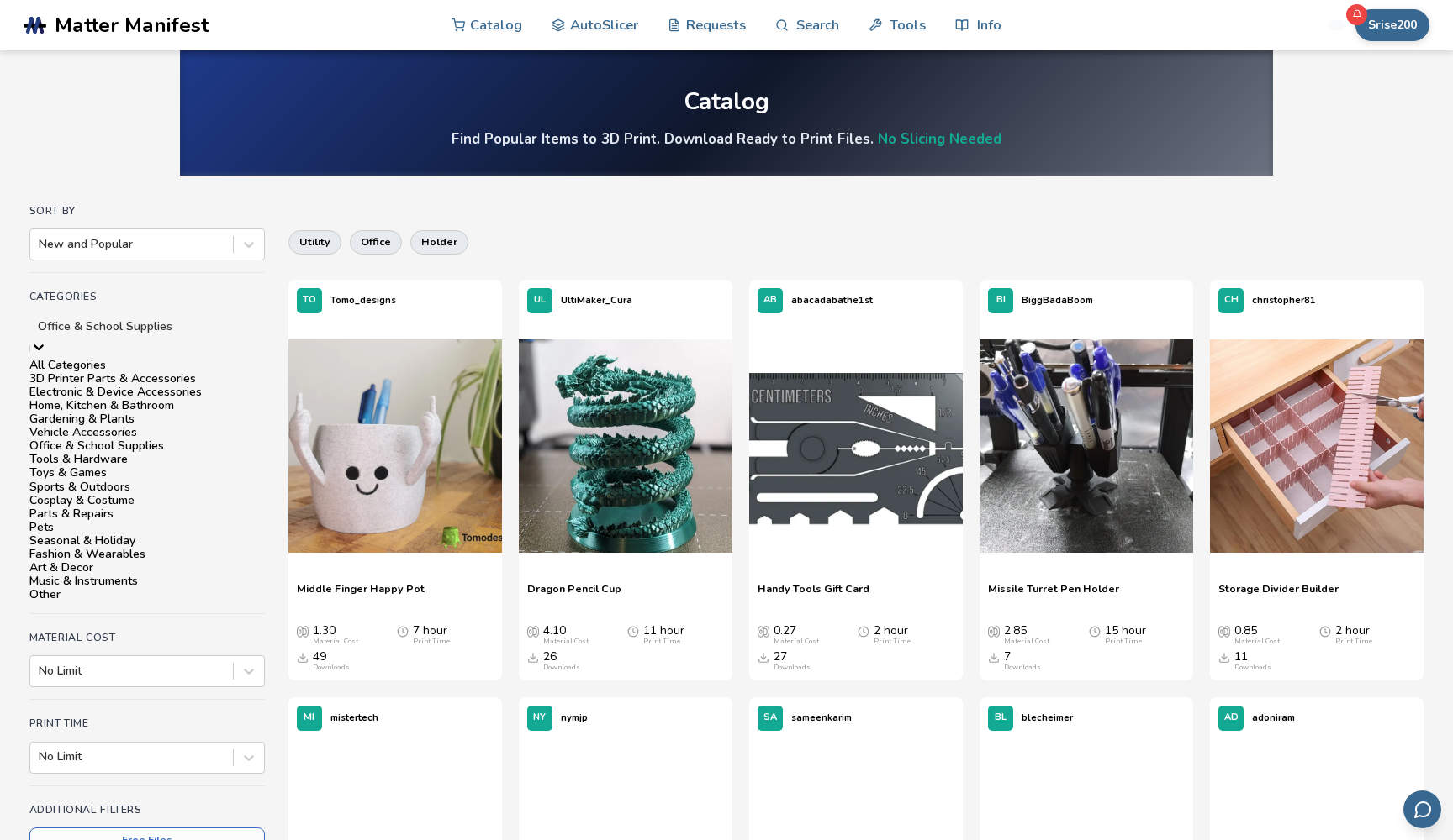
click at [47, 339] on div at bounding box center [38, 349] width 16 height 20
click at [191, 467] on div "Tools & Hardware" at bounding box center [146, 459] width 235 height 14
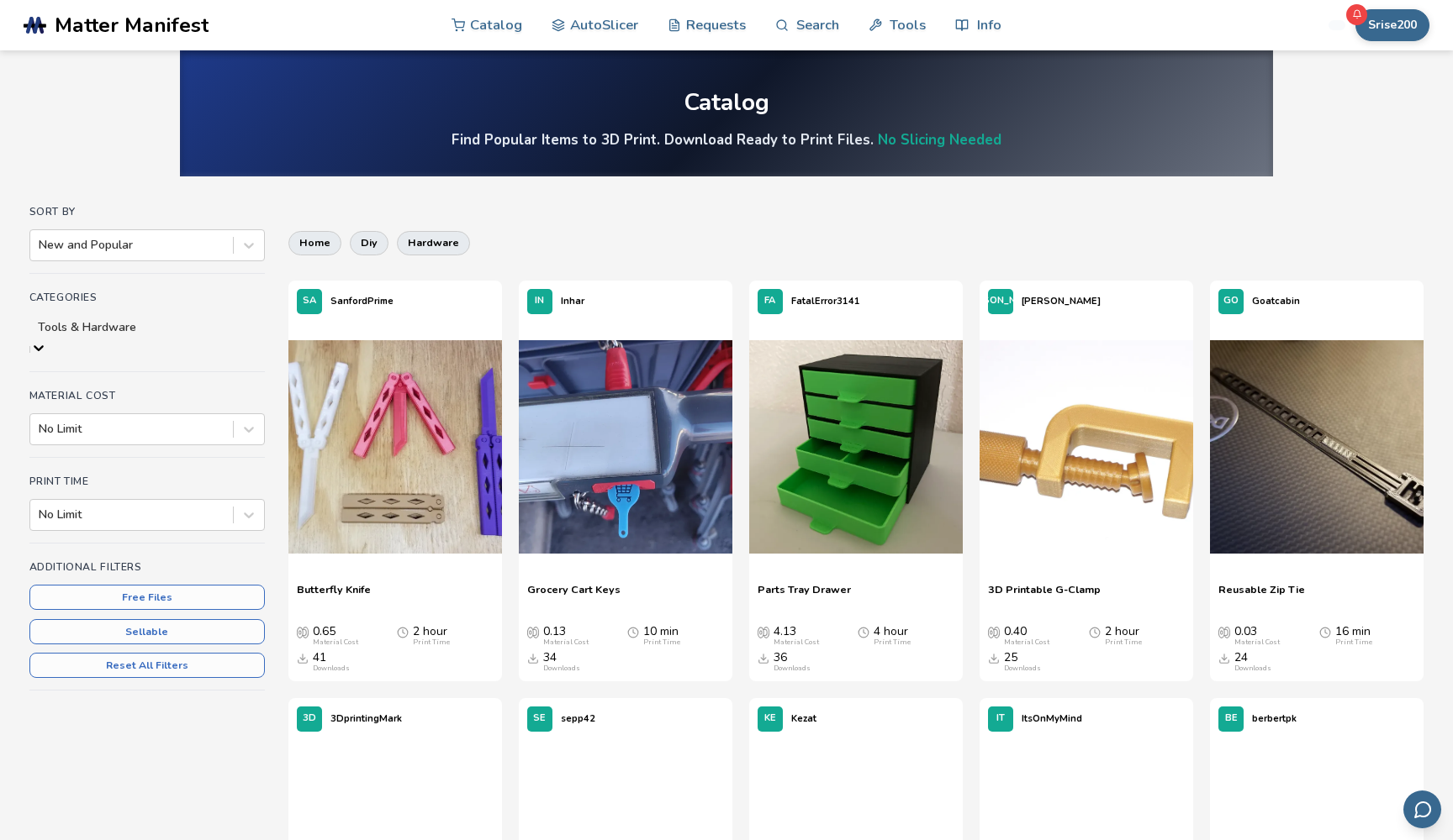
click at [47, 339] on icon at bounding box center [38, 348] width 16 height 16
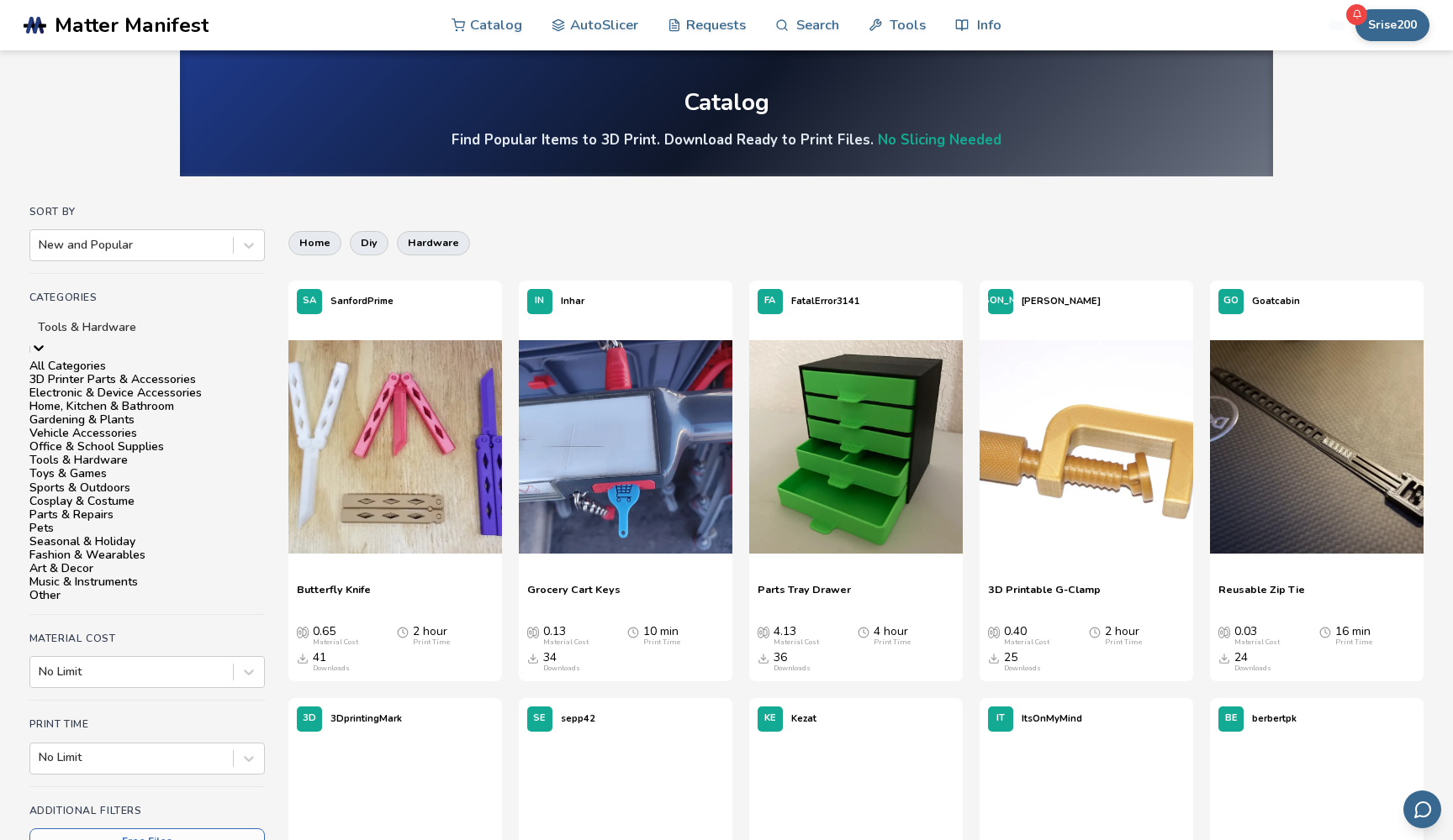
click at [196, 427] on div "Gardening & Plants" at bounding box center [146, 420] width 235 height 14
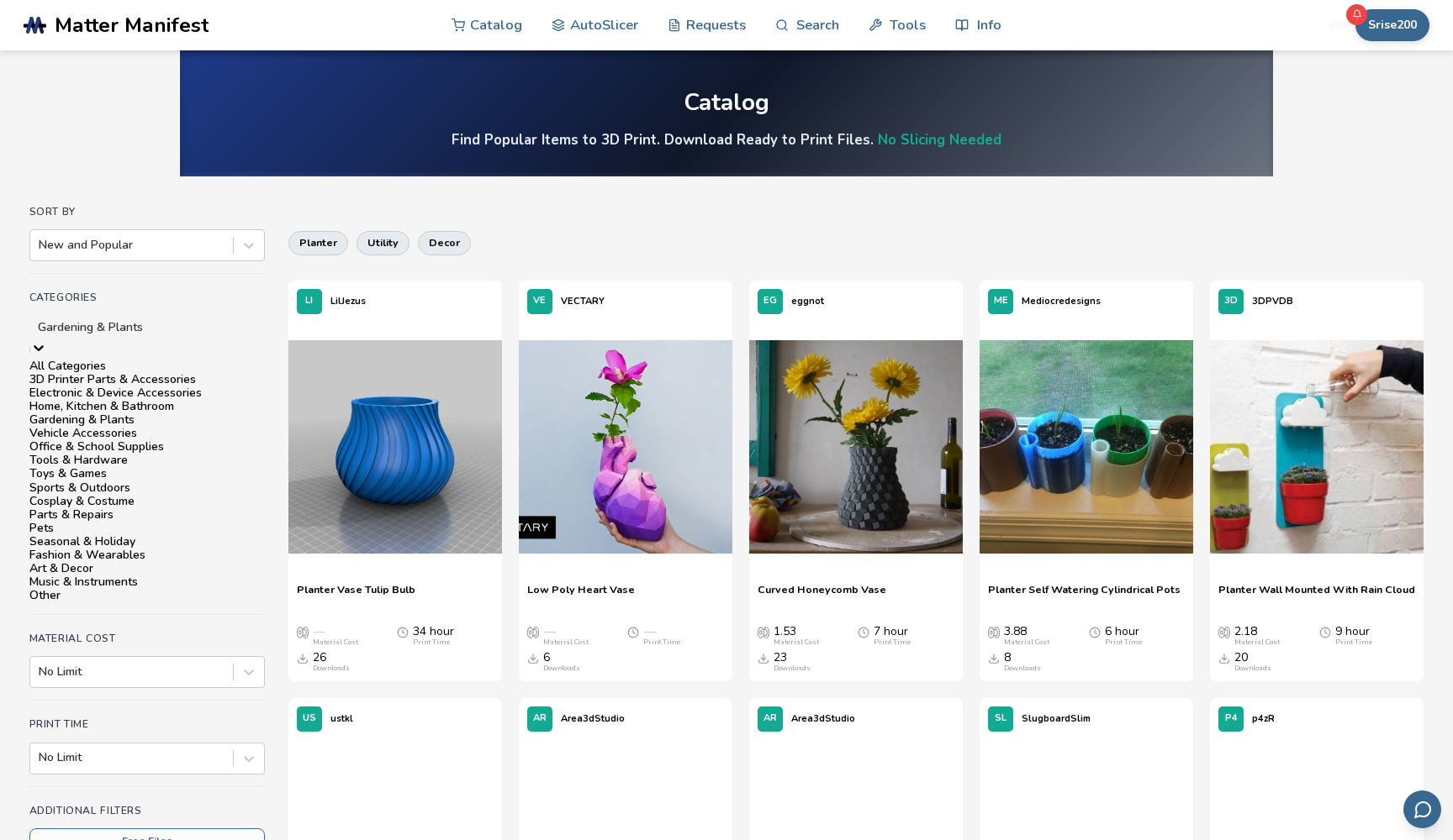
click at [47, 339] on div at bounding box center [38, 350] width 16 height 20
click at [224, 414] on div "Home, Kitchen & Bathroom" at bounding box center [146, 406] width 235 height 14
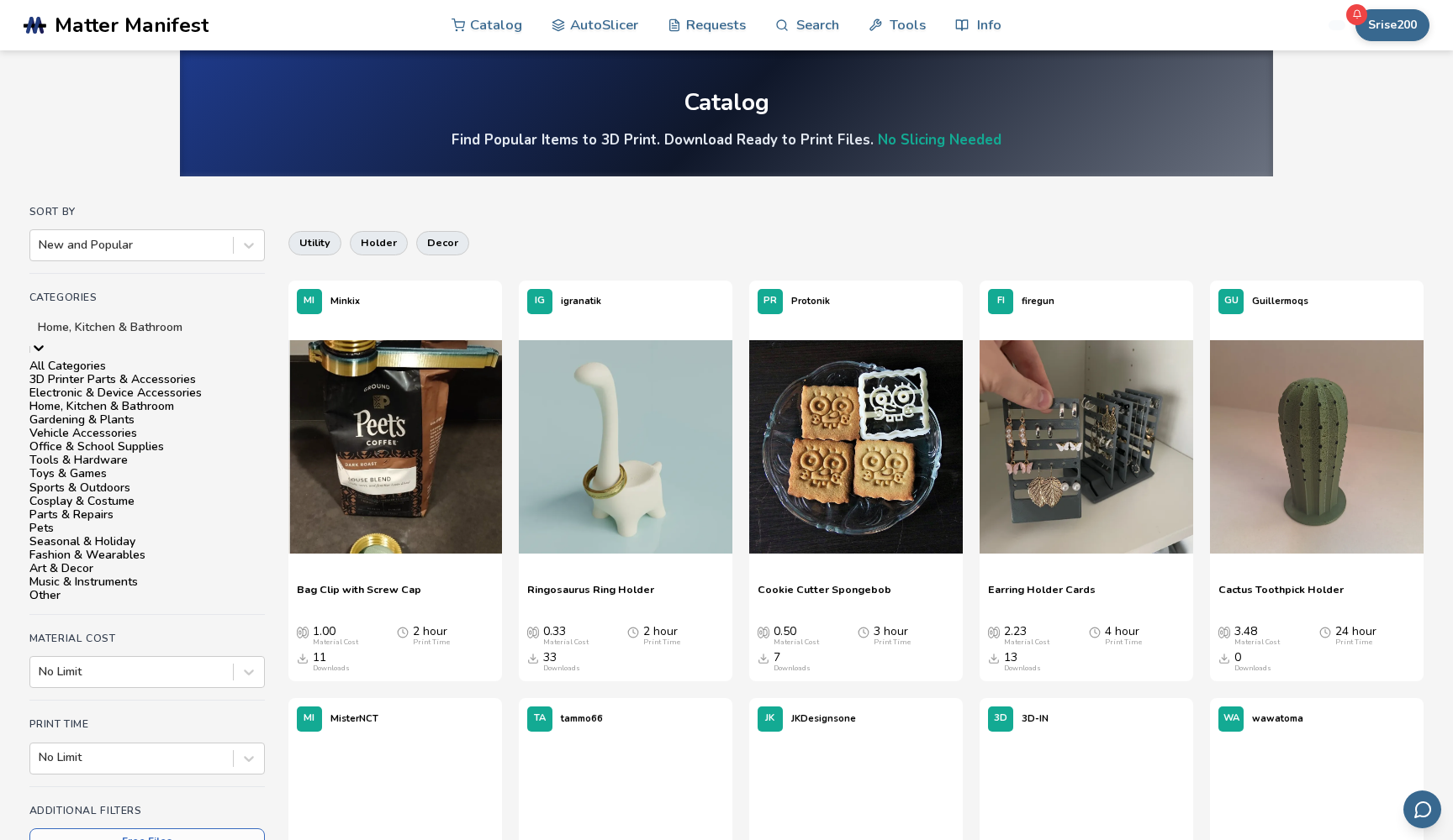
click at [44, 345] on icon at bounding box center [38, 348] width 10 height 5
click at [233, 400] on div "Electronic & Device Accessories" at bounding box center [146, 393] width 235 height 14
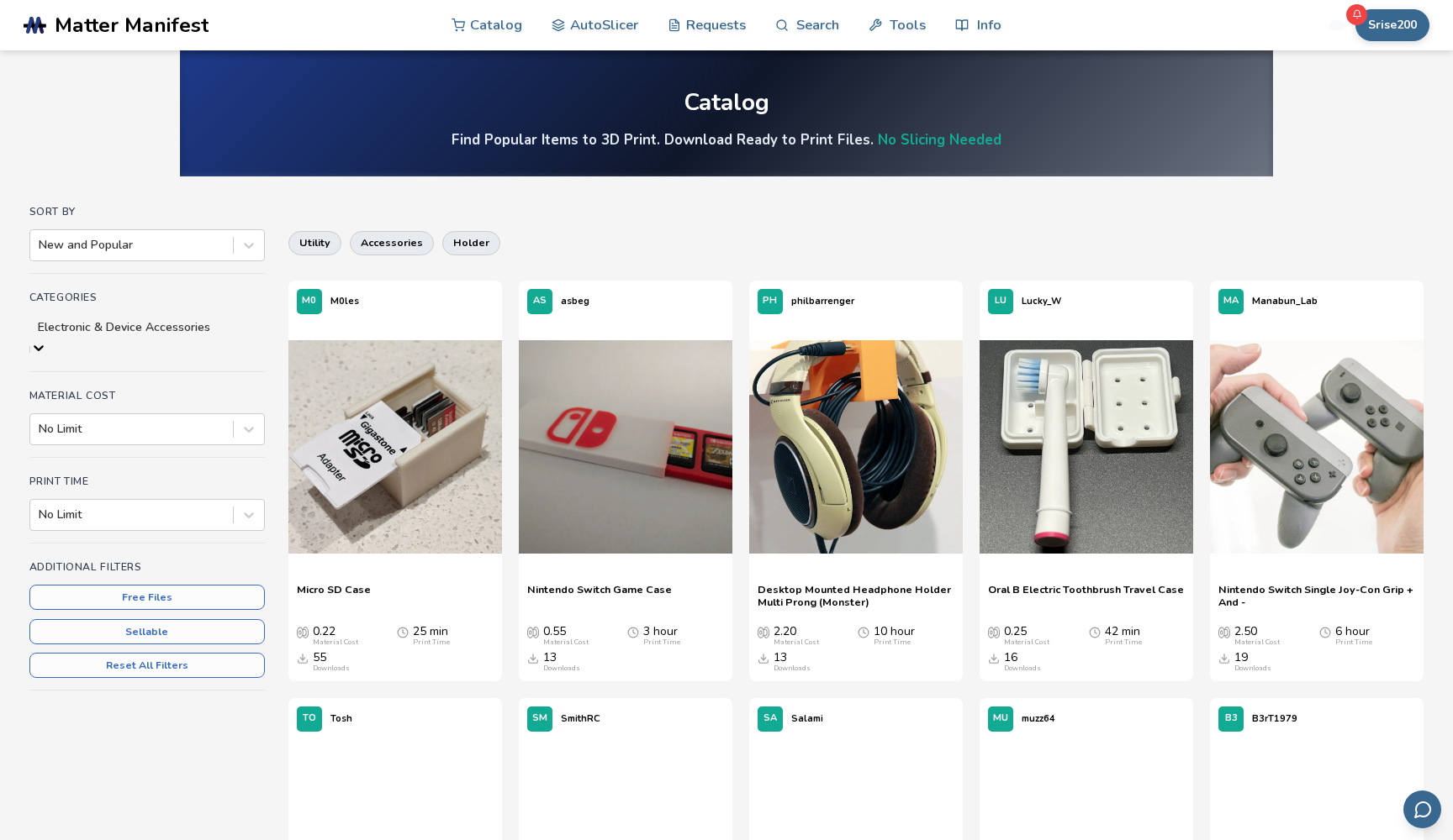
click at [47, 339] on icon at bounding box center [38, 348] width 16 height 16
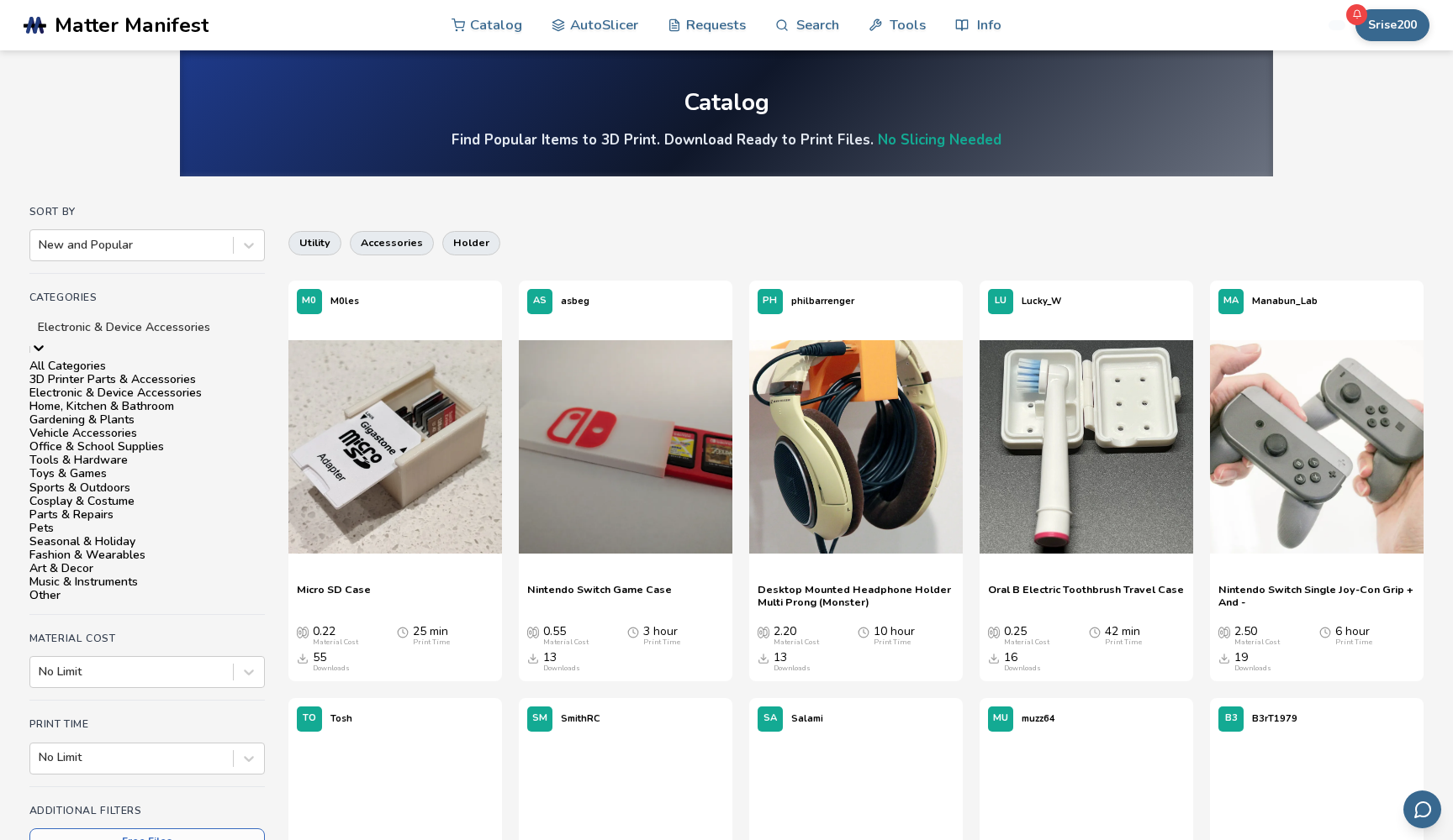
click at [220, 386] on div "3D Printer Parts & Accessories" at bounding box center [146, 380] width 235 height 14
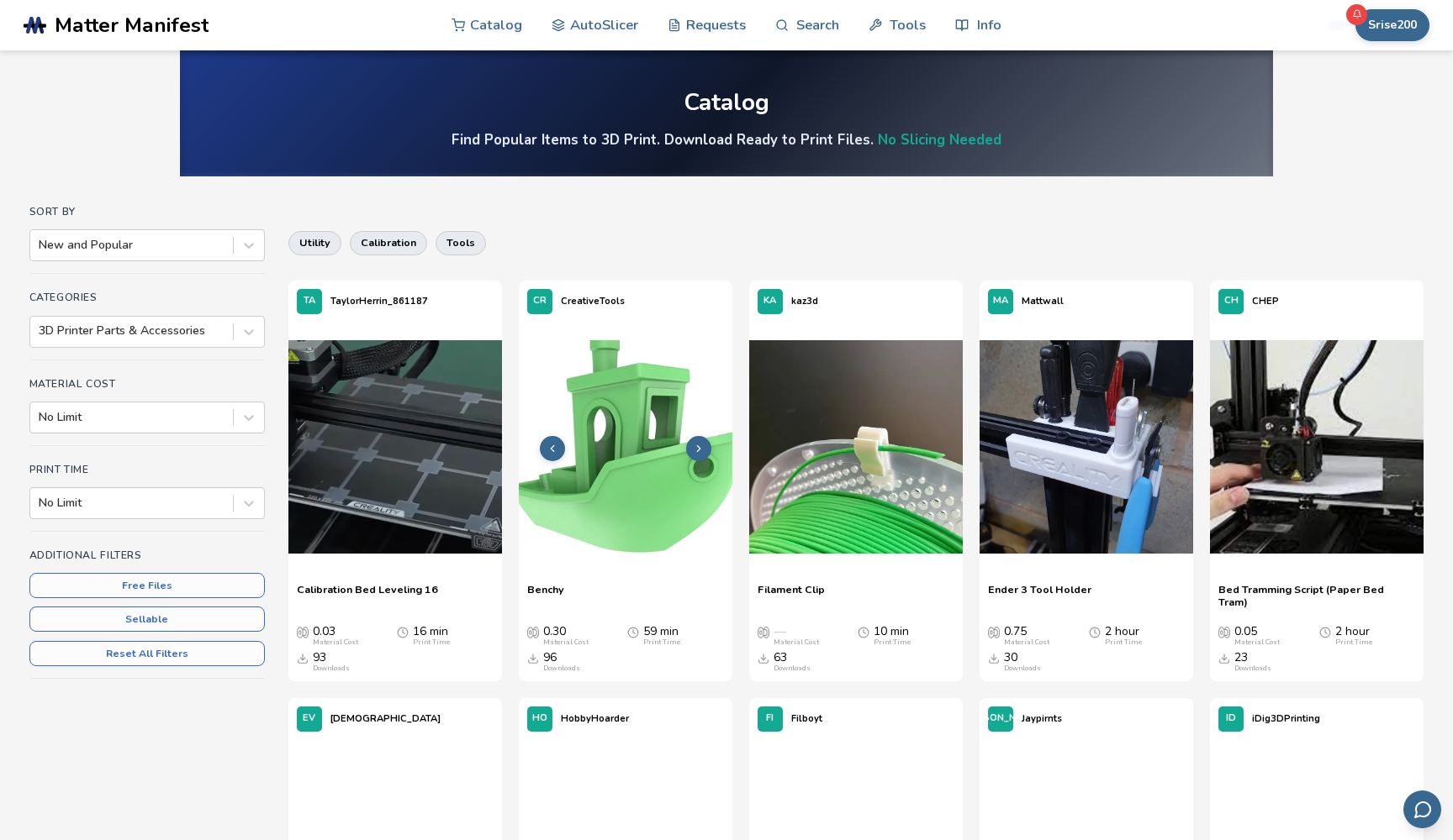
click at [631, 435] on img at bounding box center [625, 447] width 213 height 213
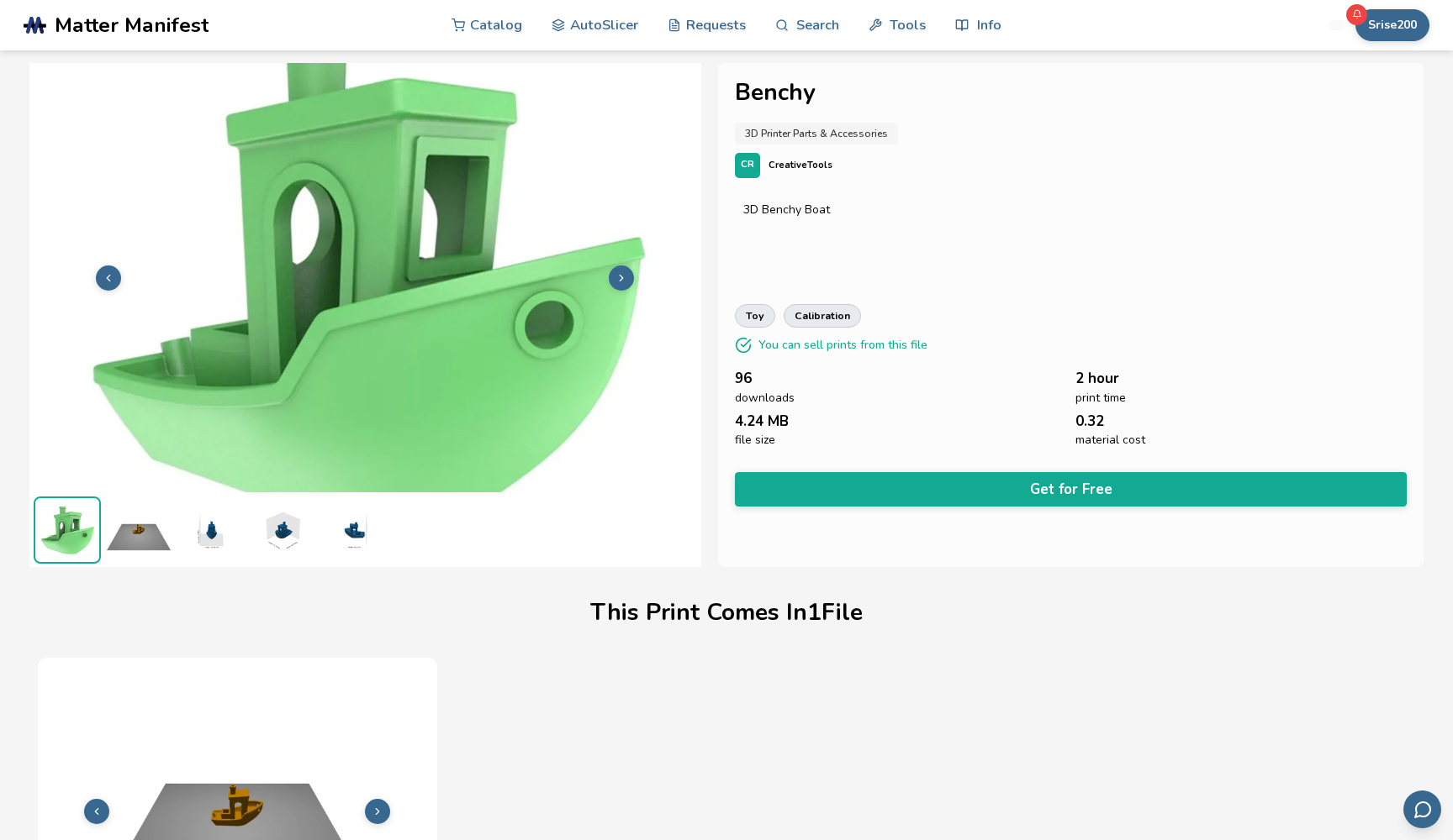
click at [143, 533] on img at bounding box center [138, 530] width 67 height 67
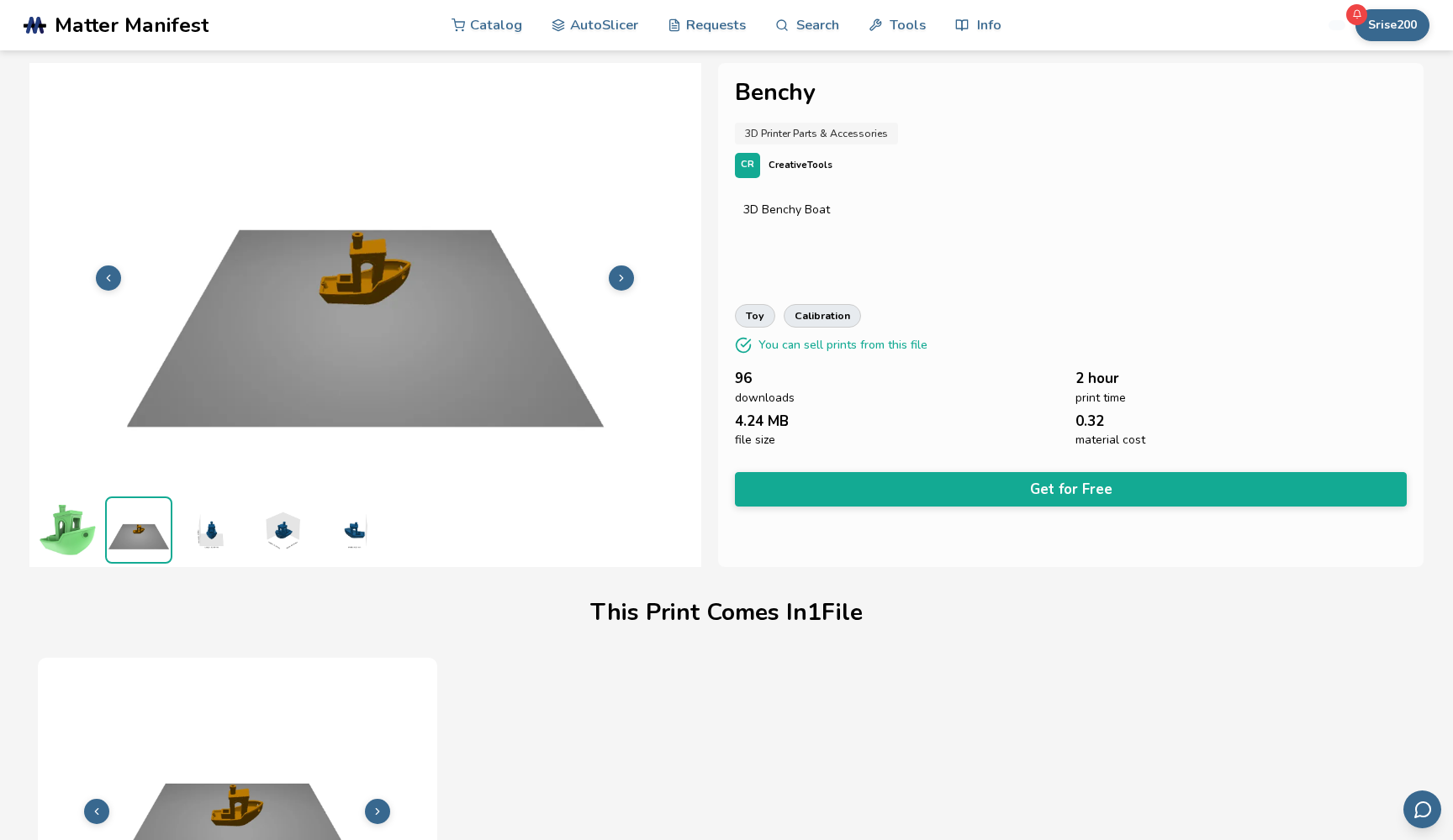
click at [201, 541] on img at bounding box center [210, 530] width 67 height 67
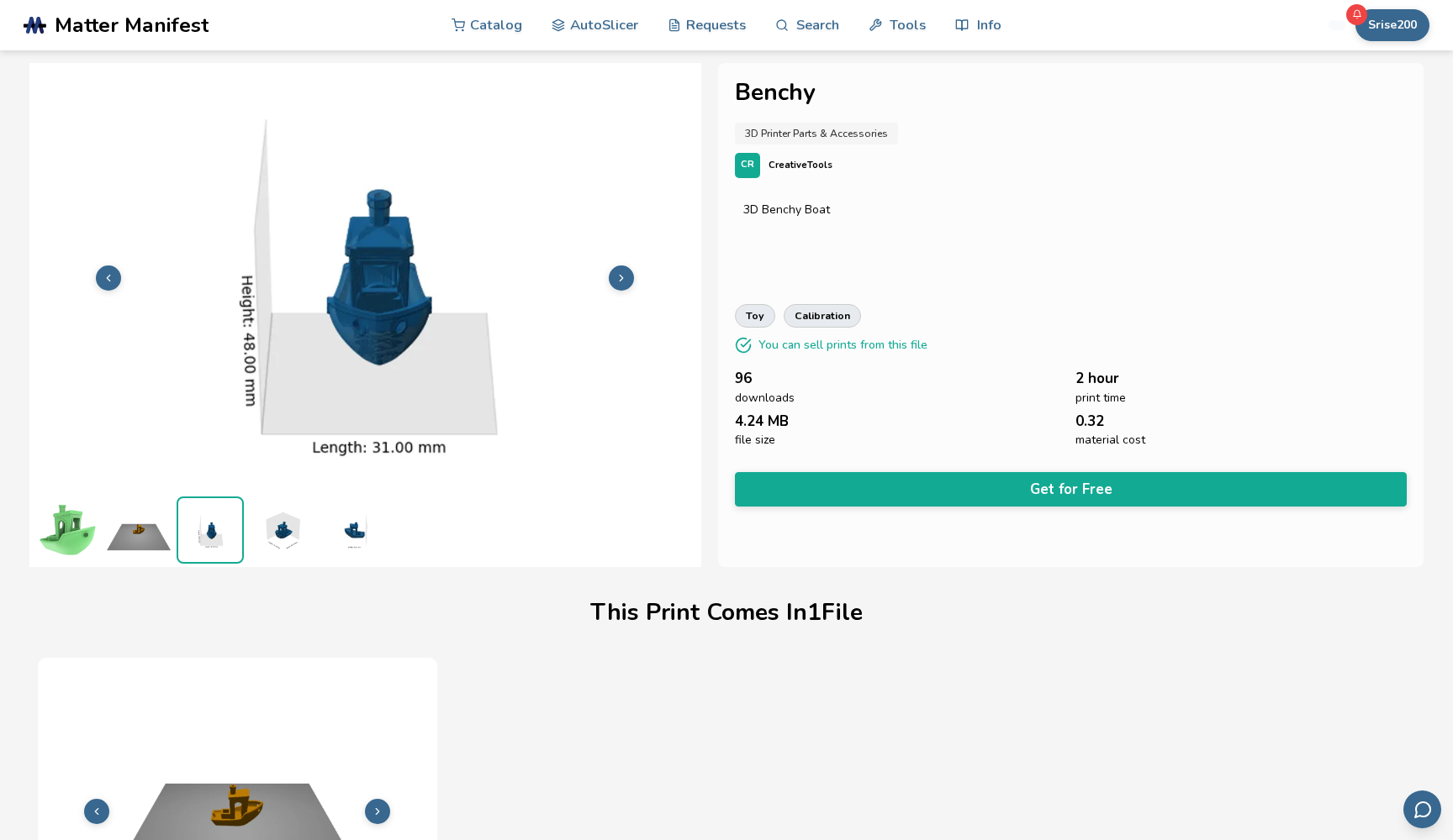
click at [276, 540] on img at bounding box center [281, 530] width 67 height 67
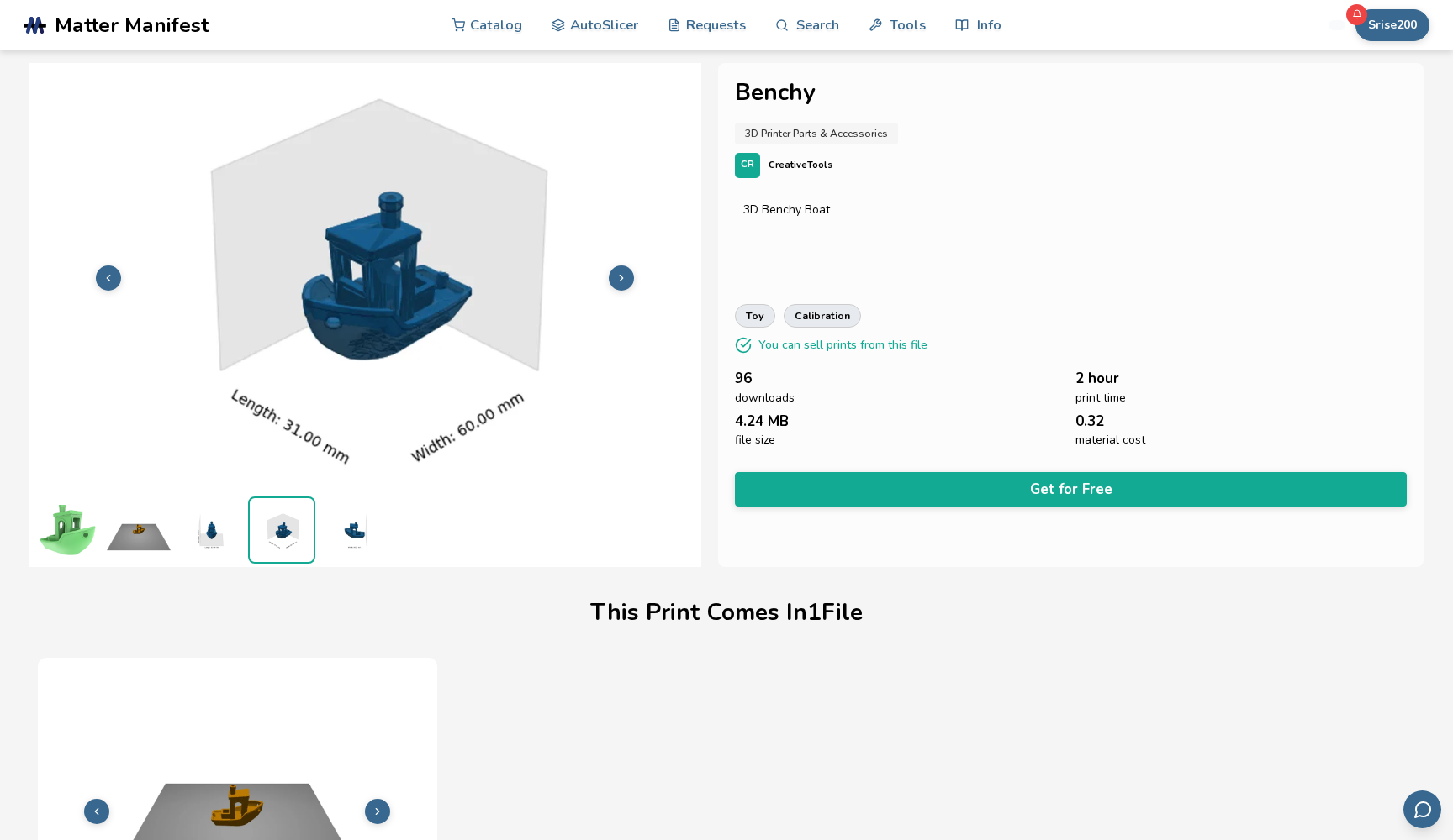
click at [345, 541] on img at bounding box center [352, 530] width 67 height 67
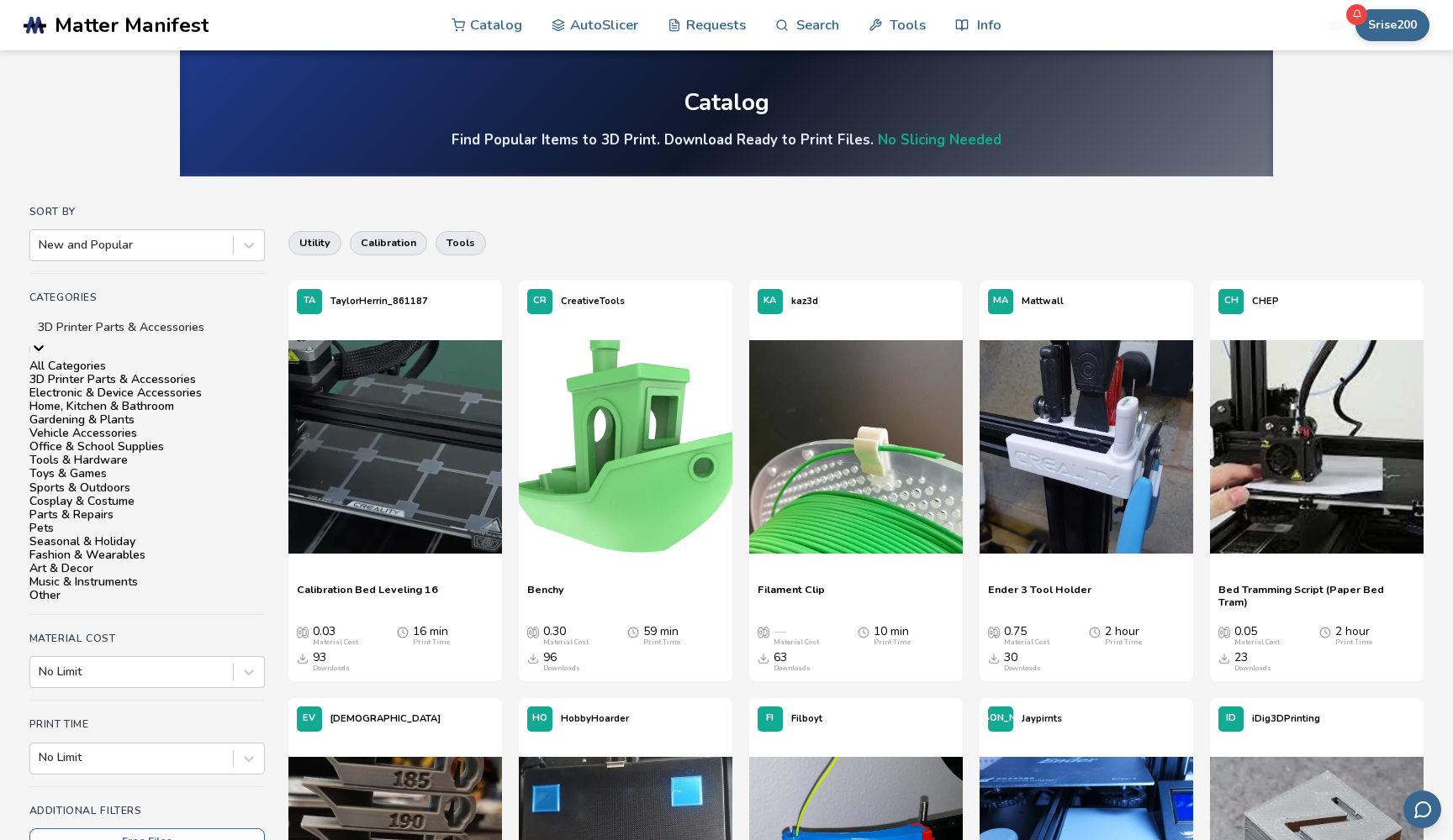
click at [47, 339] on icon at bounding box center [38, 348] width 16 height 16
click at [202, 509] on div "Parts & Repairs" at bounding box center [146, 515] width 235 height 14
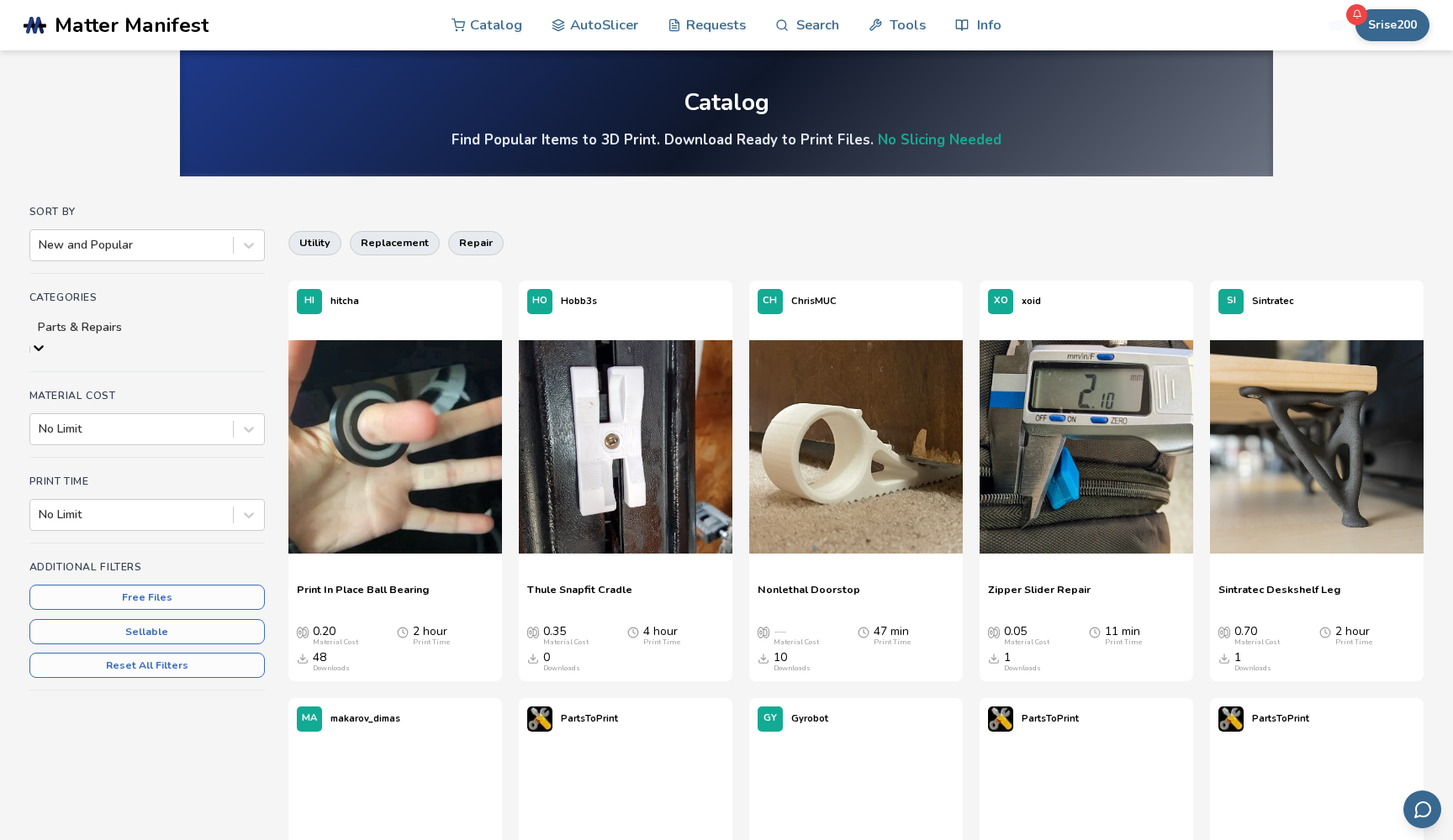
click at [47, 339] on div at bounding box center [38, 350] width 16 height 20
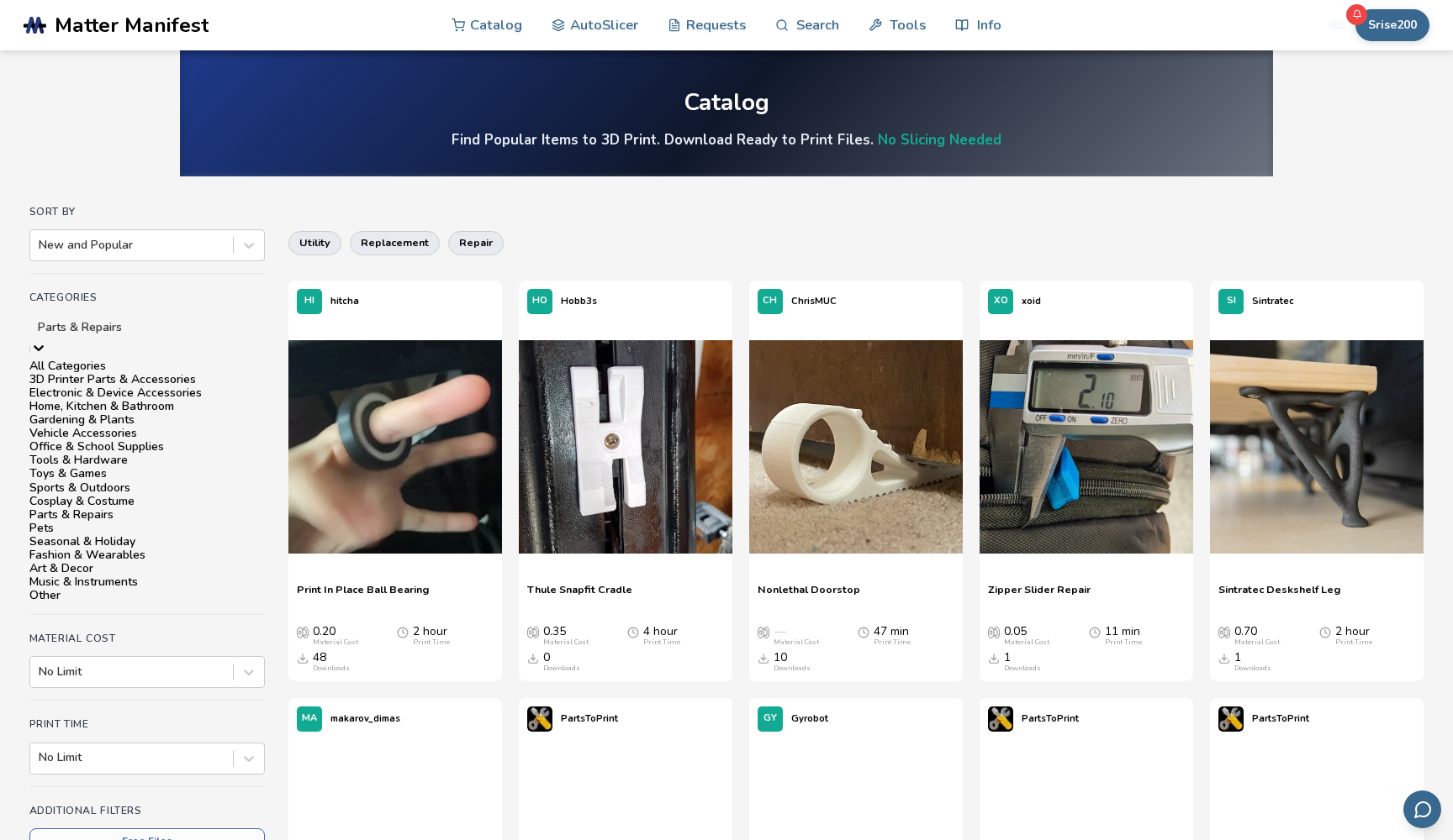
scroll to position [239, 0]
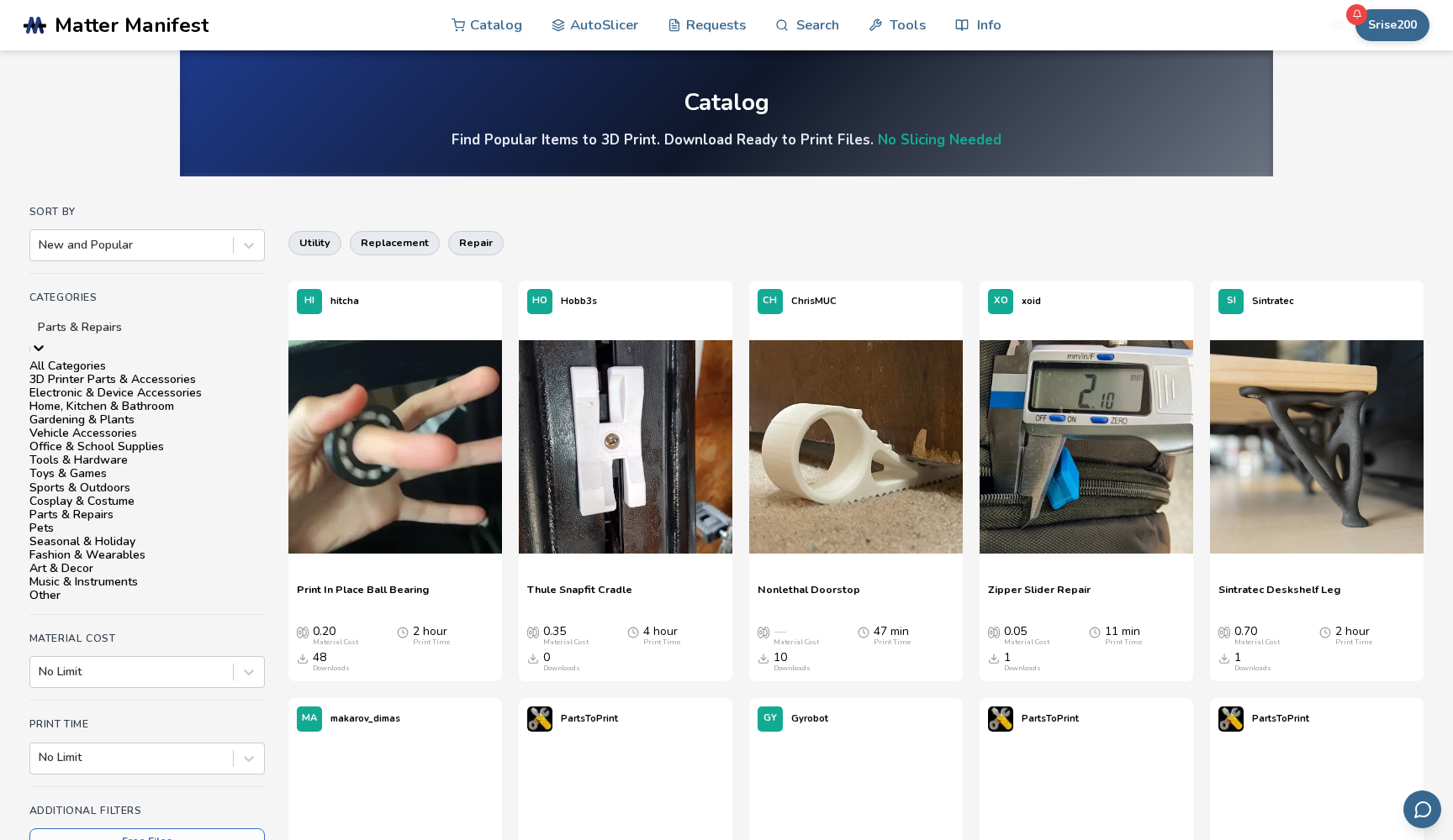
click at [201, 576] on div "Music & Instruments" at bounding box center [146, 582] width 235 height 14
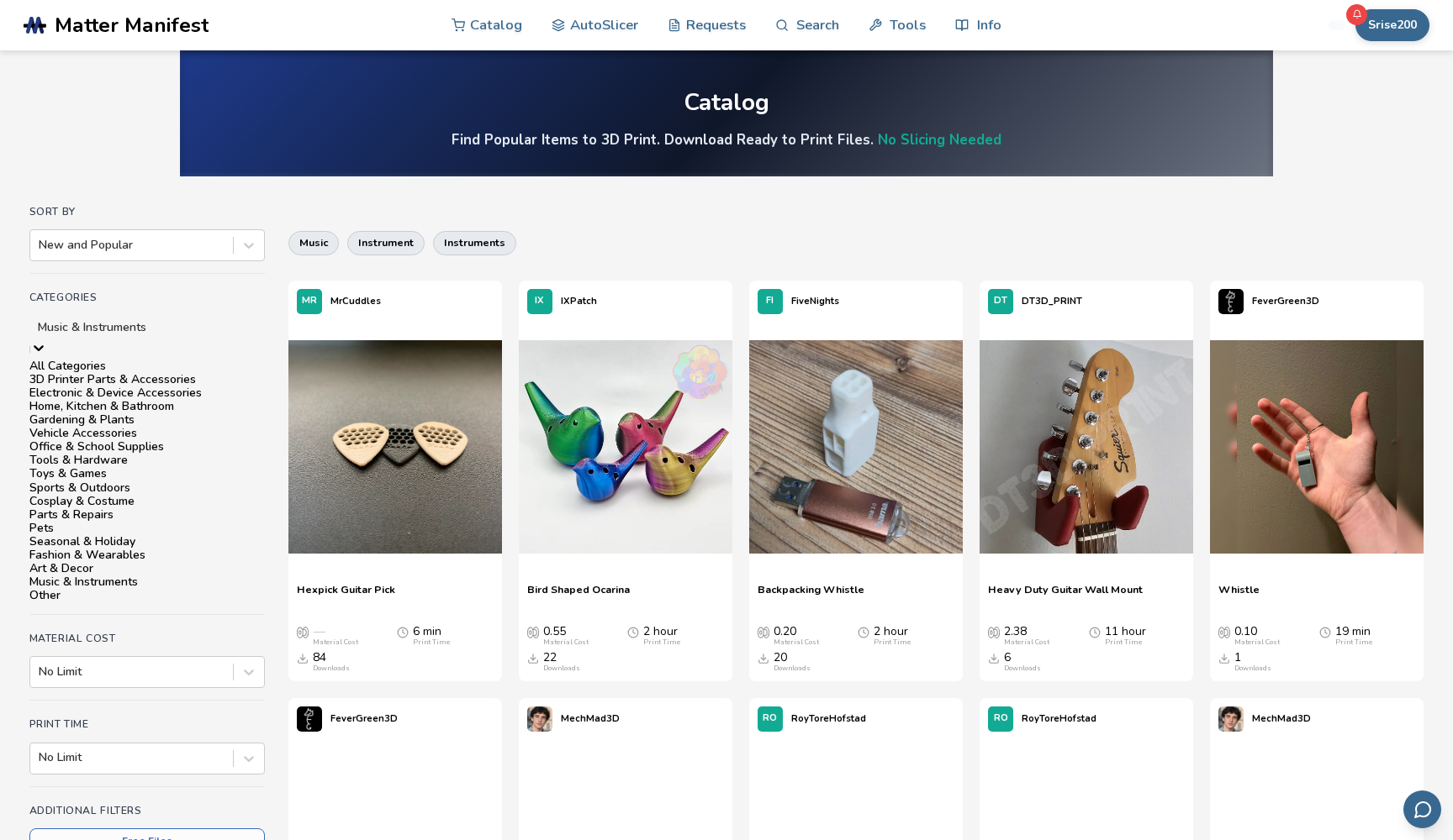
click at [47, 339] on icon at bounding box center [38, 348] width 16 height 16
click at [220, 598] on div "Other" at bounding box center [146, 596] width 235 height 14
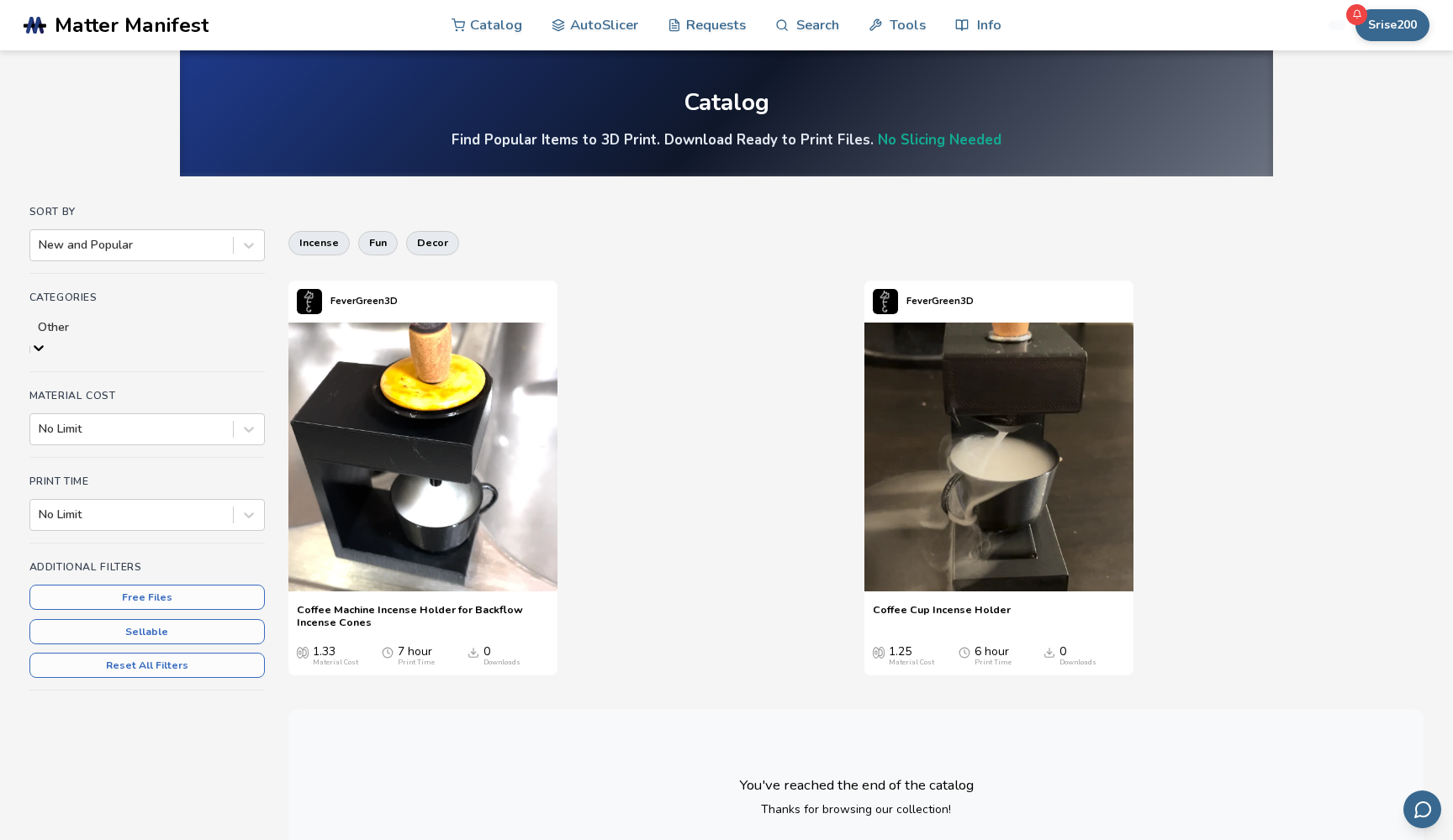
click at [44, 345] on icon at bounding box center [38, 348] width 10 height 5
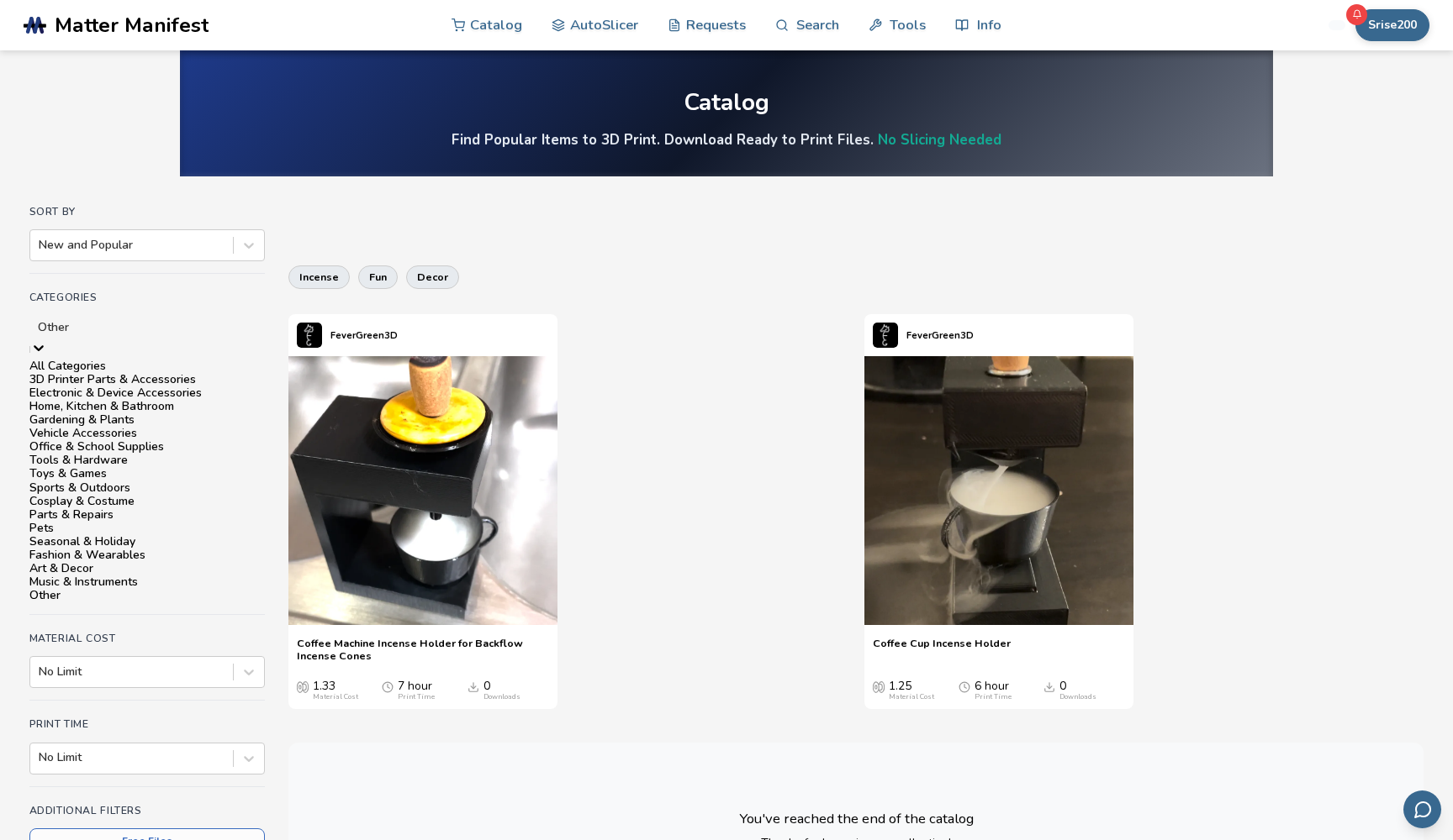
scroll to position [239, 0]
click at [222, 535] on div "Seasonal & Holiday" at bounding box center [146, 542] width 235 height 14
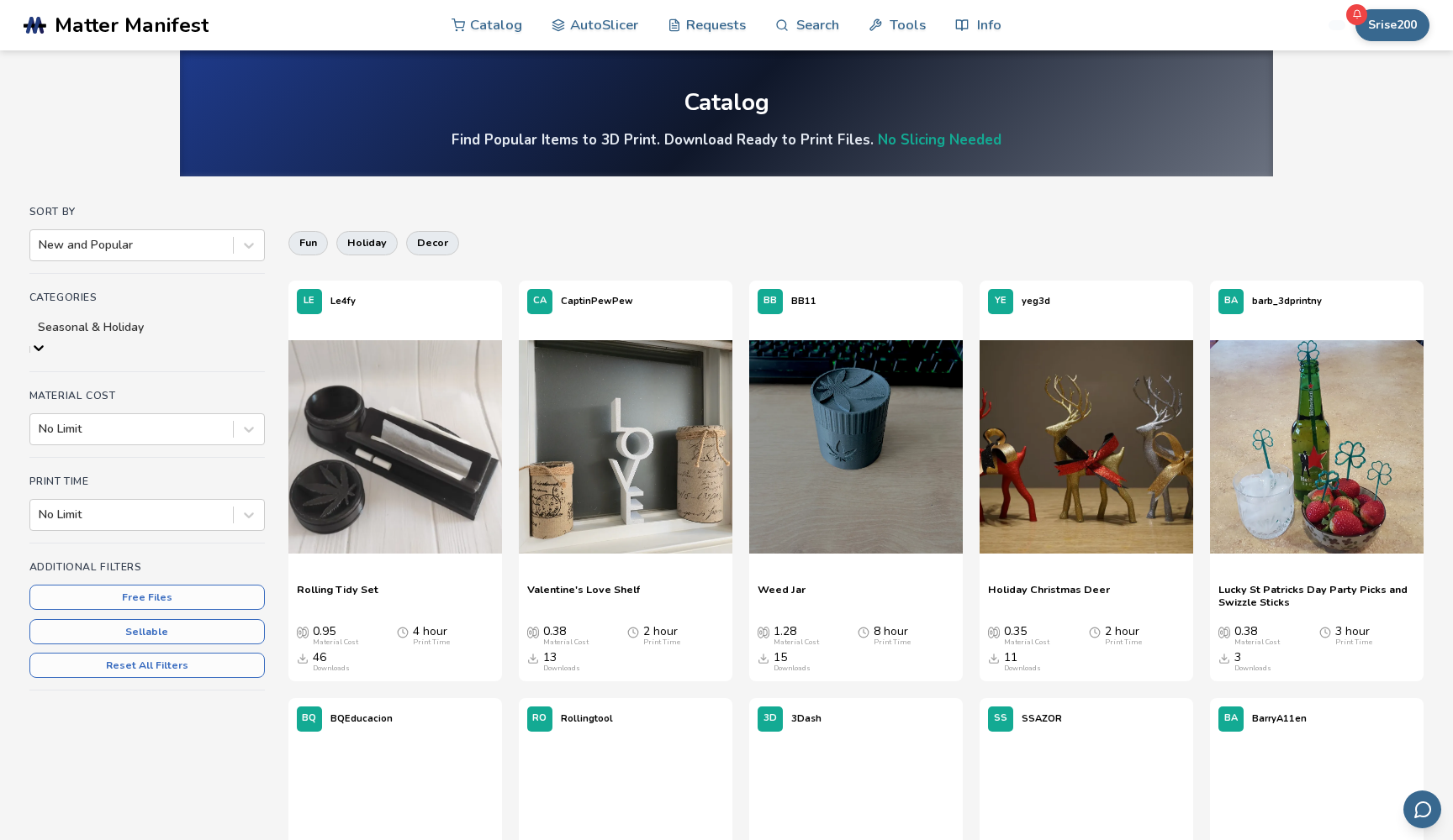
click at [47, 339] on icon at bounding box center [38, 348] width 16 height 16
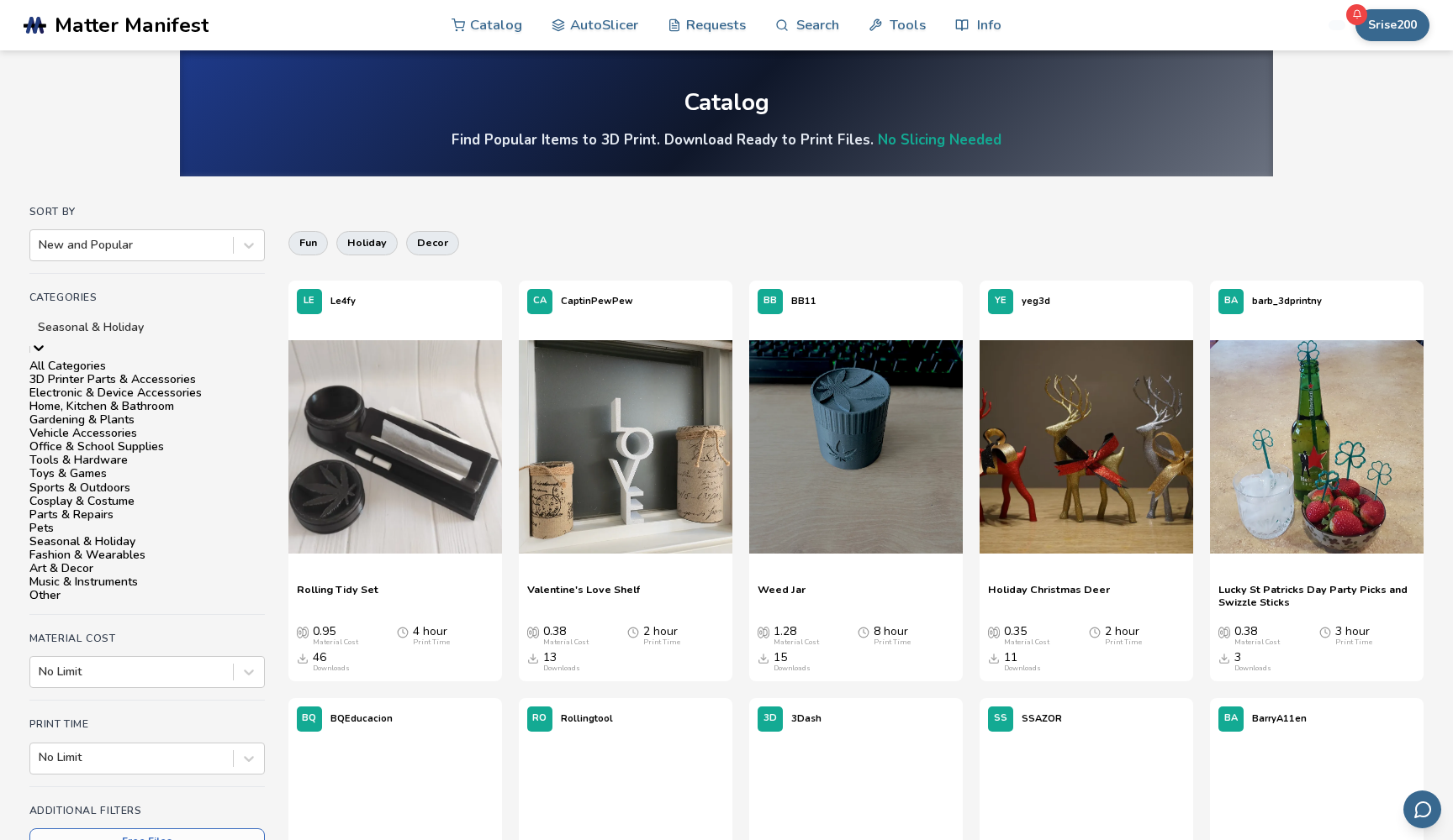
scroll to position [239, 0]
click at [203, 481] on div "Sports & Outdoors" at bounding box center [146, 488] width 235 height 14
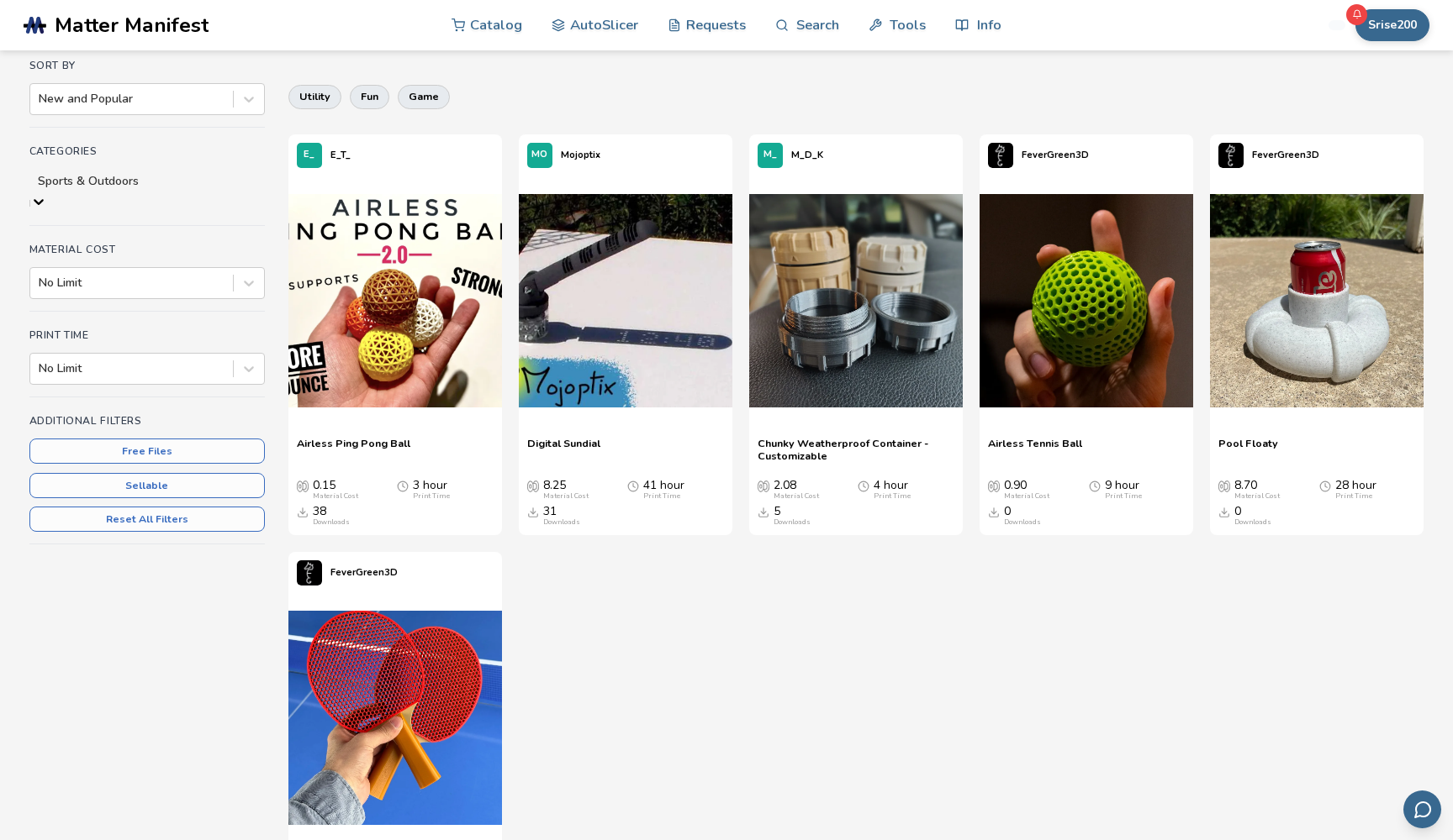
scroll to position [146, 0]
click at [581, 341] on img at bounding box center [625, 300] width 213 height 213
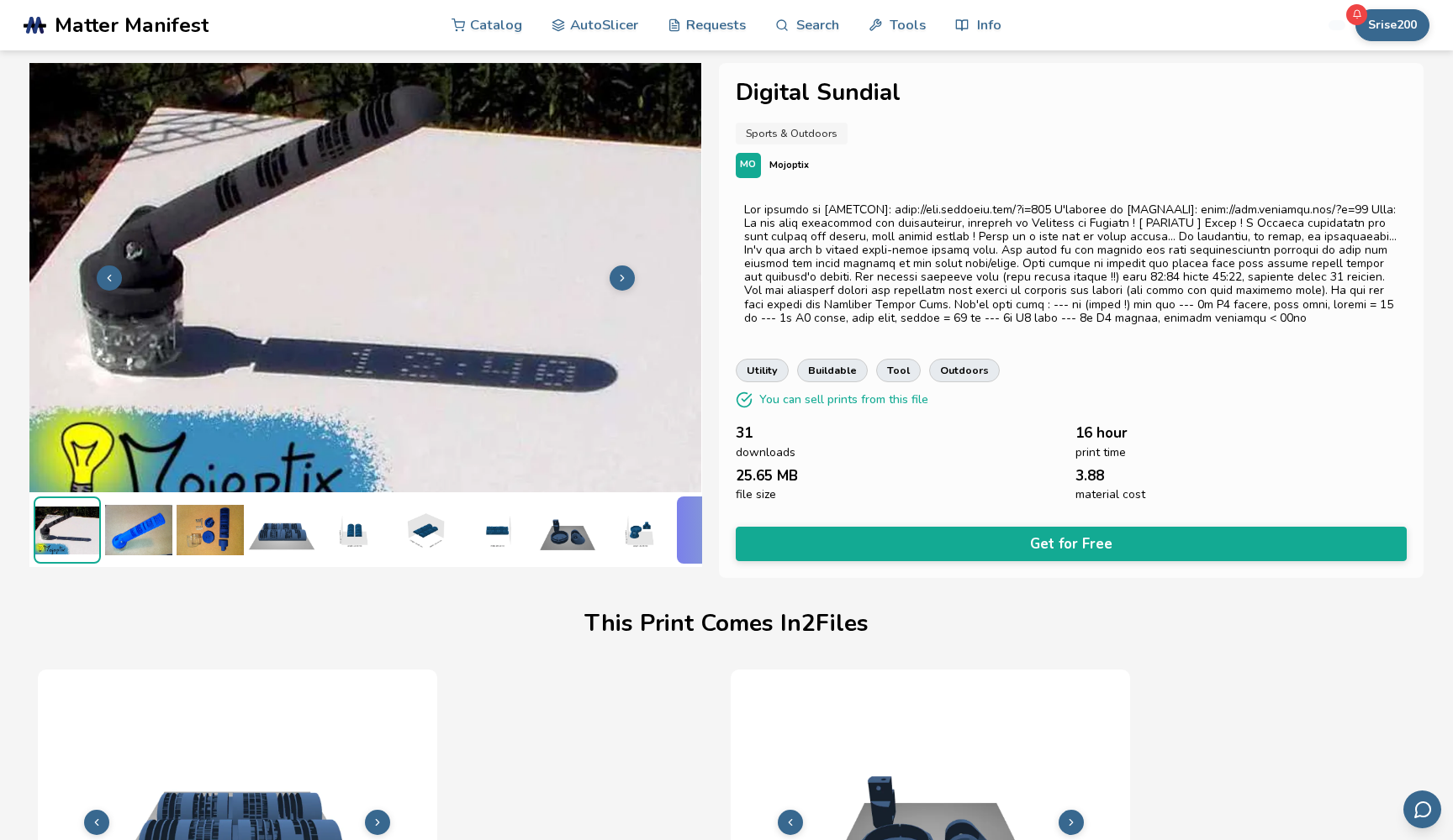
click at [613, 280] on button at bounding box center [623, 278] width 26 height 26
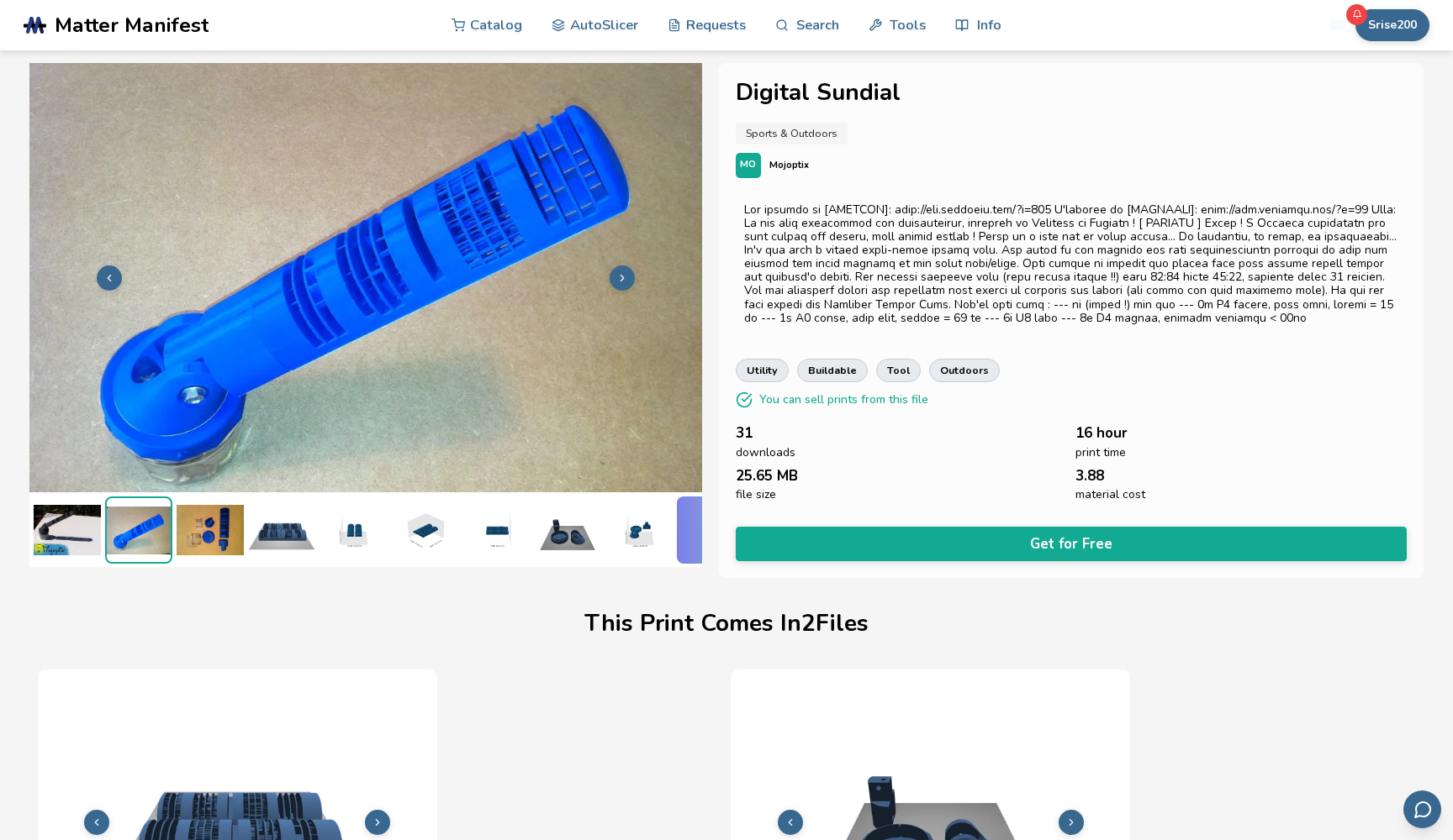
click at [613, 278] on button at bounding box center [623, 278] width 26 height 26
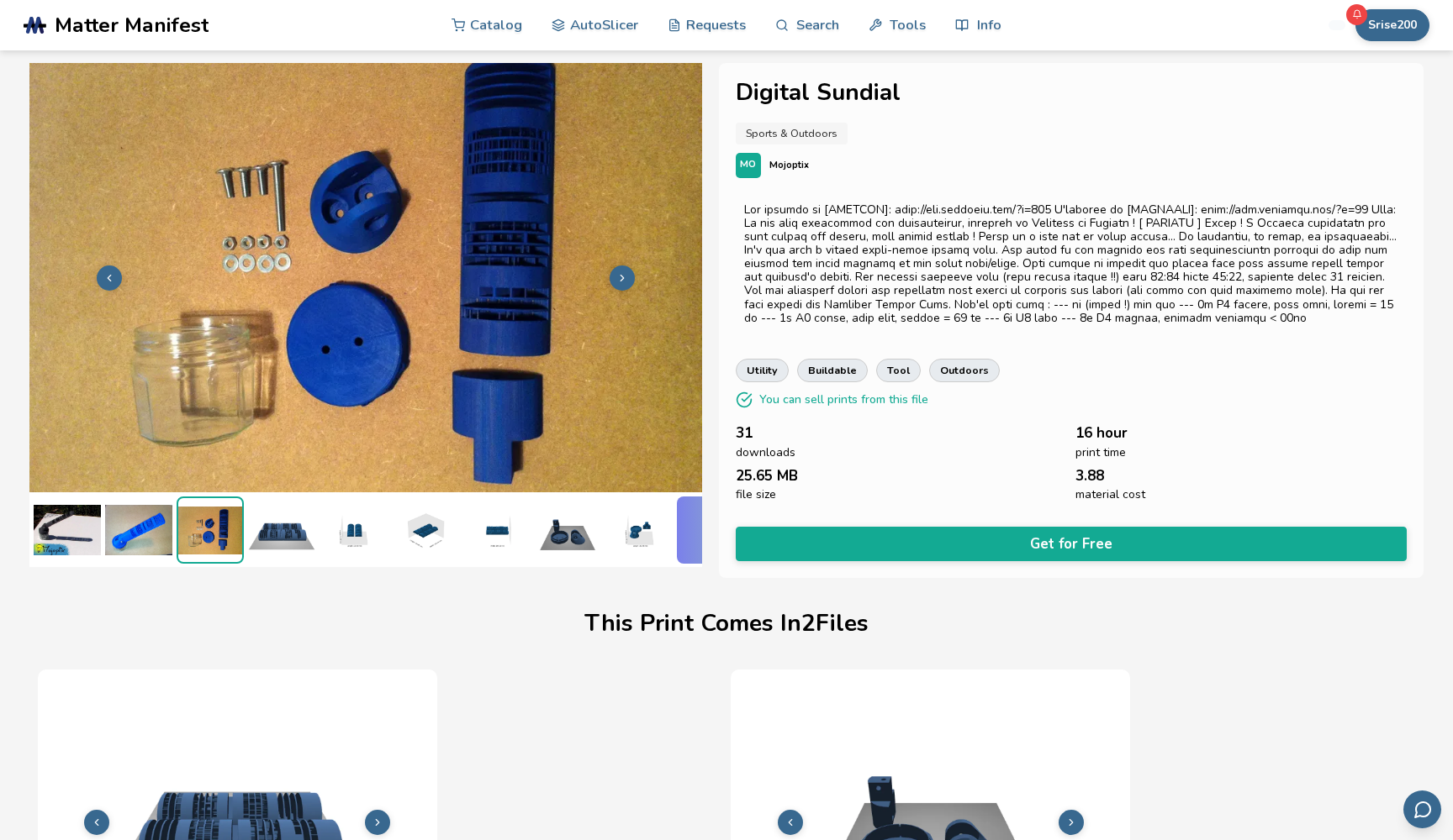
click at [613, 278] on button at bounding box center [623, 278] width 26 height 26
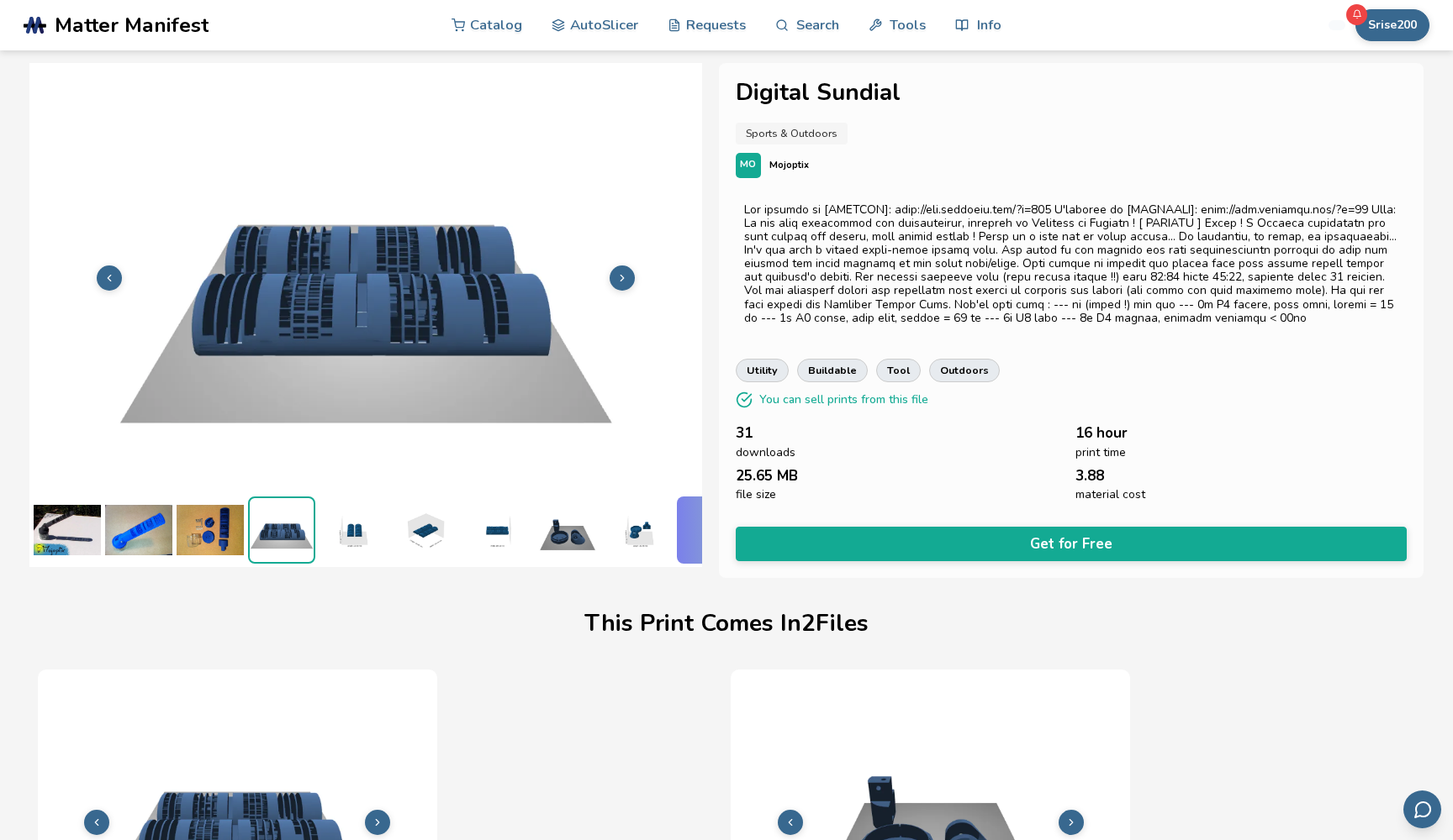
click at [613, 278] on button at bounding box center [623, 278] width 26 height 26
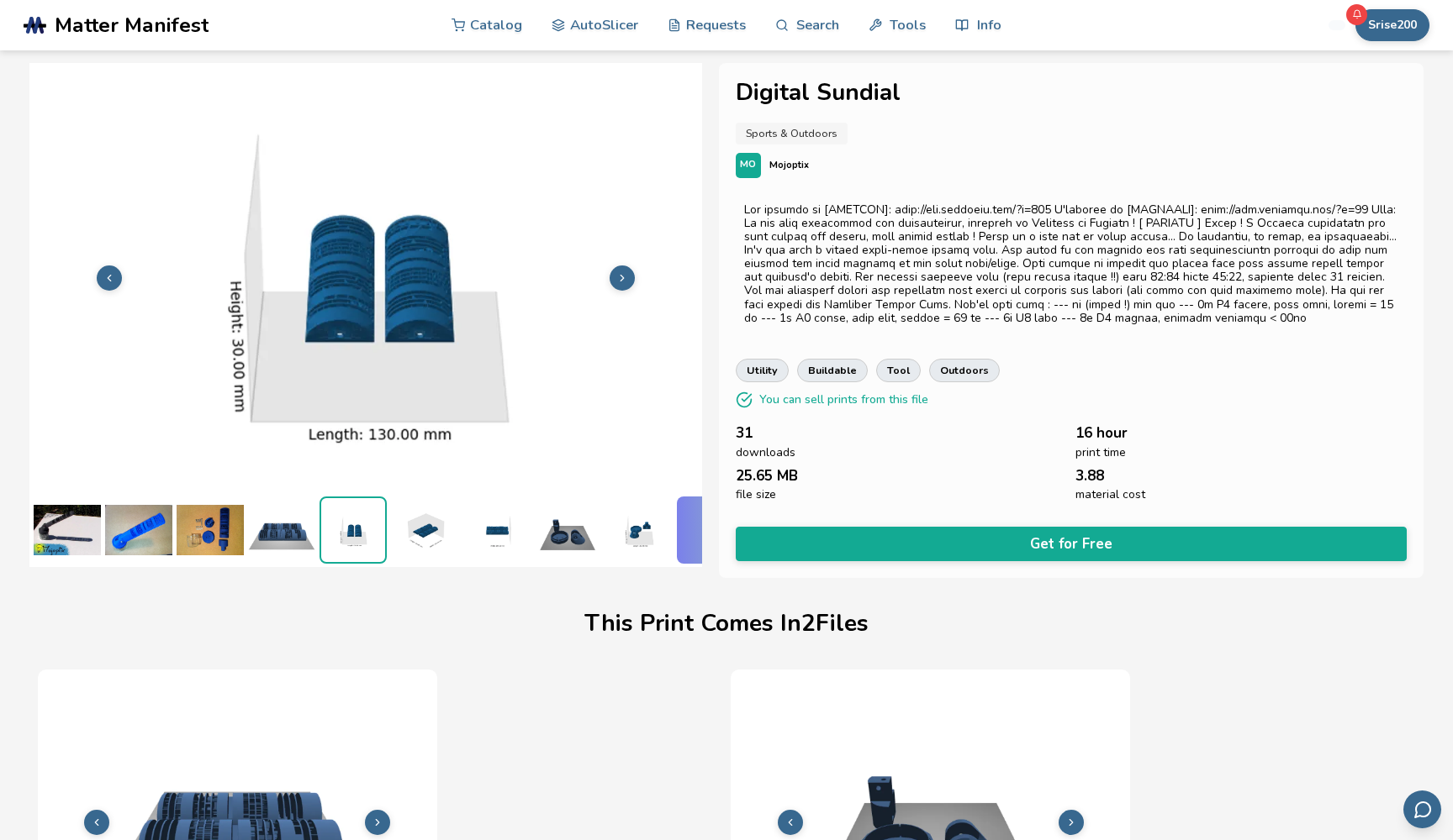
click at [613, 278] on button at bounding box center [623, 278] width 26 height 26
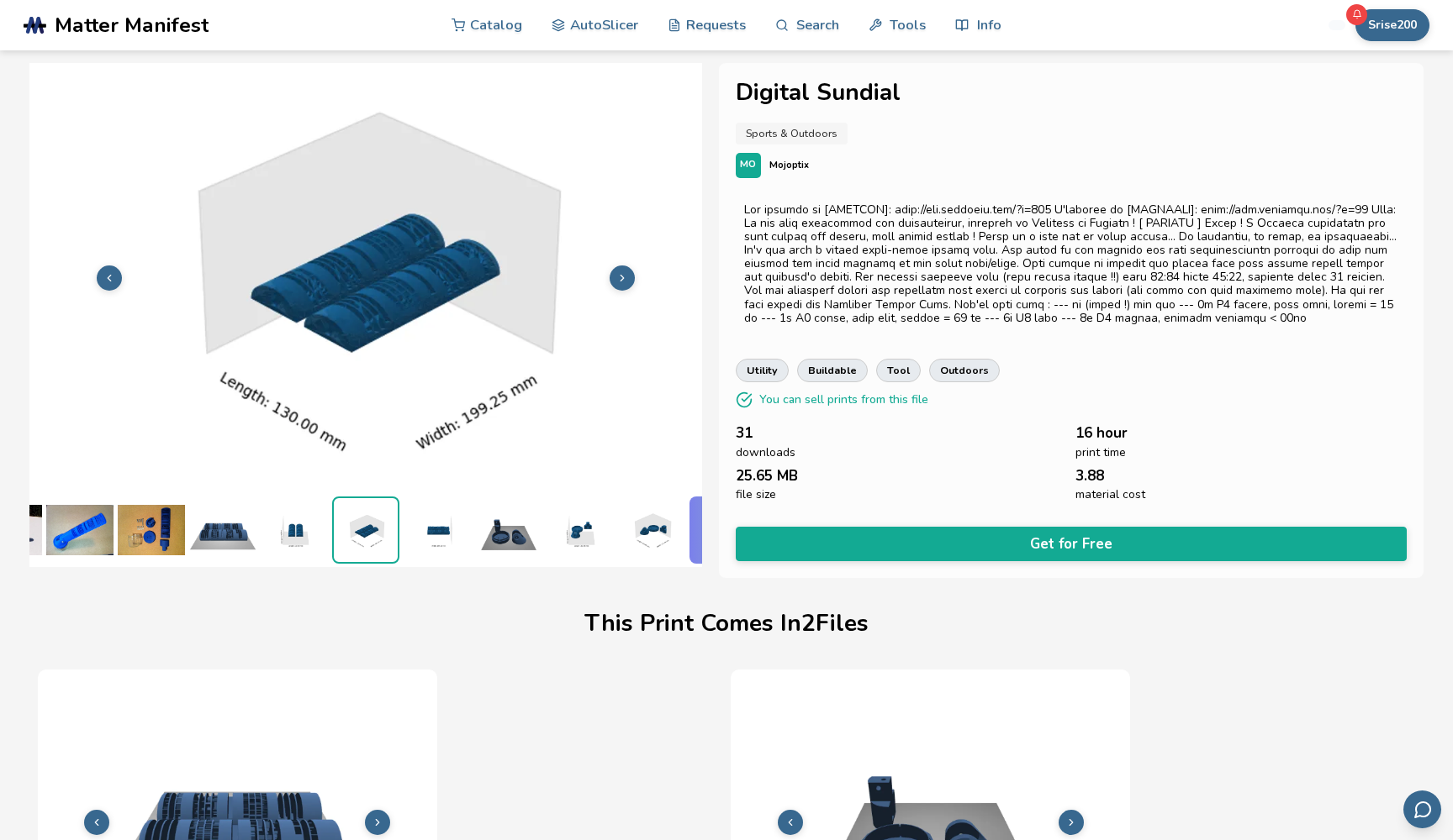
click at [613, 278] on button at bounding box center [623, 278] width 26 height 26
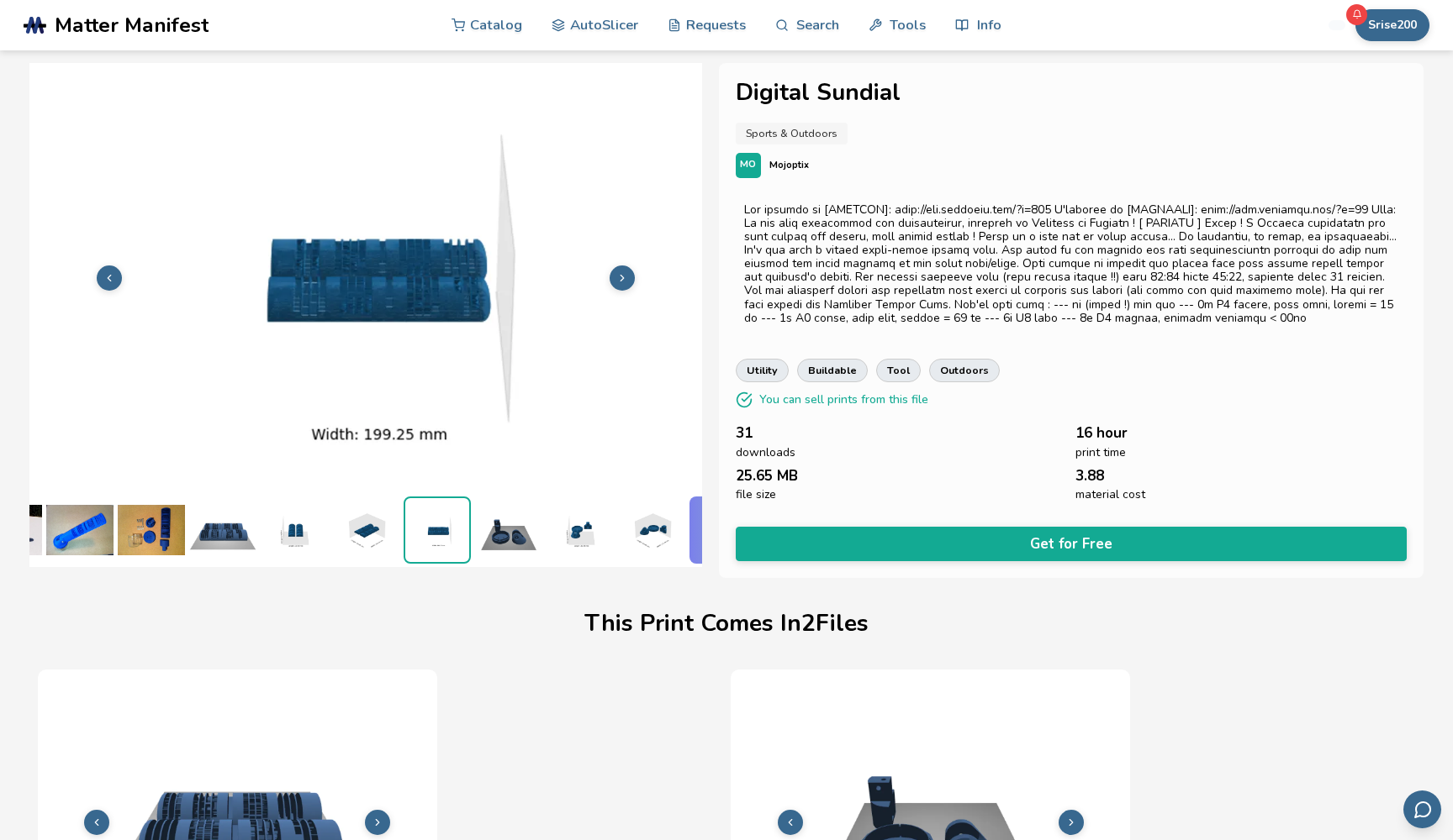
scroll to position [0, 118]
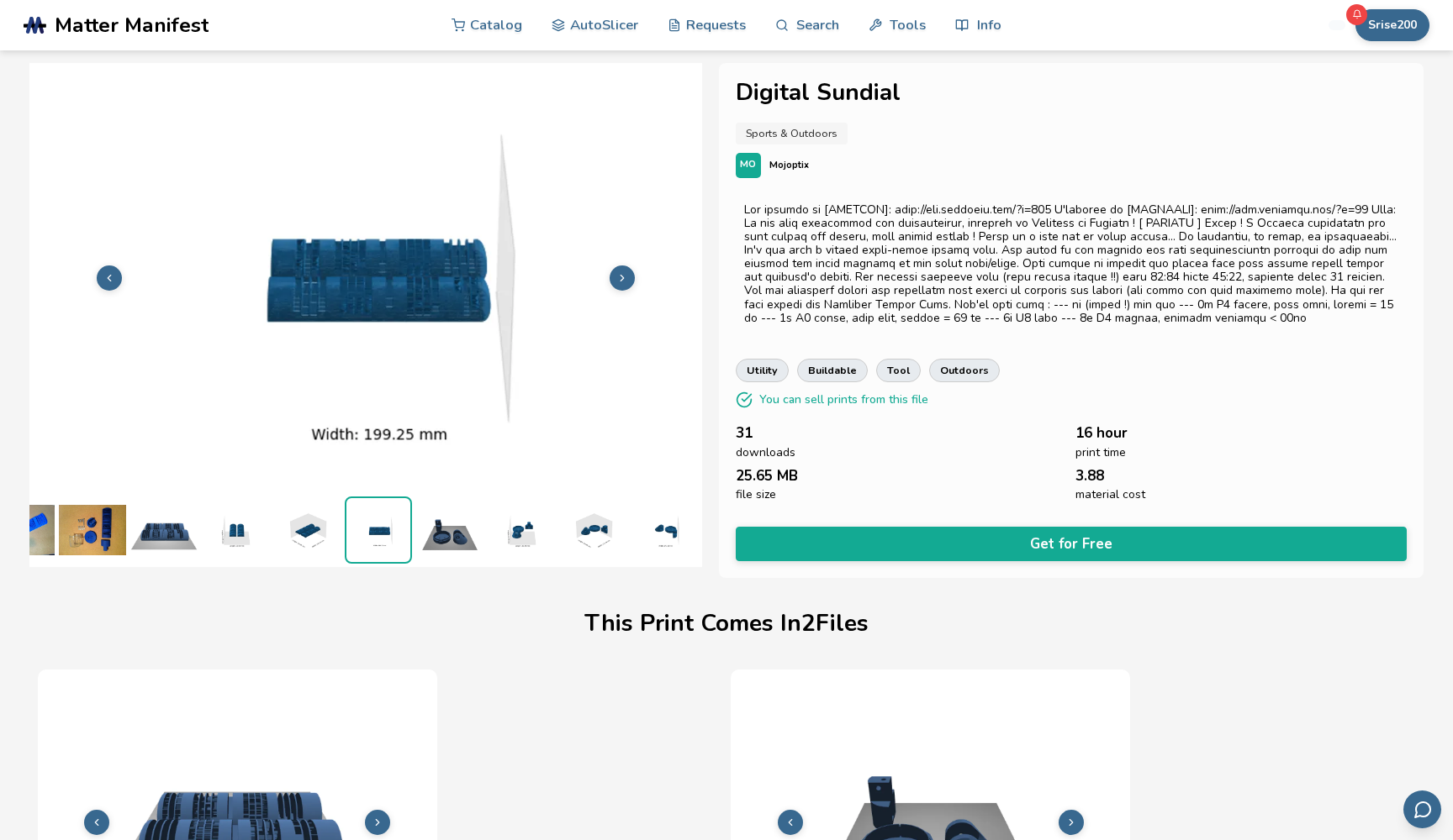
click at [613, 278] on button at bounding box center [623, 278] width 26 height 26
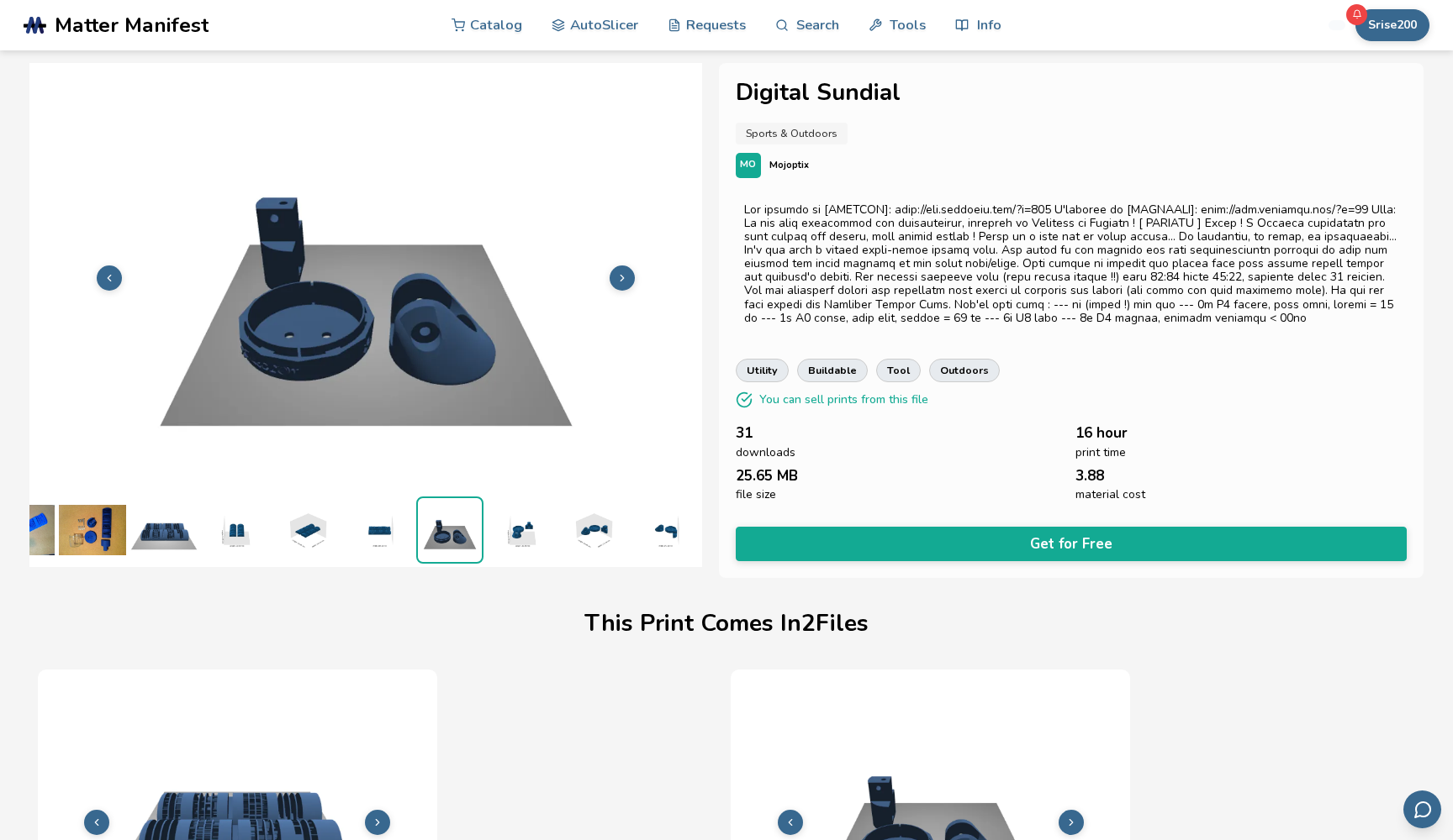
click at [613, 278] on button at bounding box center [623, 278] width 26 height 26
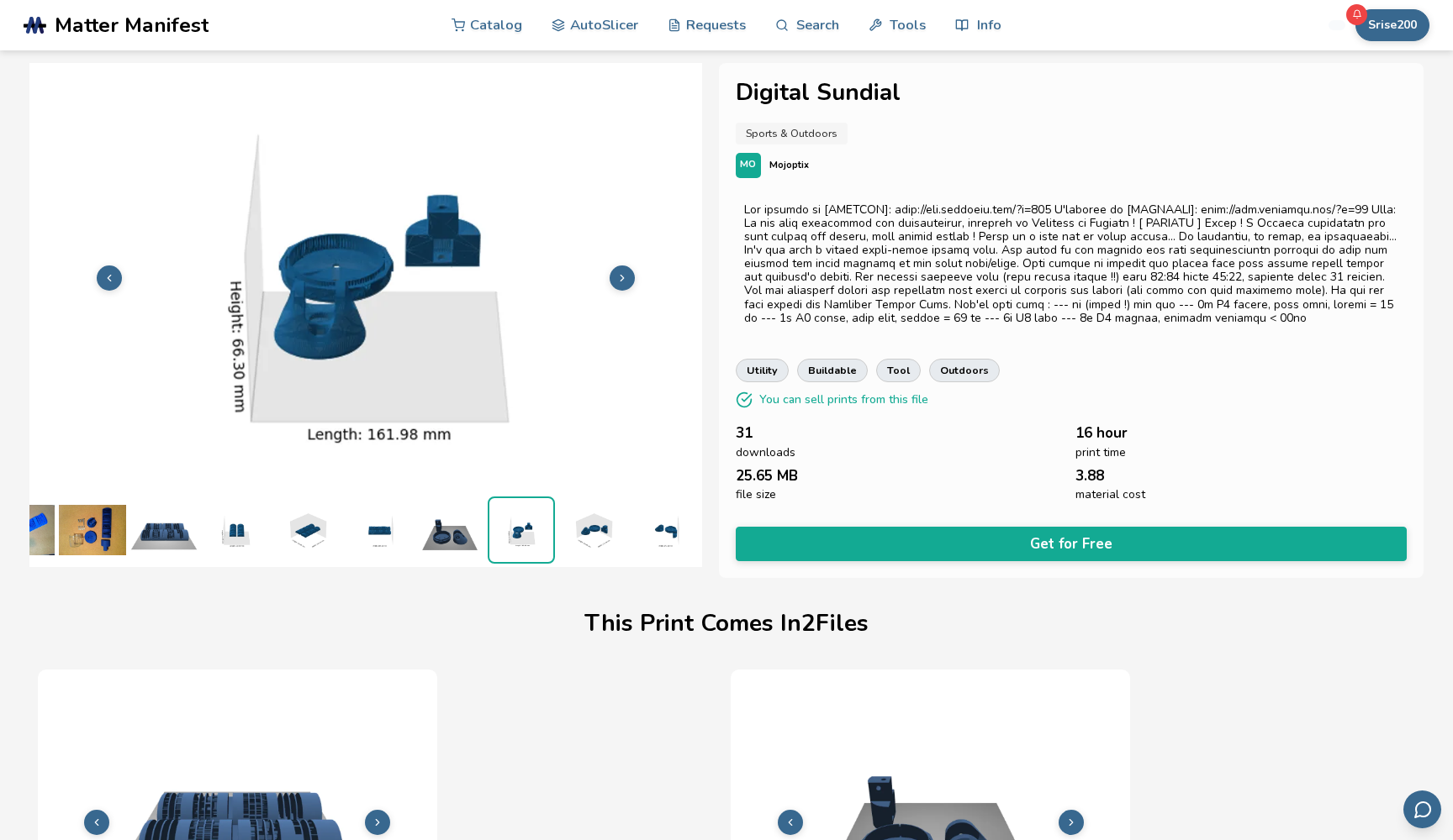
click at [613, 278] on button at bounding box center [623, 278] width 26 height 26
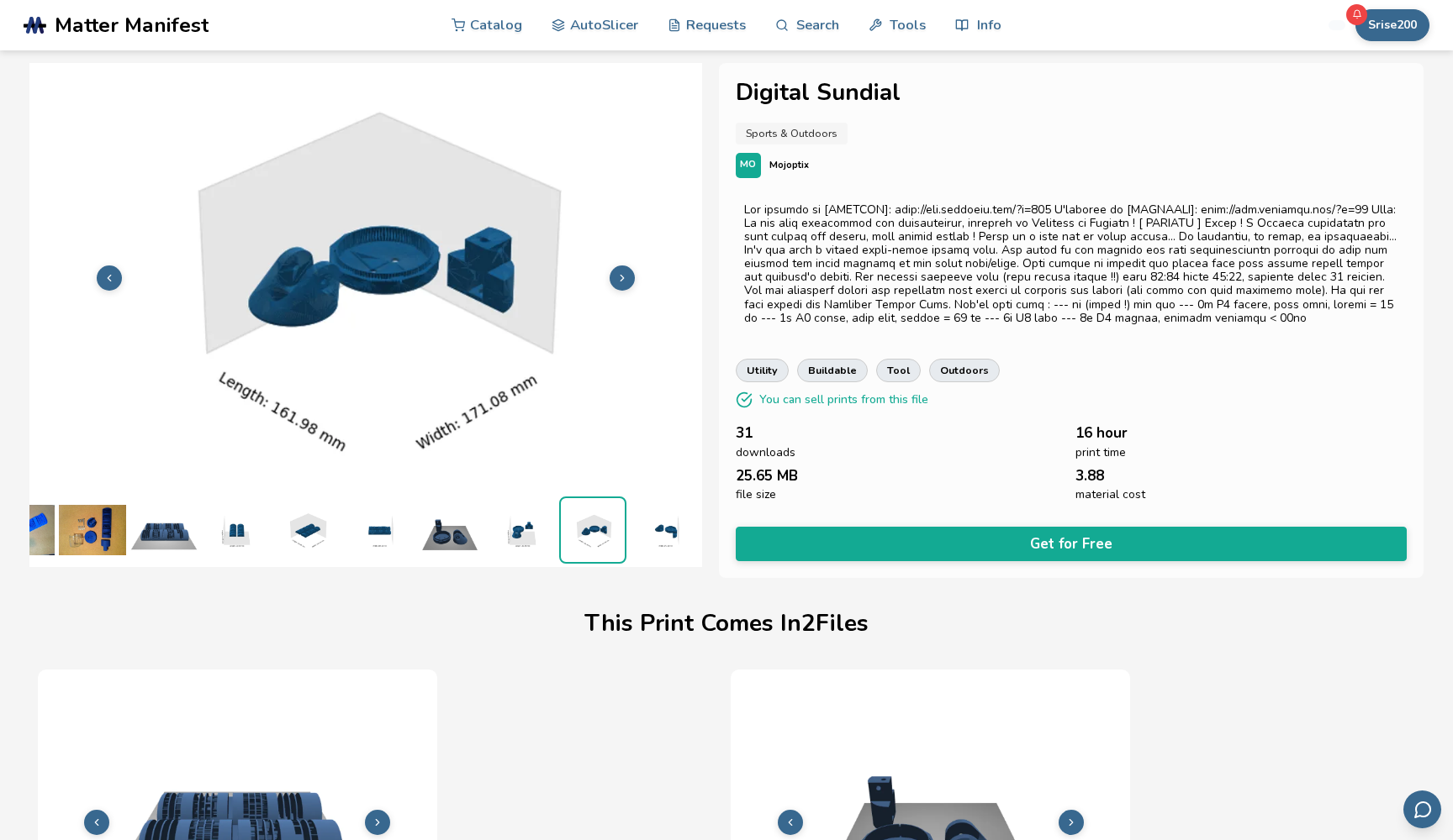
click at [613, 278] on button at bounding box center [623, 278] width 26 height 26
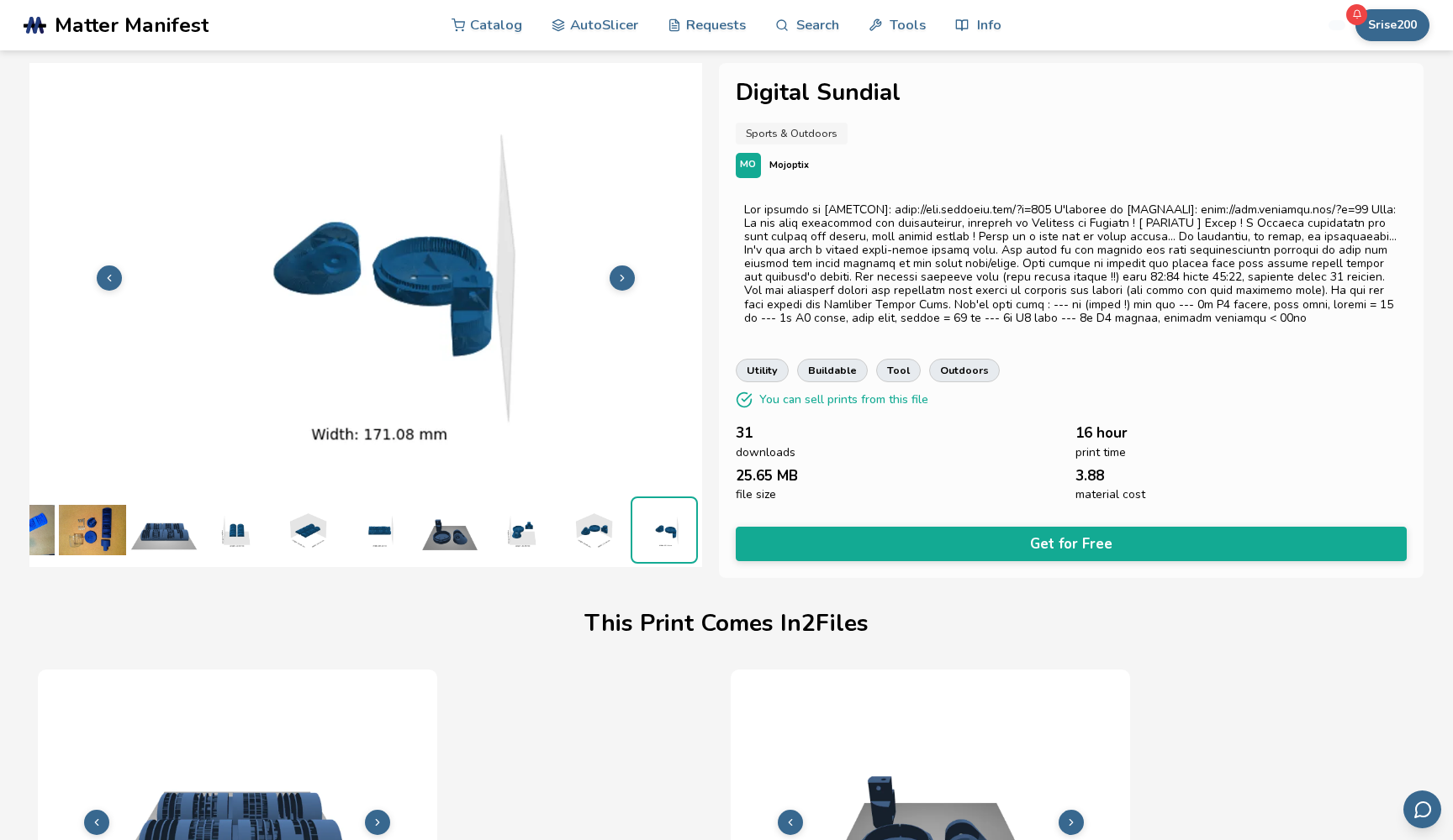
click at [613, 278] on button at bounding box center [623, 278] width 26 height 26
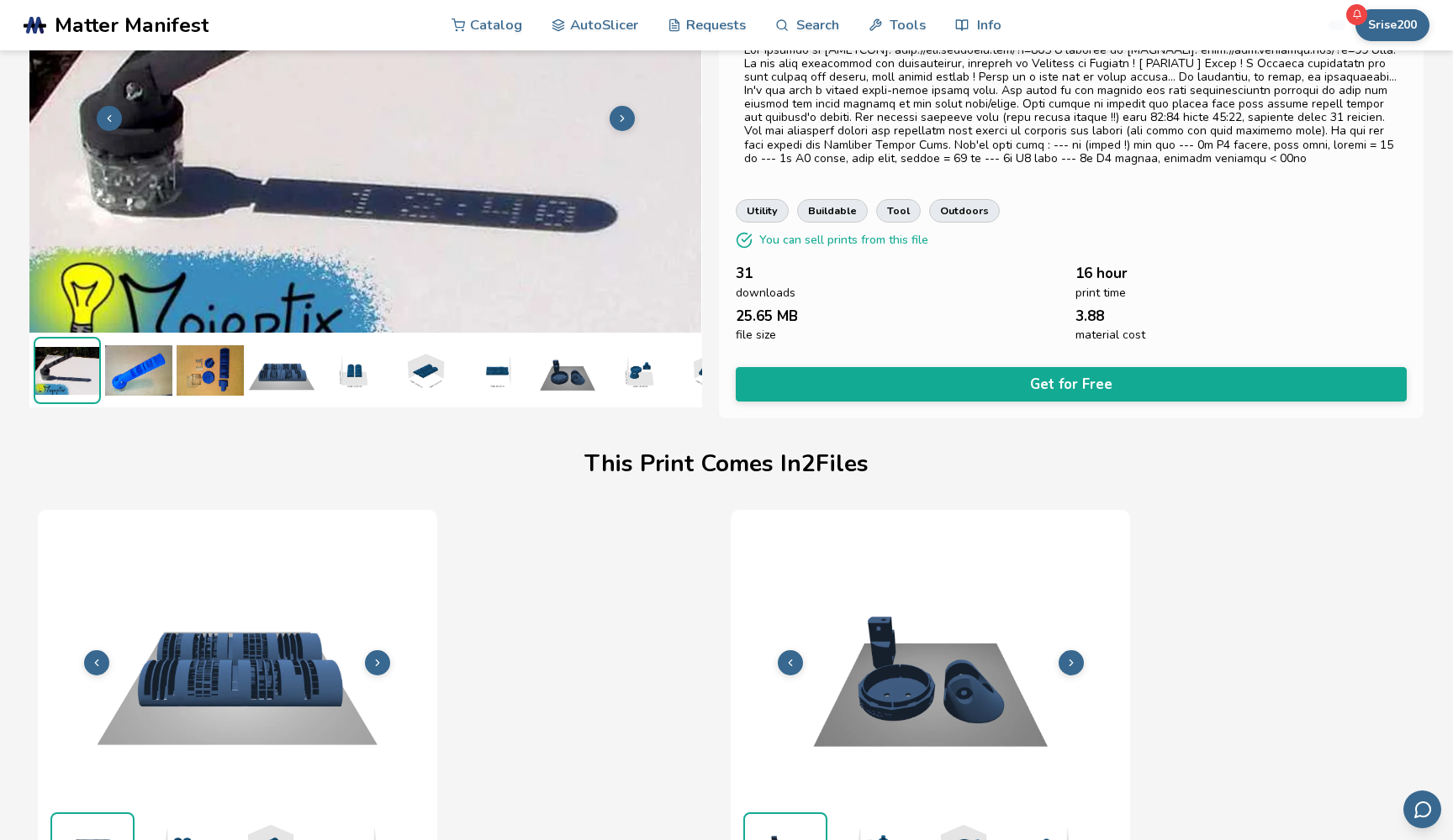
scroll to position [167, 0]
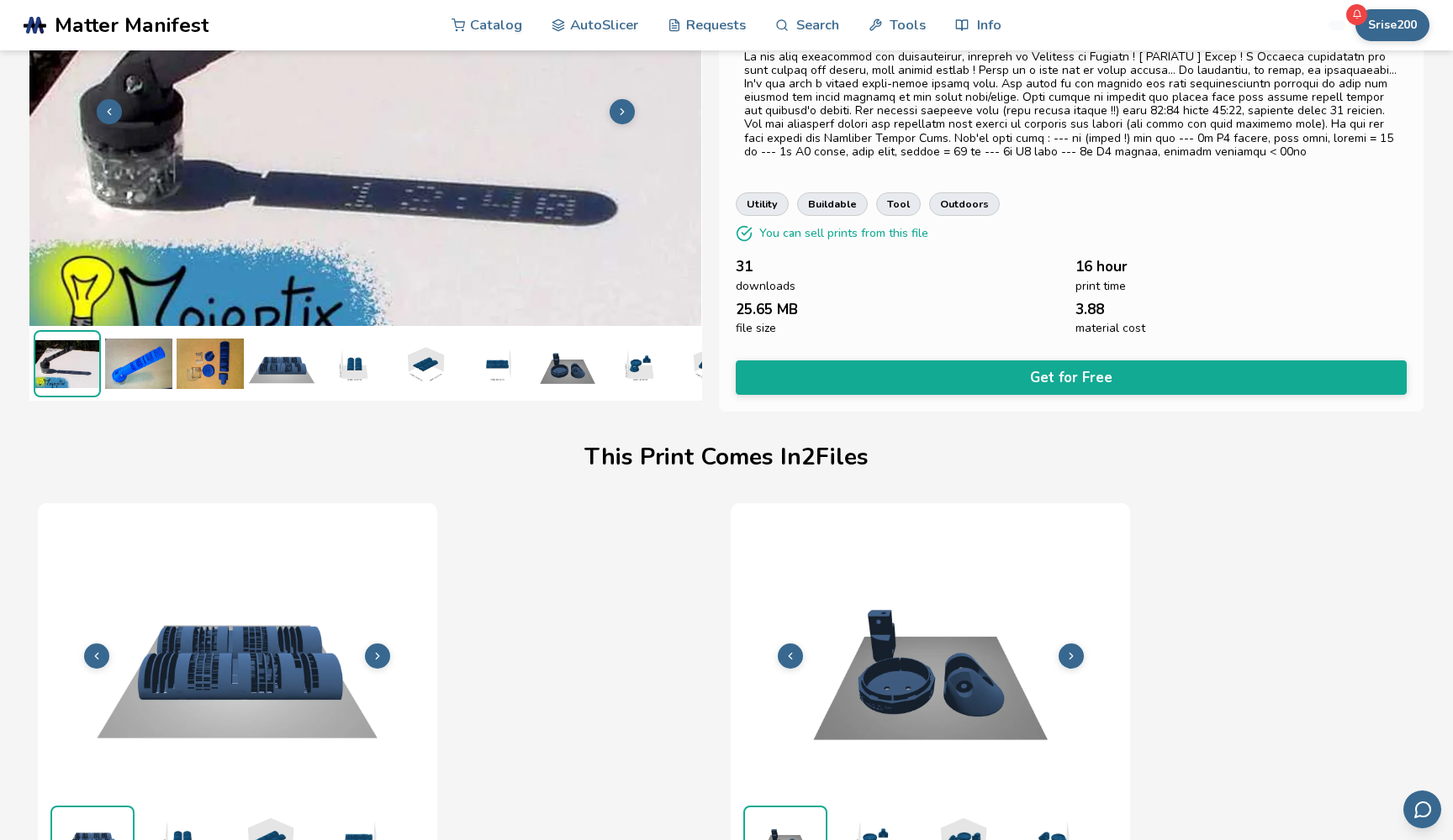
click at [630, 110] on button at bounding box center [623, 112] width 26 height 26
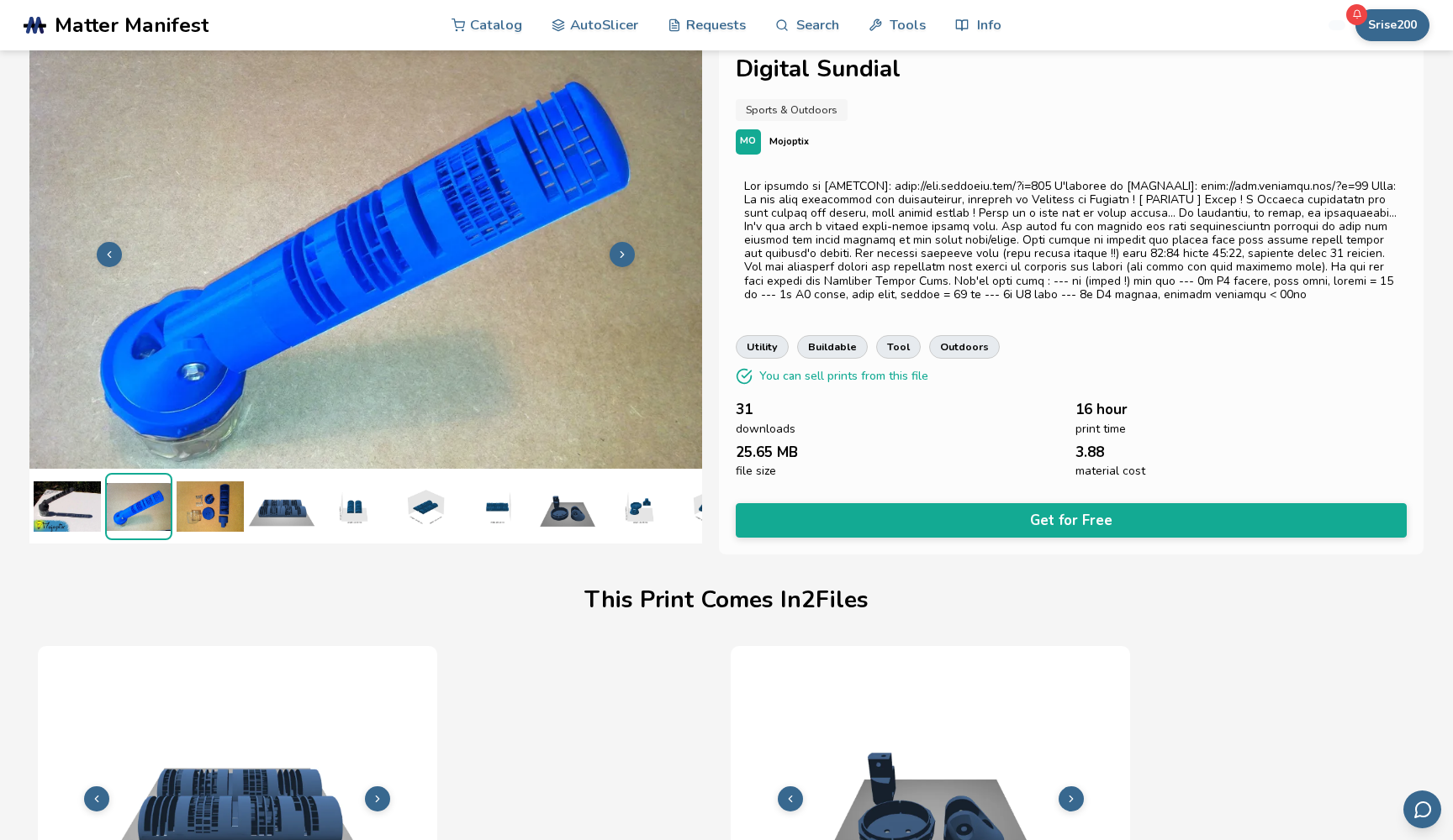
scroll to position [22, 0]
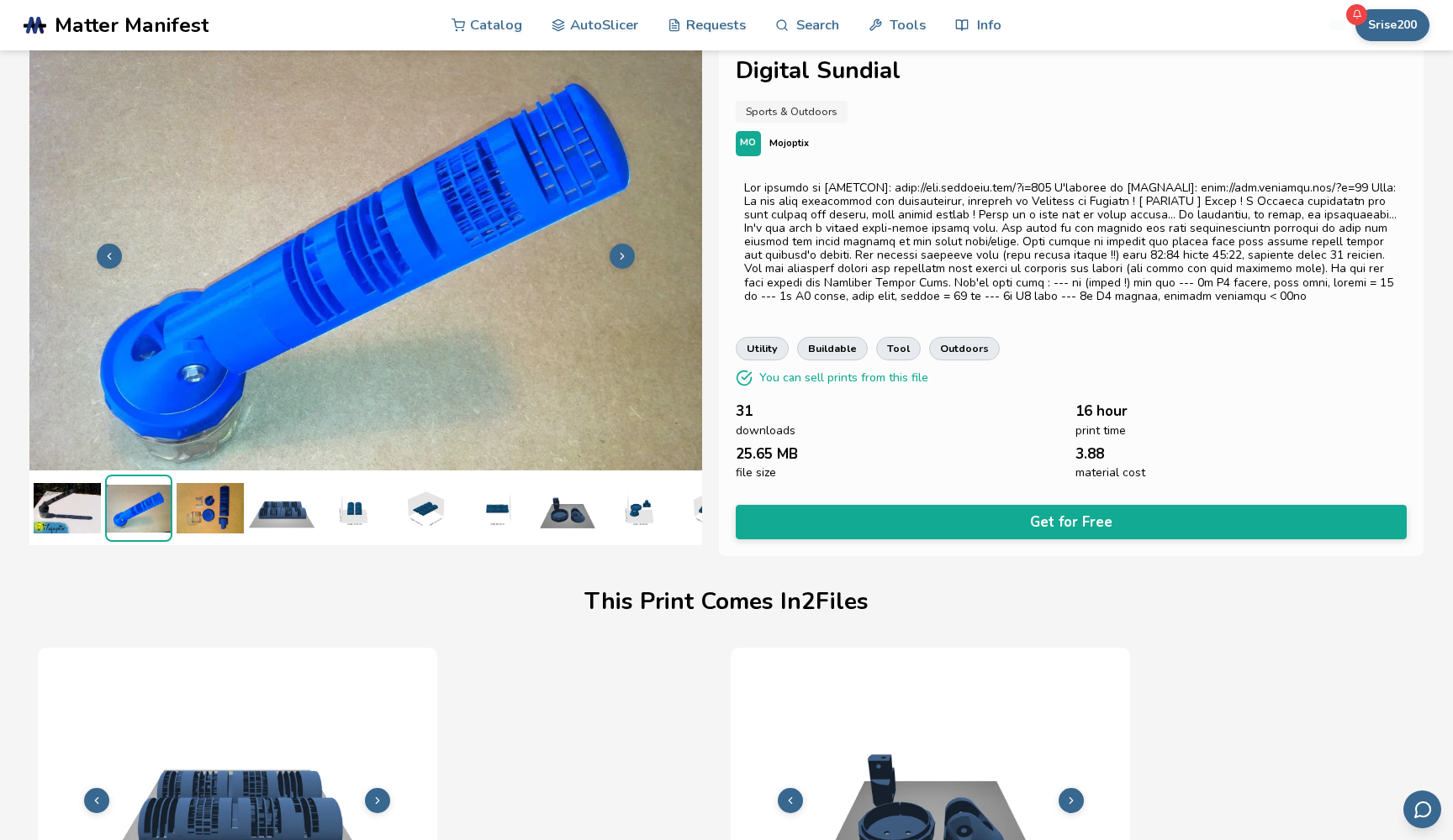
click at [619, 251] on icon at bounding box center [622, 256] width 12 height 12
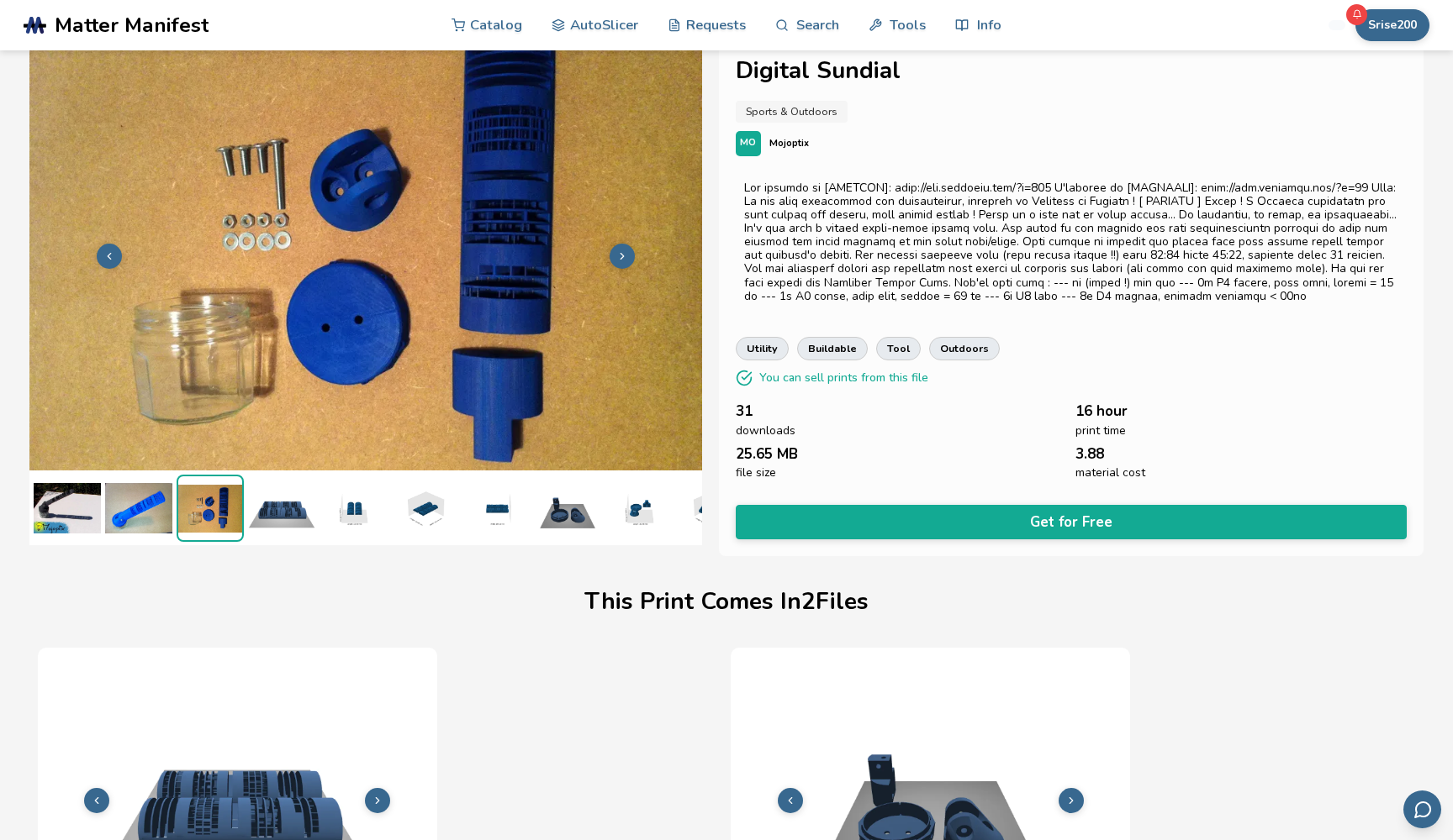
click at [619, 251] on icon at bounding box center [622, 256] width 12 height 12
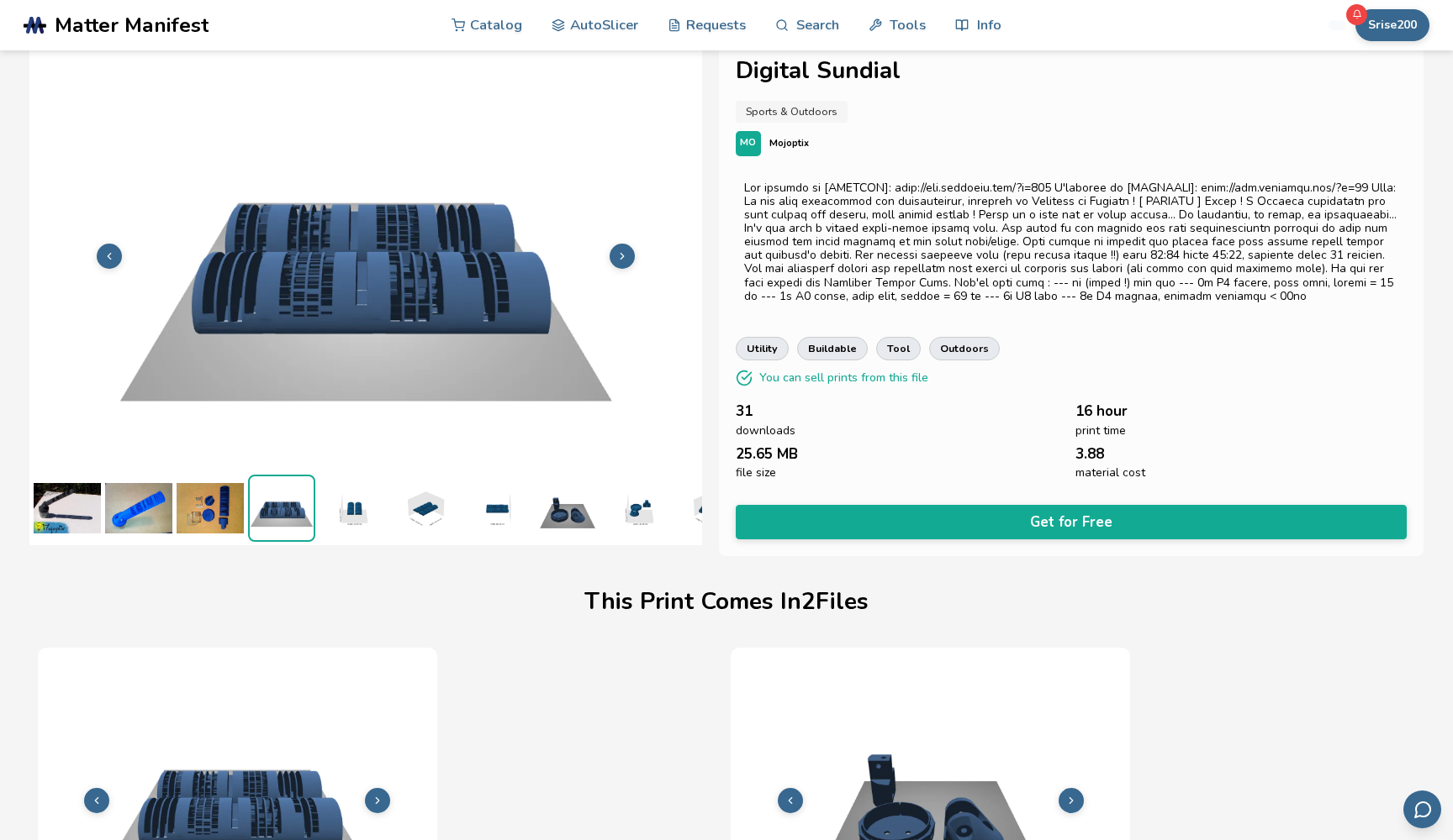
click at [619, 251] on icon at bounding box center [622, 256] width 12 height 12
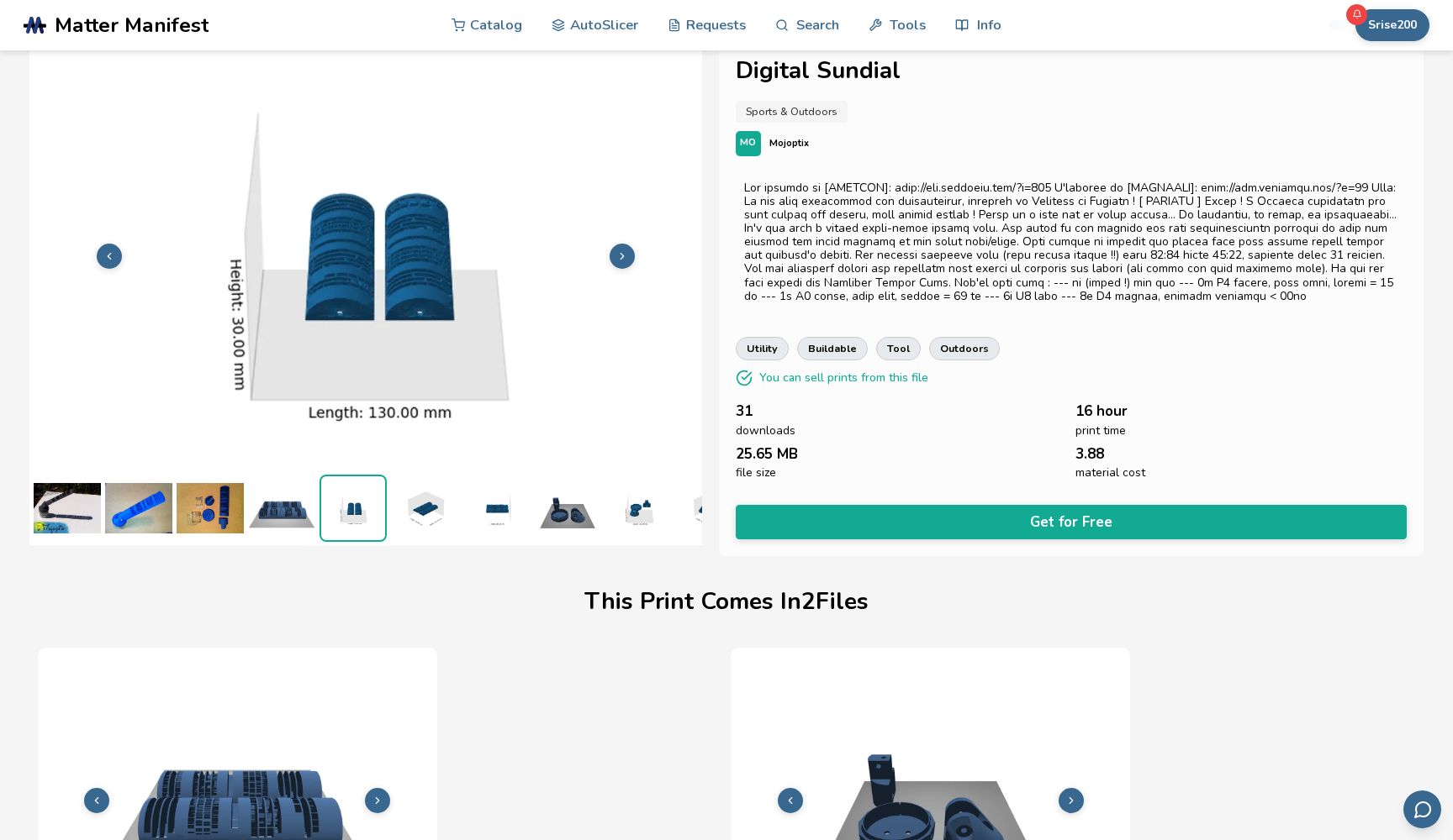
click at [619, 251] on icon at bounding box center [622, 256] width 12 height 12
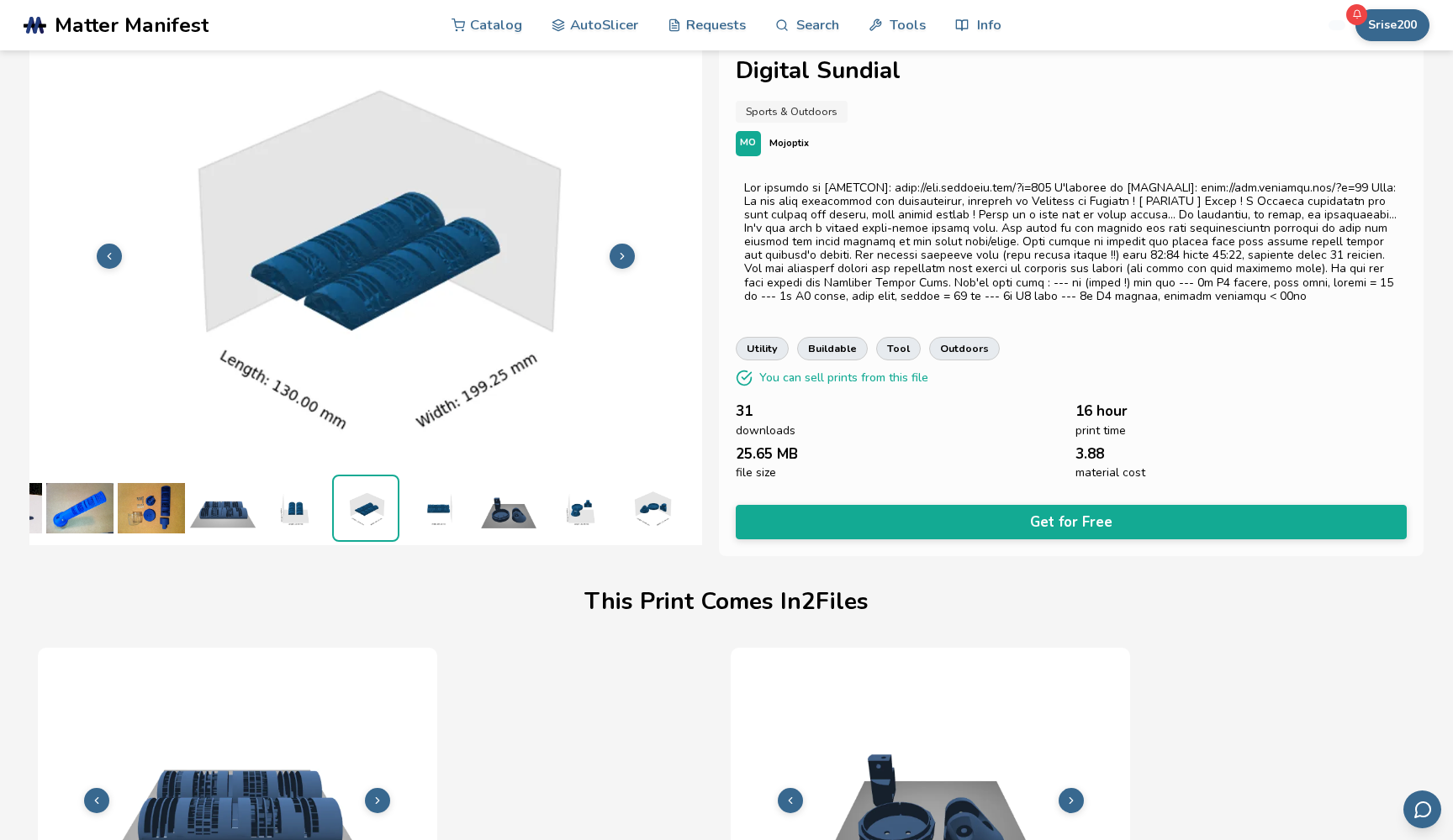
click at [619, 251] on icon at bounding box center [622, 256] width 12 height 12
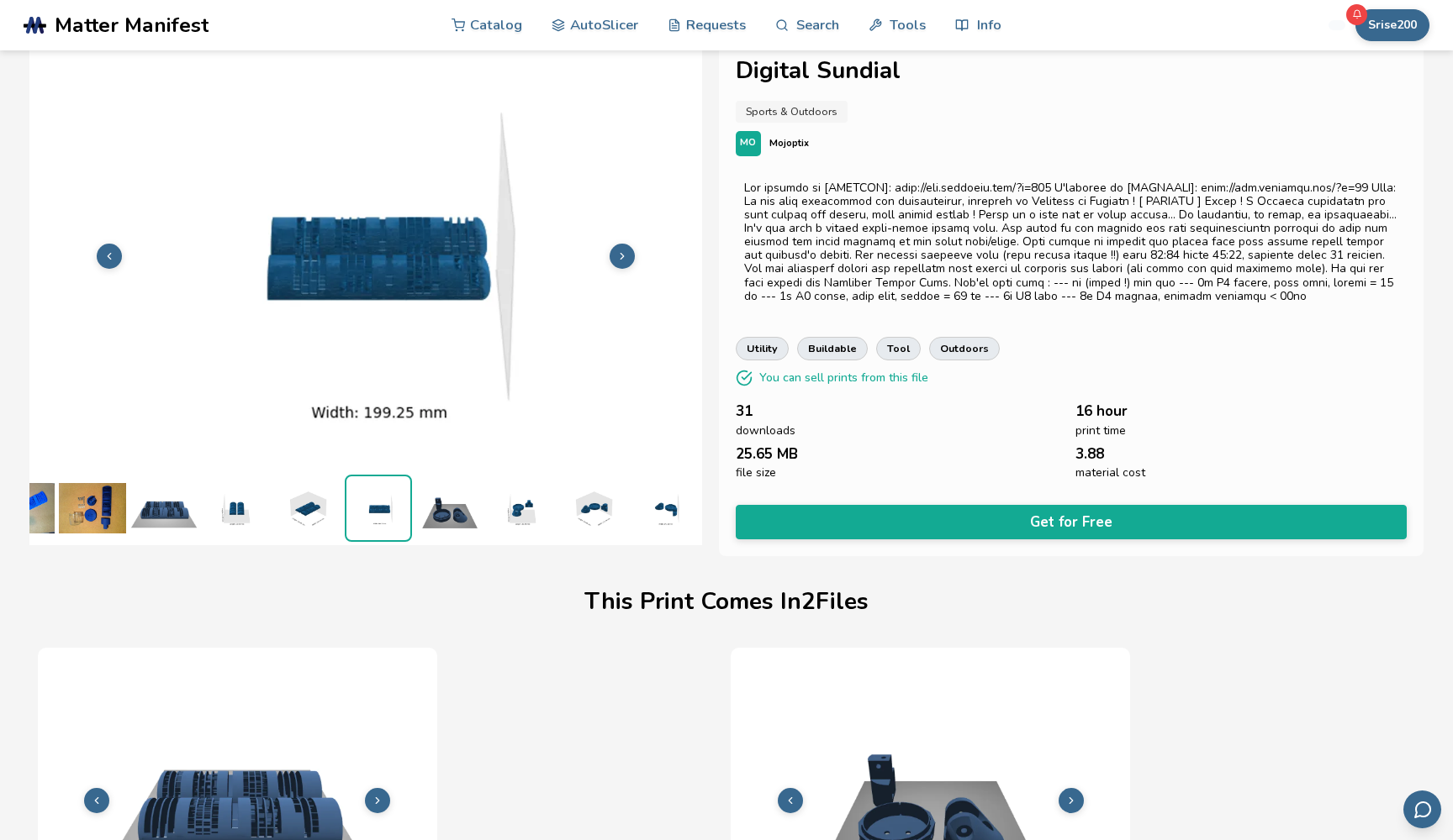
click at [619, 251] on icon at bounding box center [622, 256] width 12 height 12
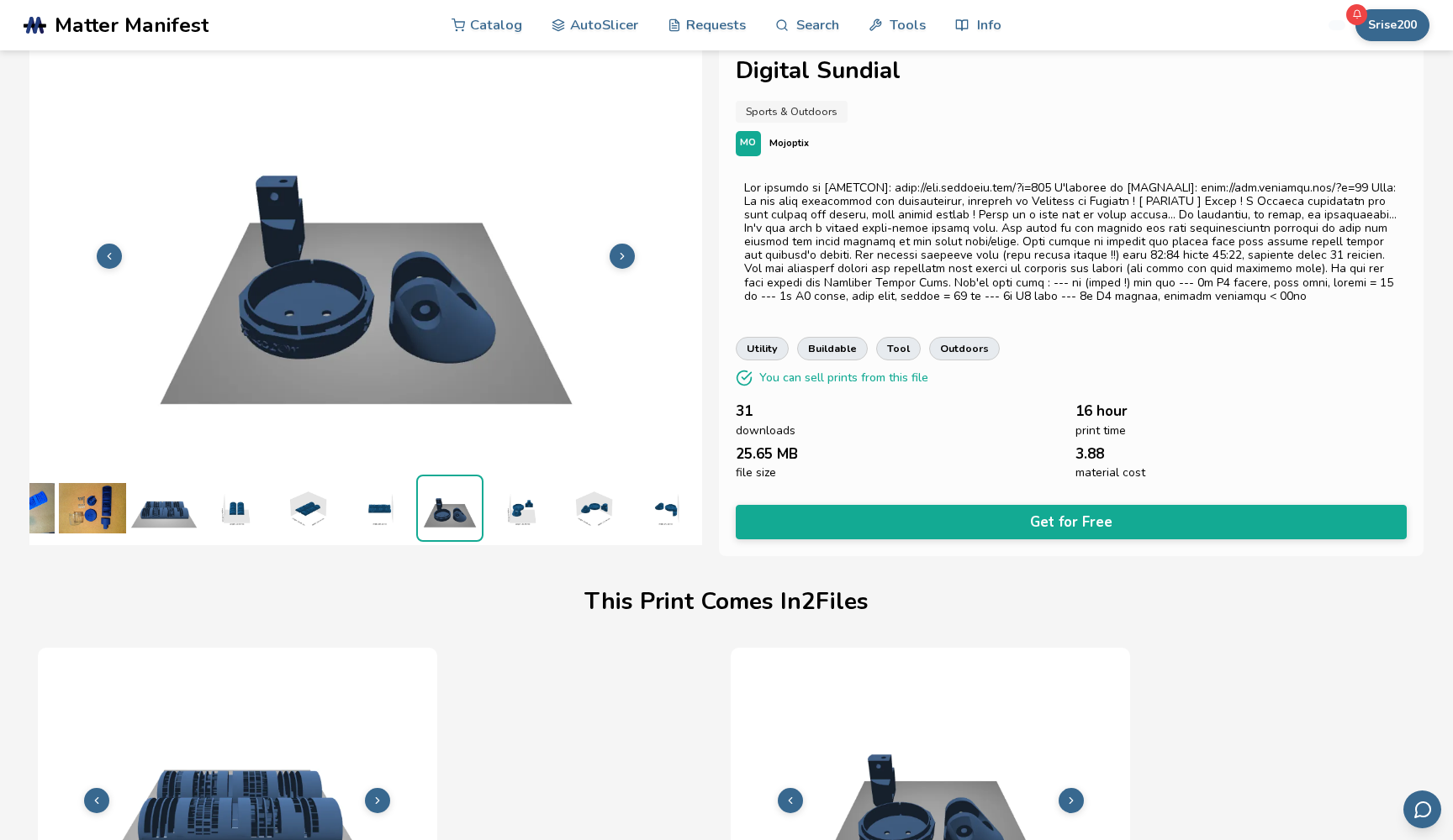
click at [619, 251] on icon at bounding box center [622, 256] width 12 height 12
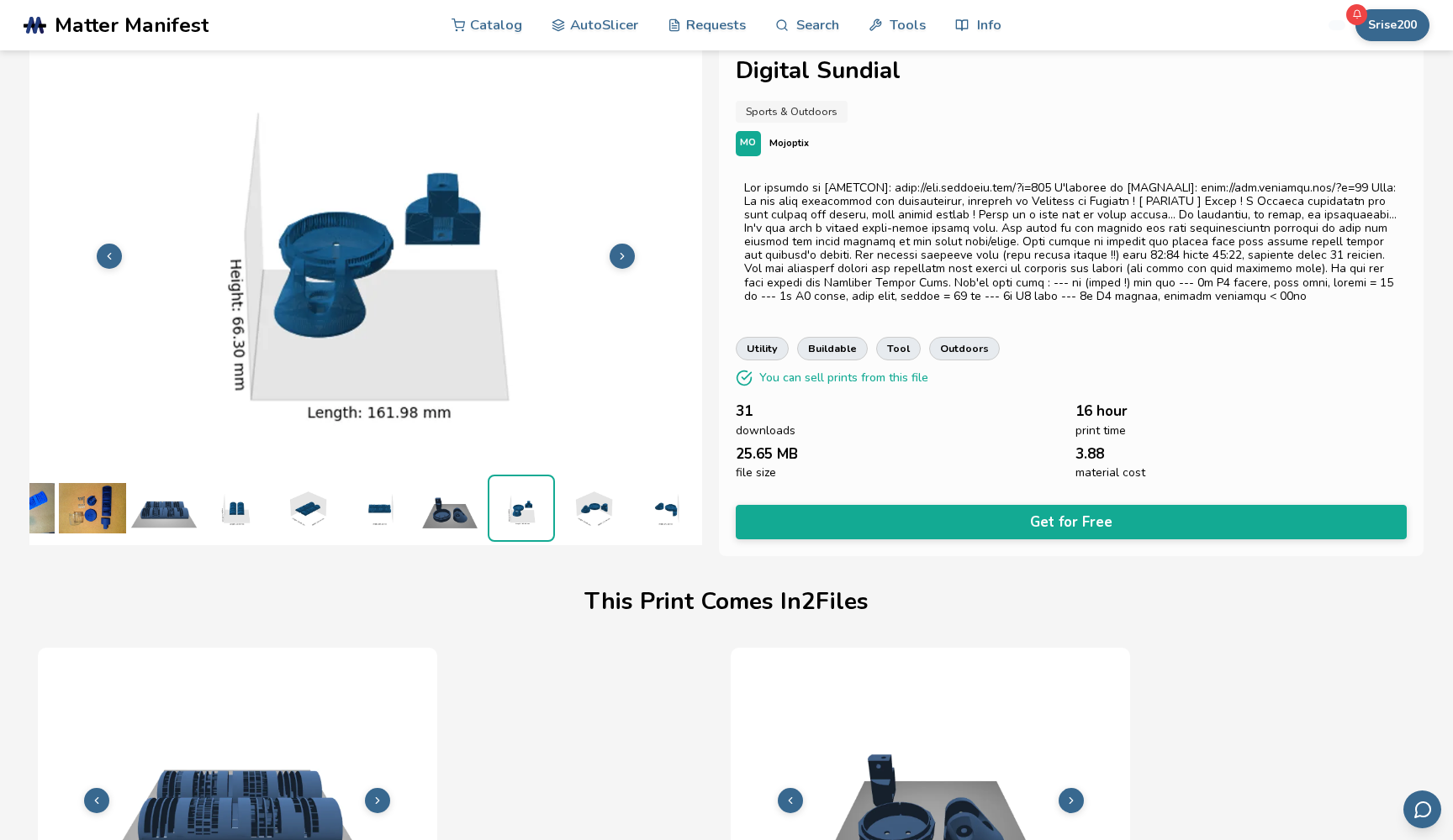
click at [619, 251] on icon at bounding box center [622, 256] width 12 height 12
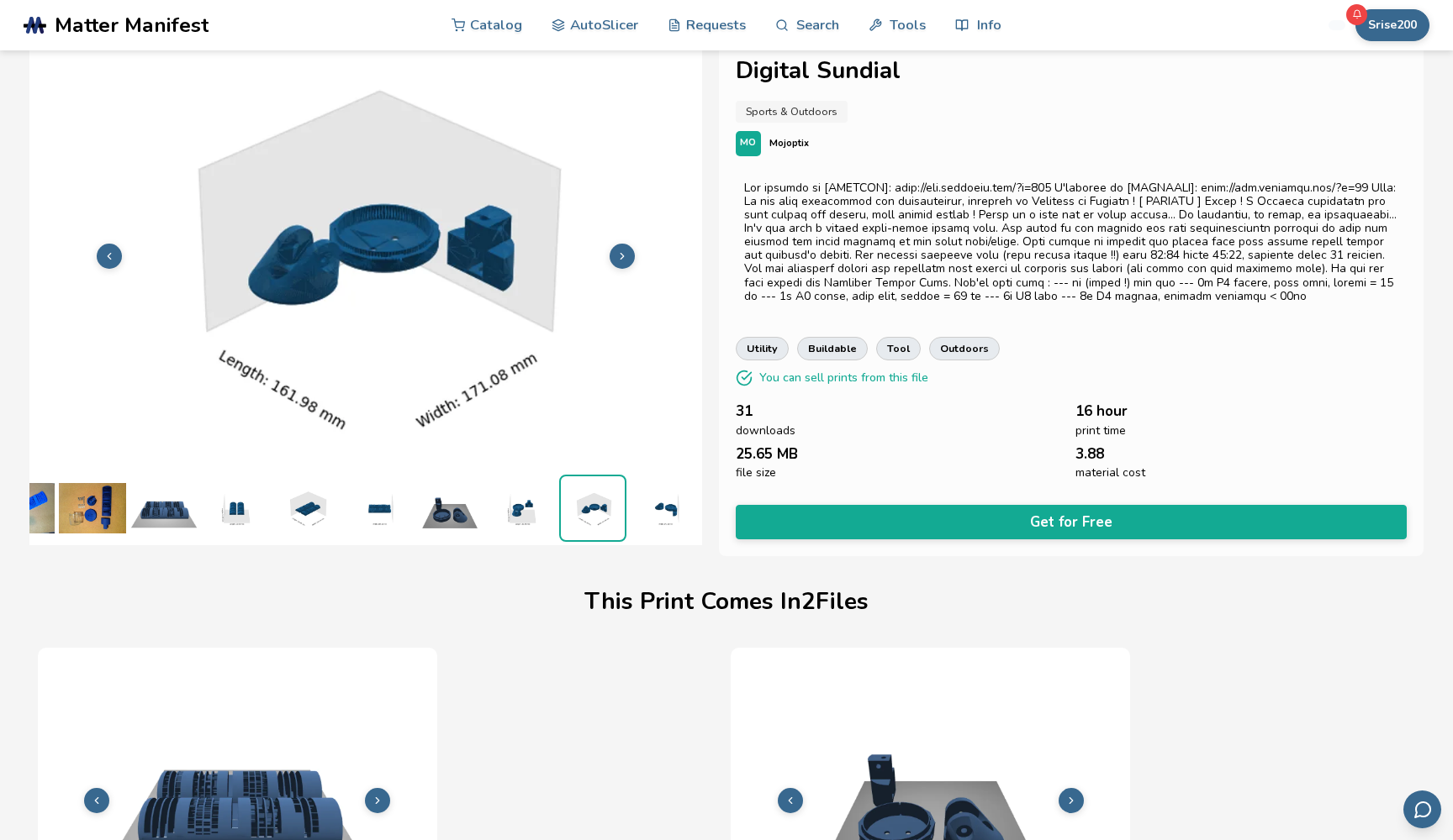
click at [619, 251] on icon at bounding box center [622, 256] width 12 height 12
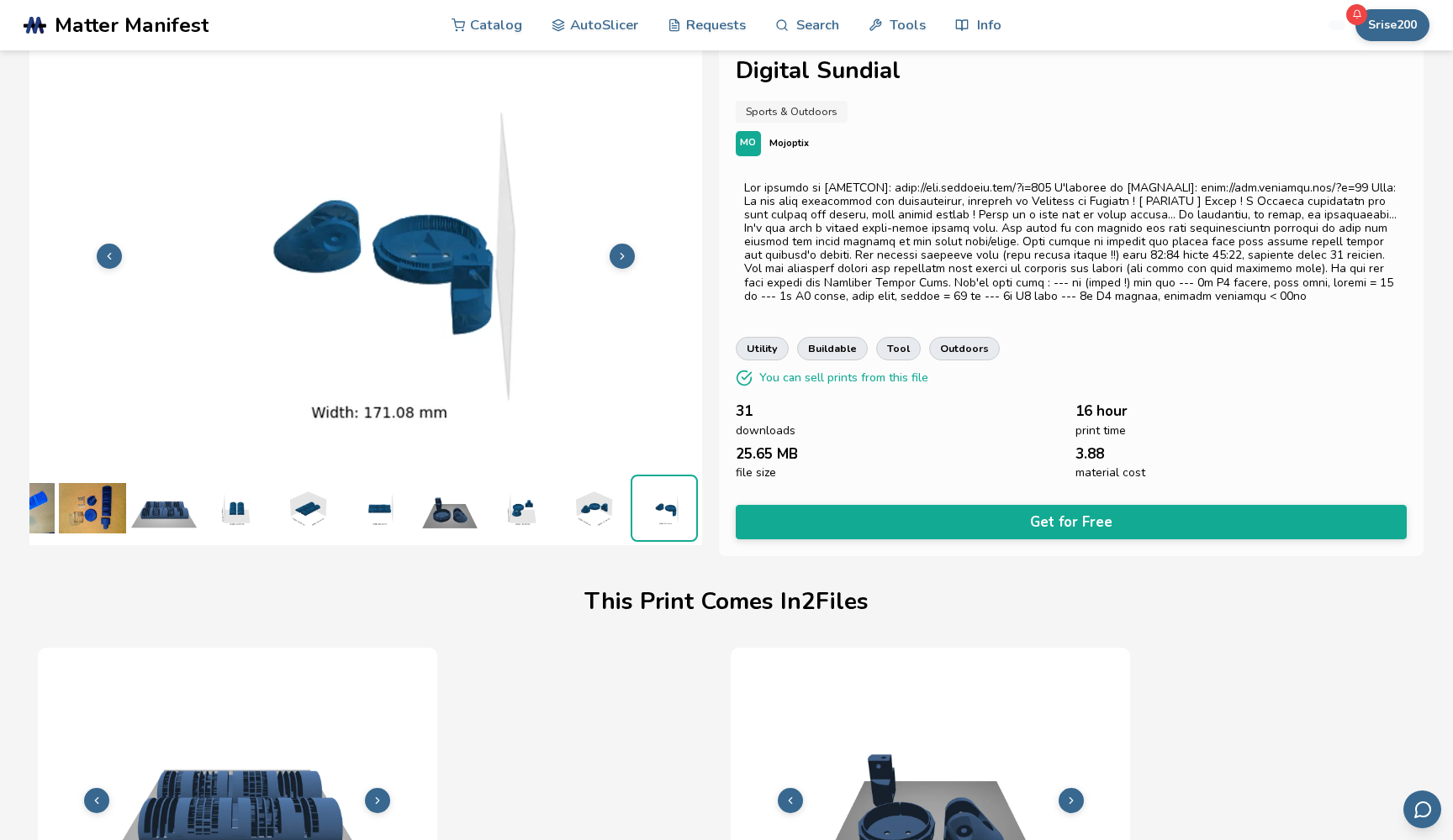
click at [619, 251] on icon at bounding box center [622, 256] width 12 height 12
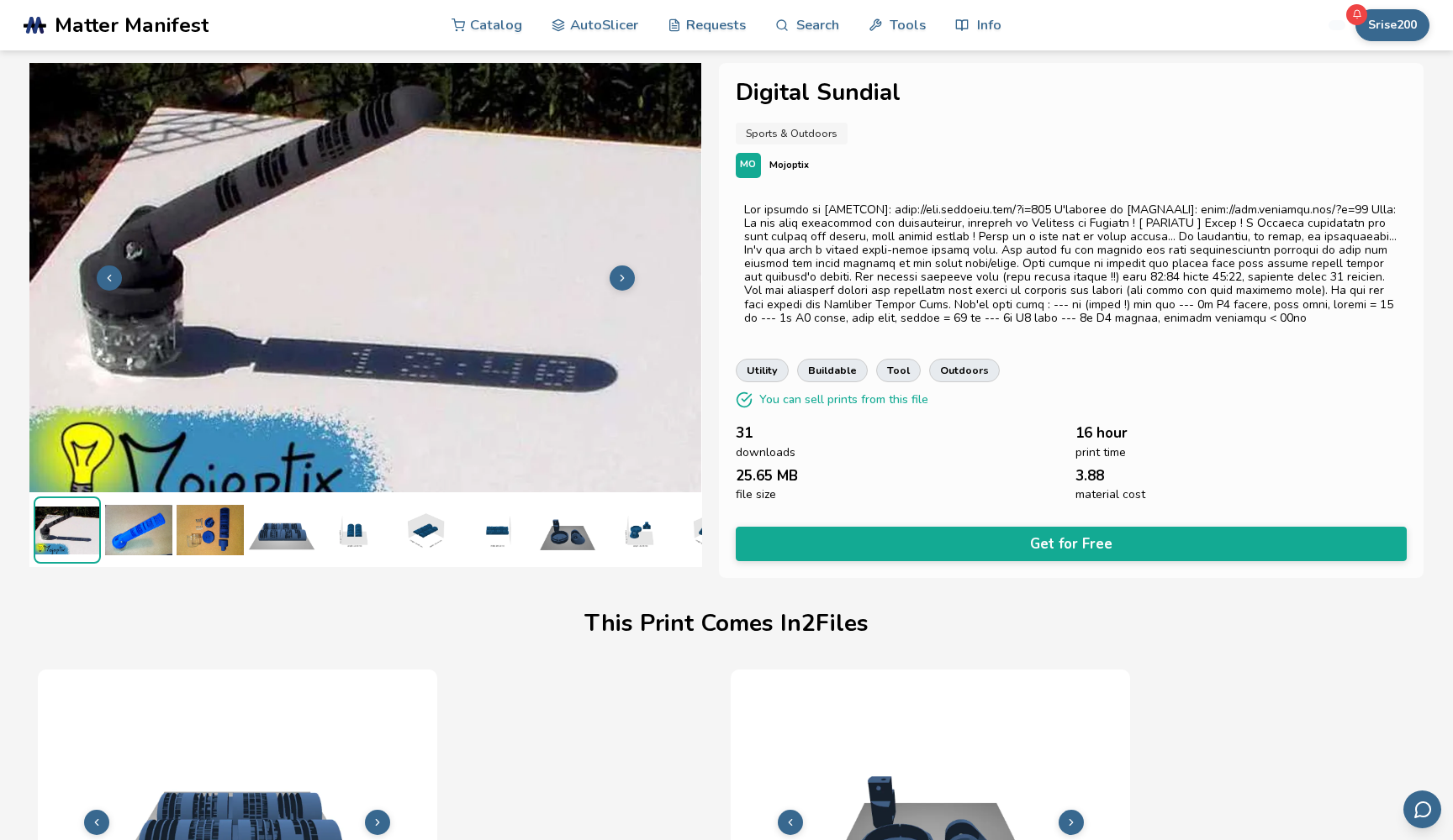
scroll to position [0, 0]
